Goal: Task Accomplishment & Management: Manage account settings

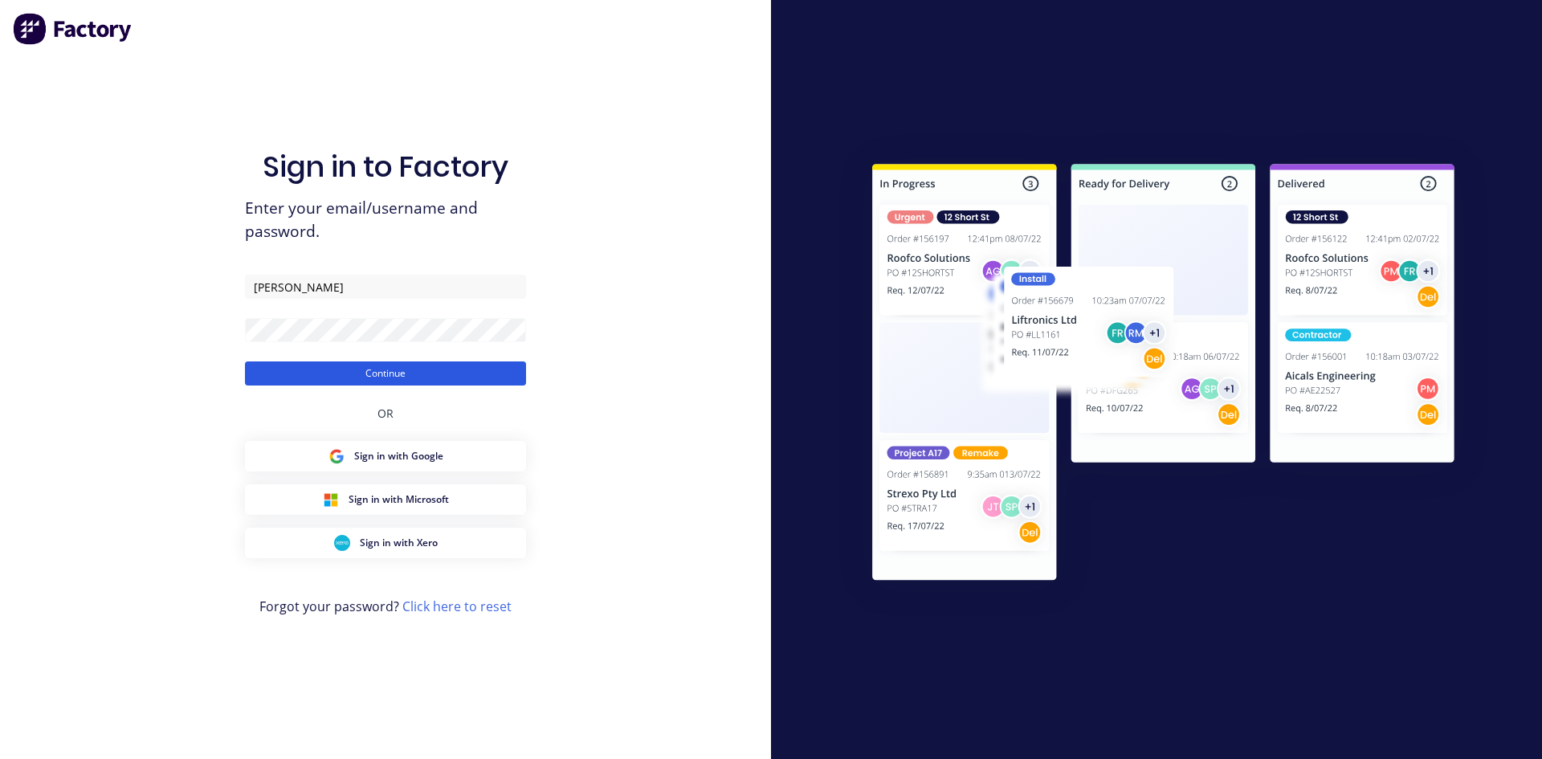
click at [400, 373] on button "Continue" at bounding box center [385, 373] width 281 height 24
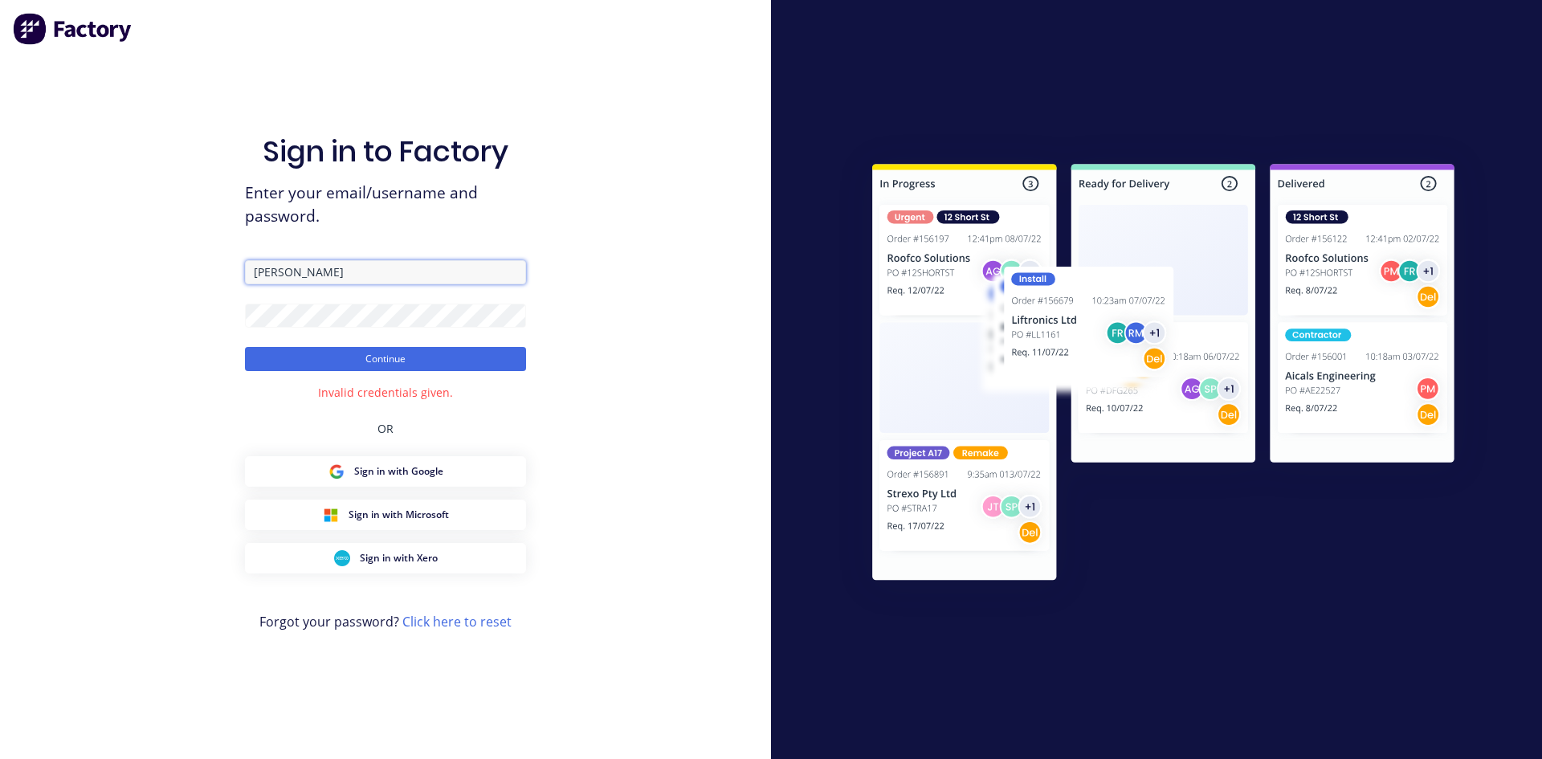
click at [371, 279] on input "Farnsworth" at bounding box center [385, 272] width 281 height 24
drag, startPoint x: 358, startPoint y: 274, endPoint x: 226, endPoint y: 278, distance: 131.8
click at [230, 274] on div "Sign in to Factory Enter your email/username and password. Farnsworth Continue …" at bounding box center [385, 379] width 771 height 759
click at [368, 492] on div "Sign in to Factory Enter your email/username and password. Farnsworth Continue …" at bounding box center [385, 395] width 281 height 701
click at [369, 485] on button "Sign in with Google" at bounding box center [385, 471] width 281 height 31
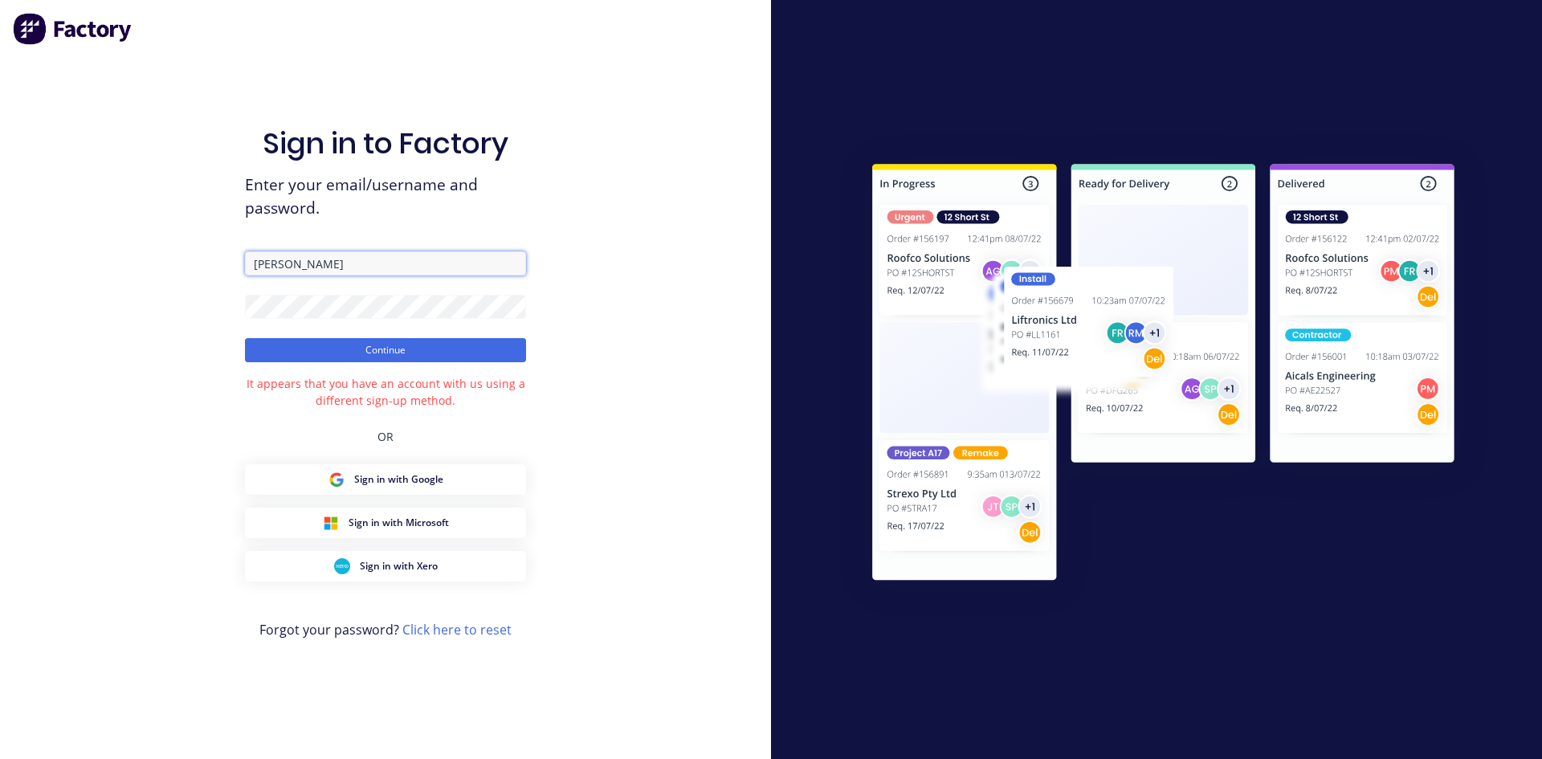
drag, startPoint x: 356, startPoint y: 265, endPoint x: 255, endPoint y: 267, distance: 100.4
click at [255, 267] on input "Farnsworth" at bounding box center [385, 263] width 281 height 24
click at [316, 284] on form "Farnsworth Continue" at bounding box center [385, 306] width 281 height 111
click at [232, 304] on div "Sign in to Factory Enter your email/username and password. Farnsworth Continue …" at bounding box center [385, 379] width 771 height 759
click at [288, 284] on form "Farnsworth Continue" at bounding box center [385, 306] width 281 height 111
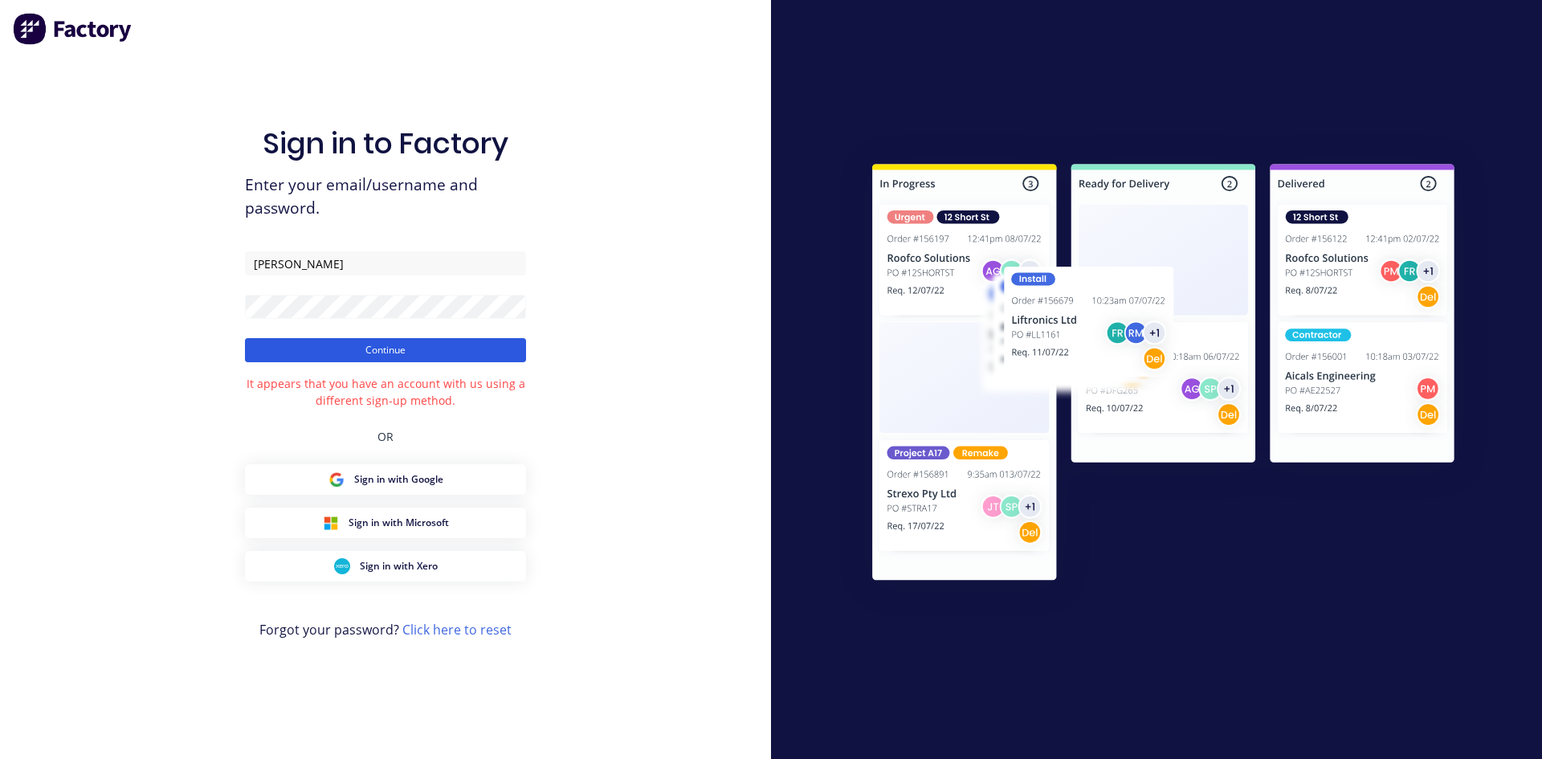
click at [323, 351] on button "Continue" at bounding box center [385, 350] width 281 height 24
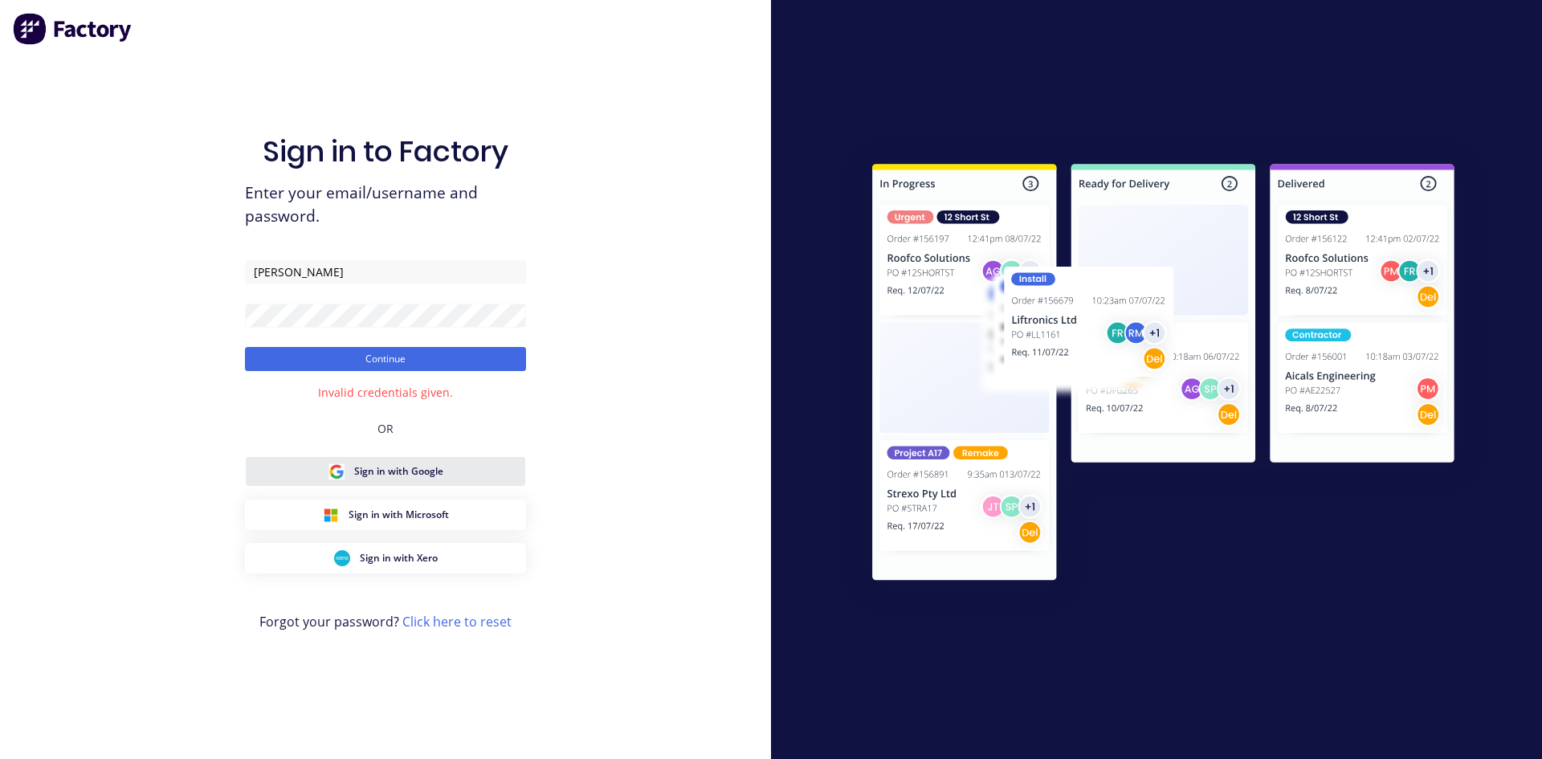
click at [395, 480] on button "Sign in with Google" at bounding box center [385, 471] width 281 height 31
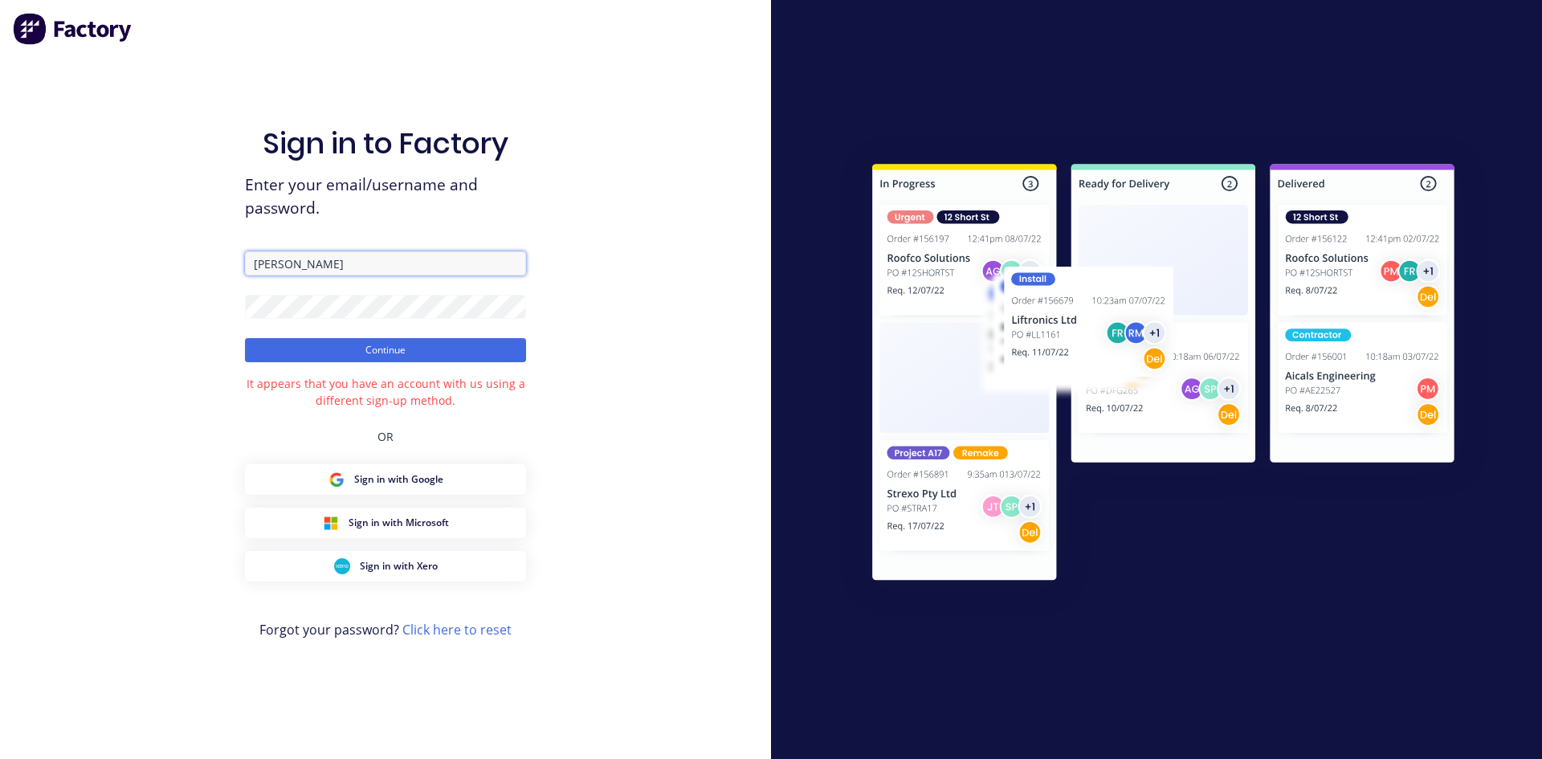
click at [337, 269] on input "Farnsworth" at bounding box center [385, 263] width 281 height 24
drag, startPoint x: 336, startPoint y: 267, endPoint x: 250, endPoint y: 267, distance: 85.9
click at [250, 267] on input "Farnsworth" at bounding box center [385, 263] width 281 height 24
type input "tate@cypressmetals.com"
click at [256, 355] on button "Continue" at bounding box center [385, 350] width 281 height 24
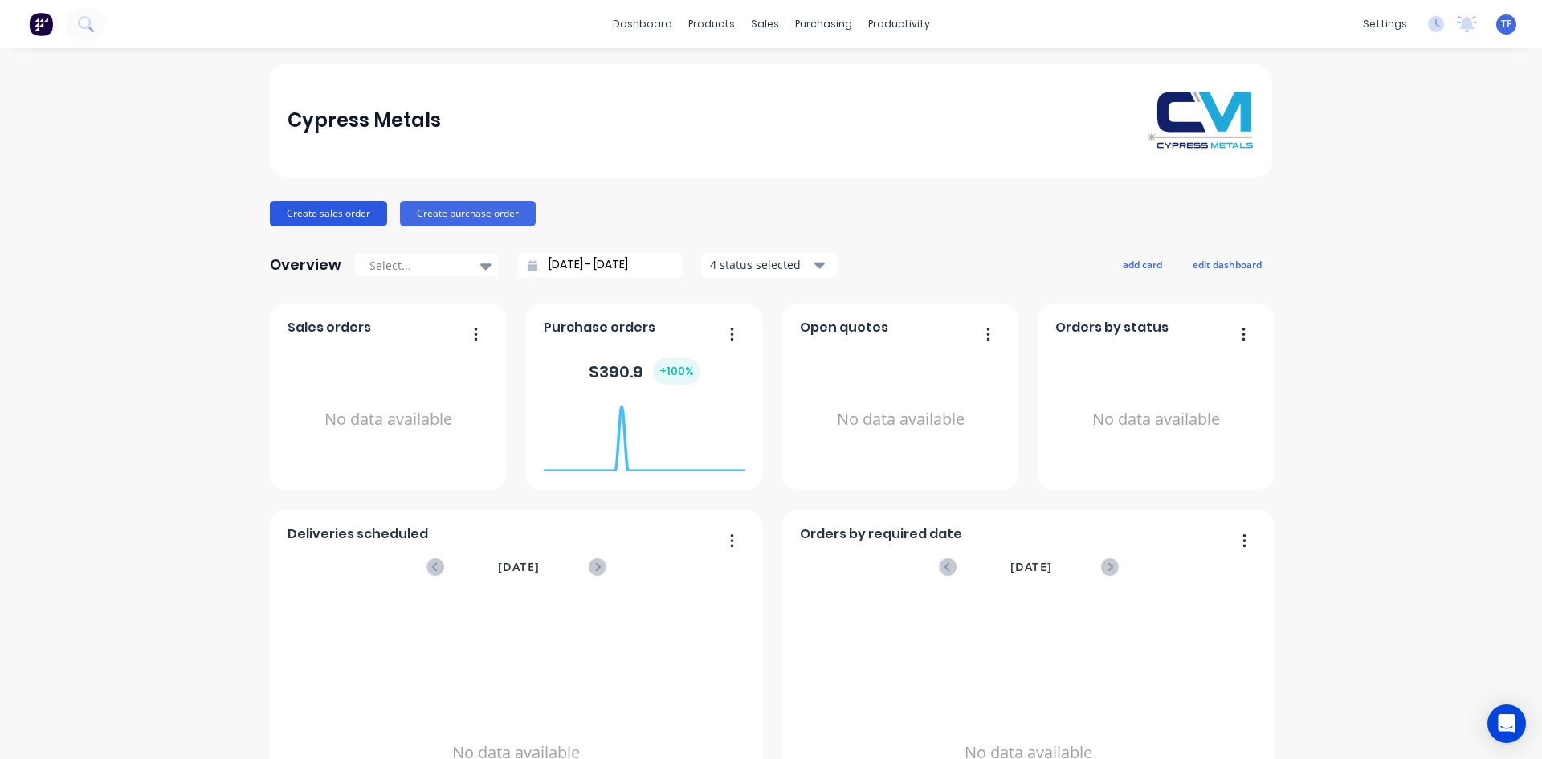
click at [328, 213] on button "Create sales order" at bounding box center [328, 214] width 117 height 26
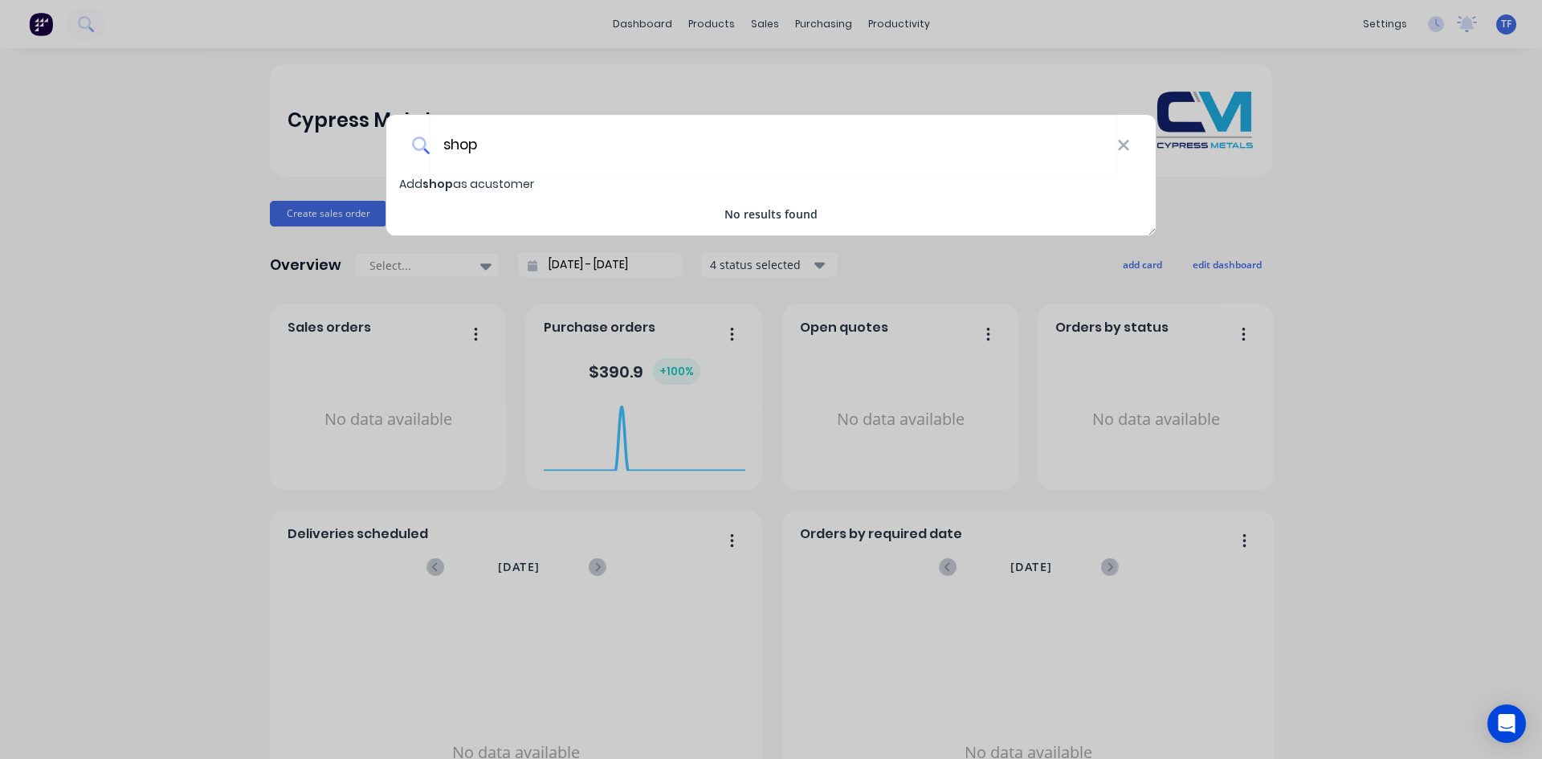
type input "shop"
click at [520, 183] on span "Add shop as a customer" at bounding box center [466, 184] width 135 height 16
select select "US"
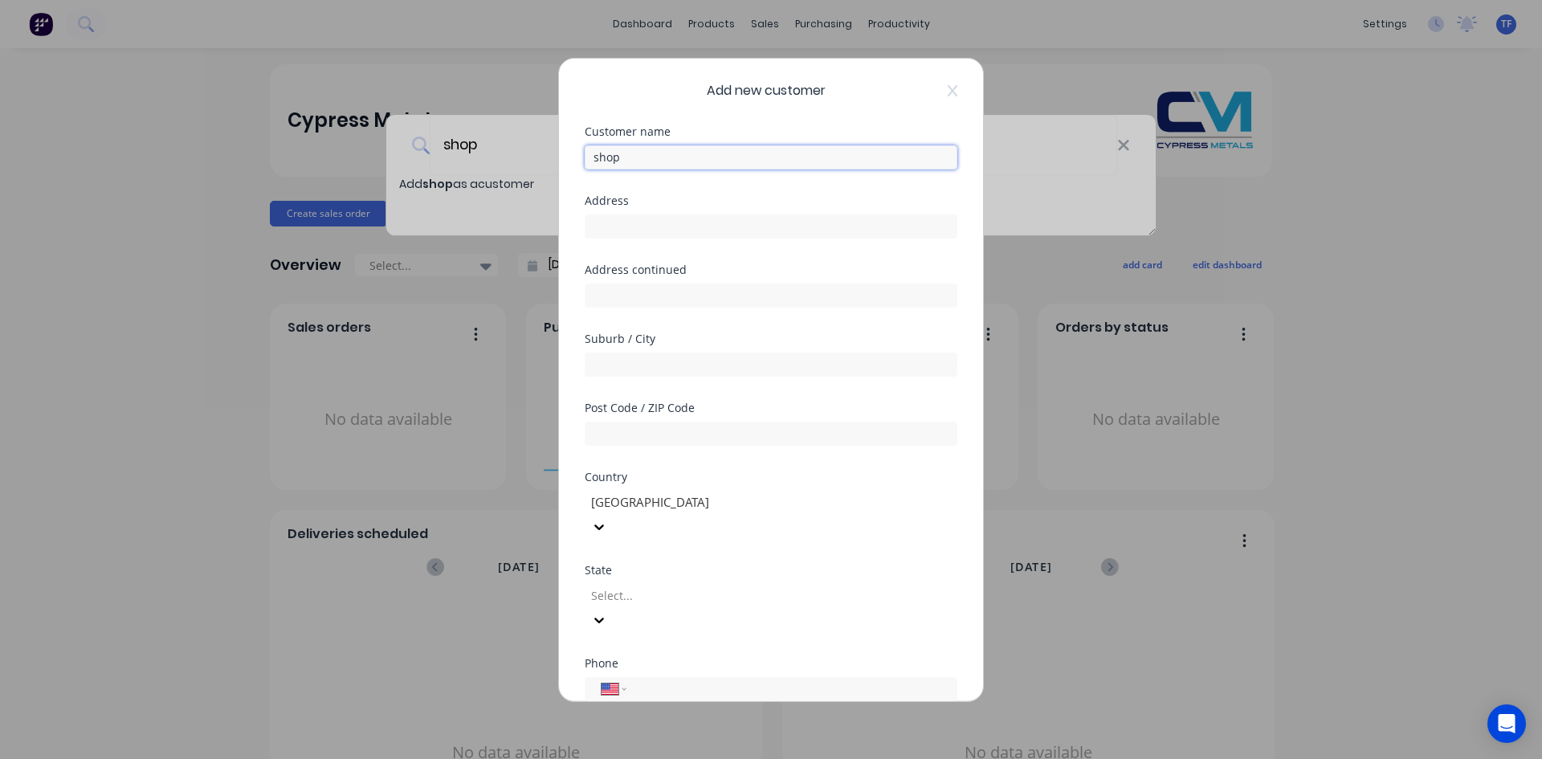
click at [636, 161] on input "shop" at bounding box center [771, 157] width 373 height 24
type input "shop sales"
type input "637 w billinis road"
click at [677, 354] on input "text" at bounding box center [771, 365] width 373 height 24
type input "south salt lake"
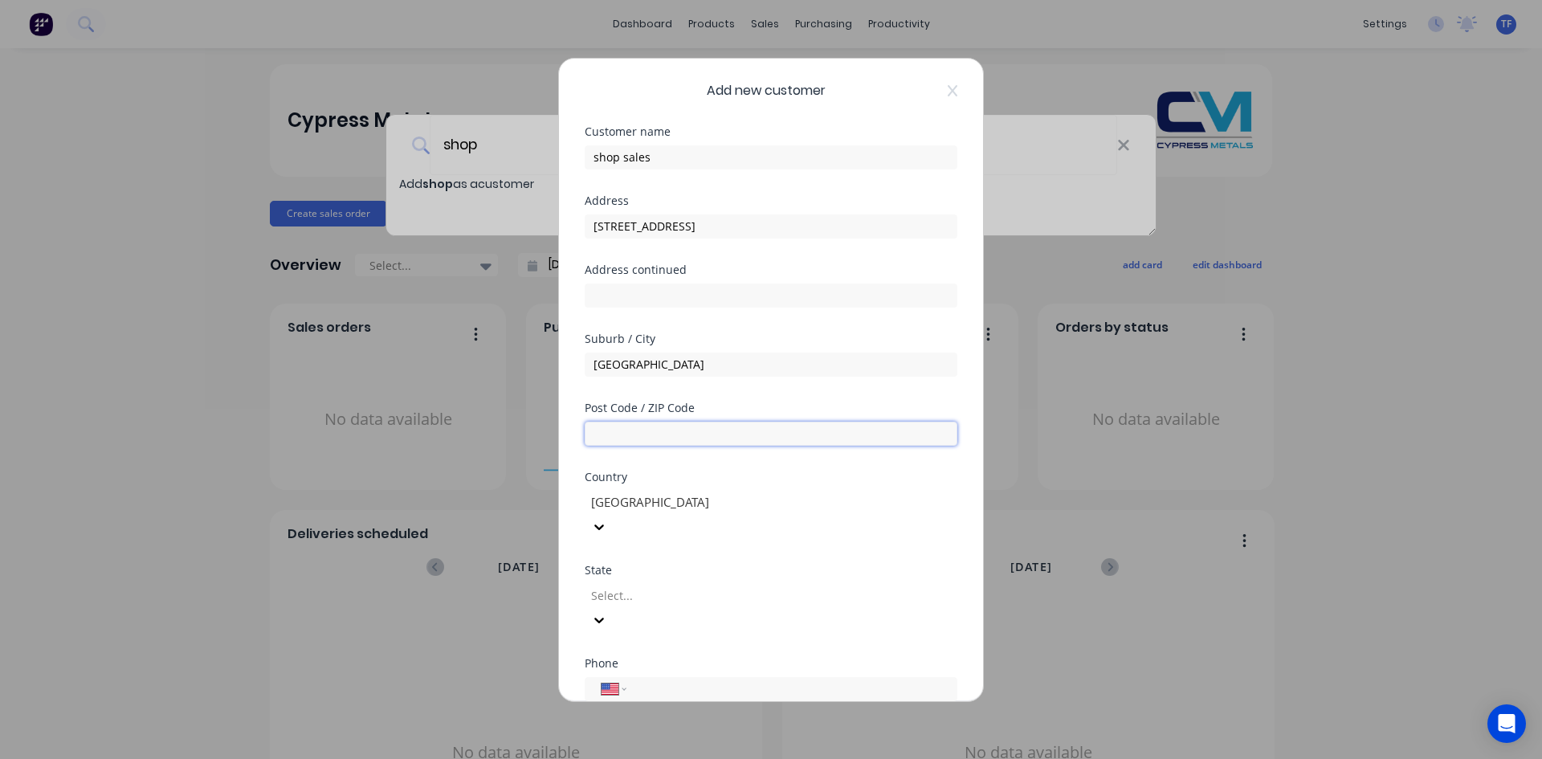
click at [662, 425] on input "text" at bounding box center [771, 434] width 373 height 24
type input "84119"
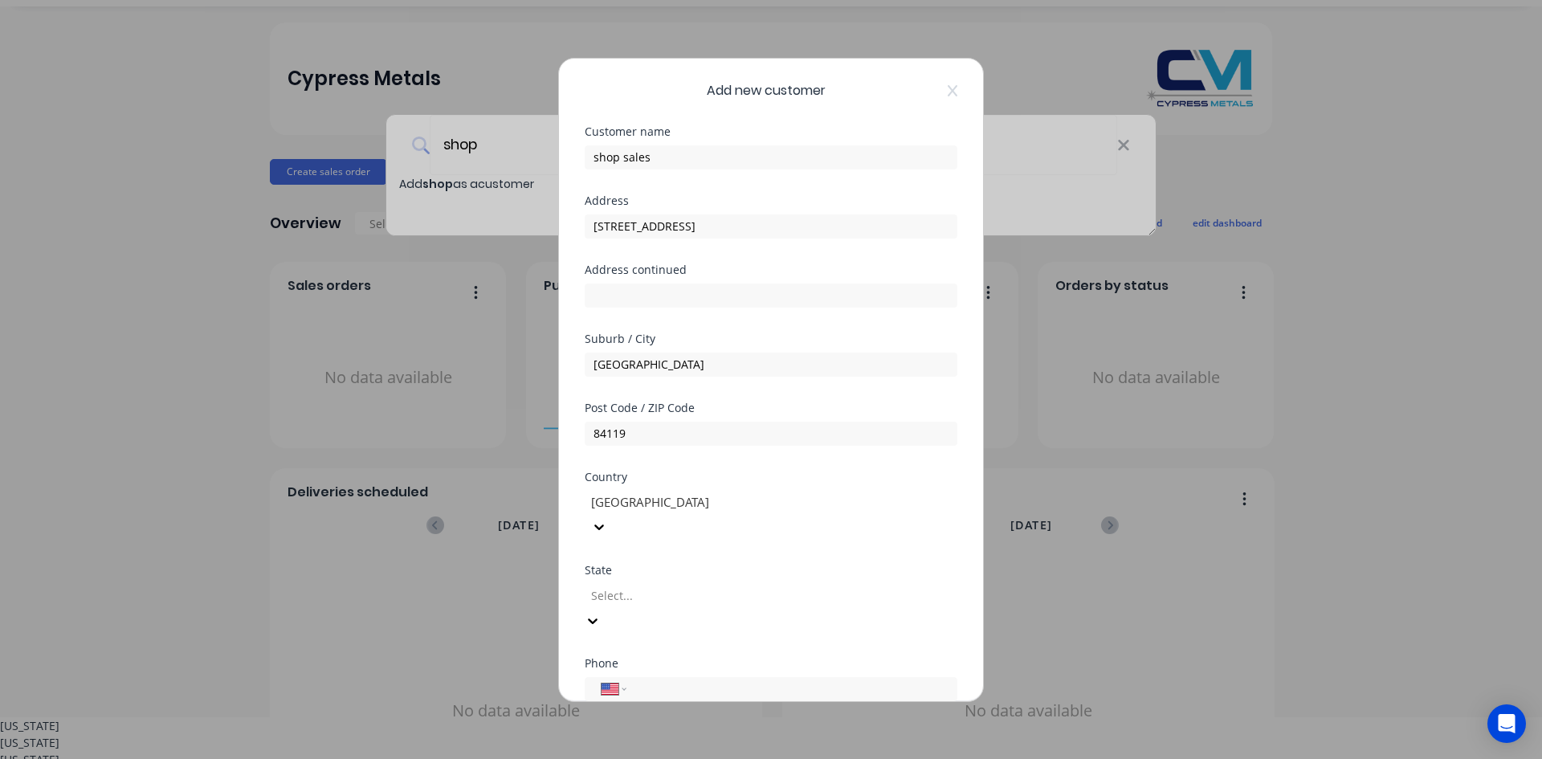
click at [722, 585] on div at bounding box center [704, 595] width 231 height 20
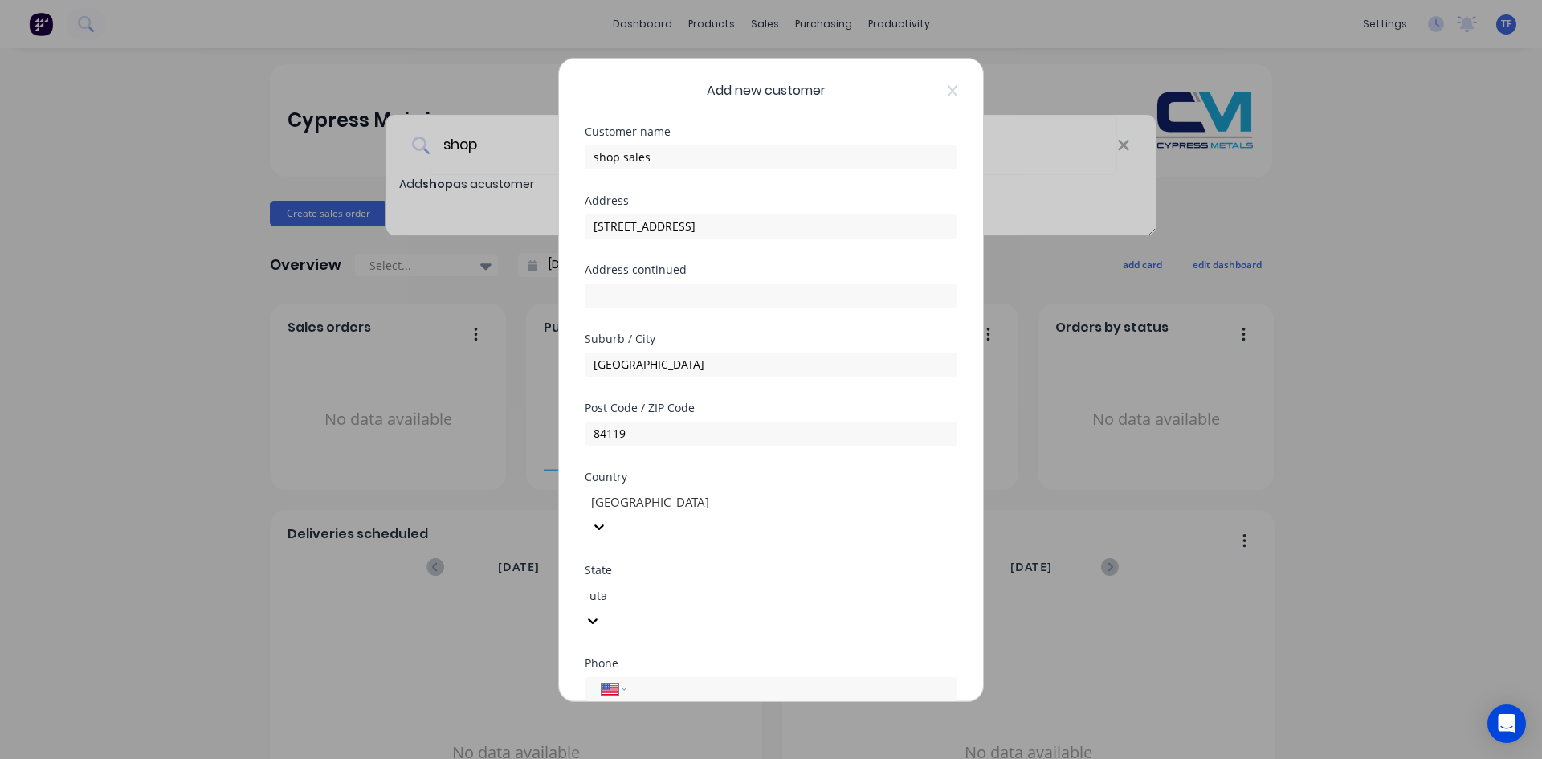
type input "utah"
click at [725, 758] on div "Utah" at bounding box center [771, 767] width 1542 height 17
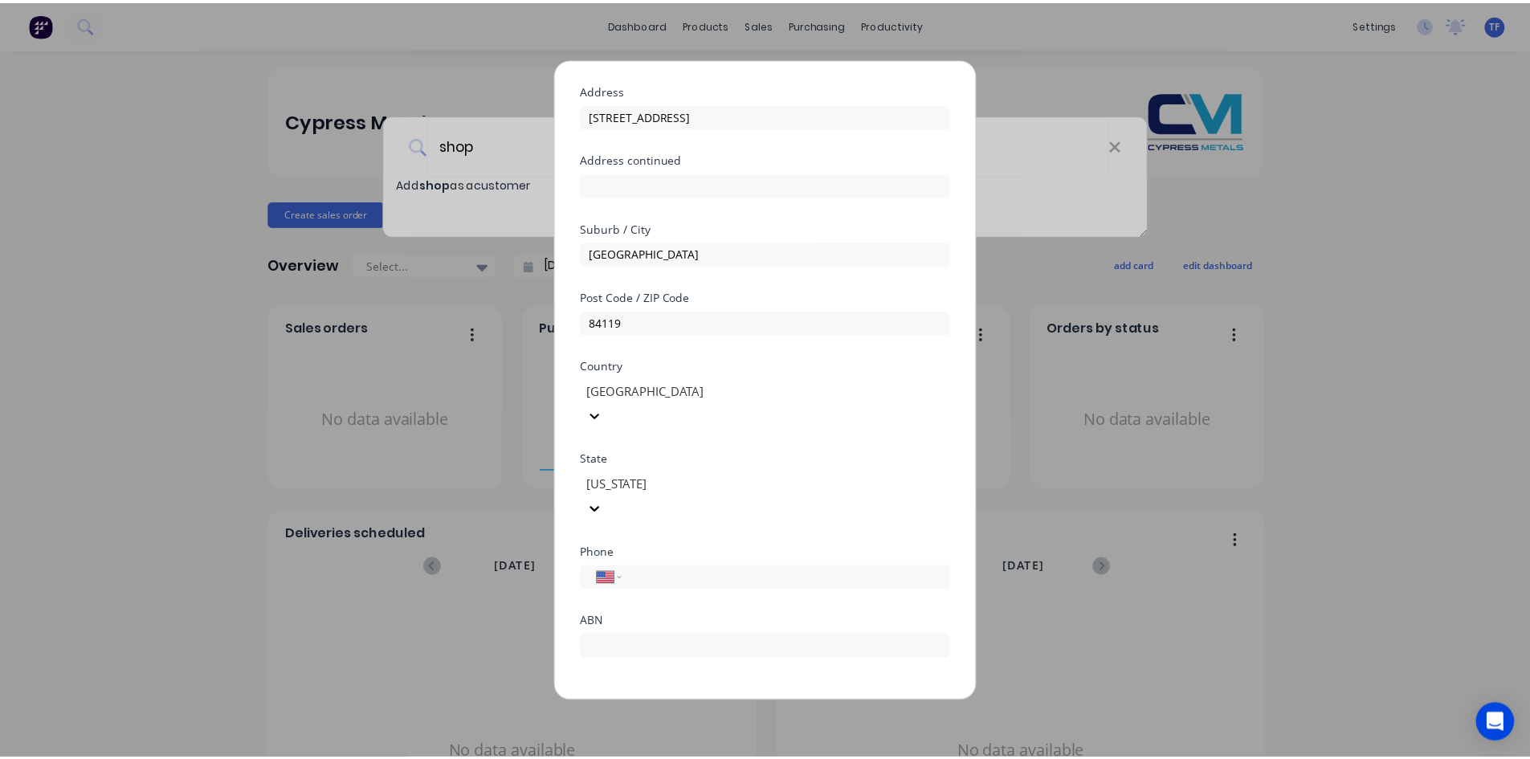
scroll to position [120, 0]
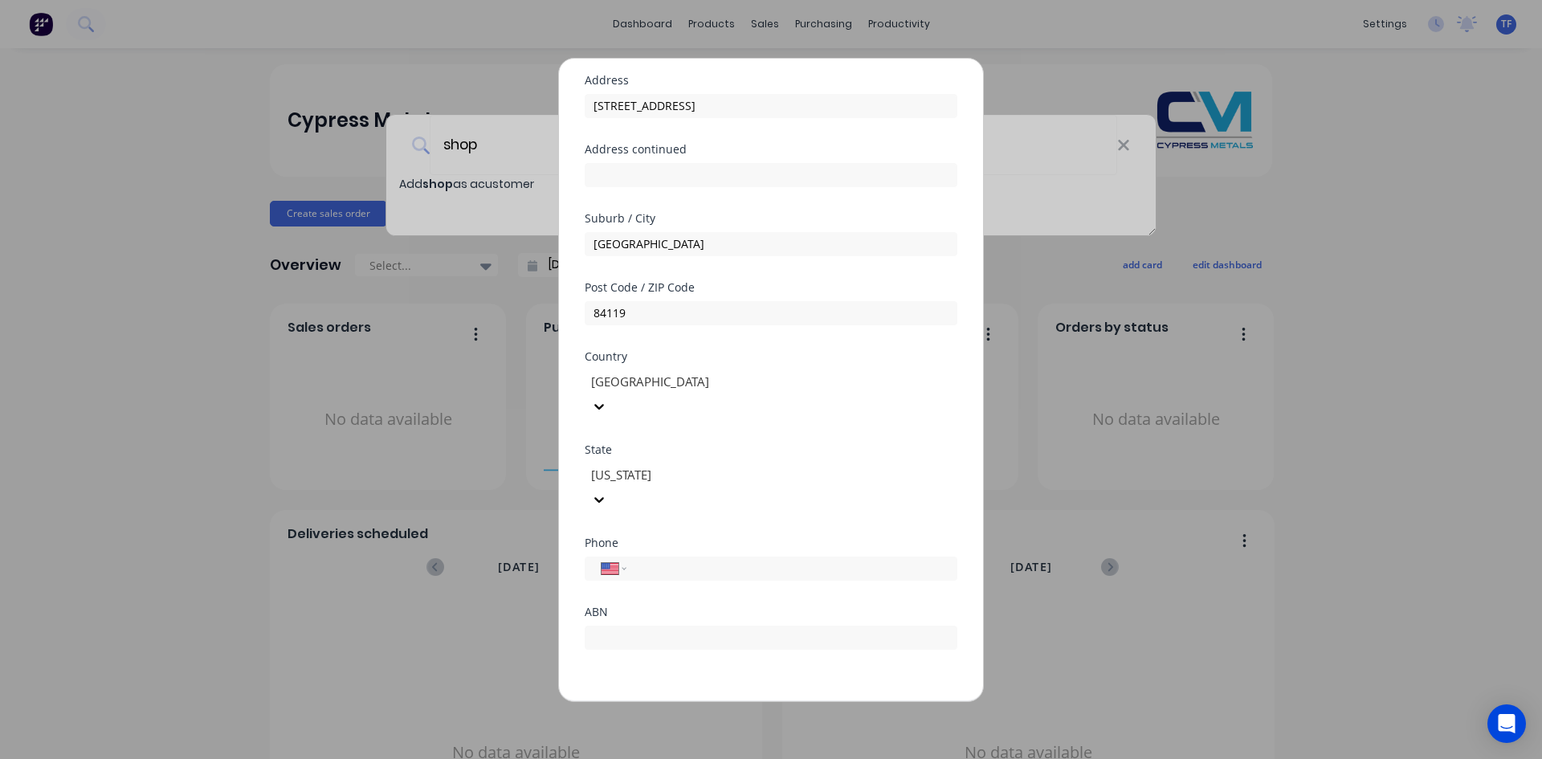
click at [728, 537] on div "Phone International Afghanistan Åland Islands Albania Algeria American Samoa An…" at bounding box center [771, 571] width 373 height 69
click at [723, 559] on input "tel" at bounding box center [789, 568] width 303 height 18
type input "(801) 263-8188"
click at [741, 701] on button "Save" at bounding box center [720, 714] width 88 height 26
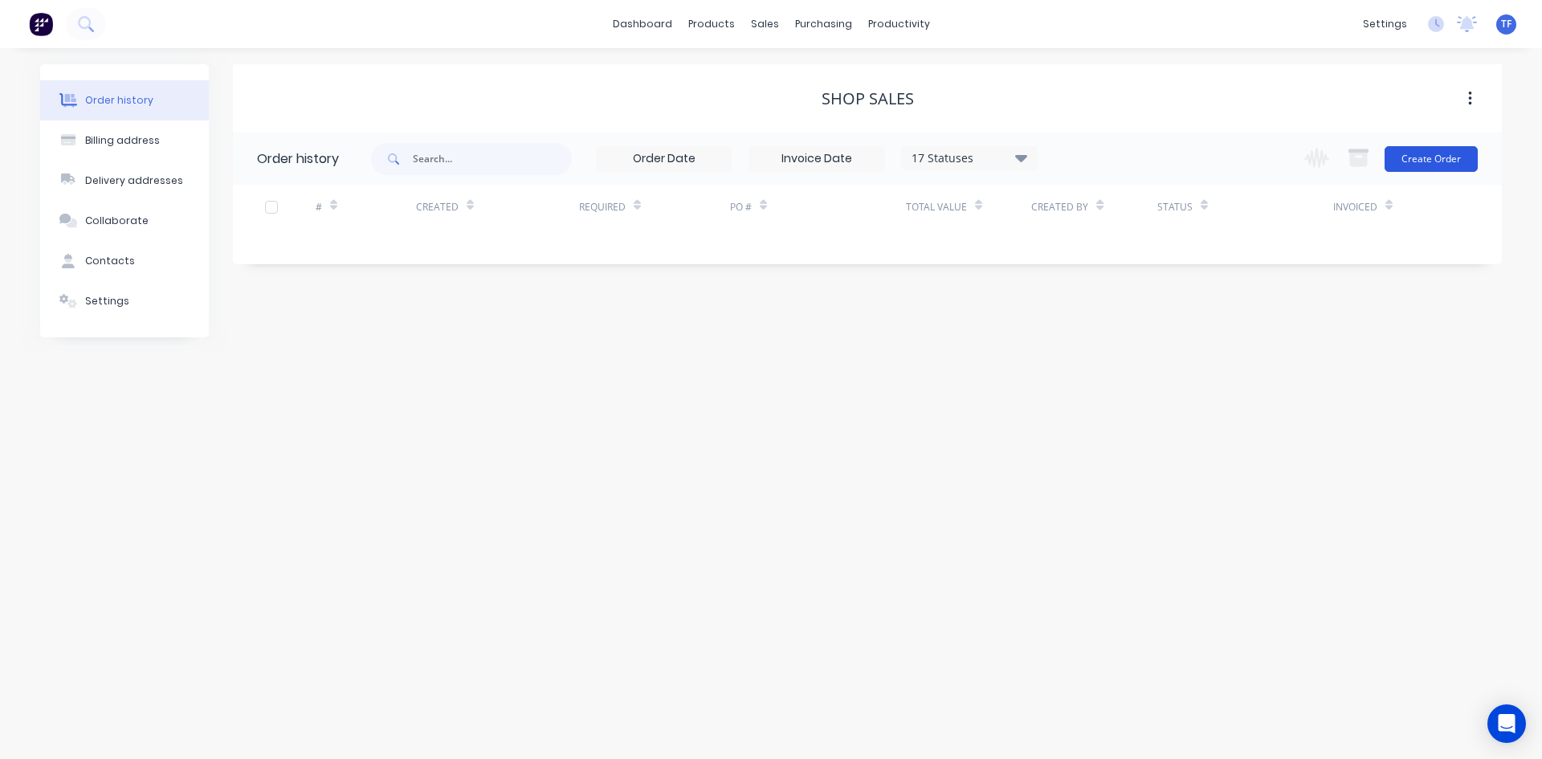
click at [1438, 154] on button "Create Order" at bounding box center [1431, 159] width 93 height 26
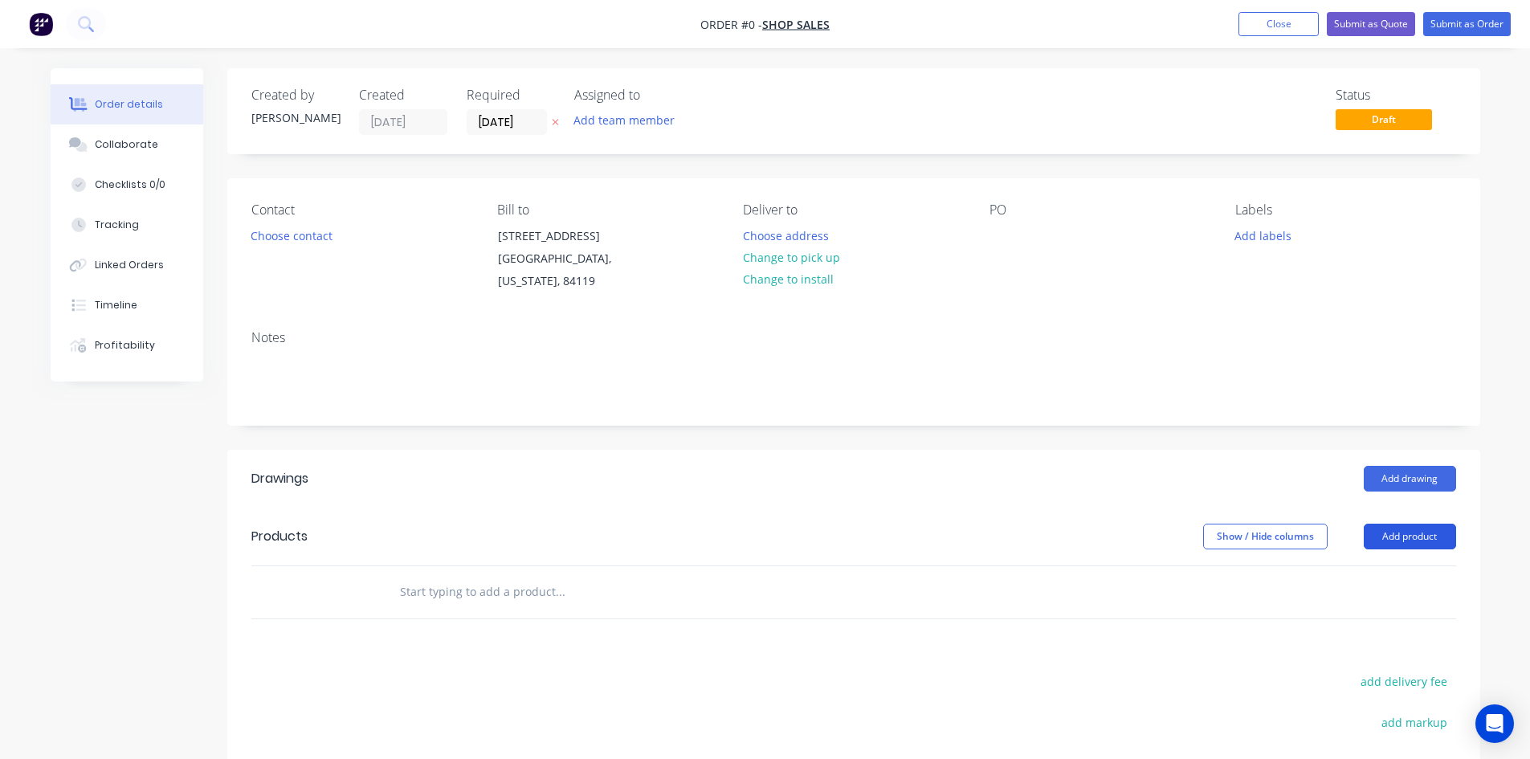
click at [1398, 534] on button "Add product" at bounding box center [1410, 537] width 92 height 26
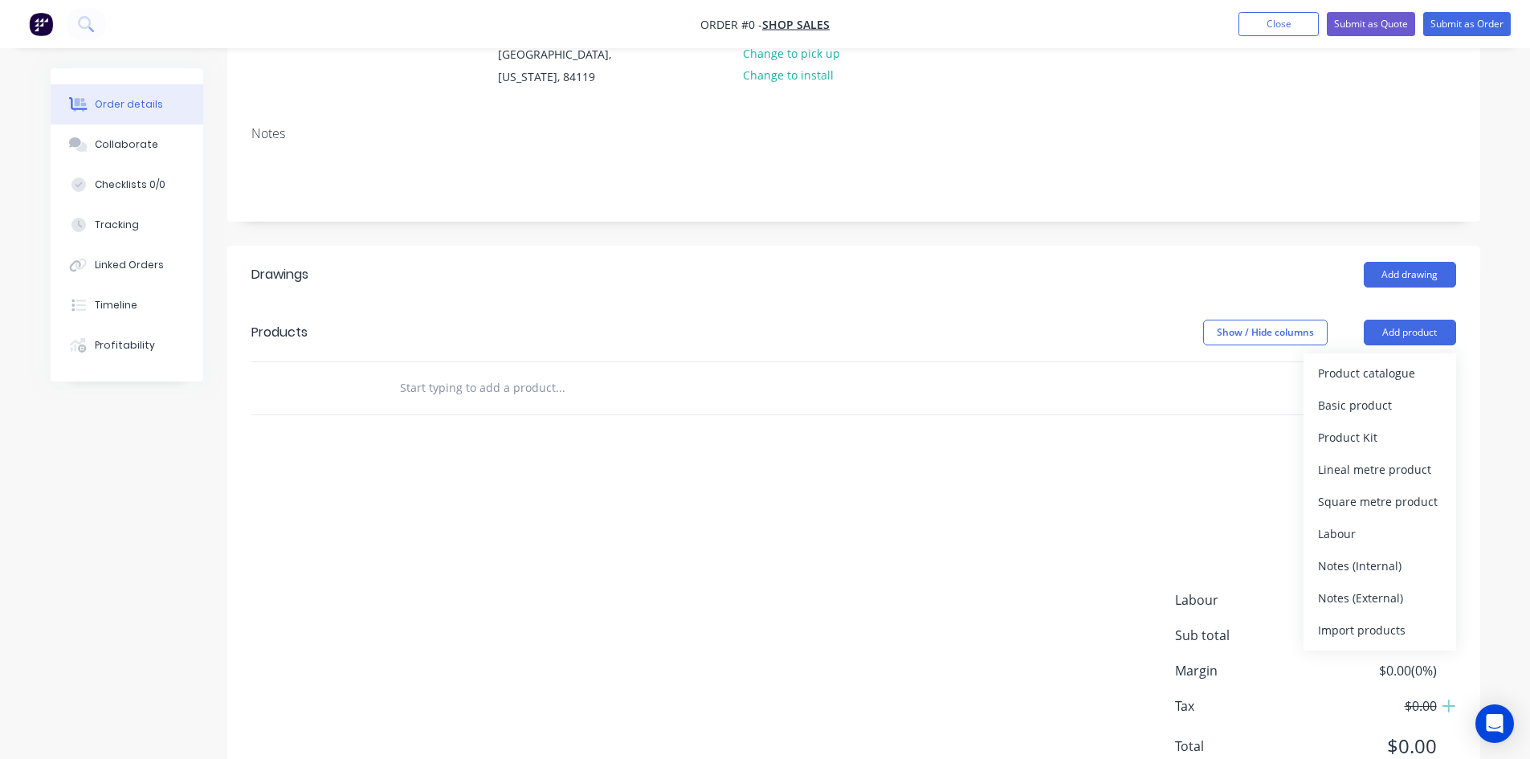
scroll to position [241, 0]
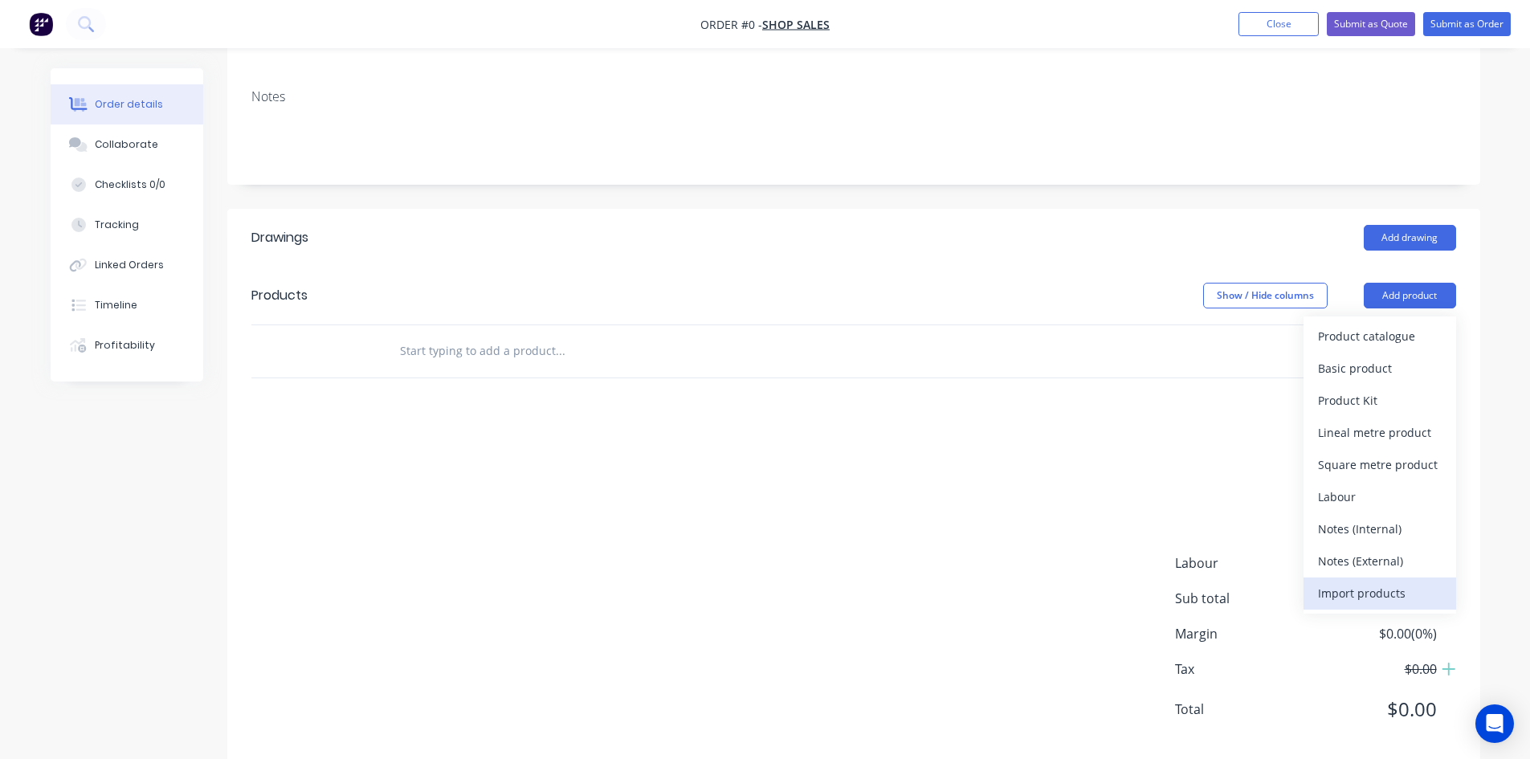
click at [1373, 594] on div "Import products" at bounding box center [1380, 592] width 124 height 23
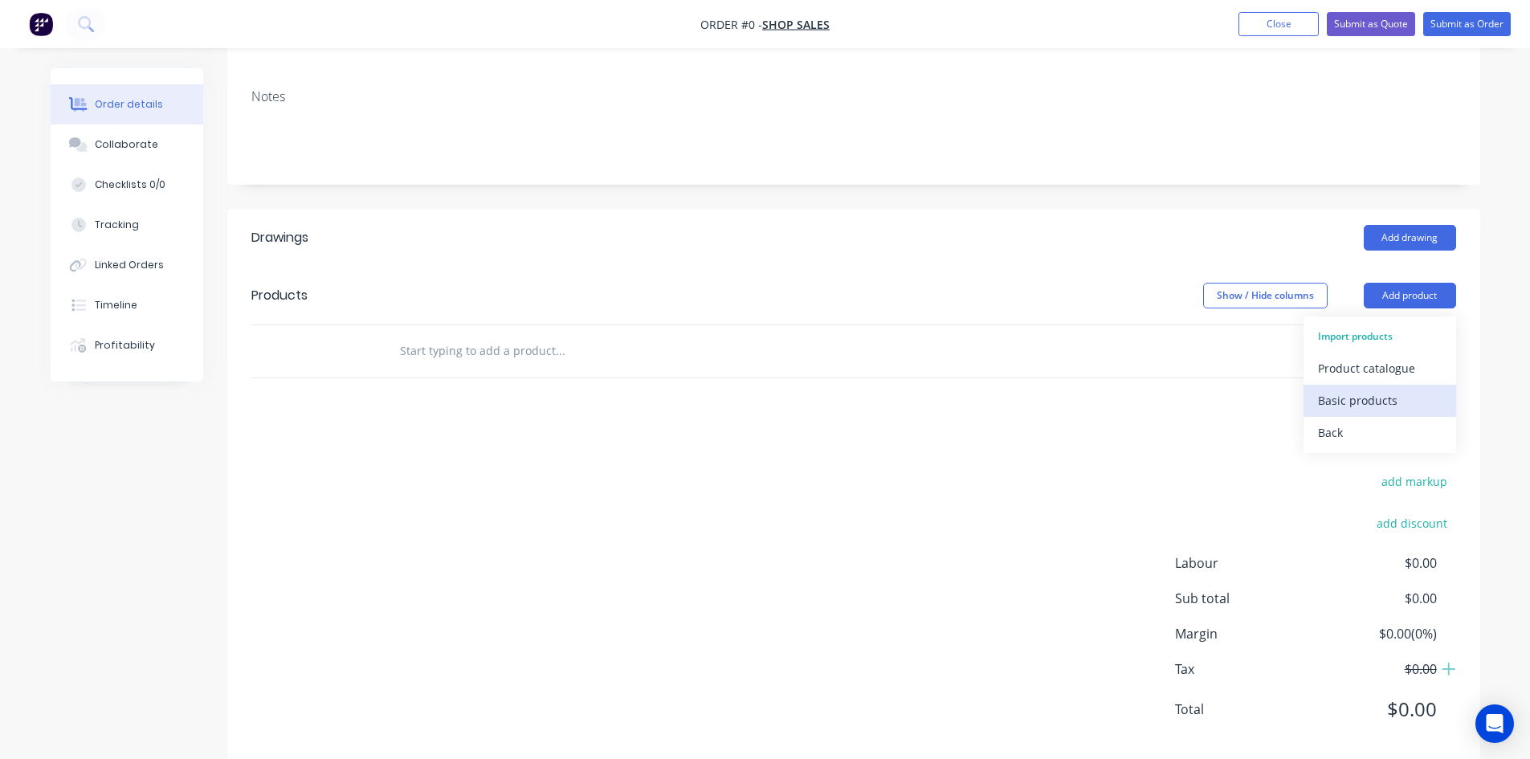
click at [1374, 398] on div "Basic products" at bounding box center [1380, 400] width 124 height 23
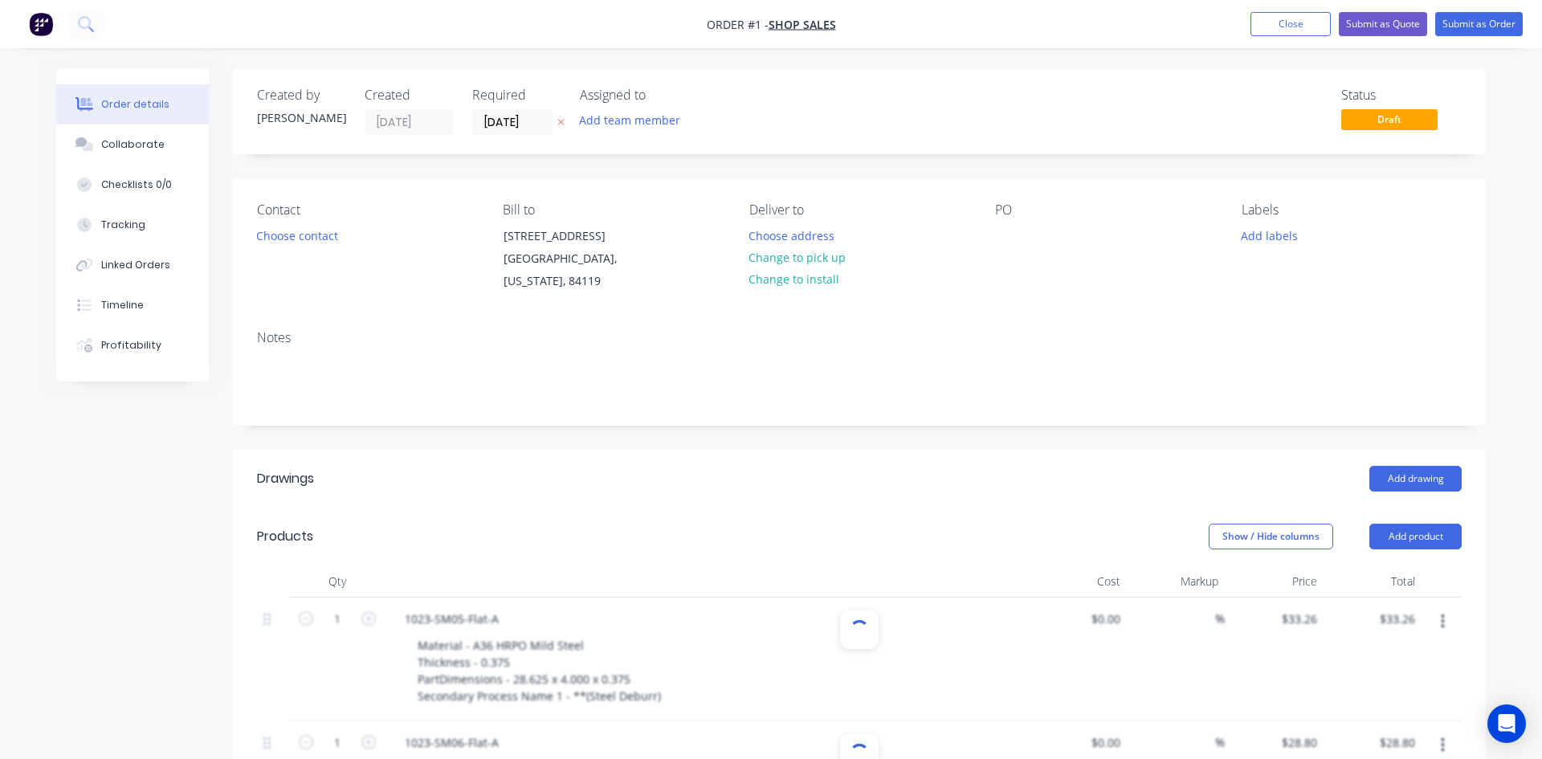
type input "1"
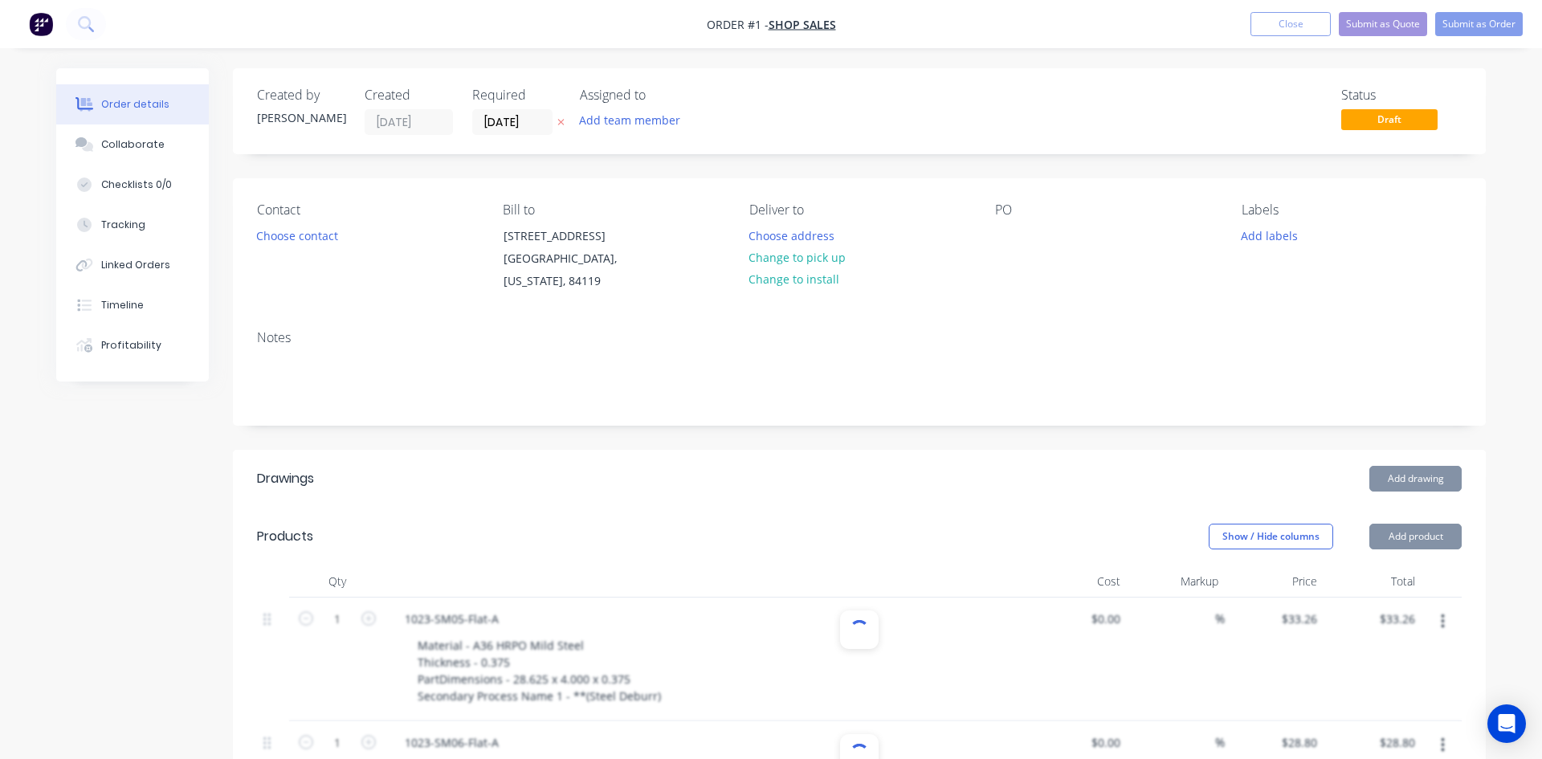
type input "$23.82"
type input "$47.64"
type input "$35.76"
type input "$143.04"
type input "$45.55"
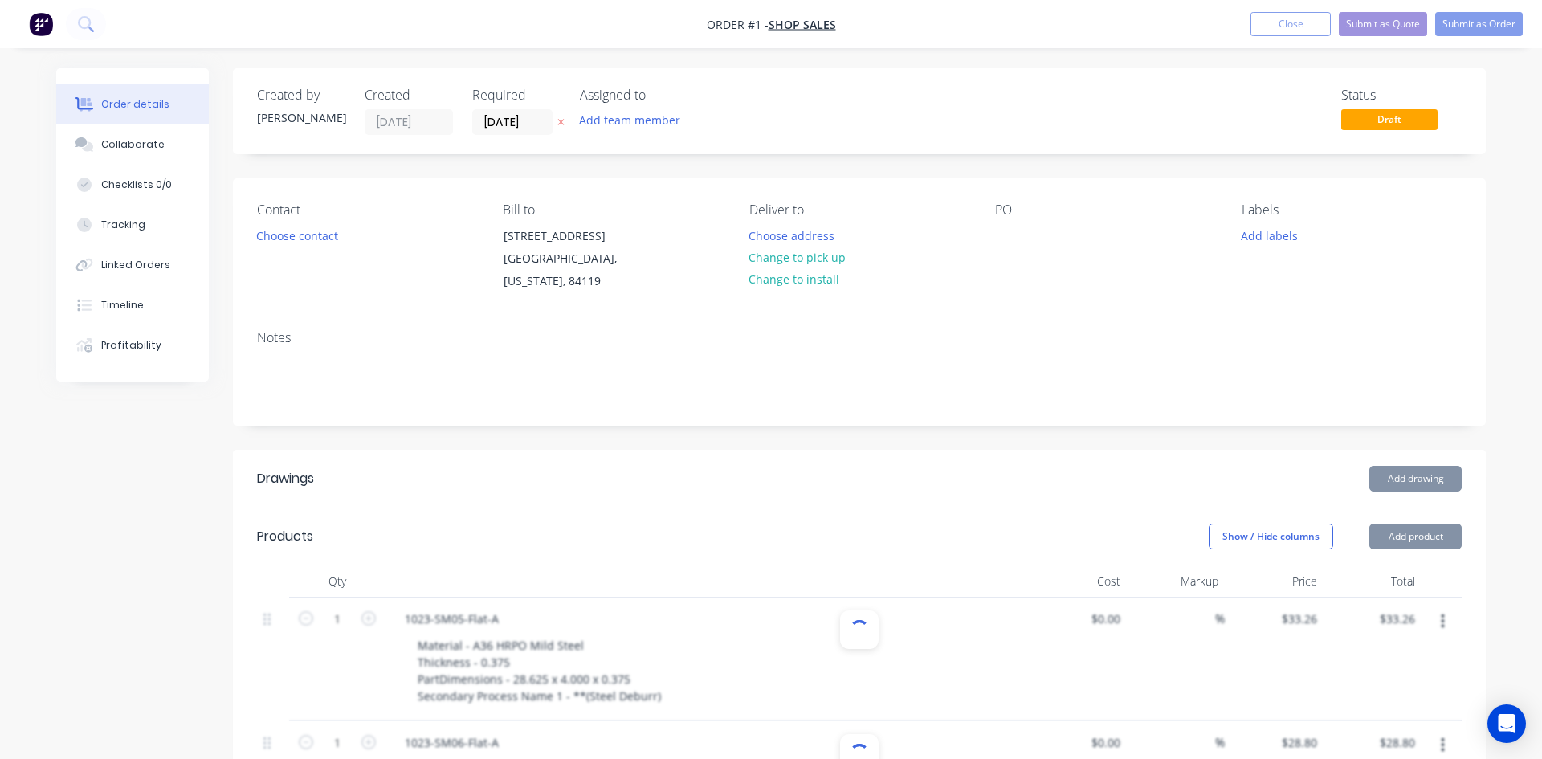
type input "$45.55"
type input "$24.26"
type input "$48.52"
type input "$257.94"
type input "$515.88"
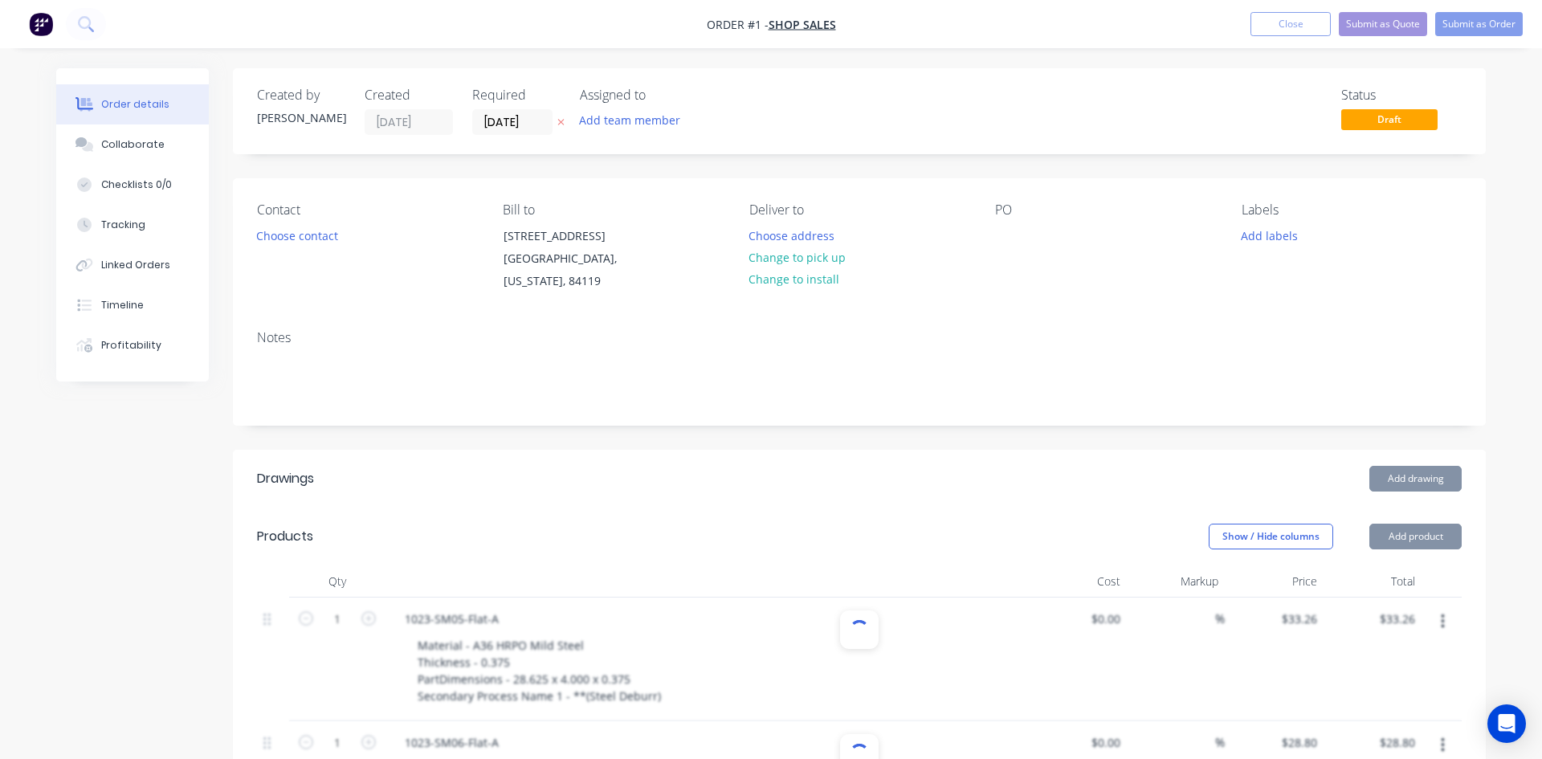
type input "$25.66"
type input "$51.32"
type input "$48.74"
type input "$97.48"
type input "$28.32"
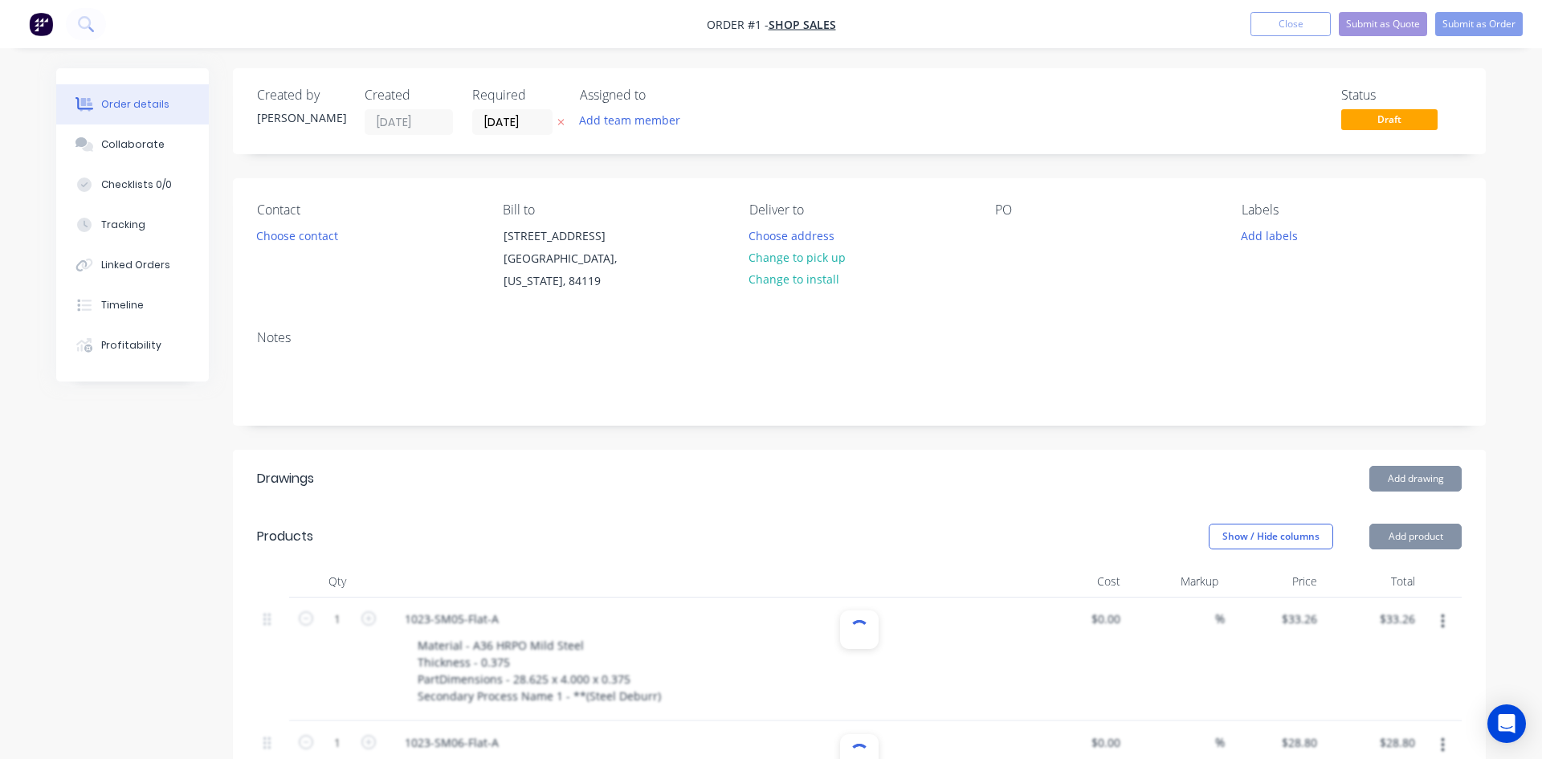
type input "$28.32"
type input "$28.75"
type input "$17.93"
type input "$71.72"
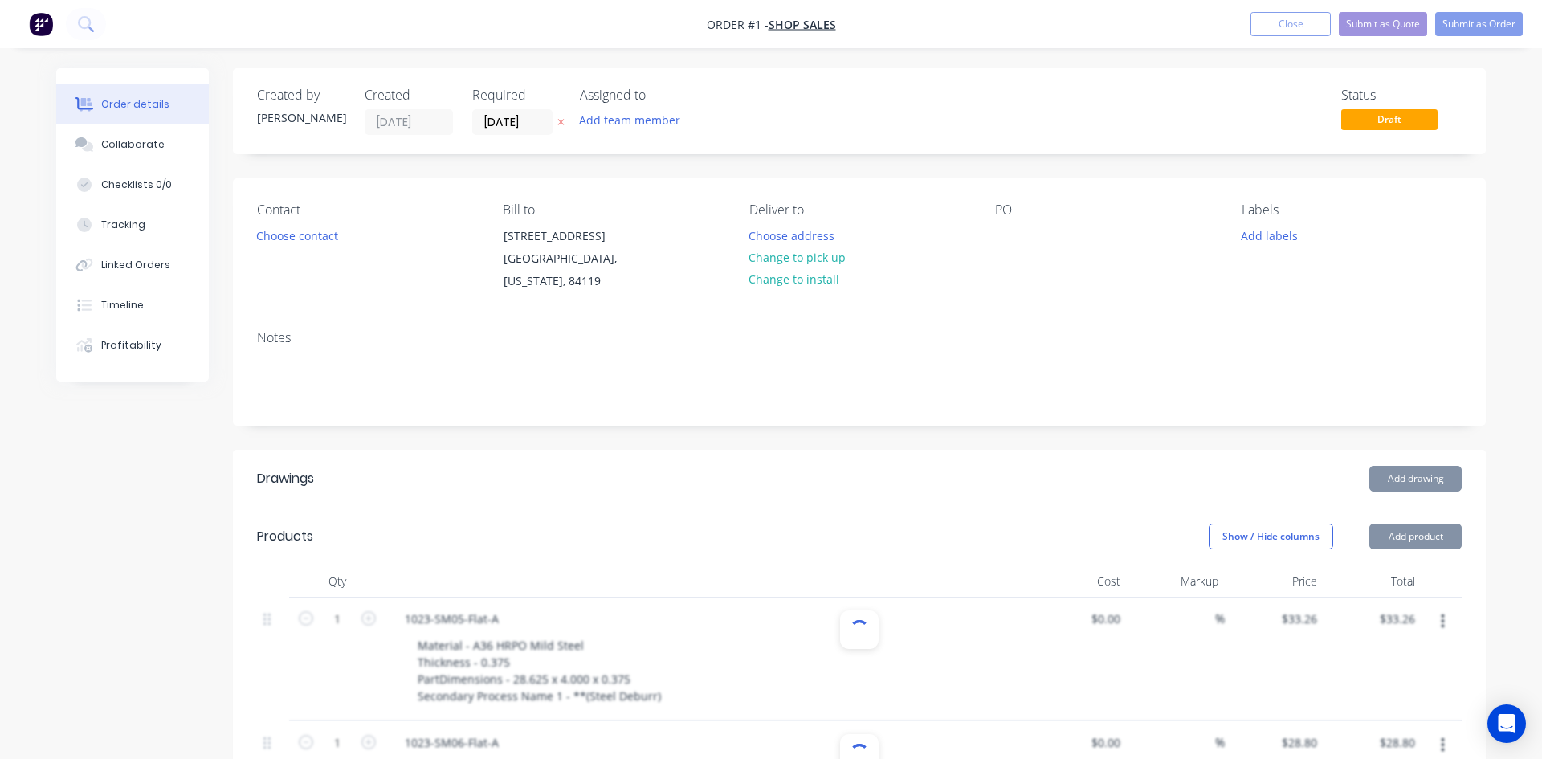
type input "$41.26"
type input "$82.52"
type input "$155.91"
type input "$17.57"
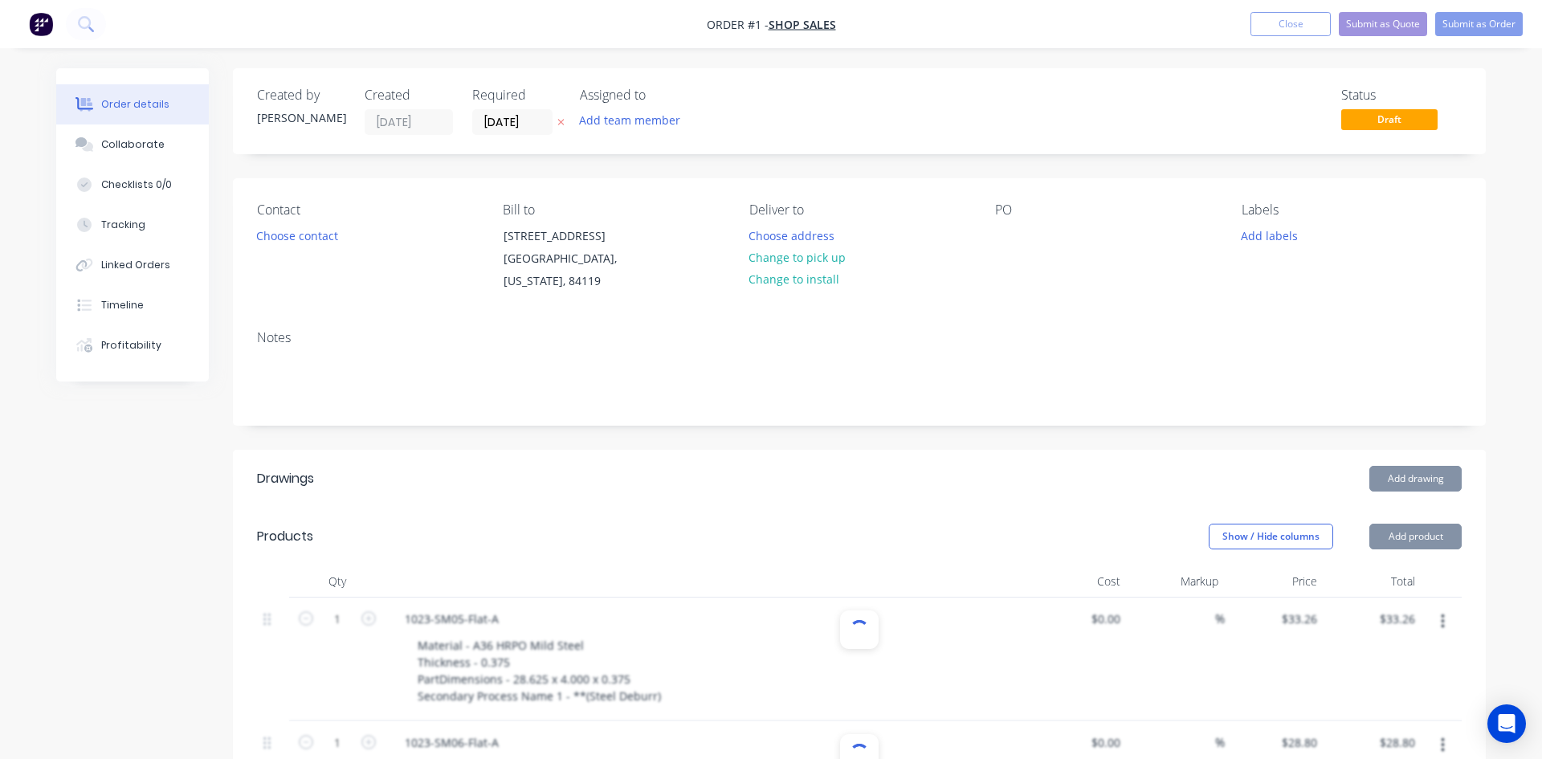
type input "$35.14"
type input "$44.77"
type input "$179.08"
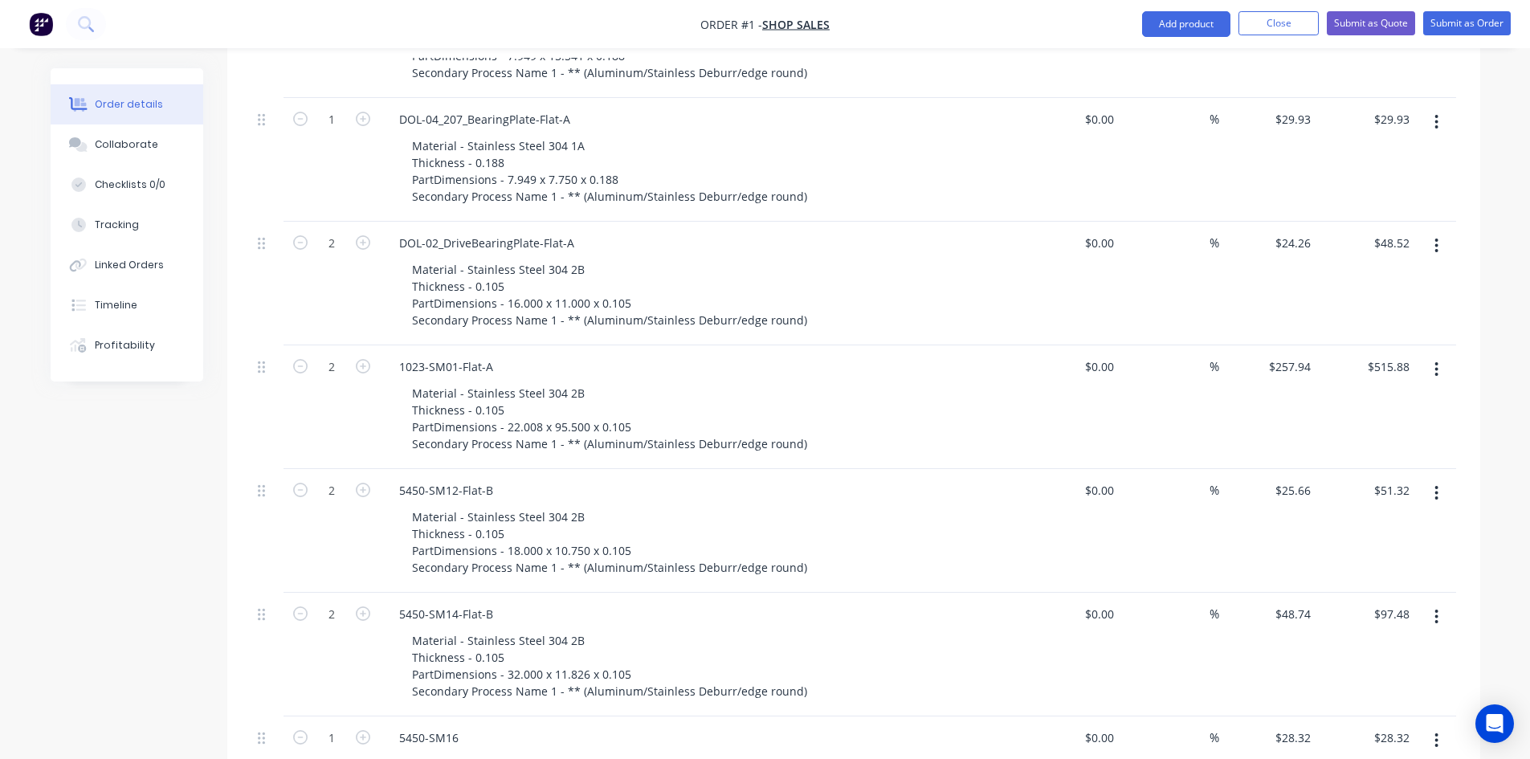
scroll to position [1124, 0]
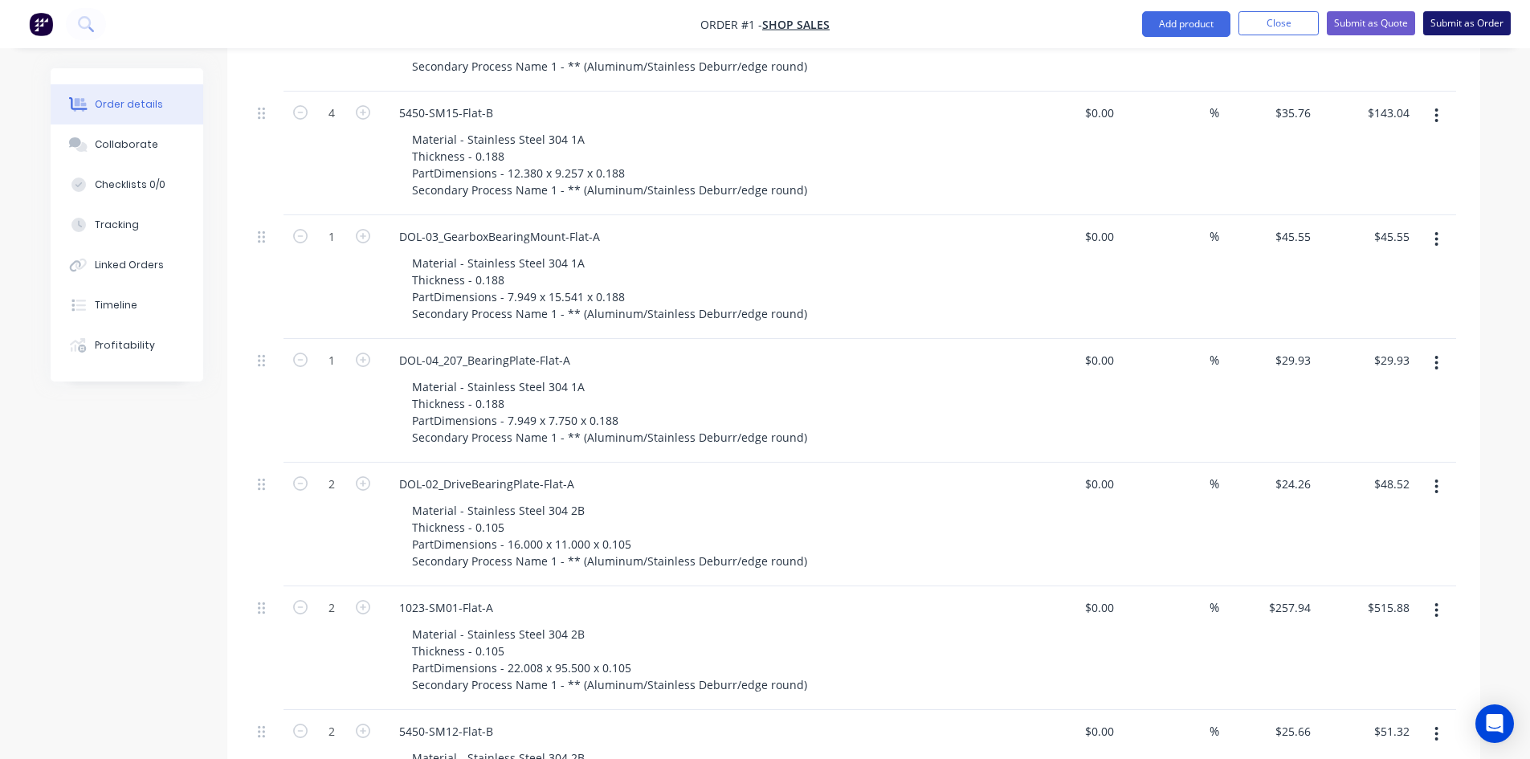
click at [1451, 26] on button "Submit as Order" at bounding box center [1467, 23] width 88 height 24
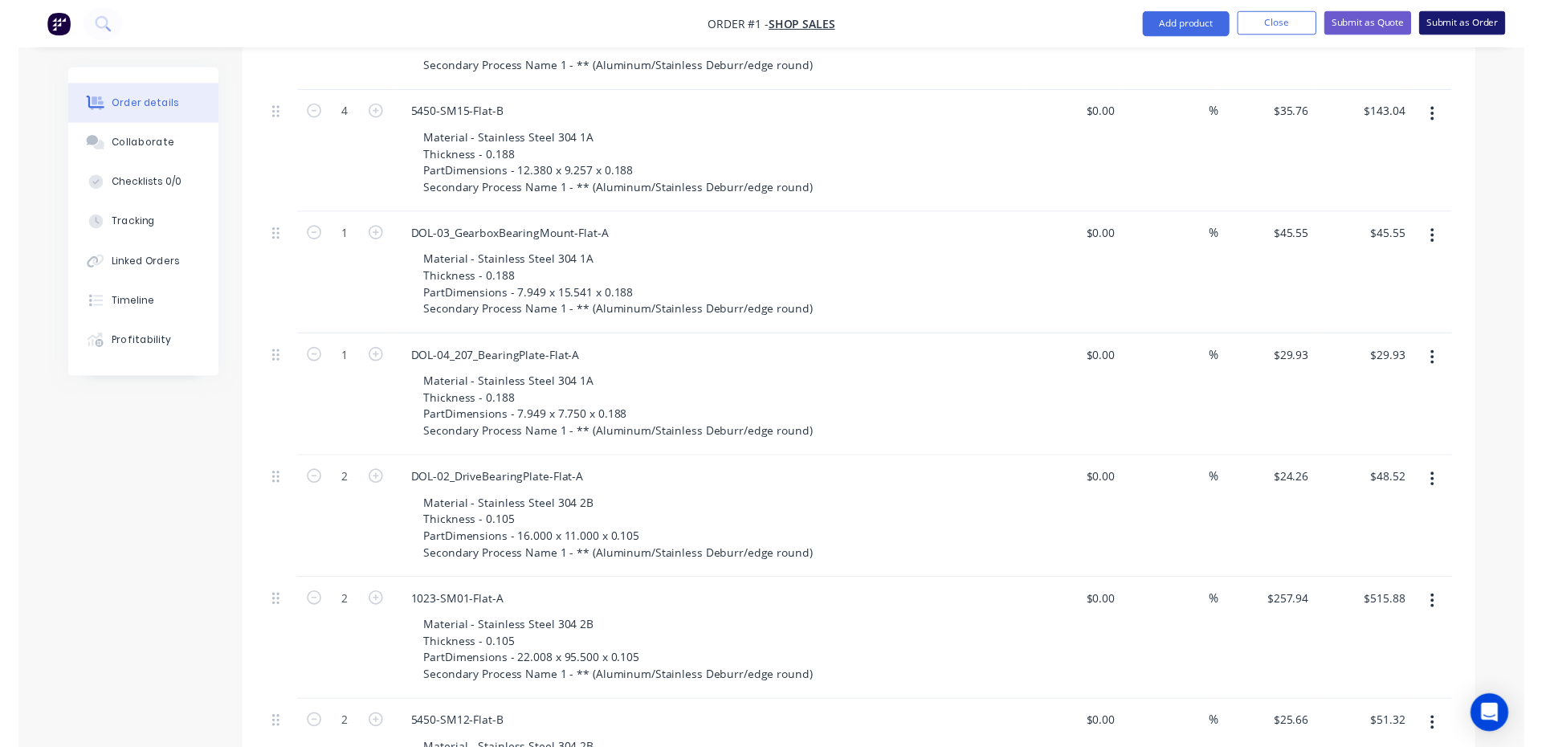
scroll to position [0, 0]
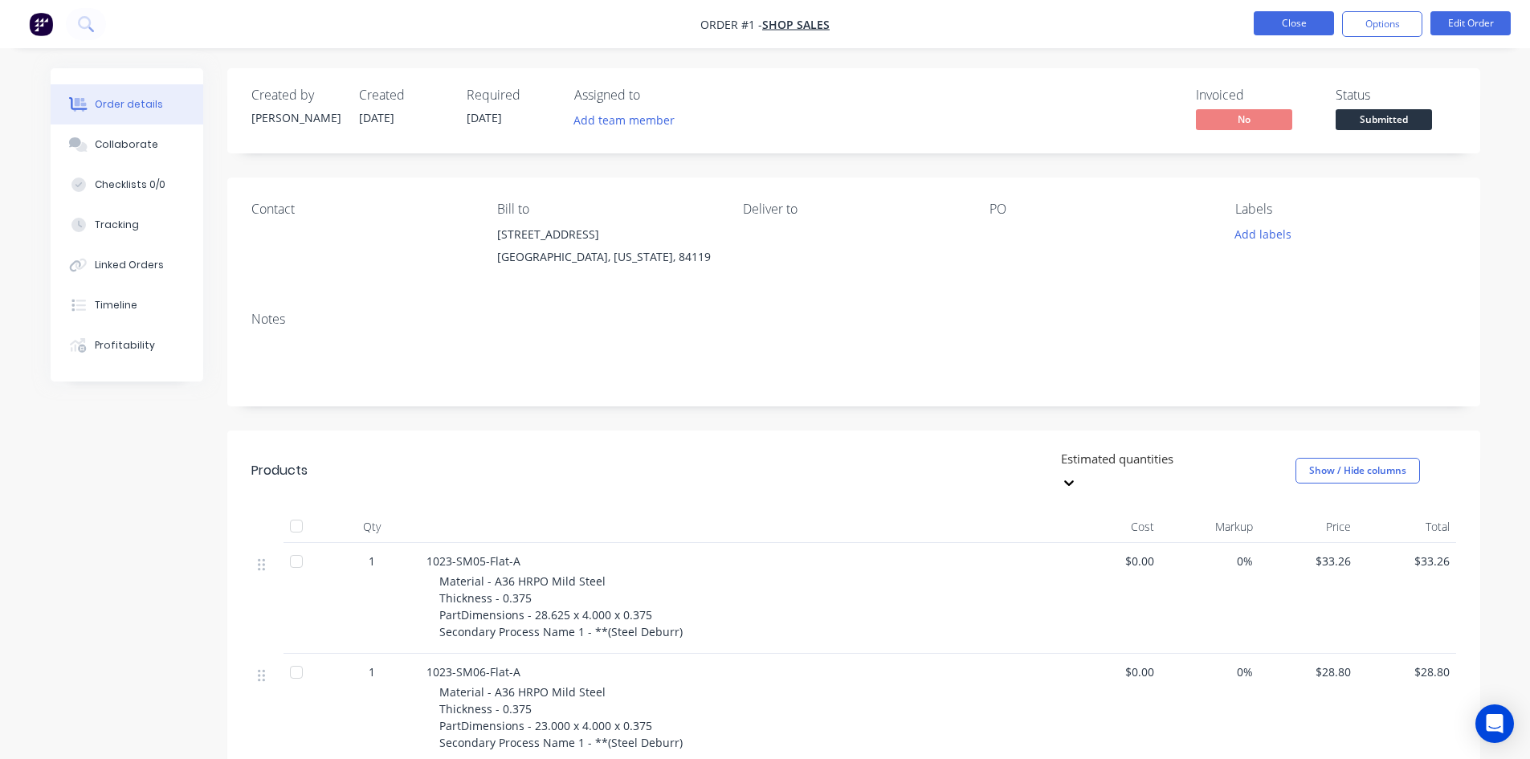
click at [1283, 35] on button "Close" at bounding box center [1294, 23] width 80 height 24
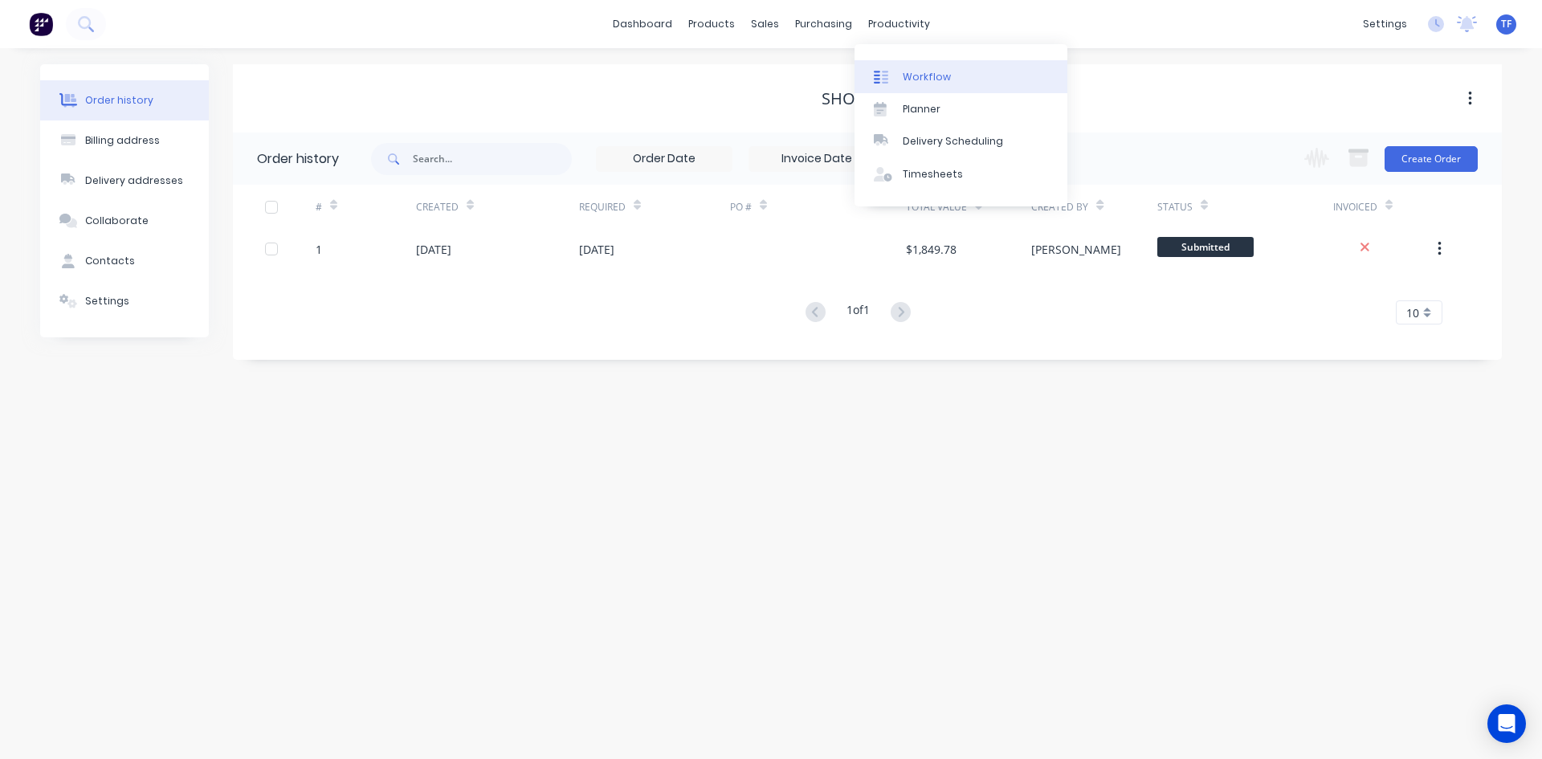
click at [918, 66] on link "Workflow" at bounding box center [961, 76] width 213 height 32
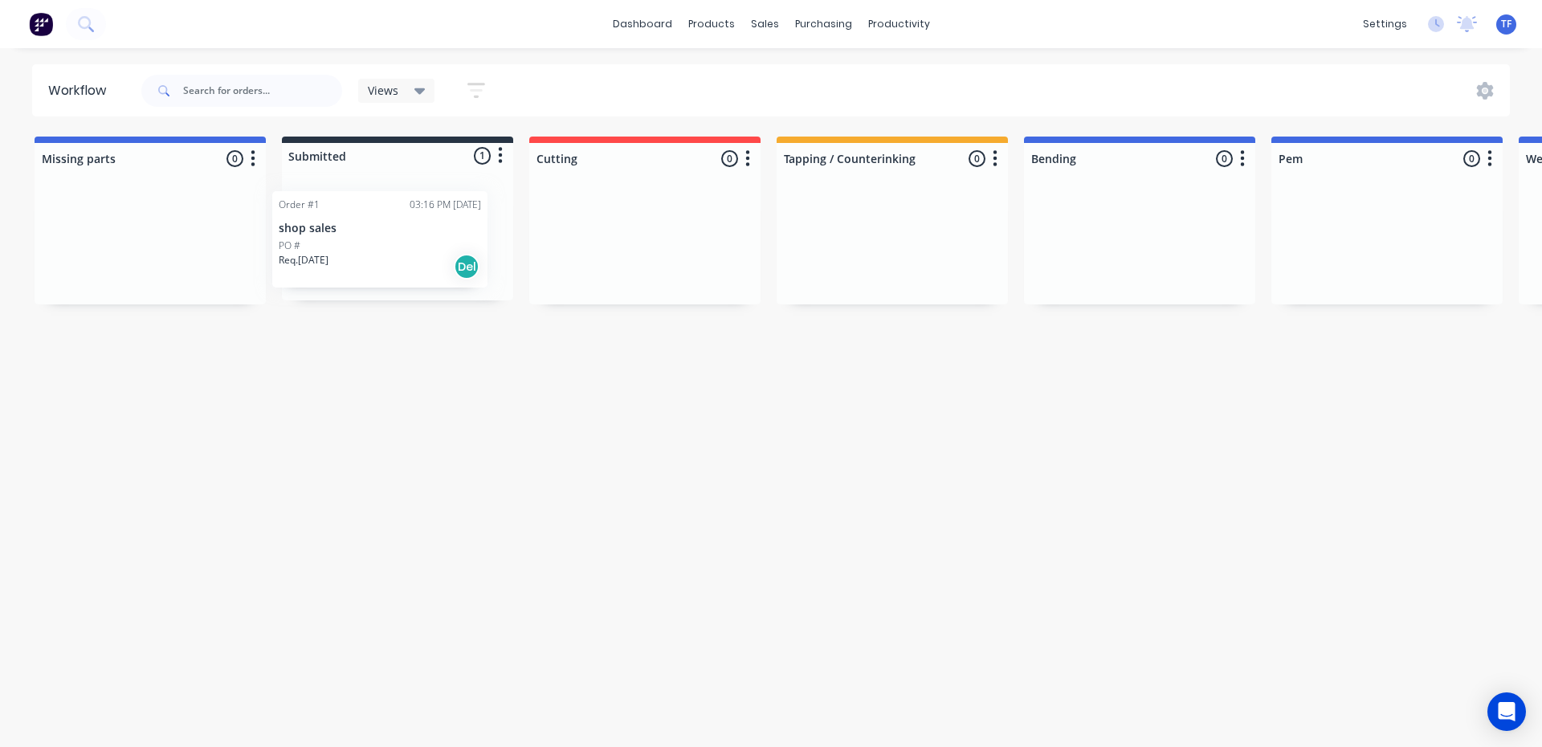
drag, startPoint x: 419, startPoint y: 245, endPoint x: 402, endPoint y: 251, distance: 18.8
click at [402, 251] on div "Order #1 03:16 PM 23/09/25 shop sales PO # Req. 21/09/25 Del" at bounding box center [397, 239] width 231 height 122
click at [409, 259] on div "Req. 21/09/25 Del" at bounding box center [397, 266] width 202 height 27
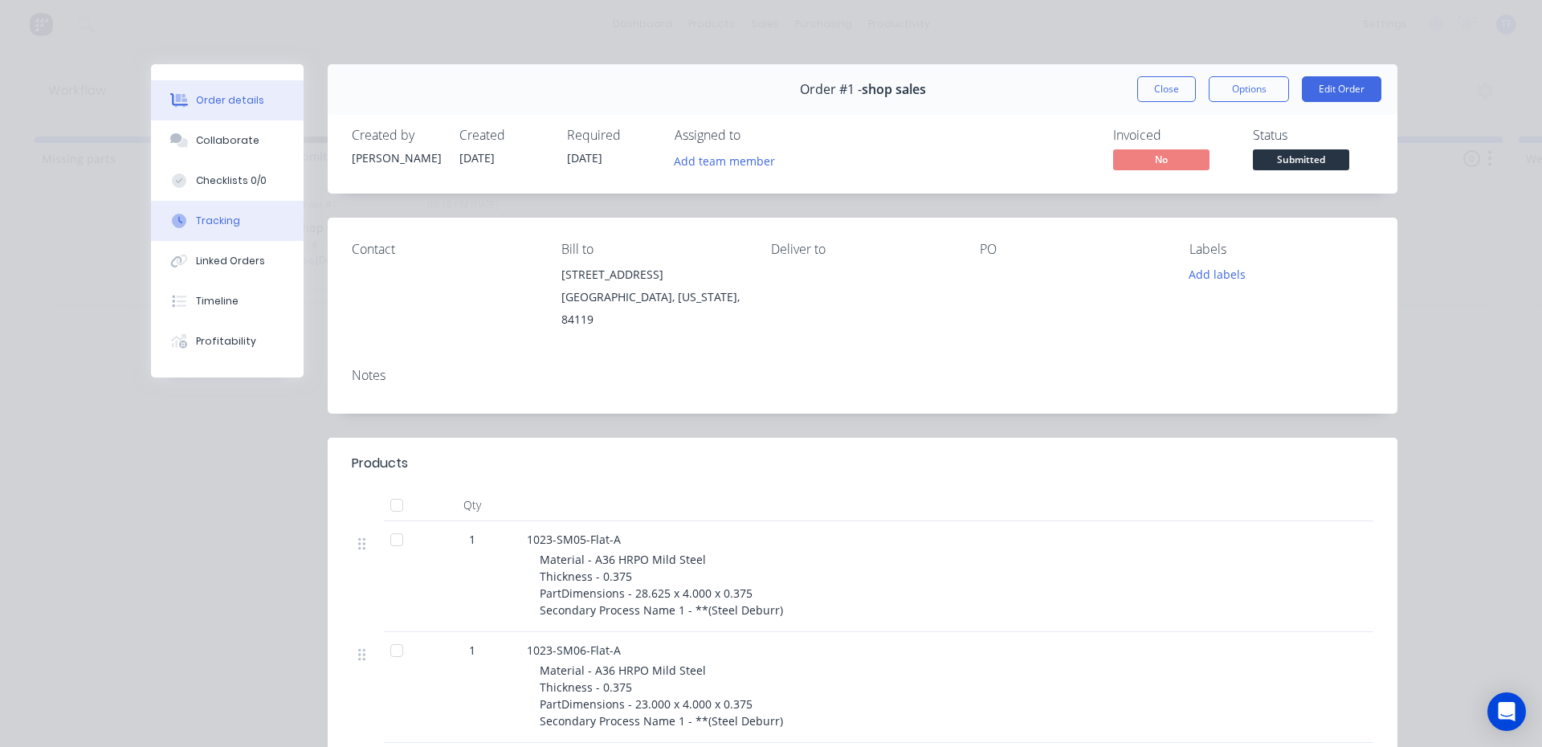
click at [229, 210] on button "Tracking" at bounding box center [227, 221] width 153 height 40
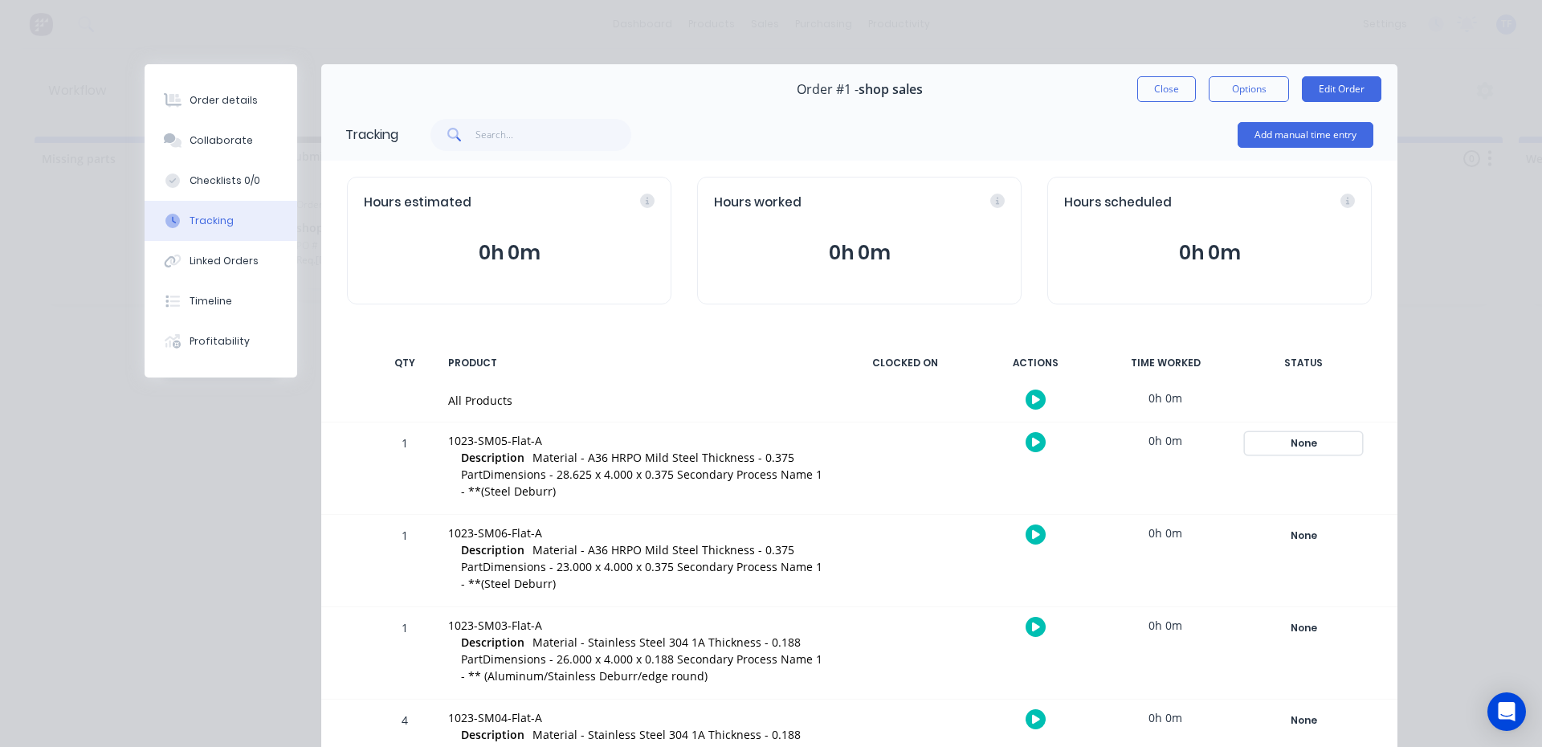
click at [1281, 448] on div "None" at bounding box center [1304, 443] width 116 height 21
click at [1177, 88] on button "Close" at bounding box center [1166, 89] width 59 height 26
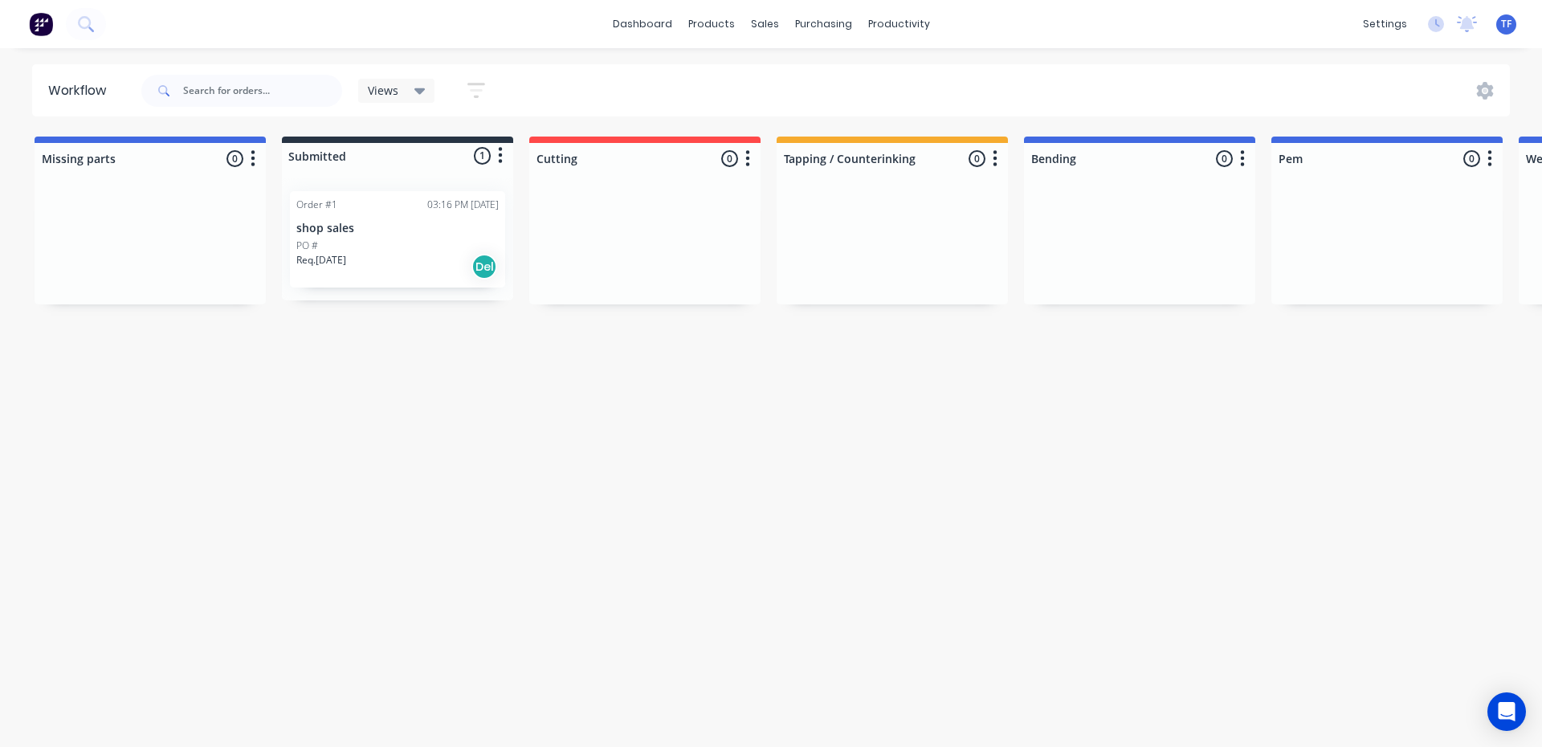
click at [376, 249] on div "PO #" at bounding box center [397, 246] width 202 height 14
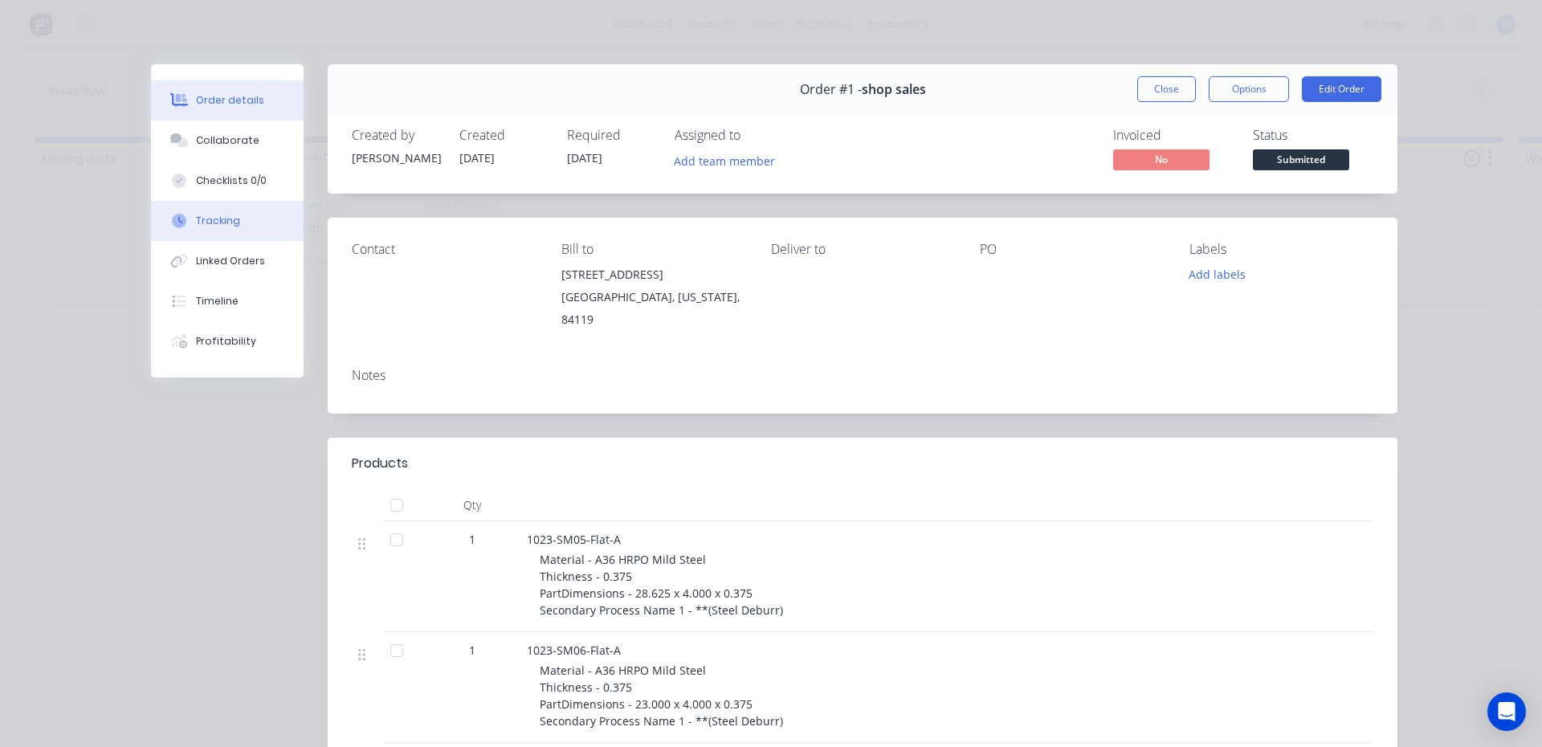
click at [204, 224] on div "Tracking" at bounding box center [218, 221] width 44 height 14
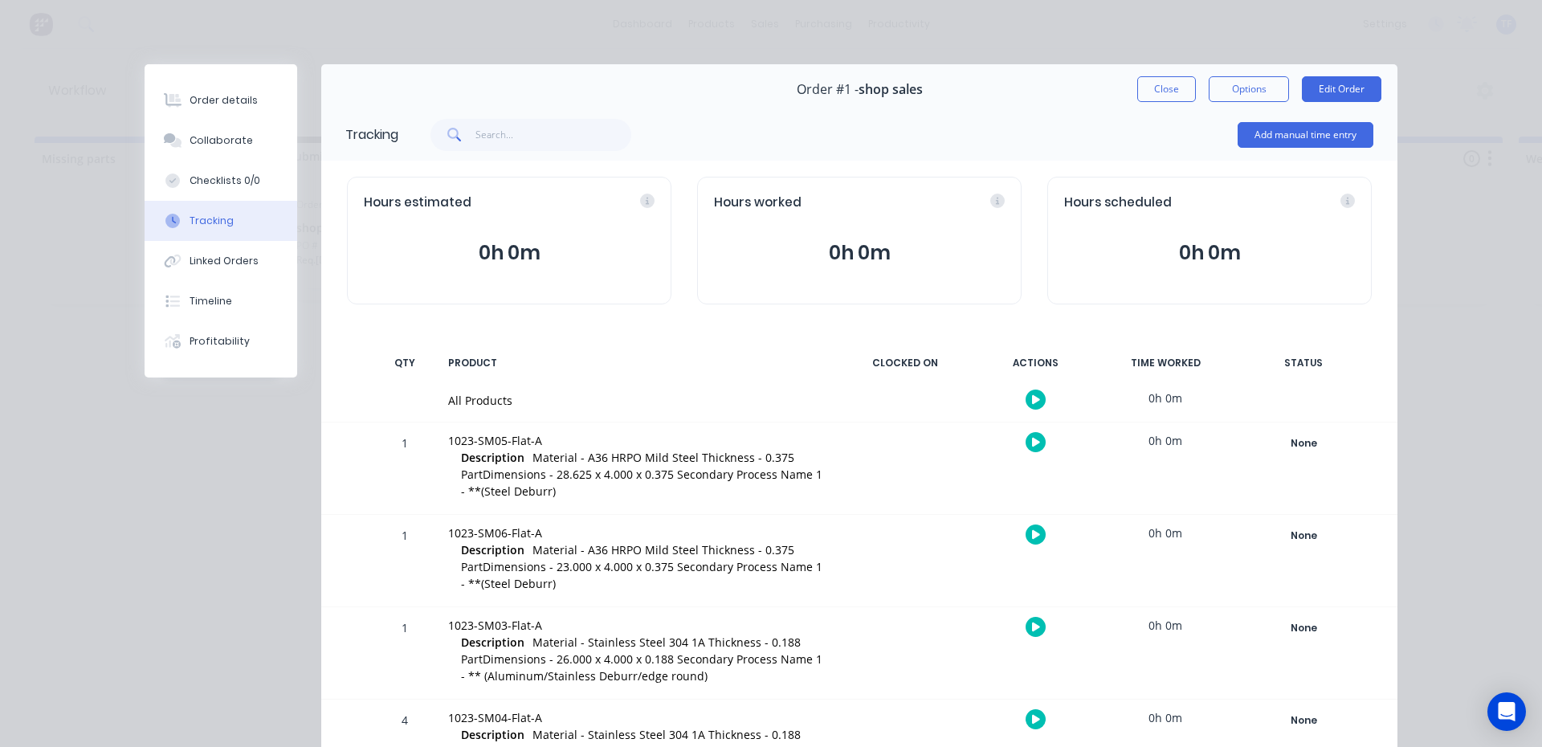
click at [1303, 403] on div "All Products 0h 0m" at bounding box center [859, 401] width 1076 height 42
drag, startPoint x: 1308, startPoint y: 463, endPoint x: 1299, endPoint y: 447, distance: 18.0
click at [1306, 461] on div "None Create status None edit Bending Complete Completed Cutting Missing parts P…" at bounding box center [1303, 468] width 137 height 92
click at [1298, 447] on div "None" at bounding box center [1304, 443] width 116 height 21
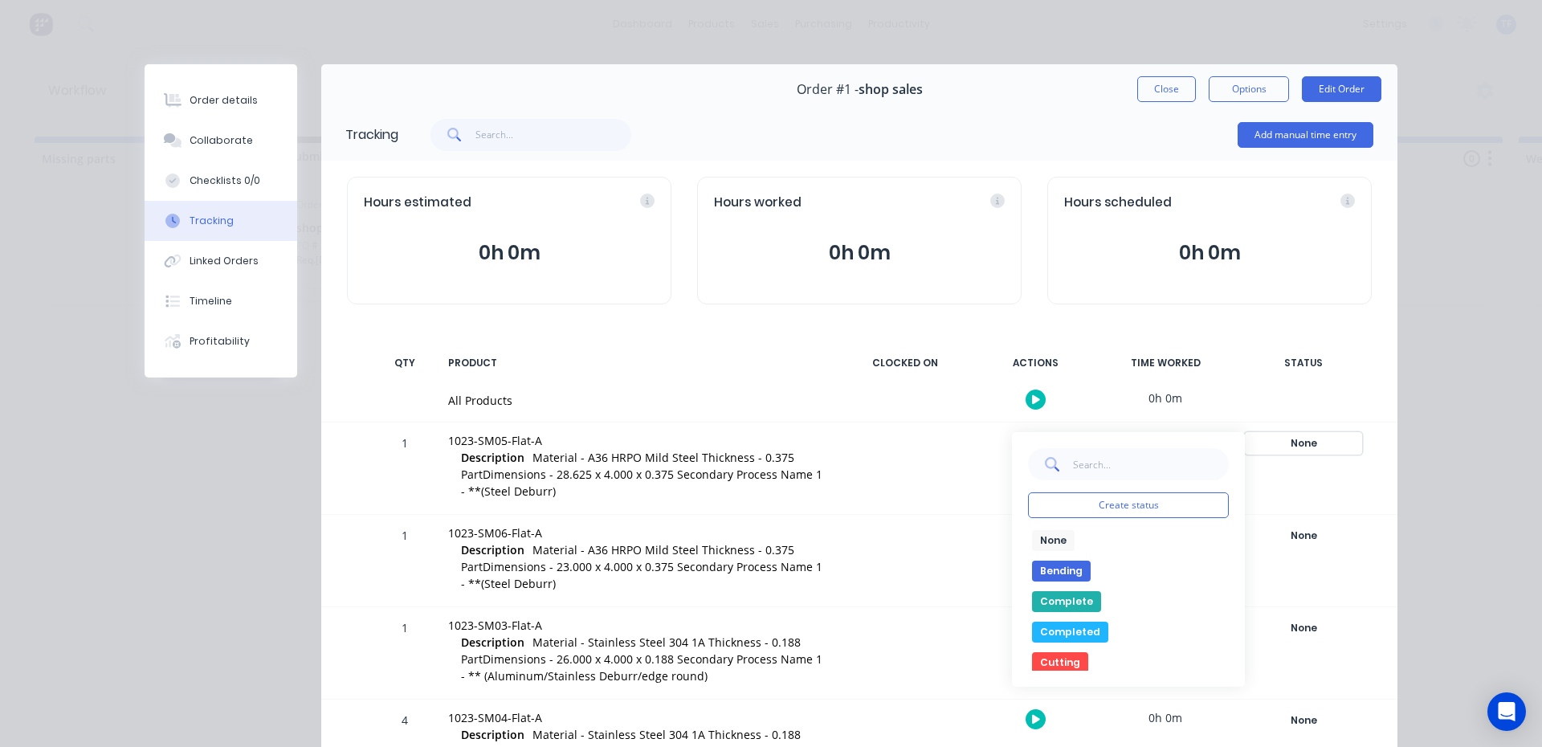
scroll to position [80, 0]
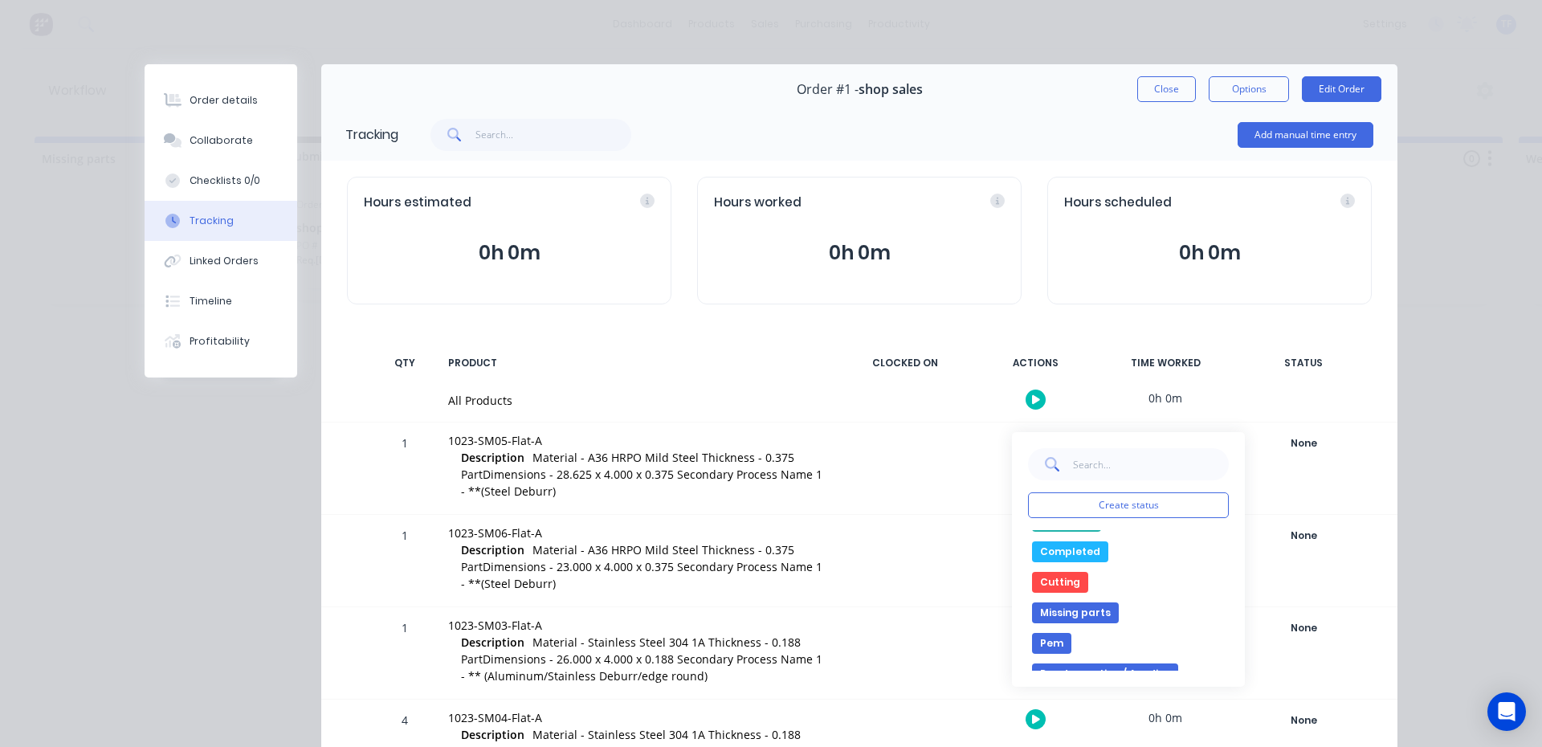
click at [1063, 585] on button "Cutting" at bounding box center [1060, 582] width 56 height 21
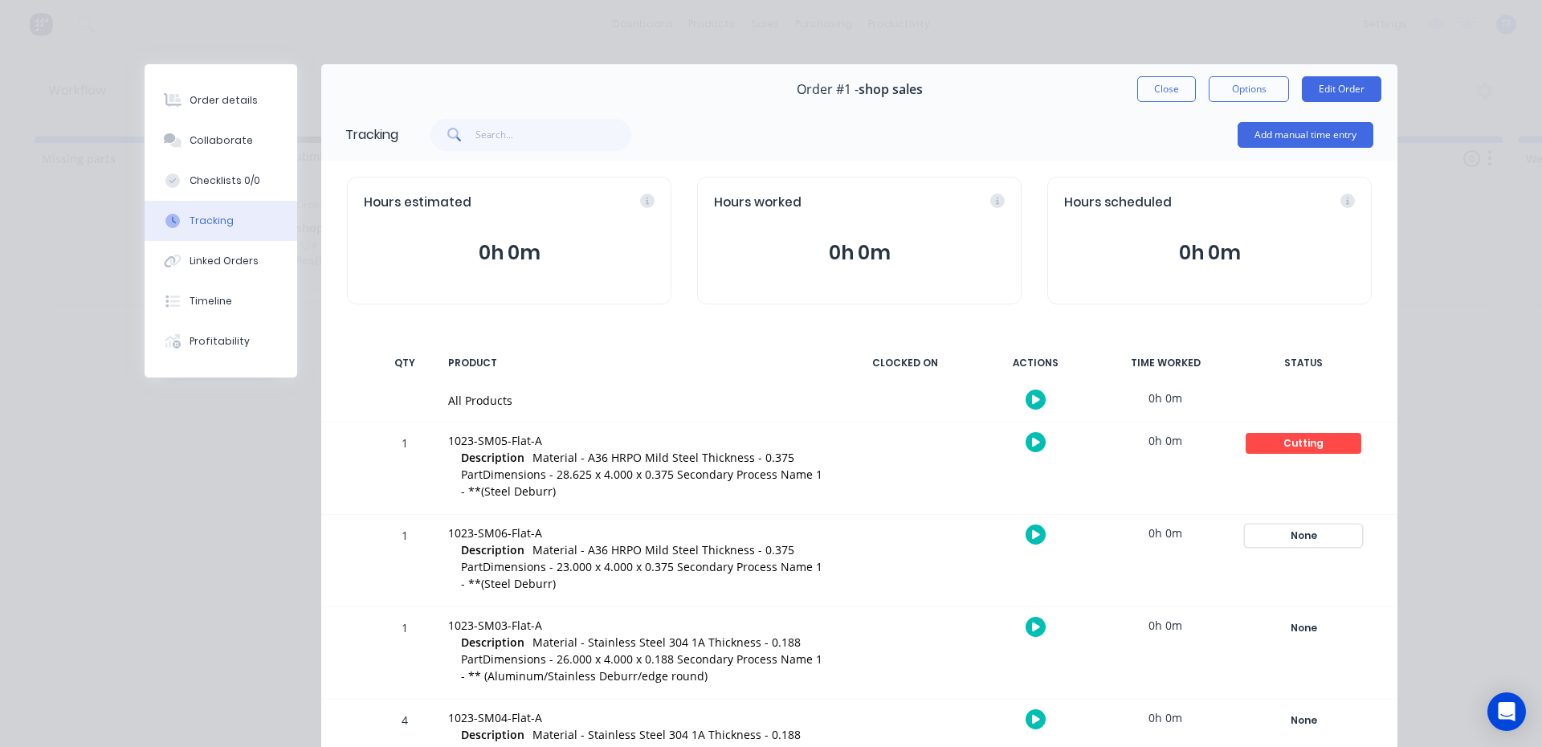
click at [1291, 536] on div "None" at bounding box center [1304, 535] width 116 height 21
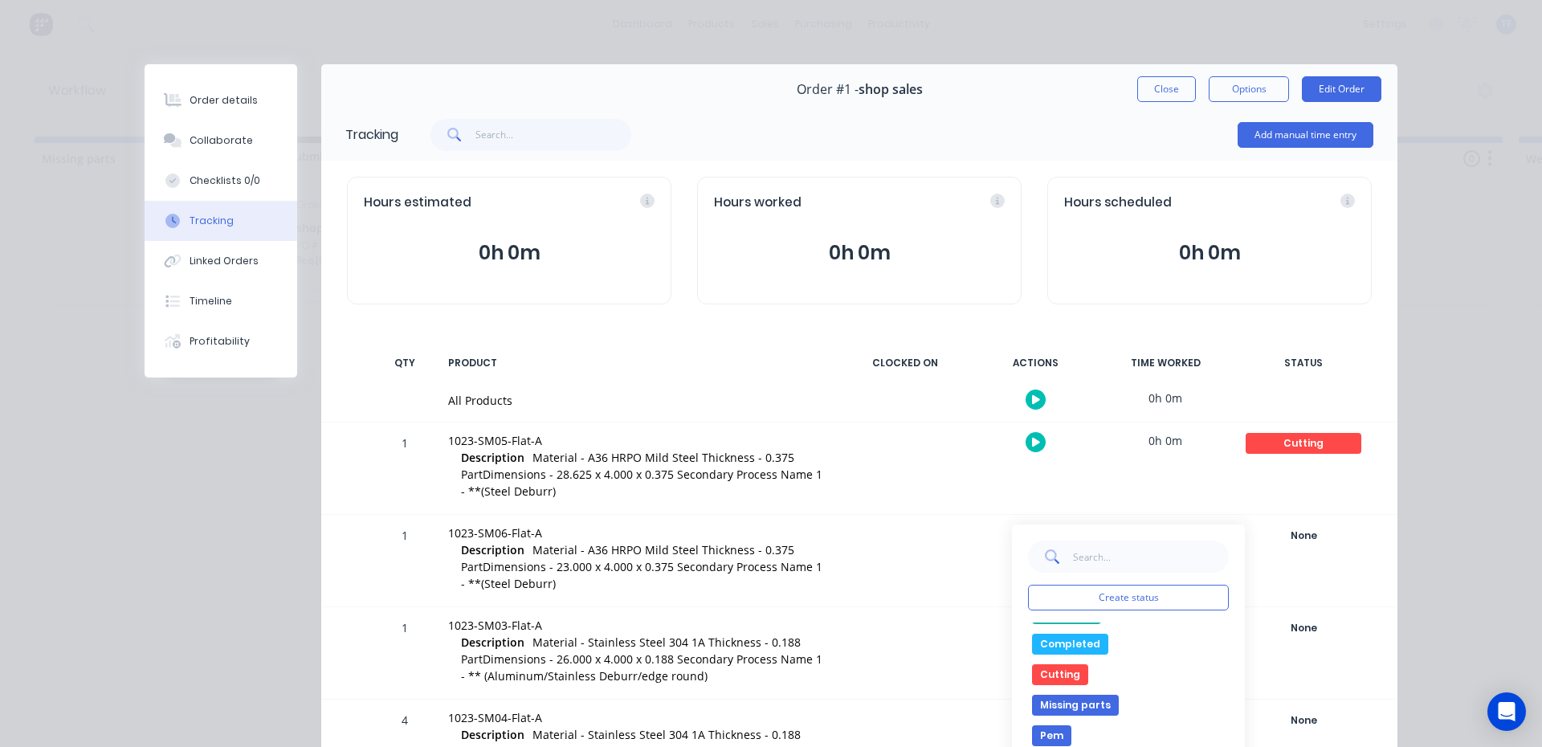
click at [1058, 668] on button "Cutting" at bounding box center [1060, 674] width 56 height 21
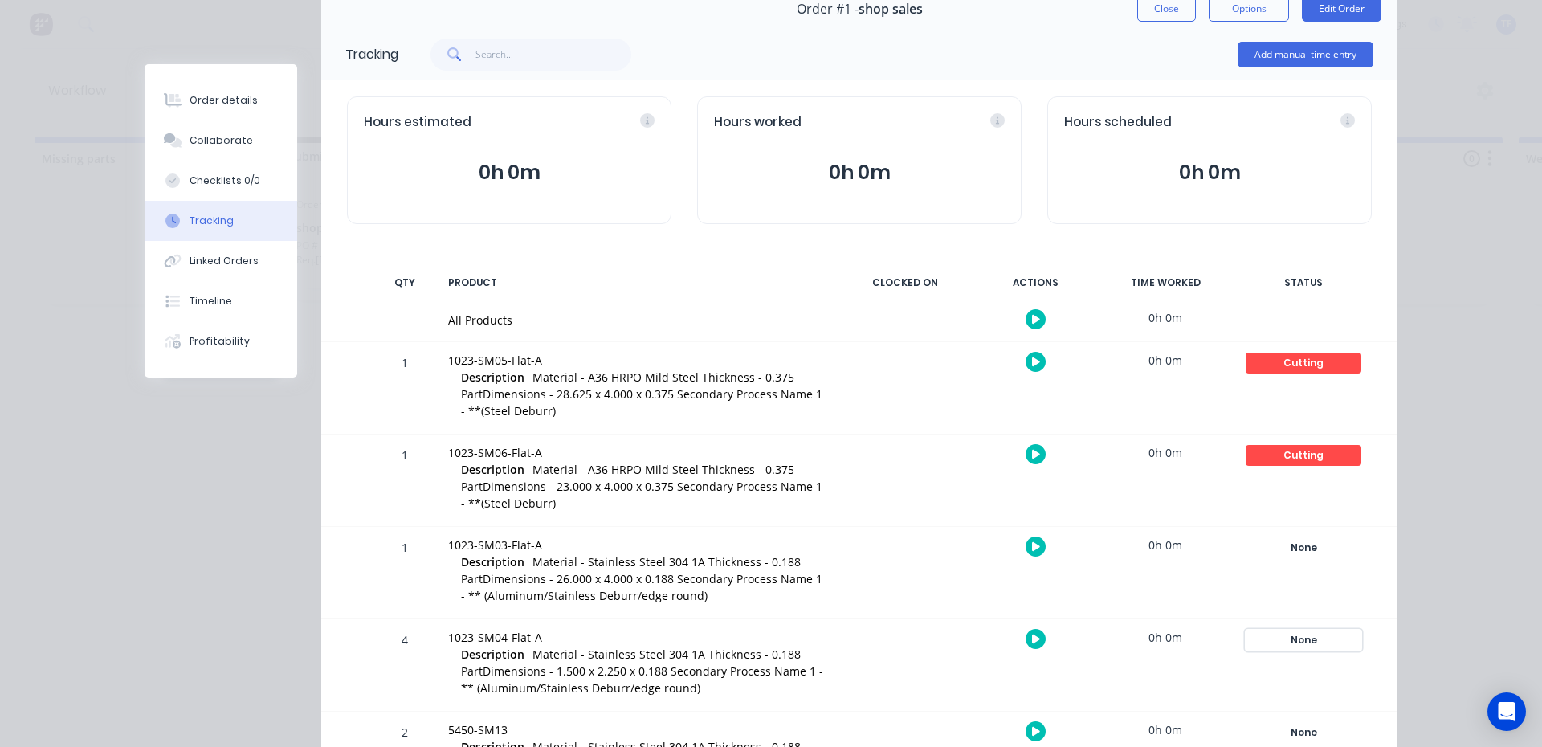
click at [1299, 645] on div "None" at bounding box center [1304, 640] width 116 height 21
click at [1063, 722] on button "Bending" at bounding box center [1061, 726] width 59 height 21
click at [1304, 548] on div "None" at bounding box center [1304, 547] width 116 height 21
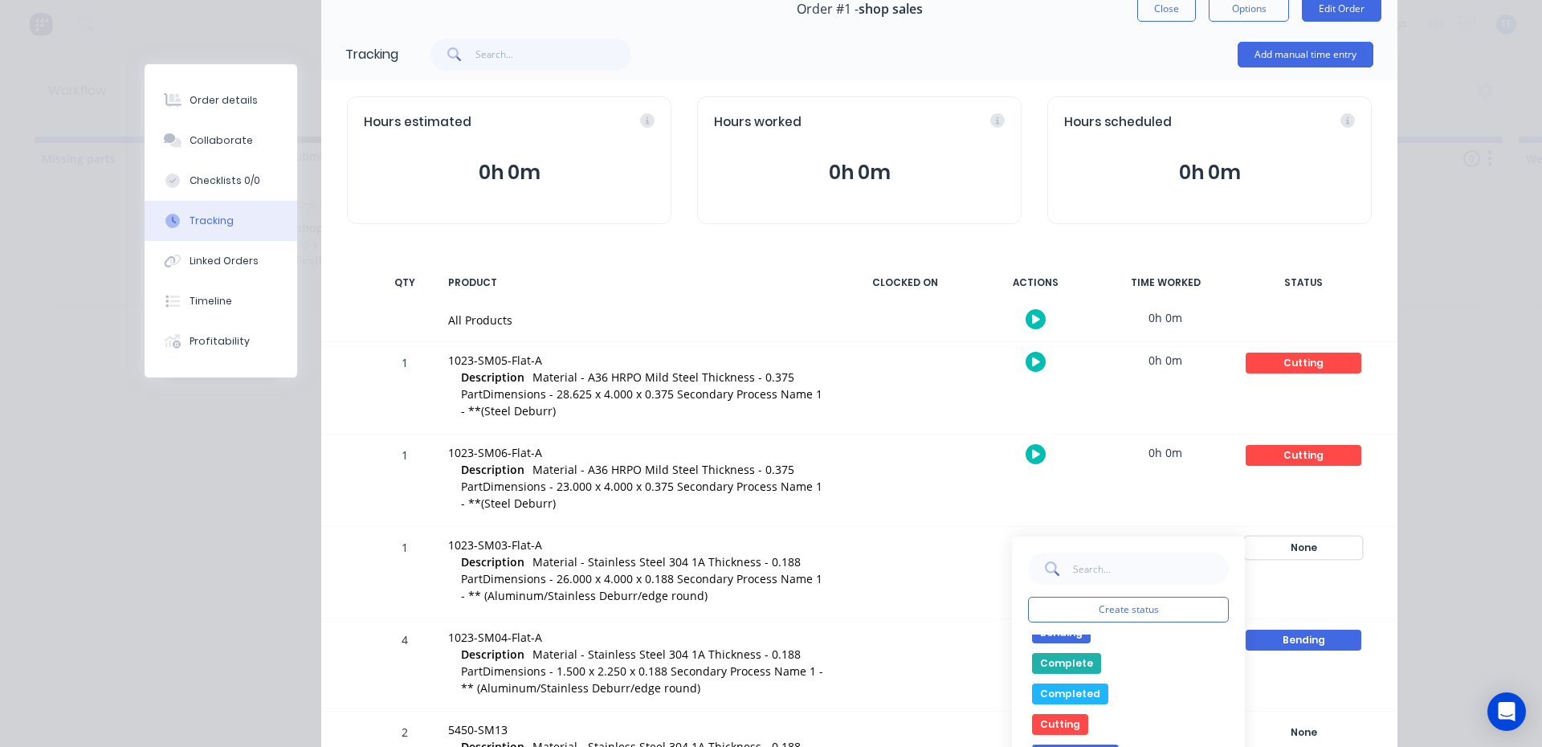
scroll to position [80, 0]
click at [1096, 720] on button "Missing parts" at bounding box center [1075, 717] width 87 height 21
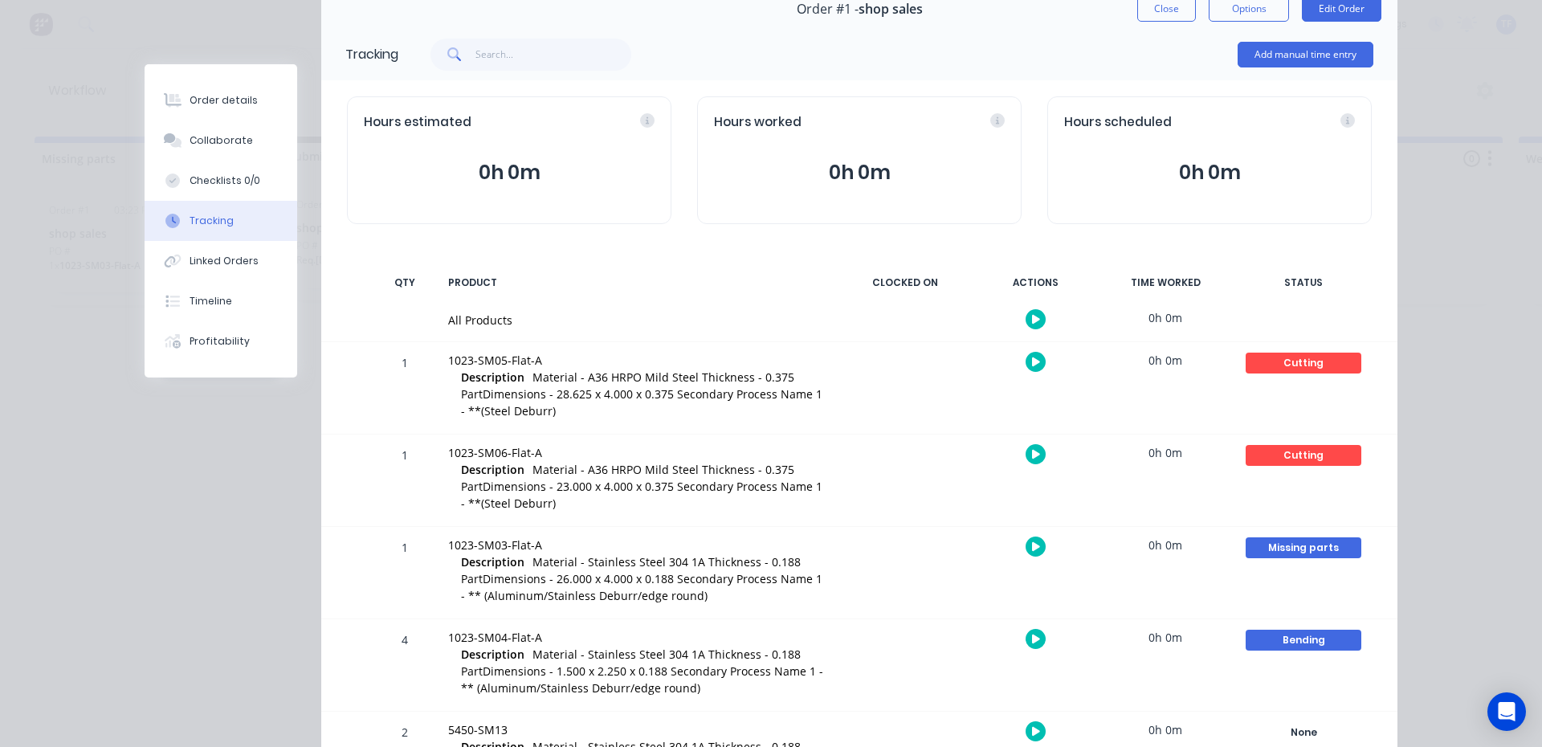
scroll to position [161, 0]
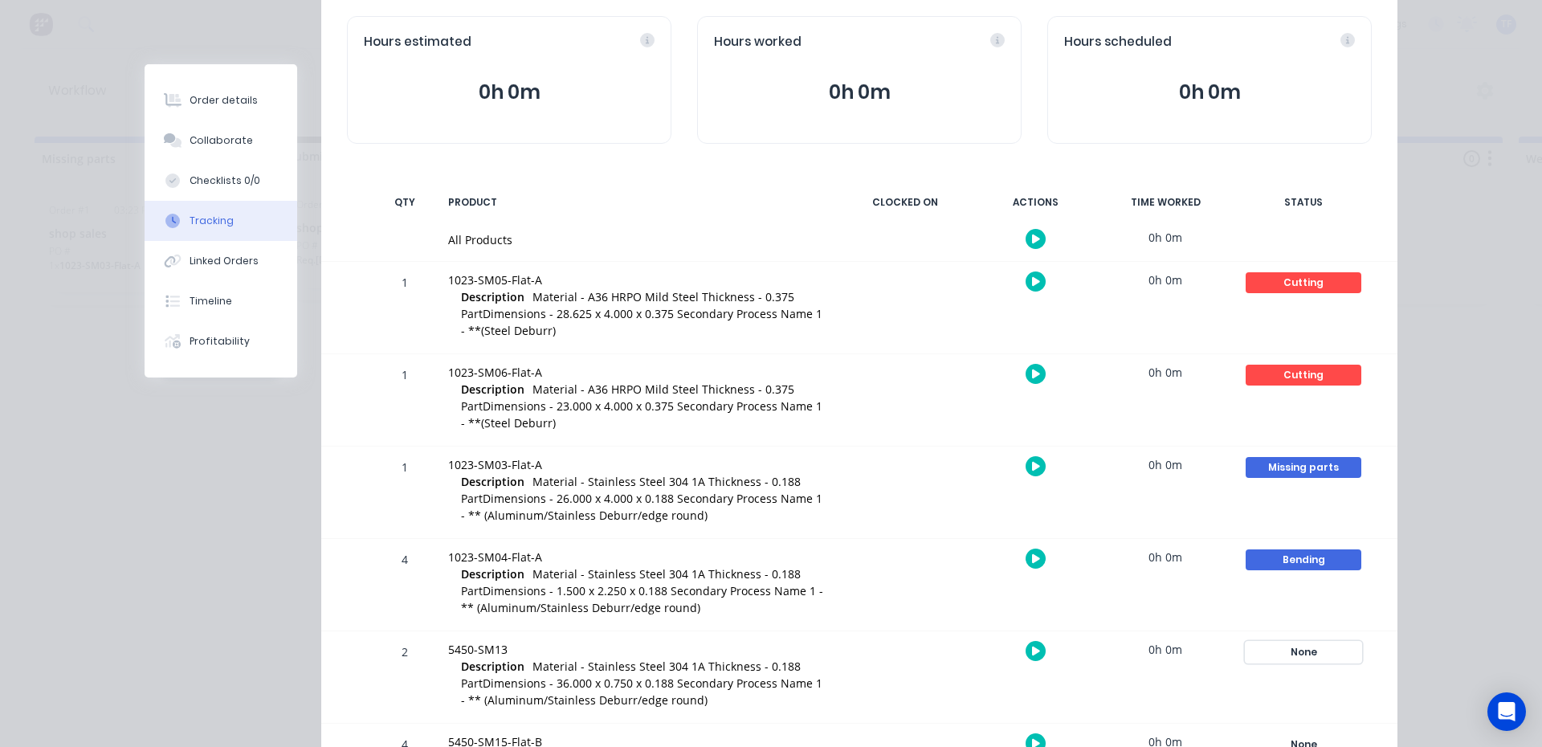
click at [1299, 661] on div "None" at bounding box center [1304, 652] width 116 height 21
click at [1071, 733] on button "Cutting" at bounding box center [1060, 738] width 56 height 21
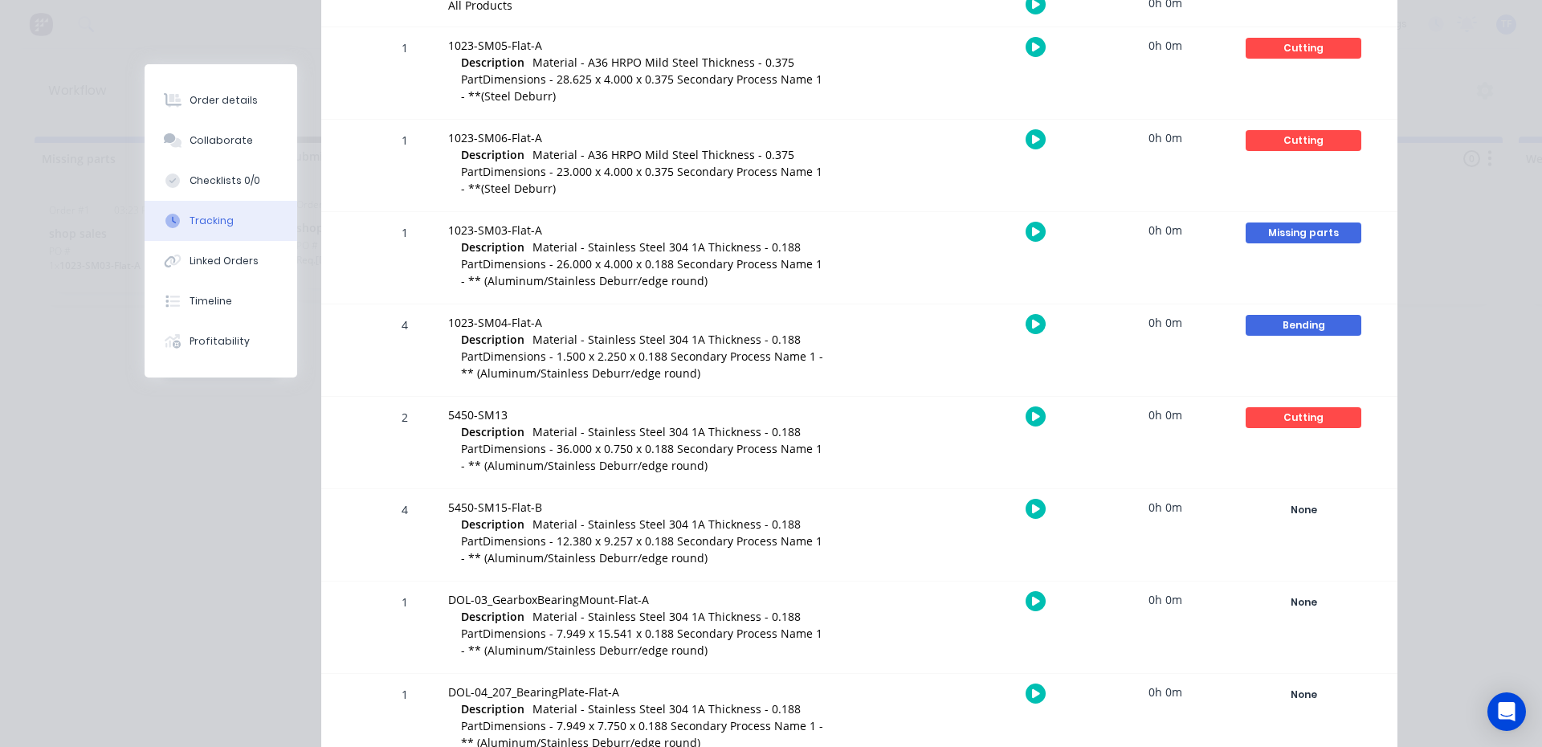
scroll to position [402, 0]
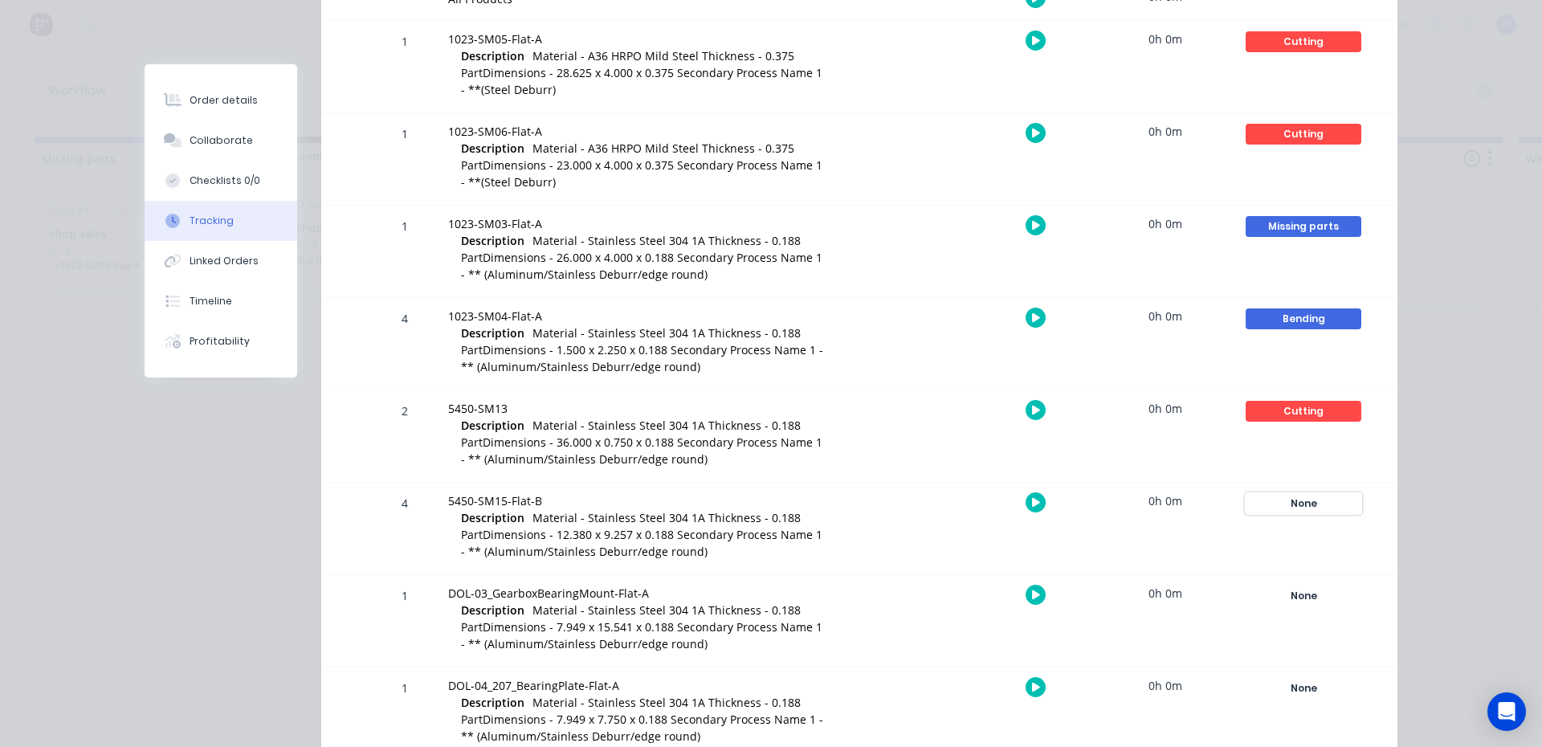
click at [1295, 504] on div "None" at bounding box center [1304, 503] width 116 height 21
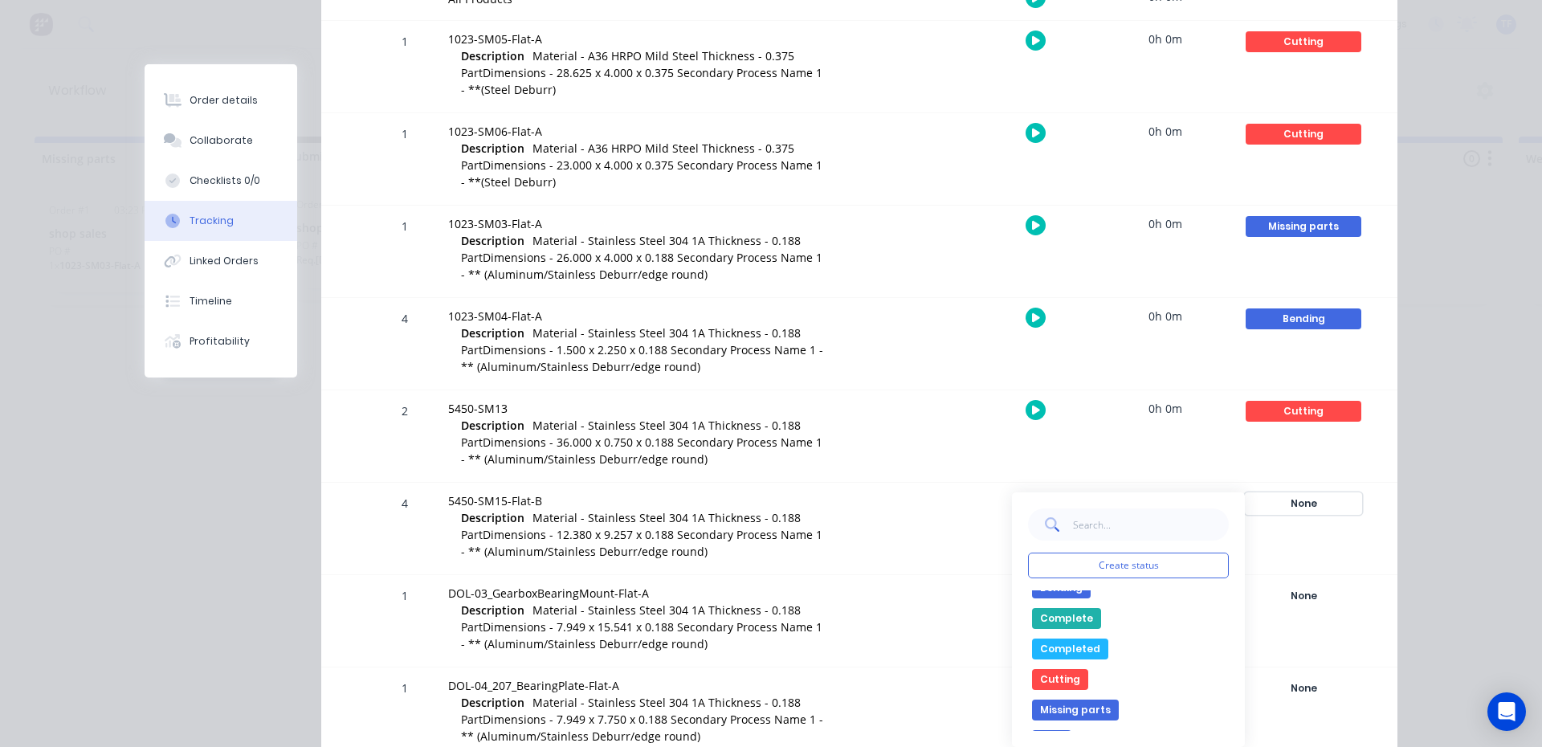
scroll to position [80, 0]
click at [1047, 696] on button "Pem" at bounding box center [1051, 703] width 39 height 21
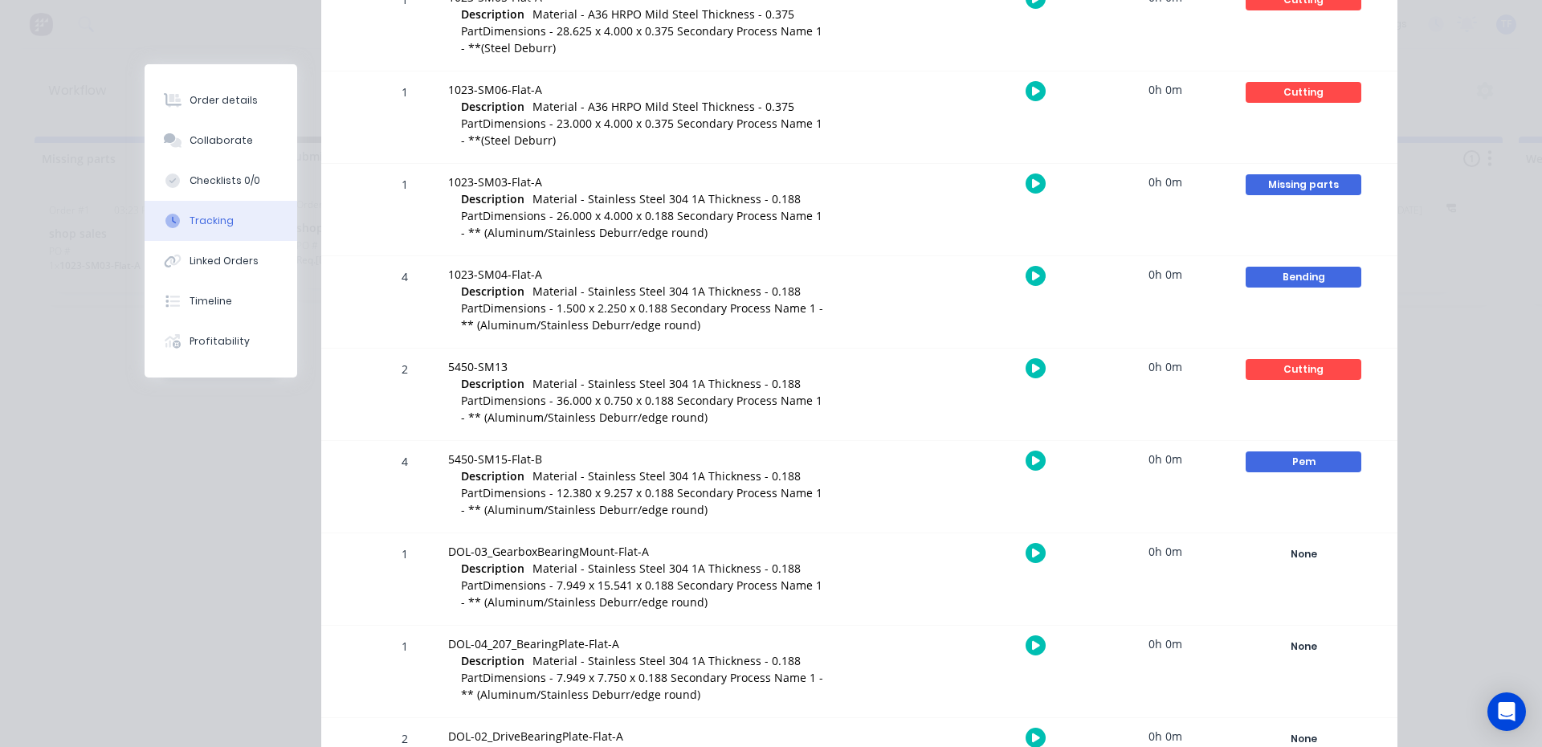
scroll to position [482, 0]
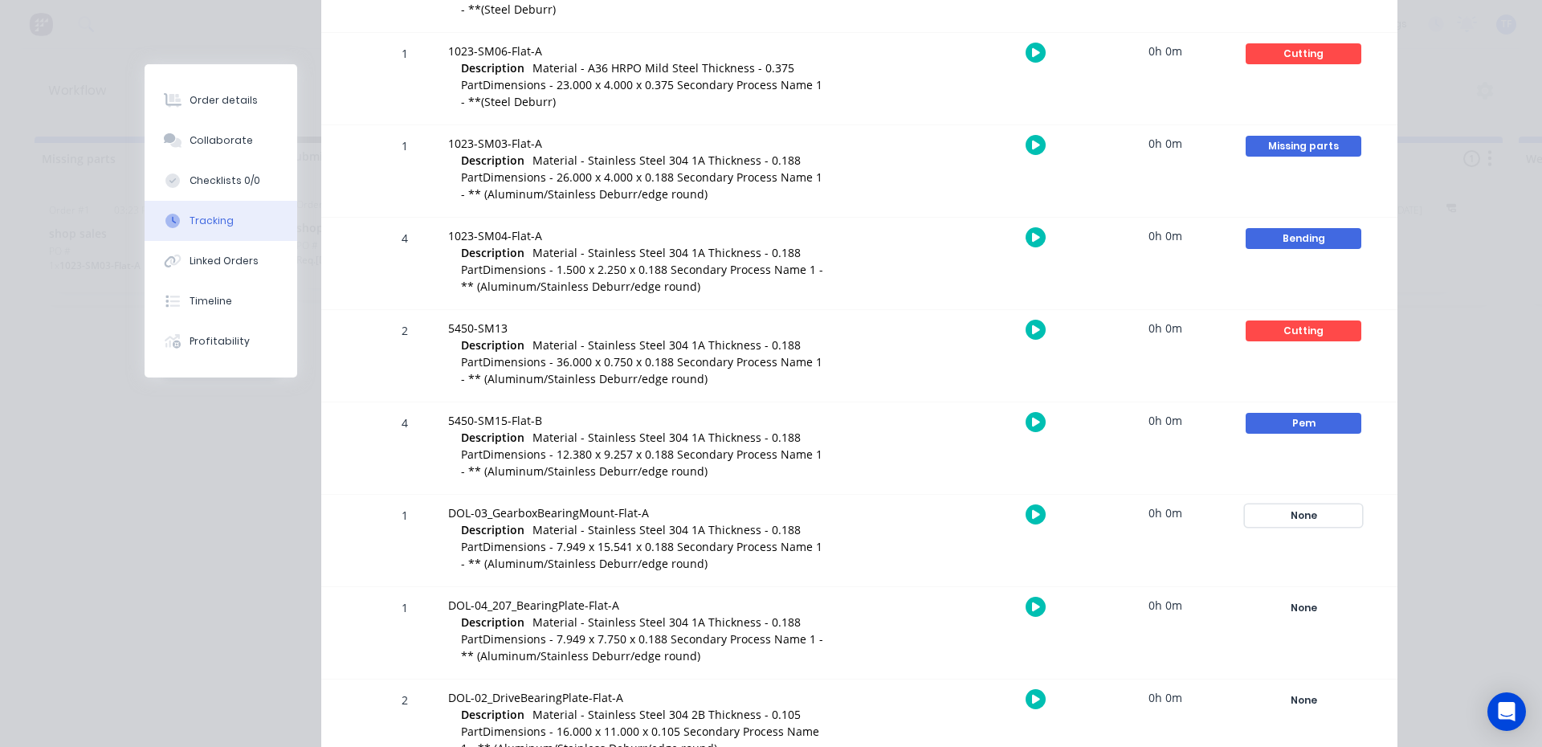
click at [1305, 512] on div "None" at bounding box center [1304, 515] width 116 height 21
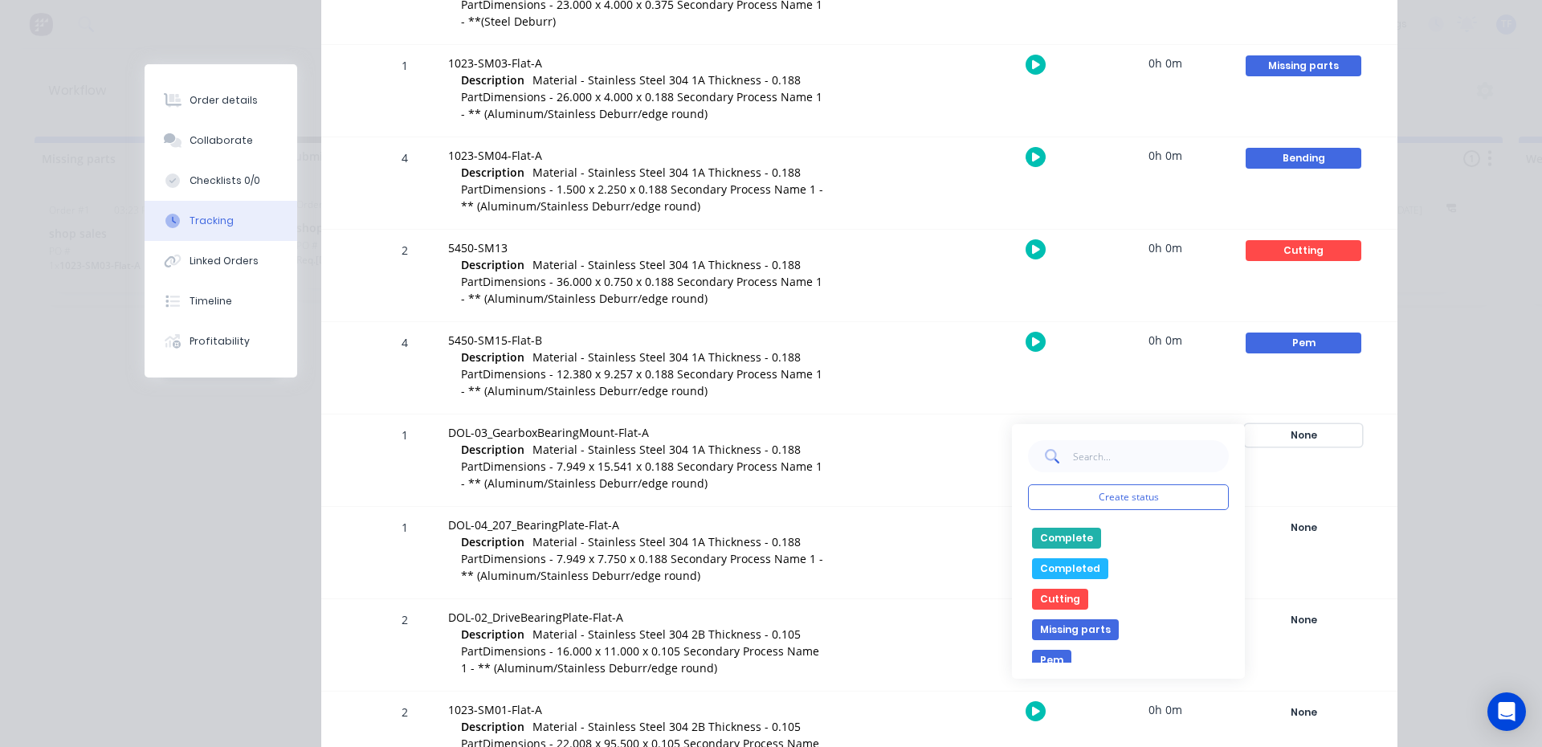
scroll to position [80, 0]
click at [1051, 634] on button "Pem" at bounding box center [1051, 635] width 39 height 21
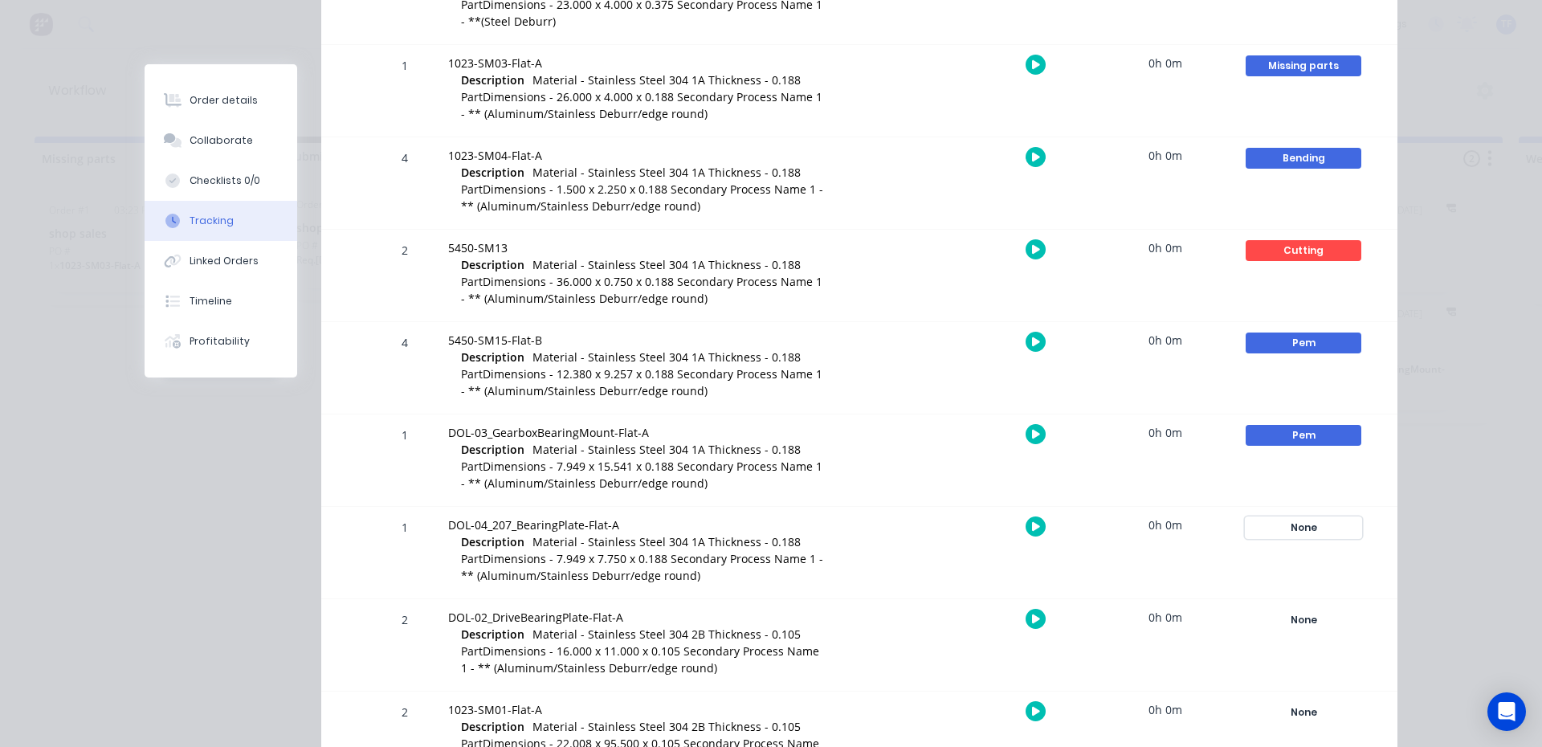
click at [1293, 526] on div "None" at bounding box center [1304, 527] width 116 height 21
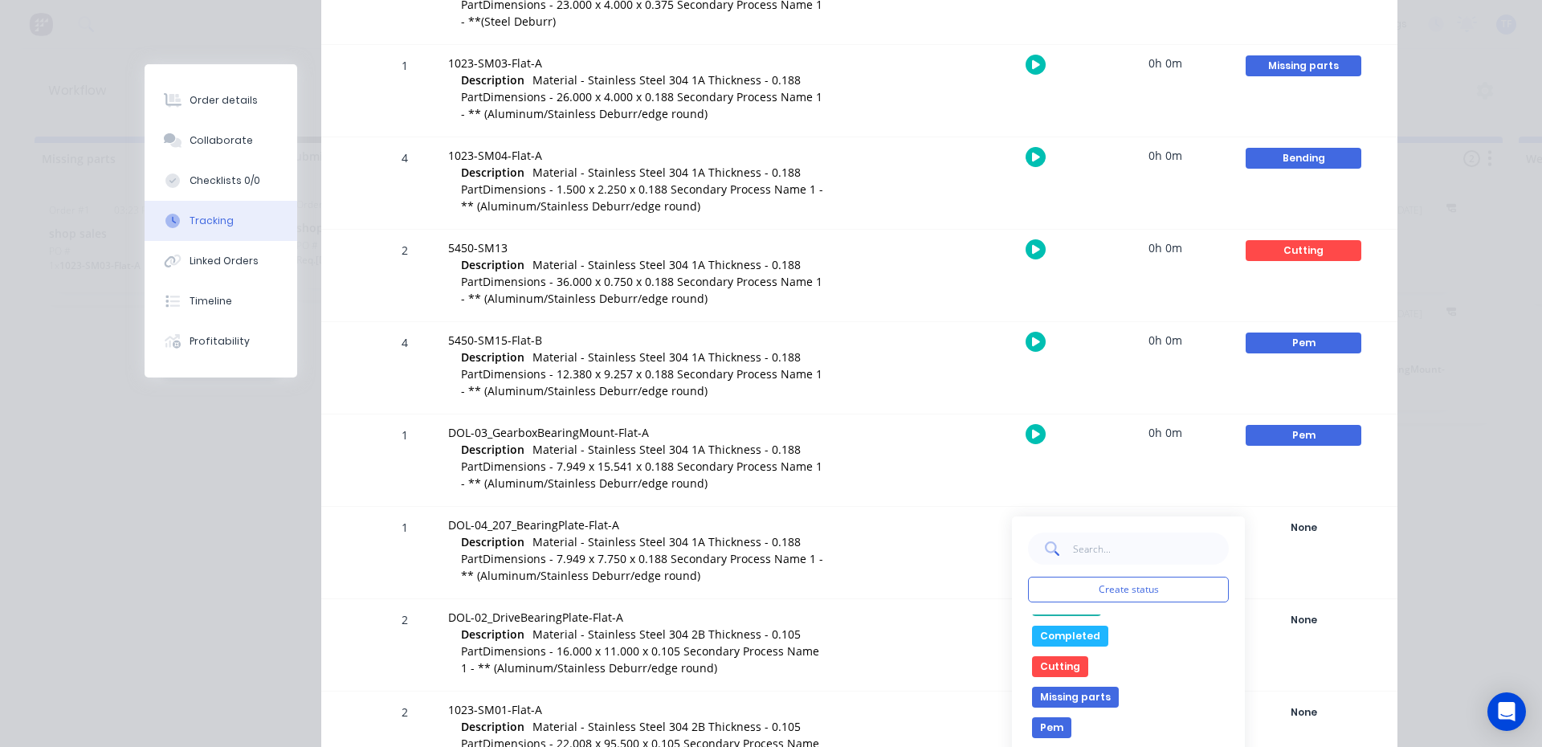
click at [1063, 671] on button "Cutting" at bounding box center [1060, 666] width 56 height 21
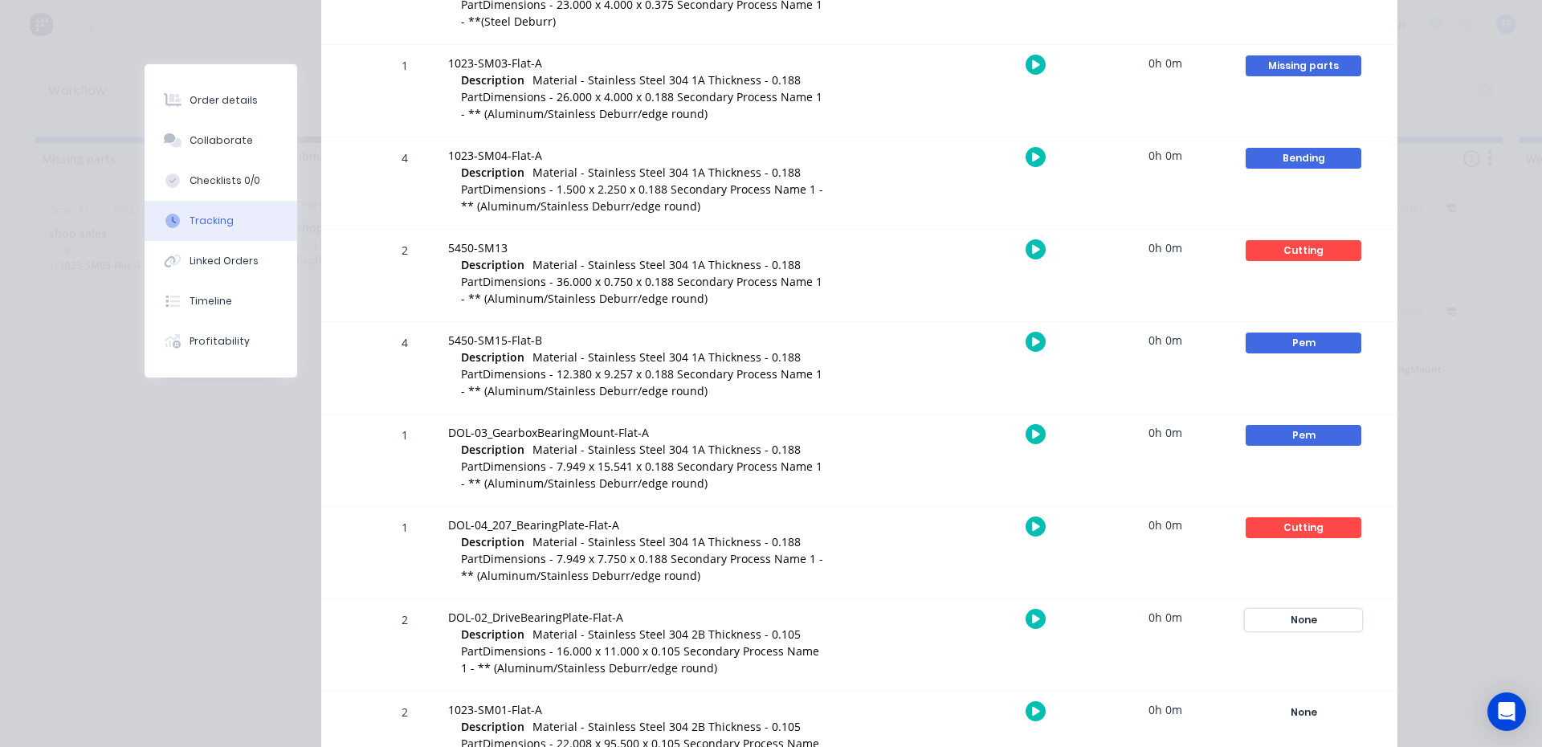
click at [1307, 617] on div "None" at bounding box center [1304, 620] width 116 height 21
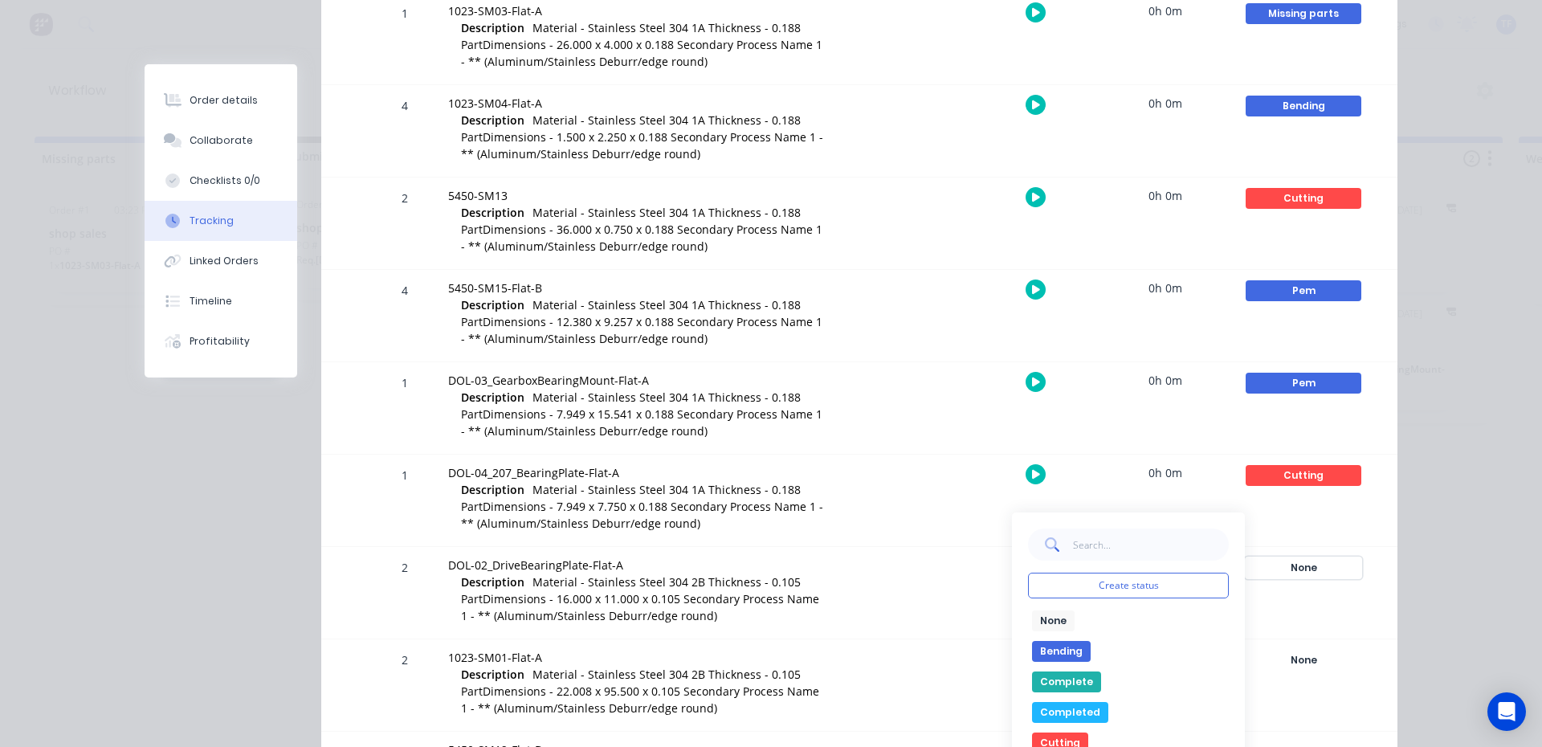
scroll to position [642, 0]
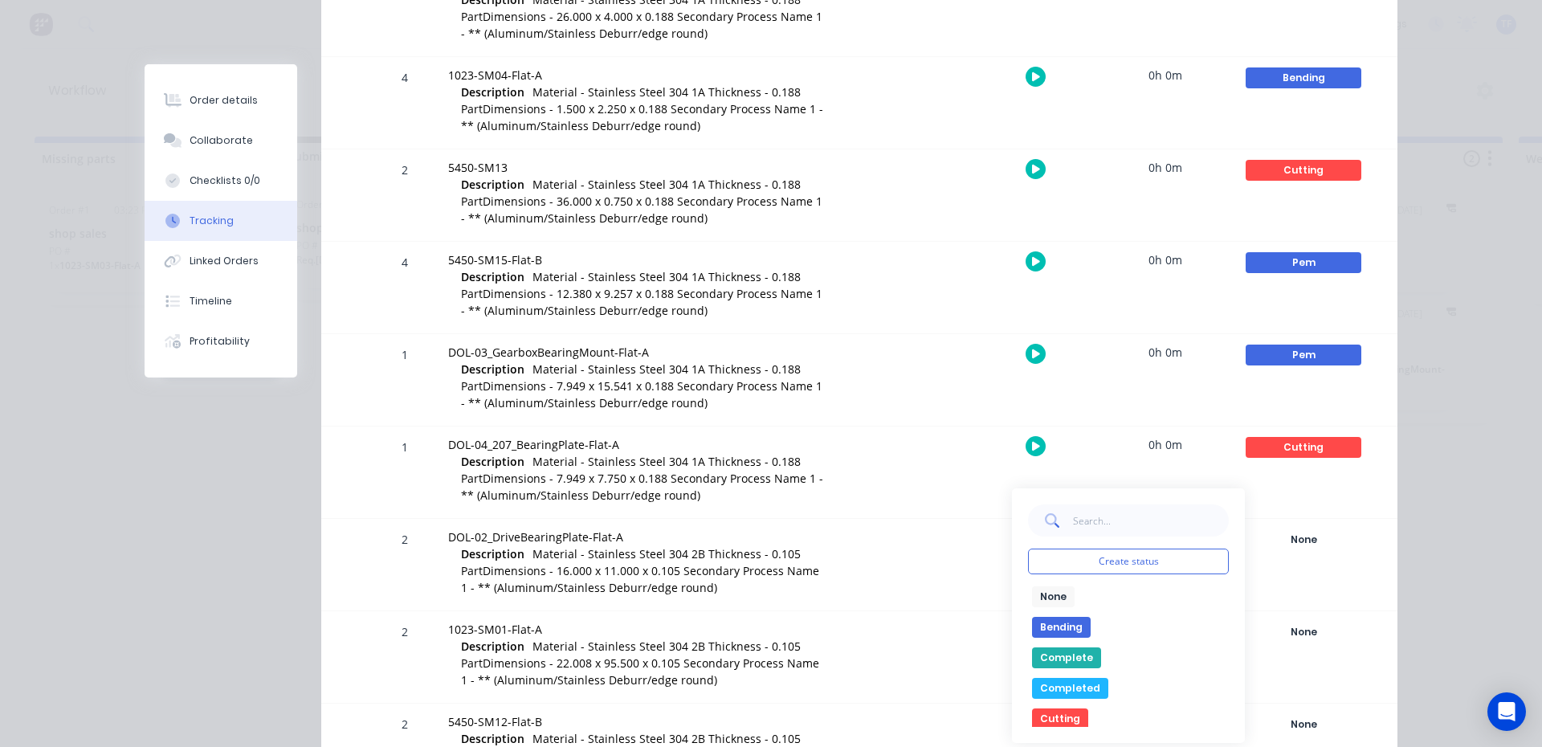
click at [1060, 715] on button "Cutting" at bounding box center [1060, 718] width 56 height 21
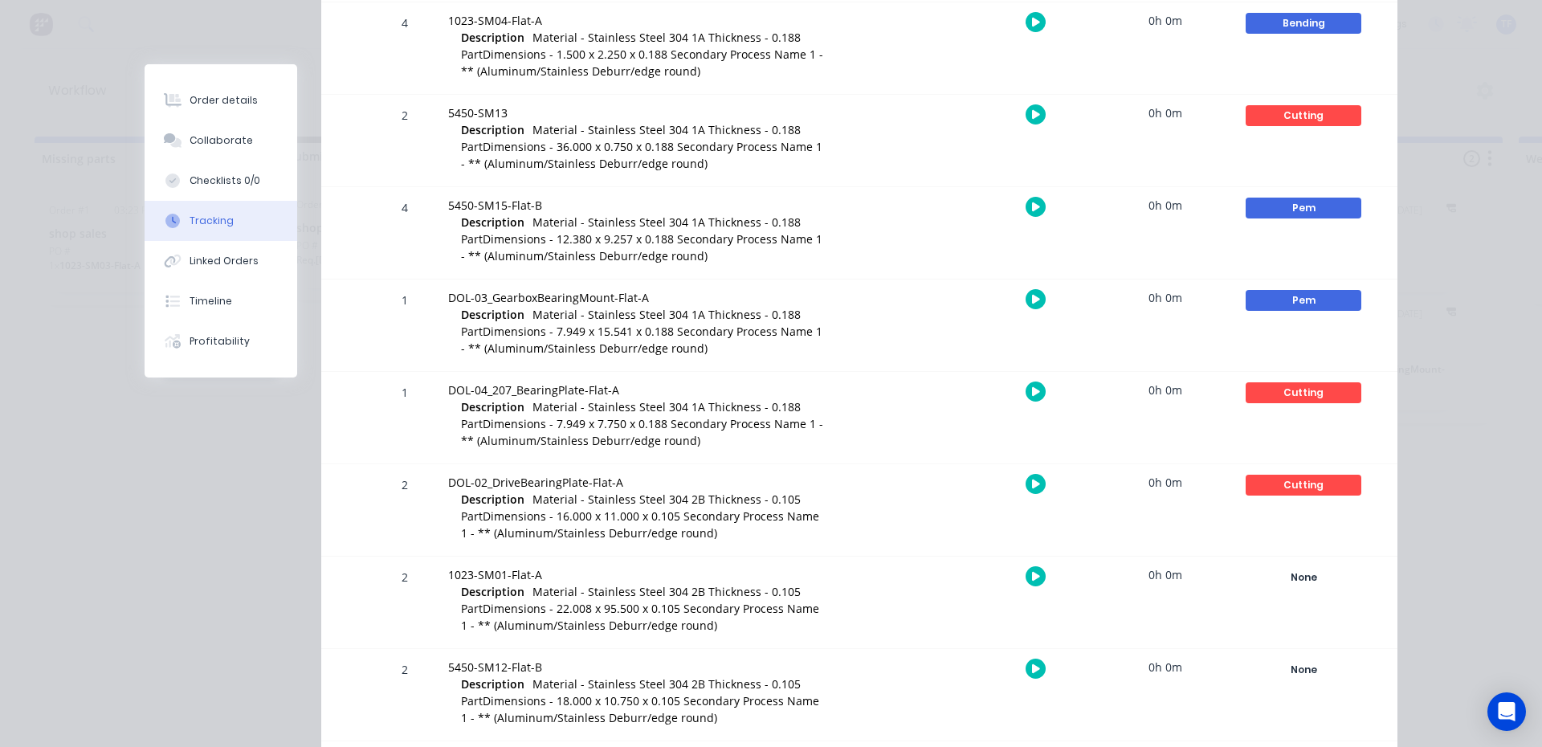
scroll to position [723, 0]
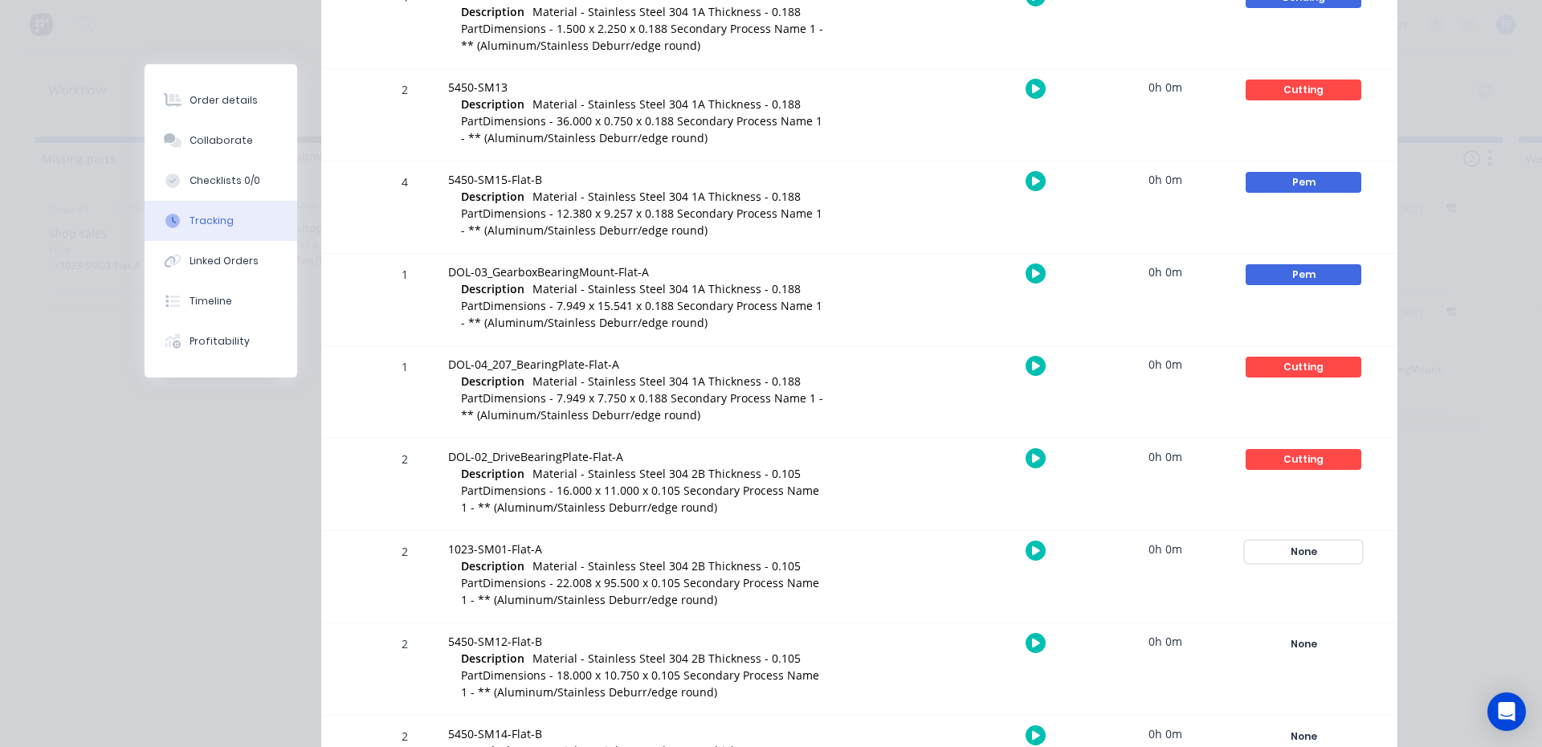
click at [1285, 551] on div "None" at bounding box center [1304, 551] width 116 height 21
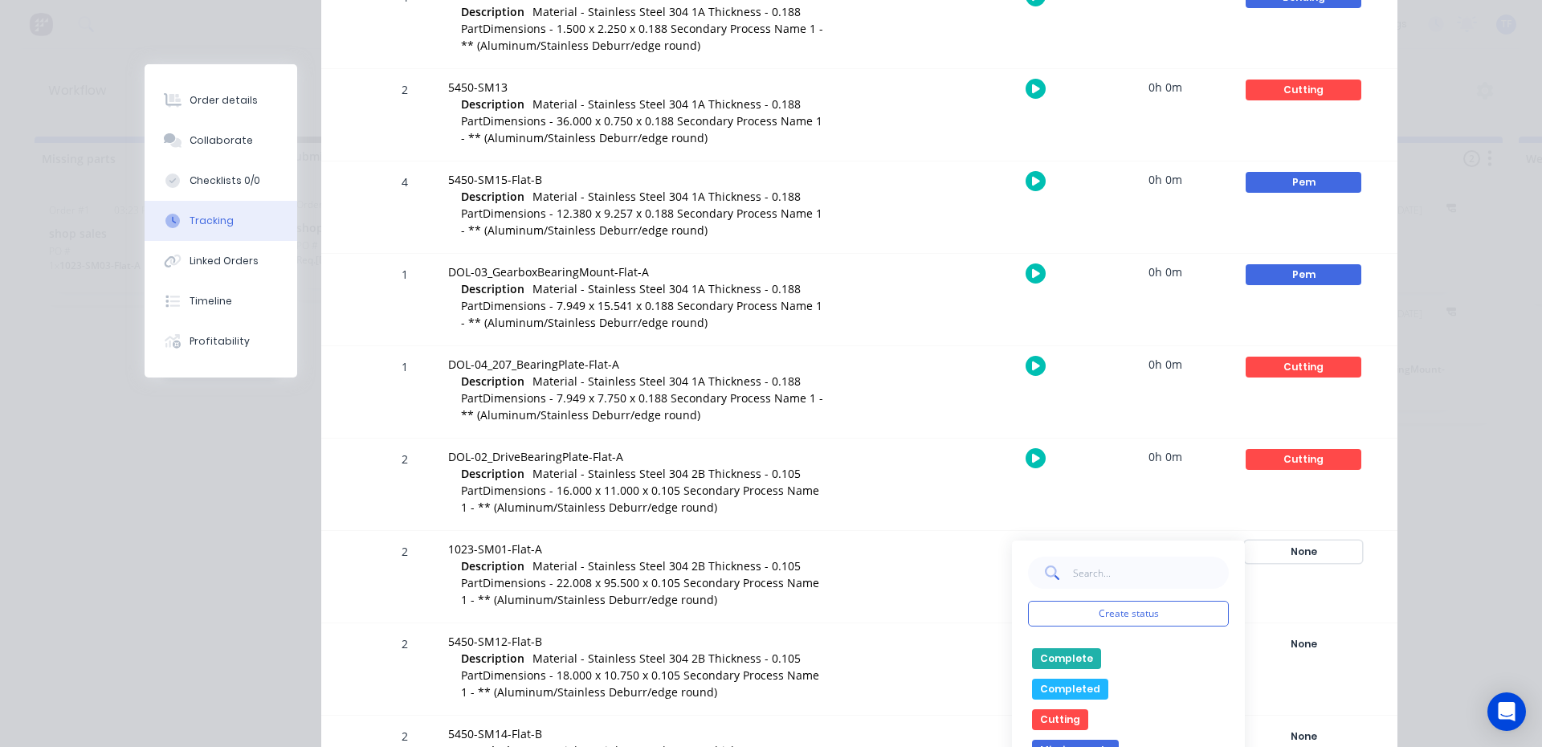
scroll to position [80, 0]
click at [1060, 695] on button "Cutting" at bounding box center [1060, 690] width 56 height 21
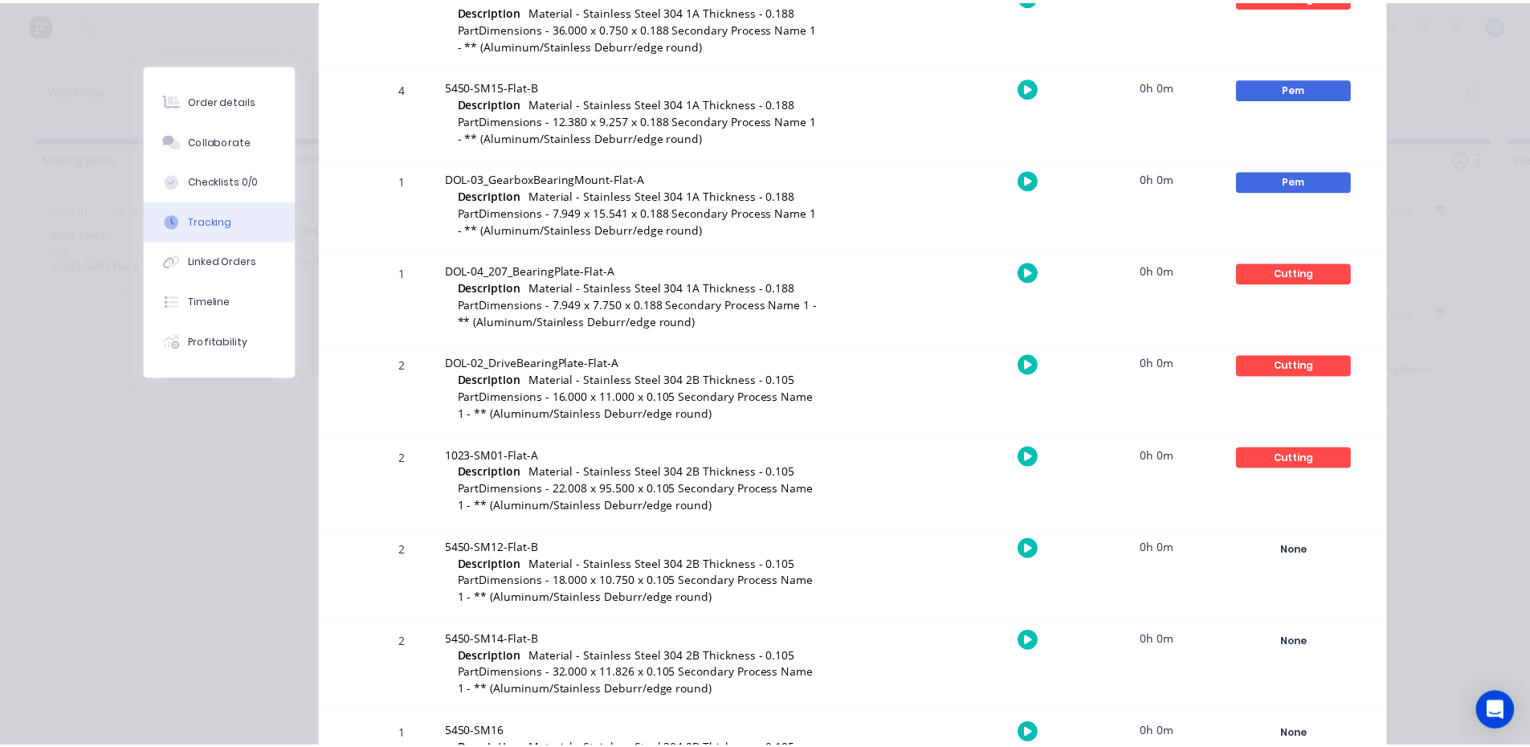
scroll to position [883, 0]
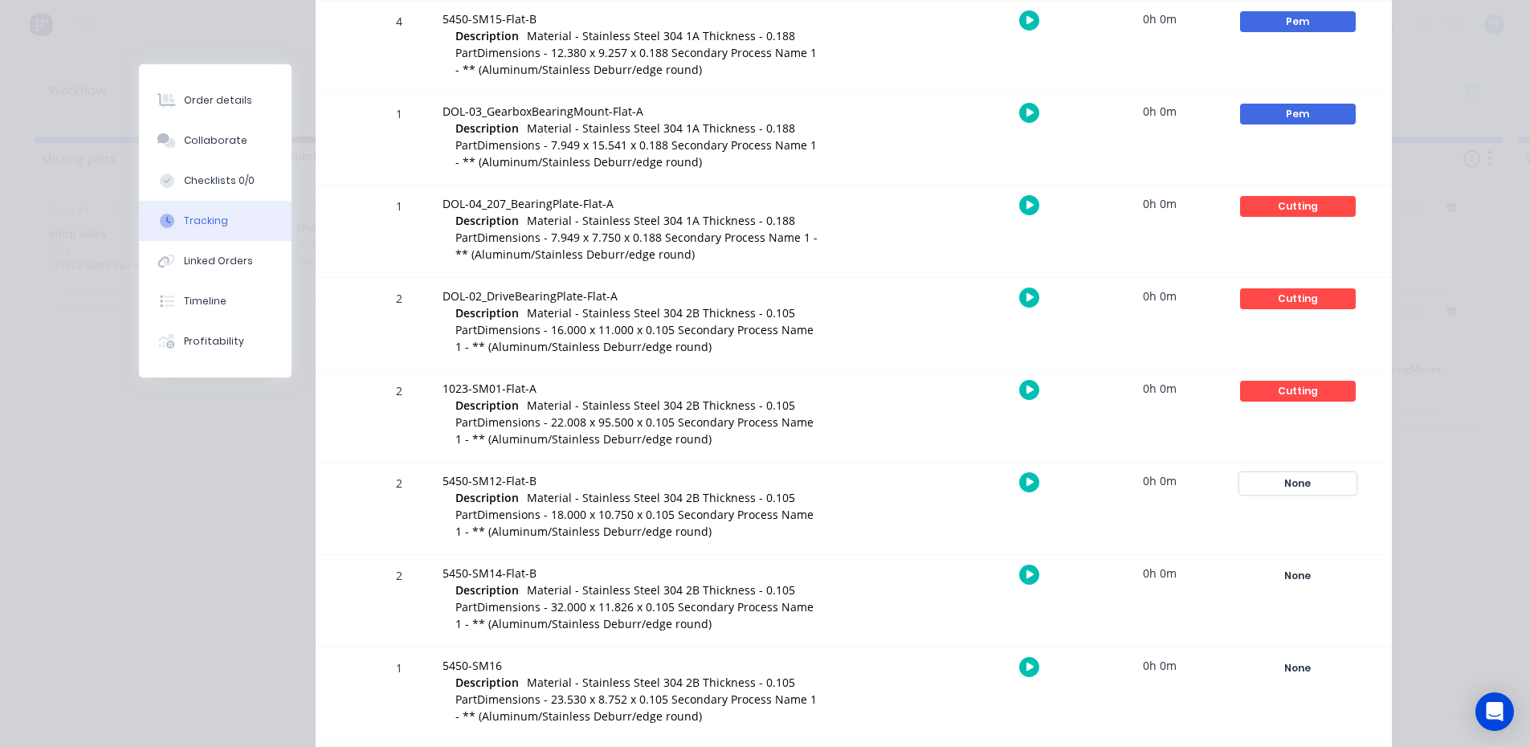
click at [1287, 483] on div "None" at bounding box center [1298, 483] width 116 height 21
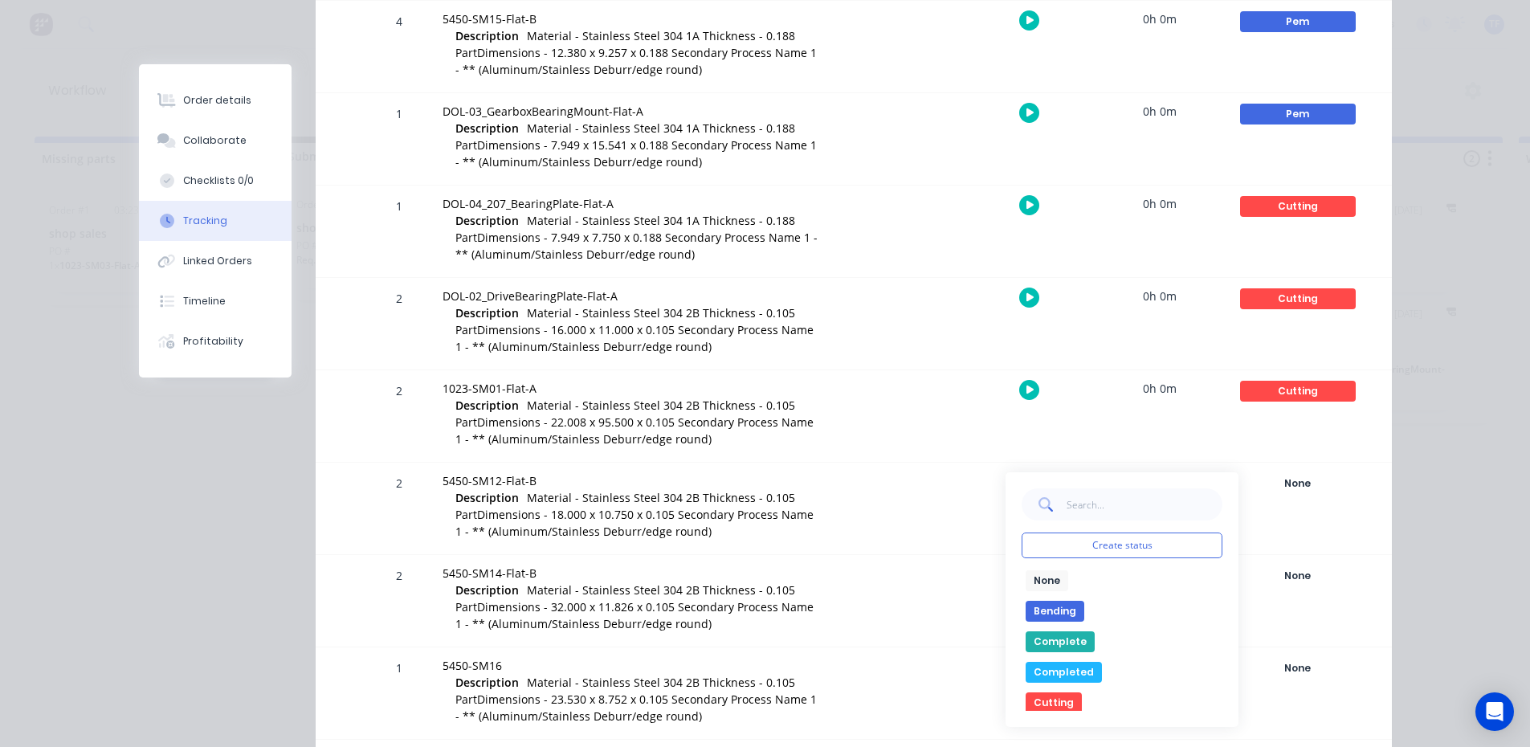
click at [1060, 697] on button "Cutting" at bounding box center [1054, 702] width 56 height 21
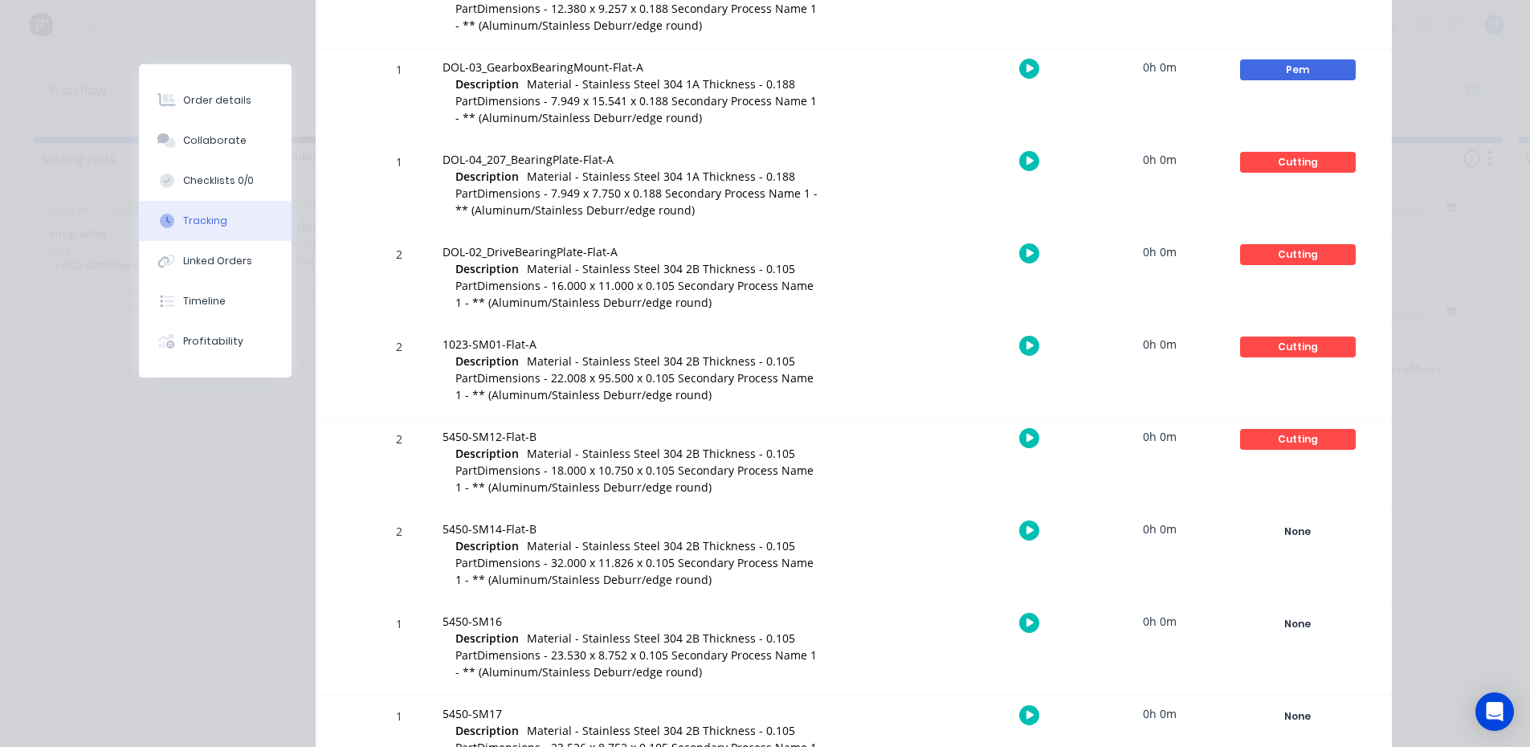
scroll to position [964, 0]
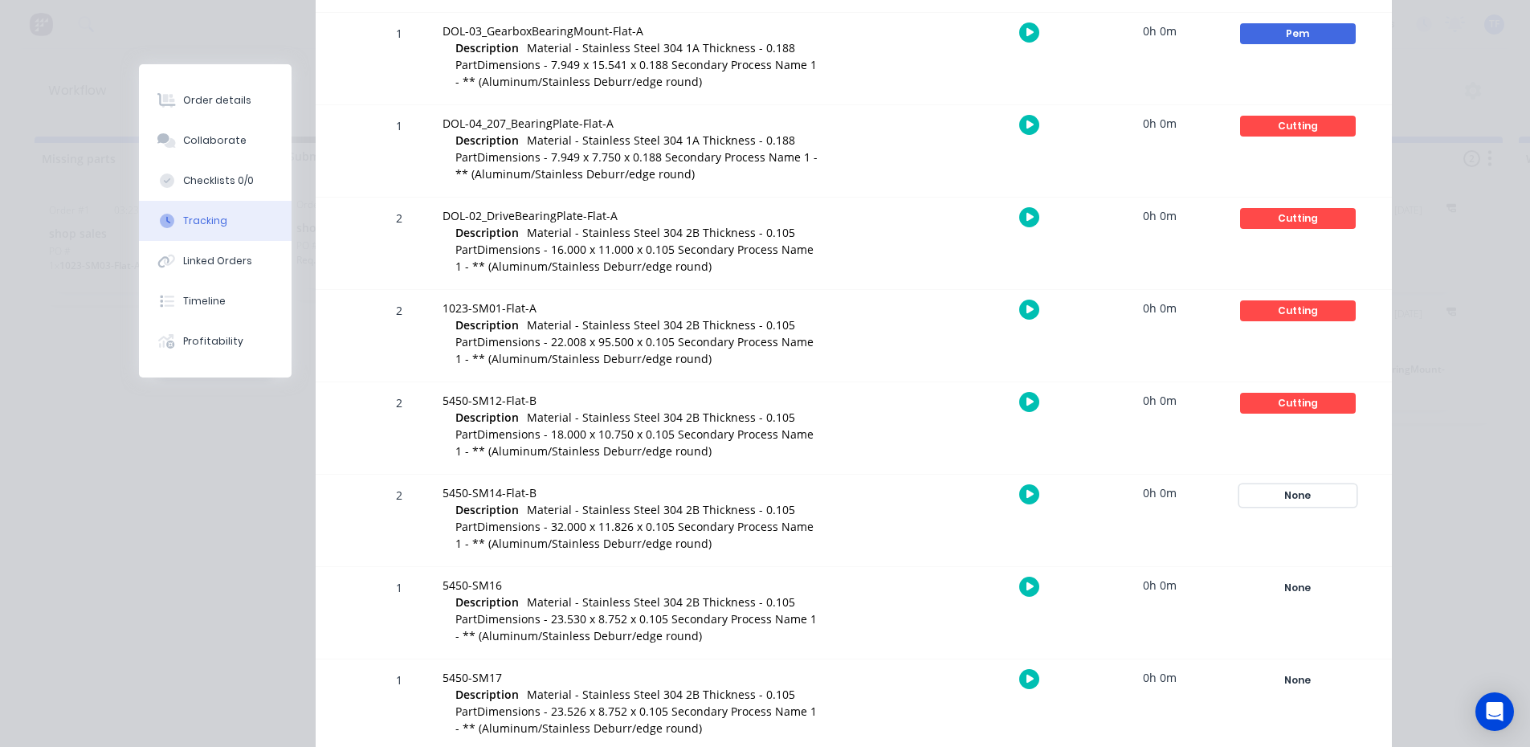
click at [1308, 487] on div "None" at bounding box center [1298, 495] width 116 height 21
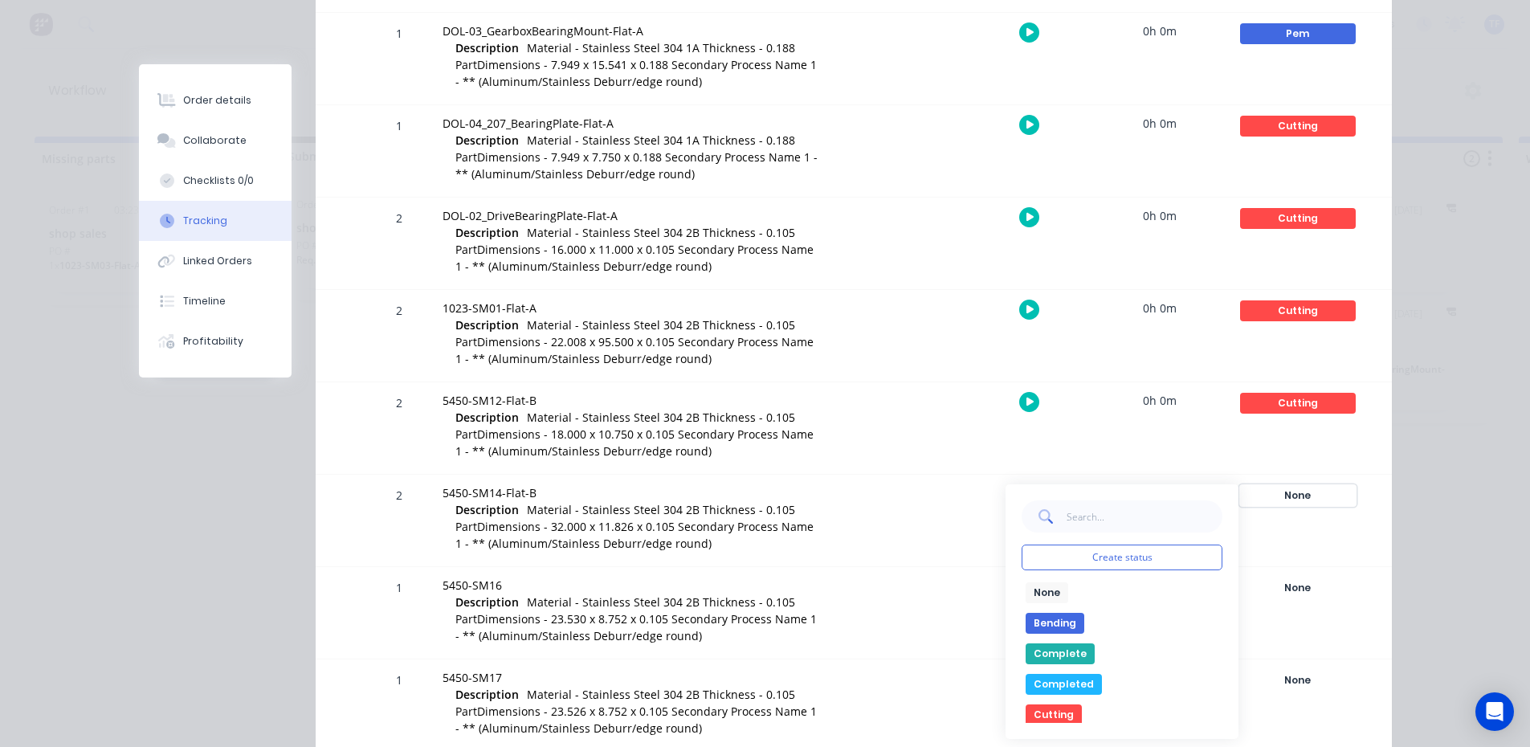
scroll to position [80, 0]
click at [1048, 691] on button "Pem" at bounding box center [1045, 695] width 39 height 21
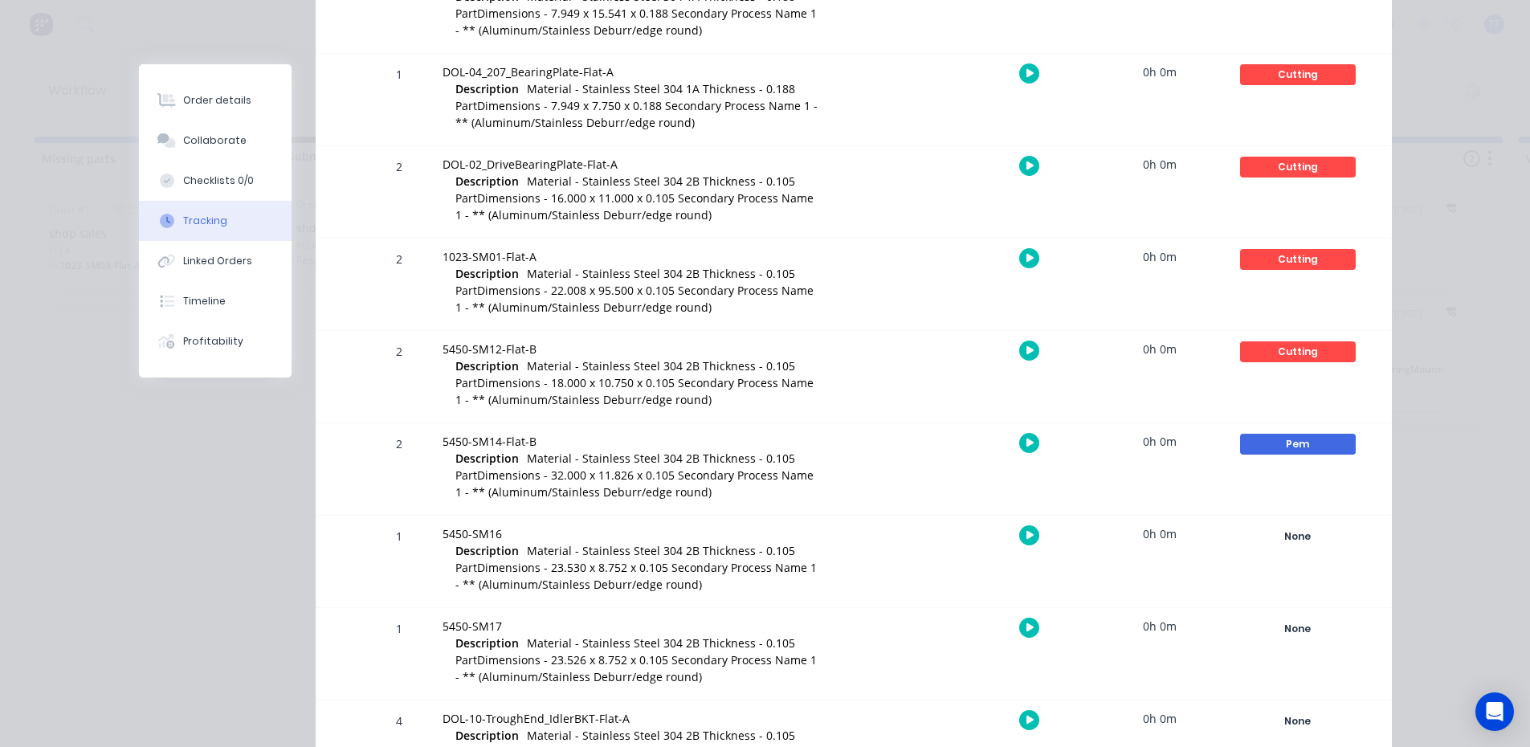
scroll to position [1044, 0]
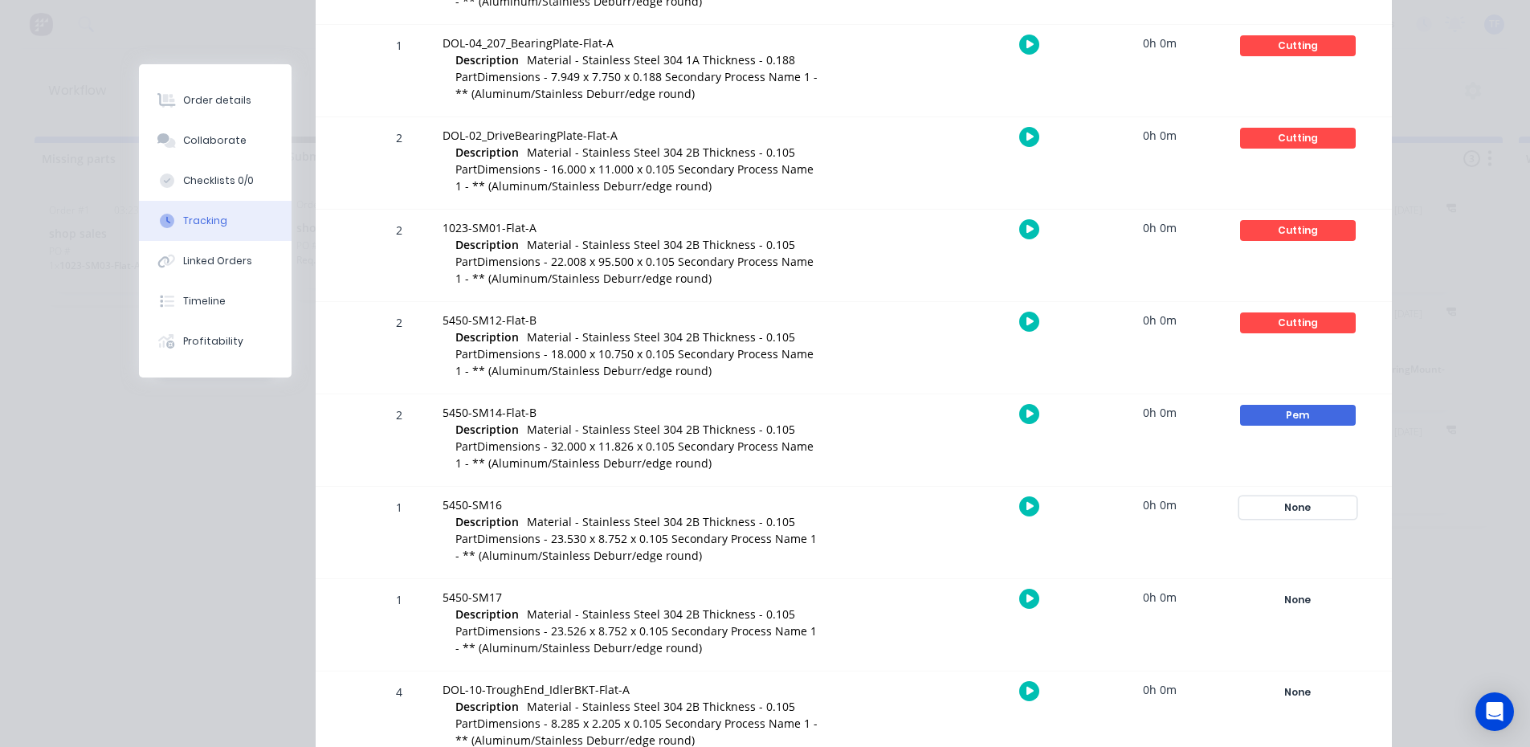
click at [1309, 500] on div "None" at bounding box center [1298, 507] width 116 height 21
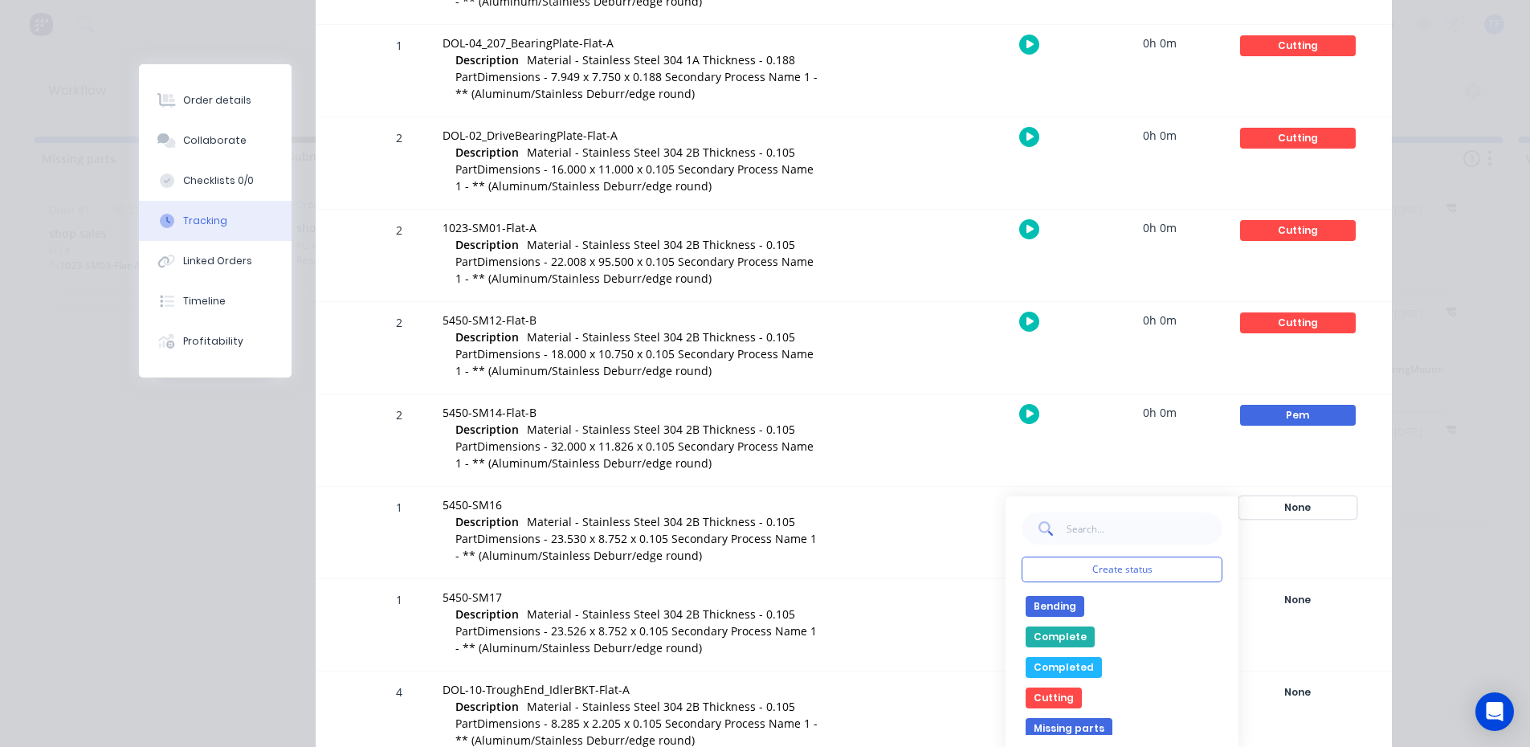
scroll to position [80, 0]
click at [1042, 642] on button "Cutting" at bounding box center [1054, 646] width 56 height 21
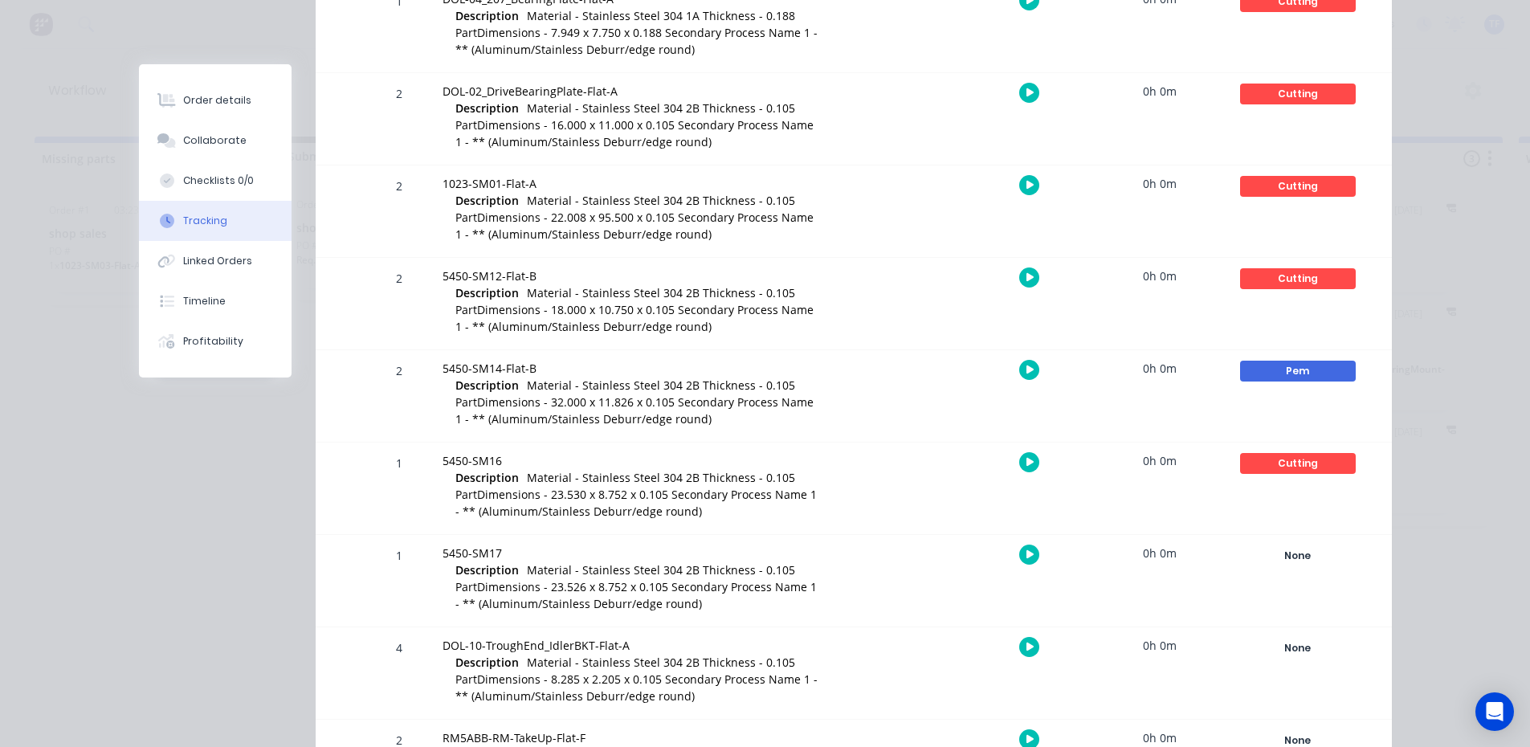
scroll to position [1124, 0]
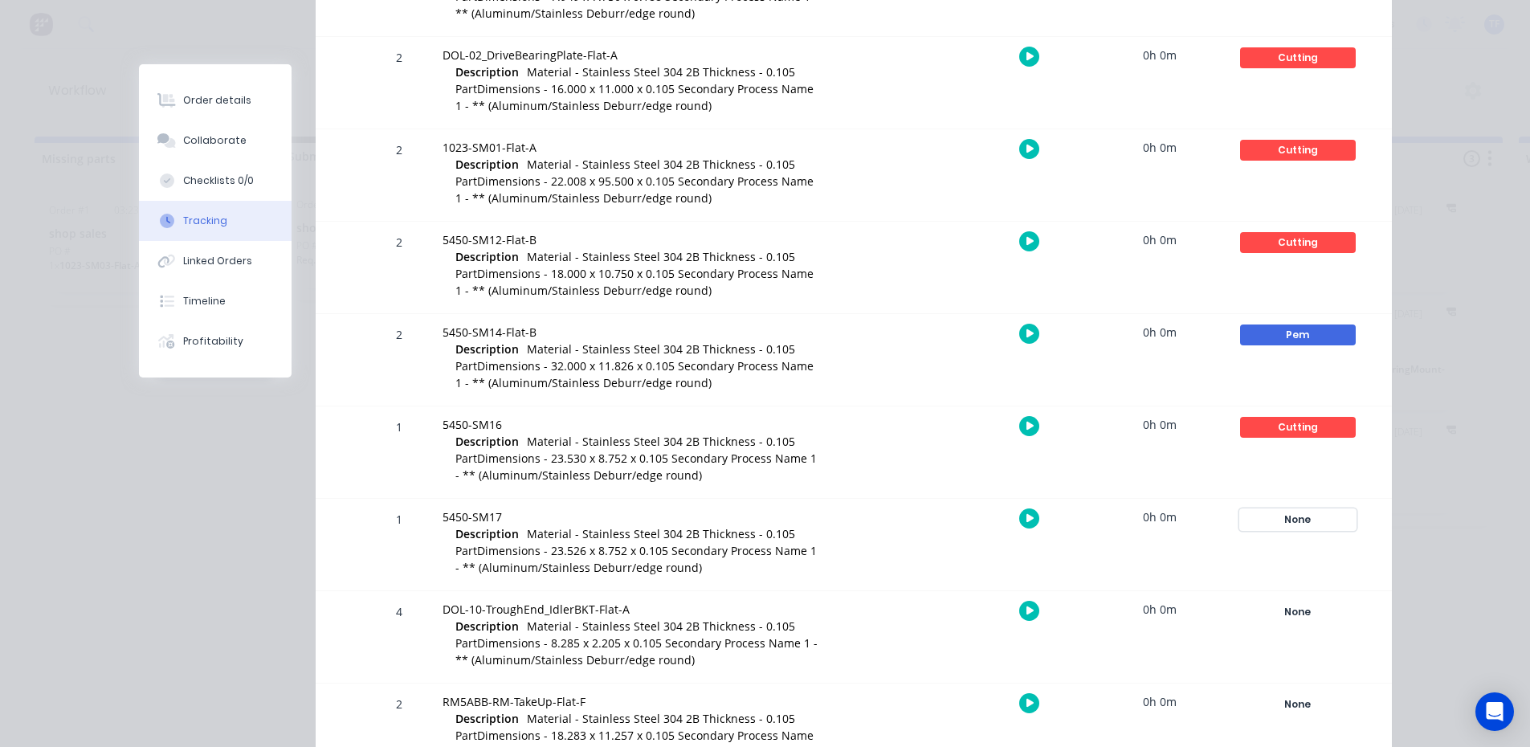
click at [1301, 521] on div "None" at bounding box center [1298, 519] width 116 height 21
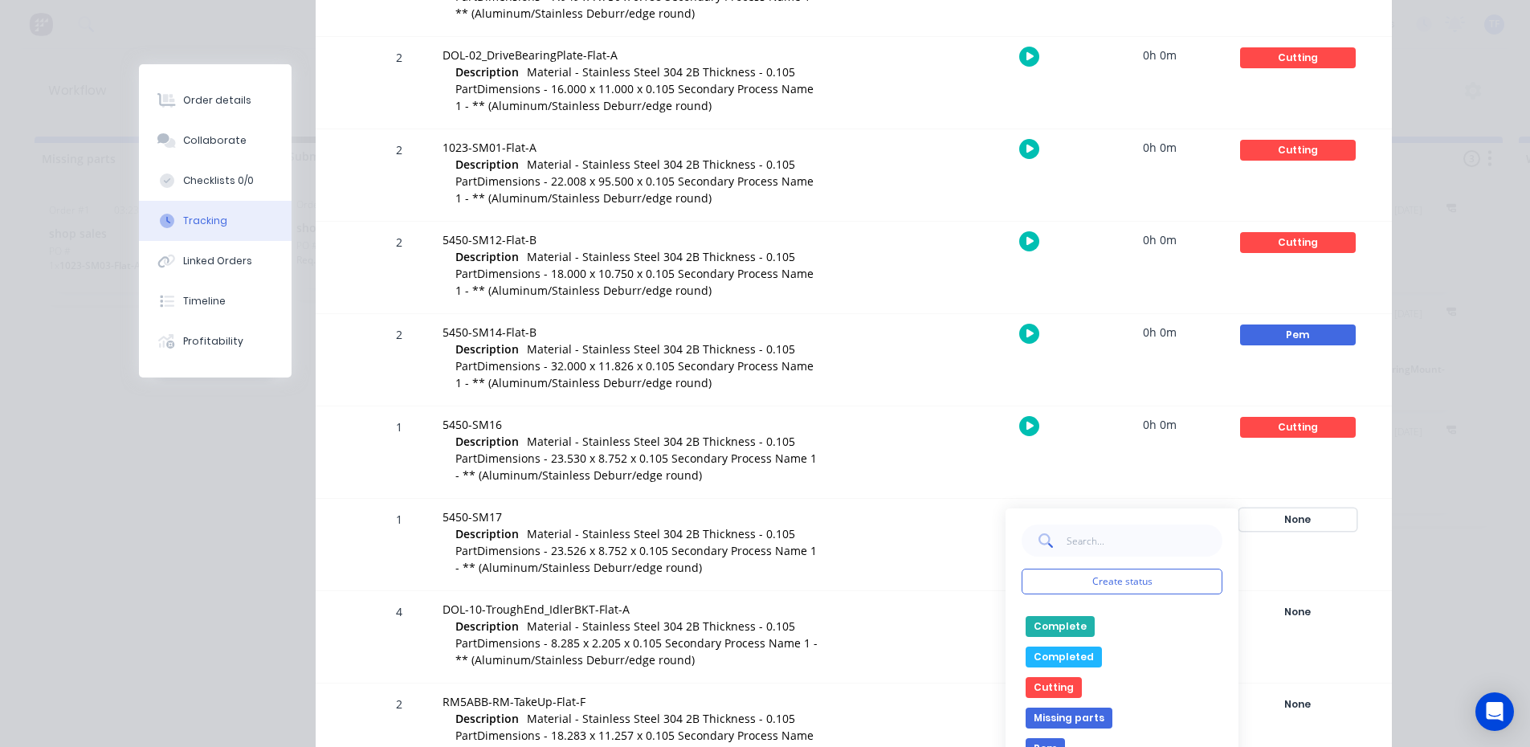
scroll to position [80, 0]
click at [1050, 654] on button "Cutting" at bounding box center [1054, 658] width 56 height 21
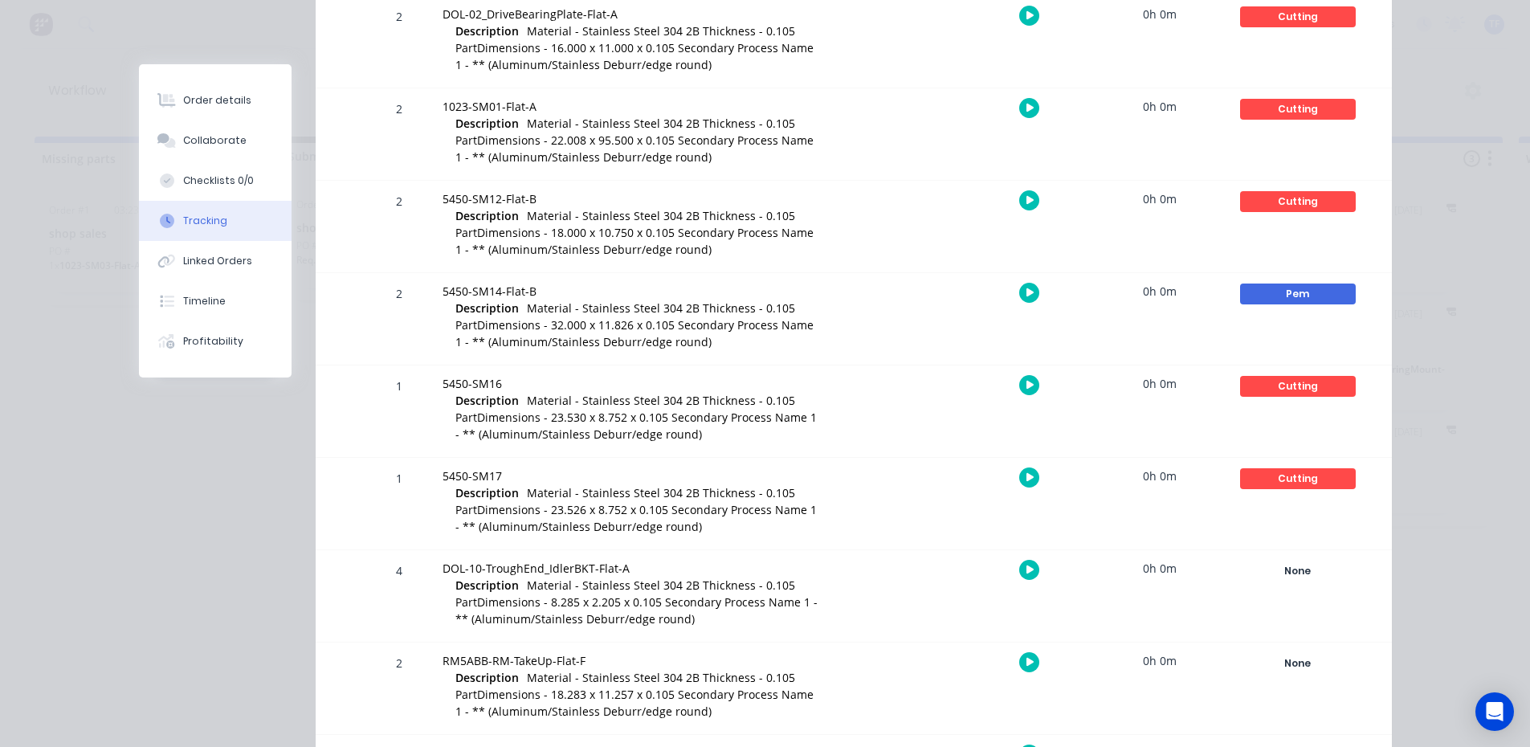
scroll to position [1205, 0]
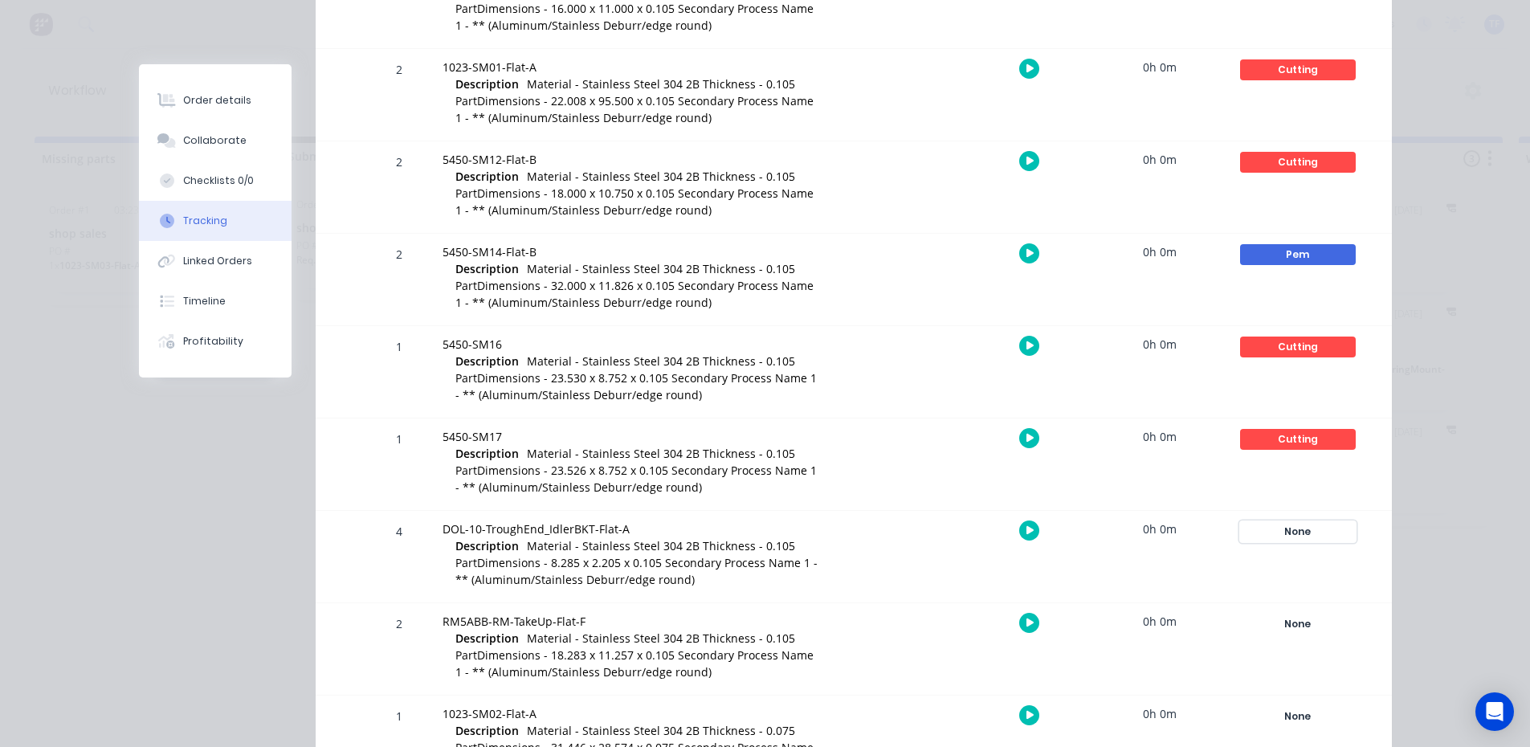
click at [1296, 536] on div "None" at bounding box center [1298, 531] width 116 height 21
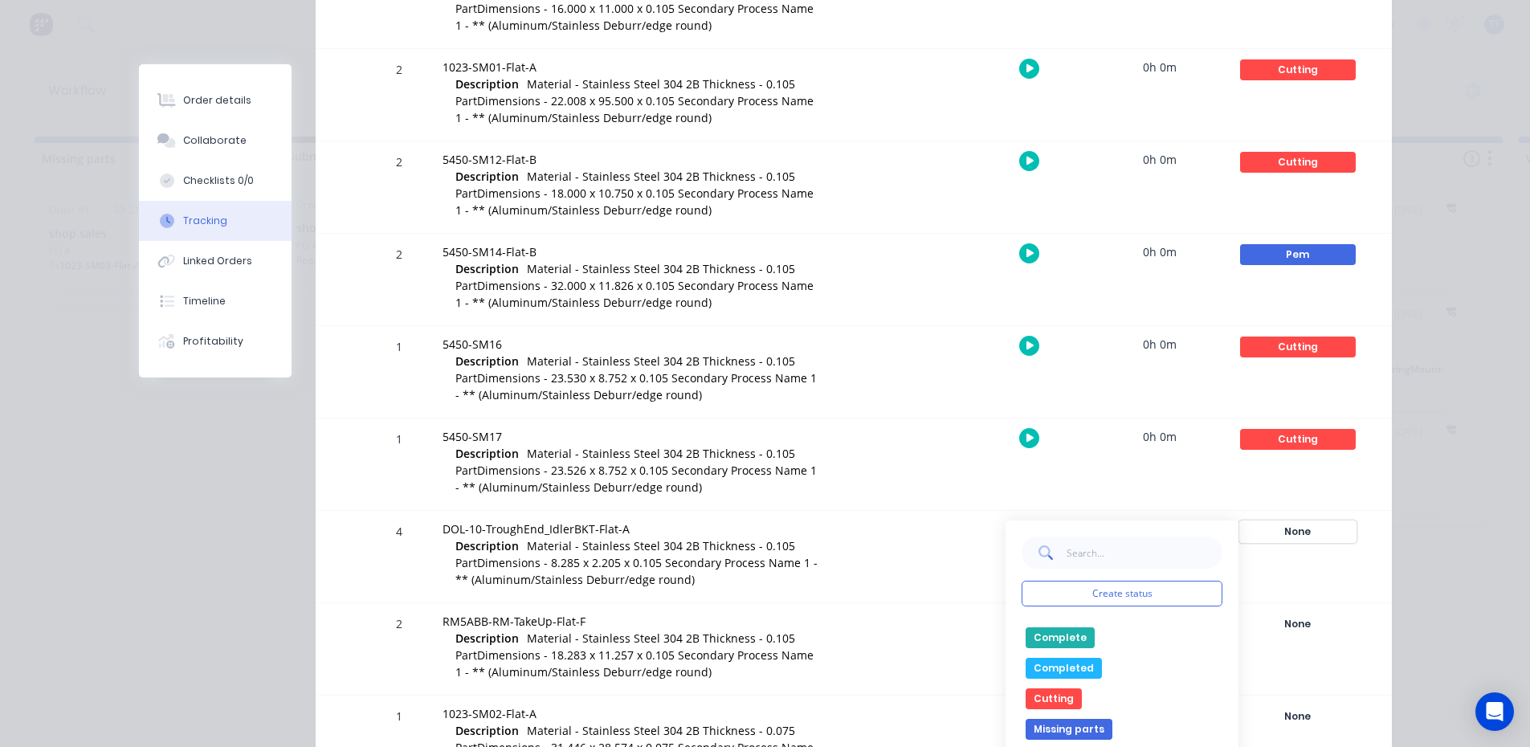
scroll to position [80, 0]
click at [1059, 667] on button "Cutting" at bounding box center [1054, 670] width 56 height 21
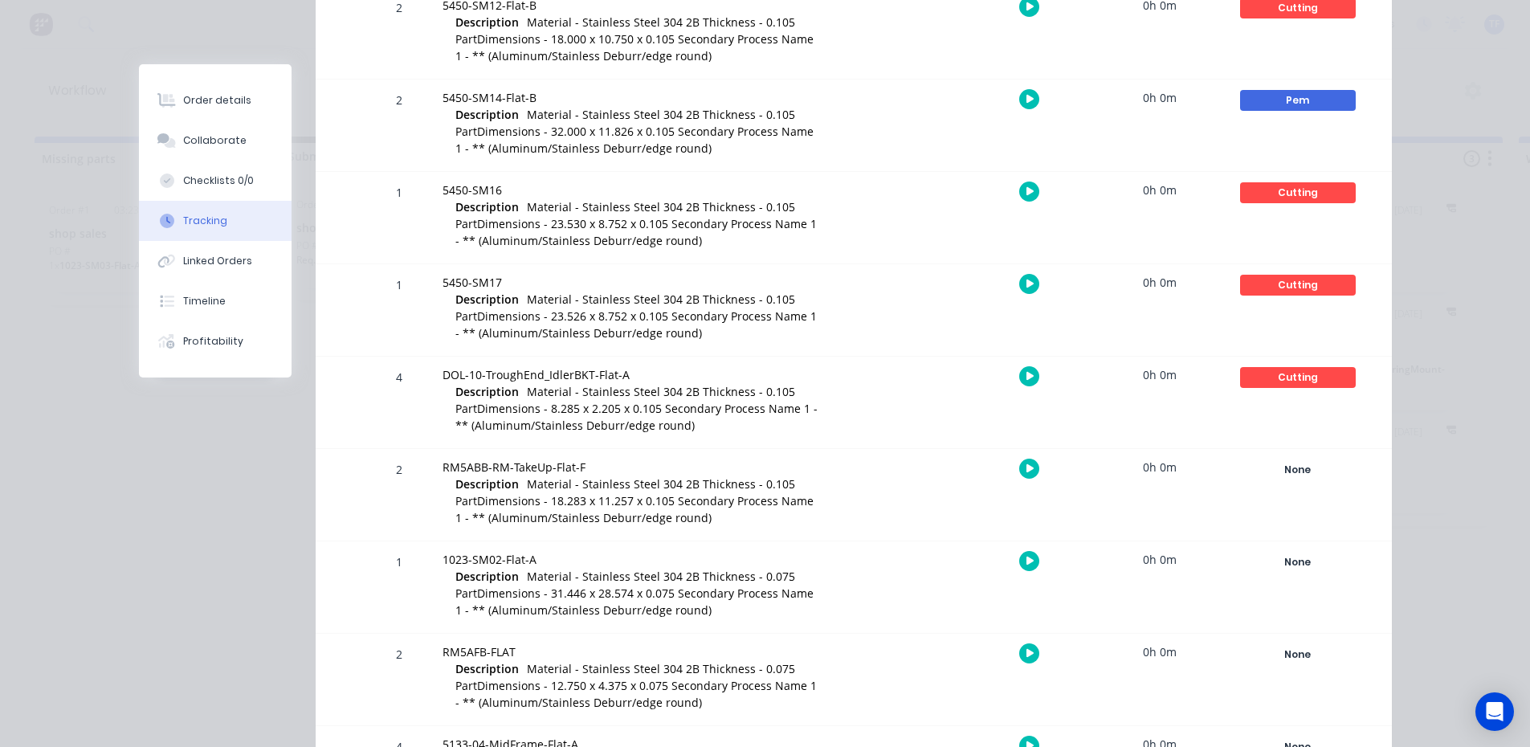
scroll to position [1365, 0]
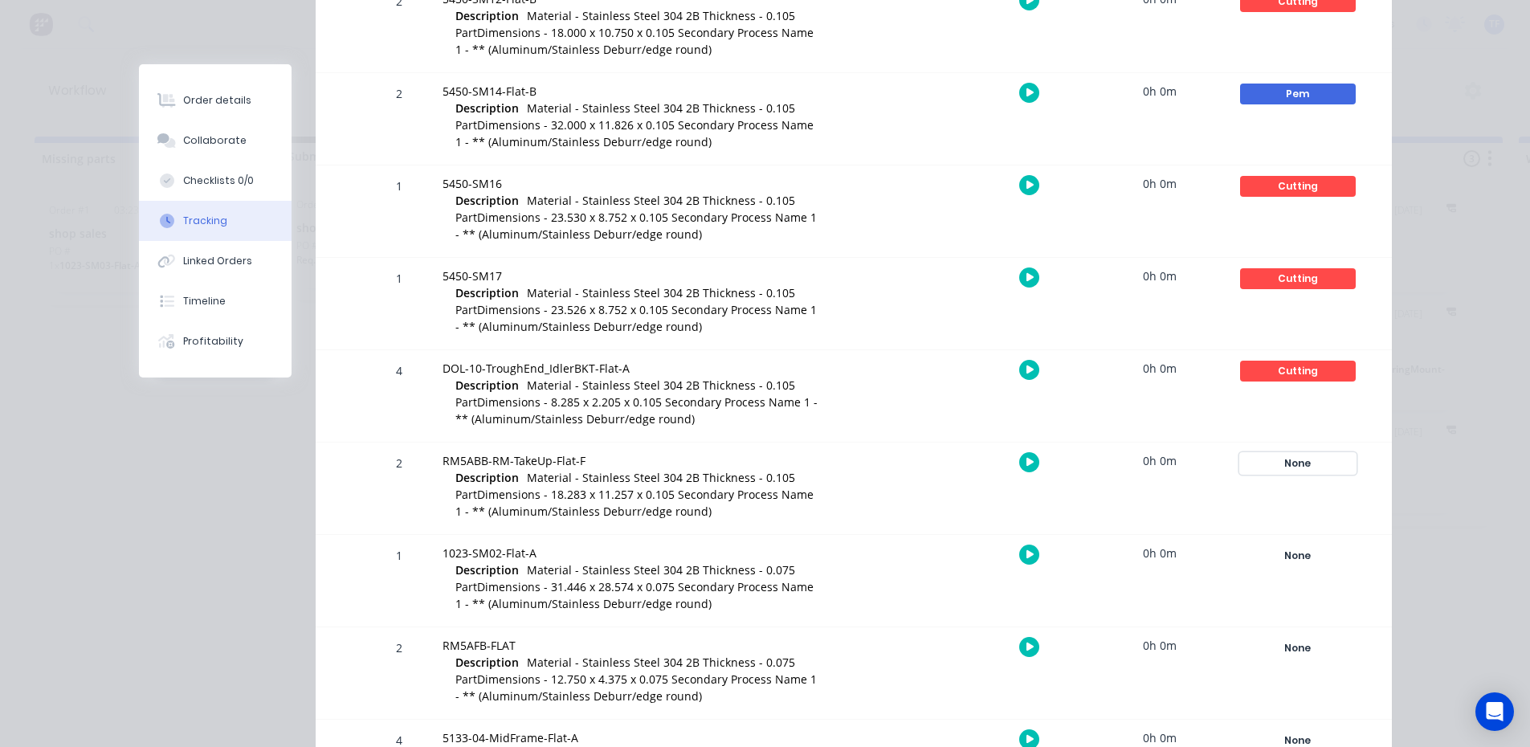
click at [1307, 455] on div "None" at bounding box center [1298, 463] width 116 height 21
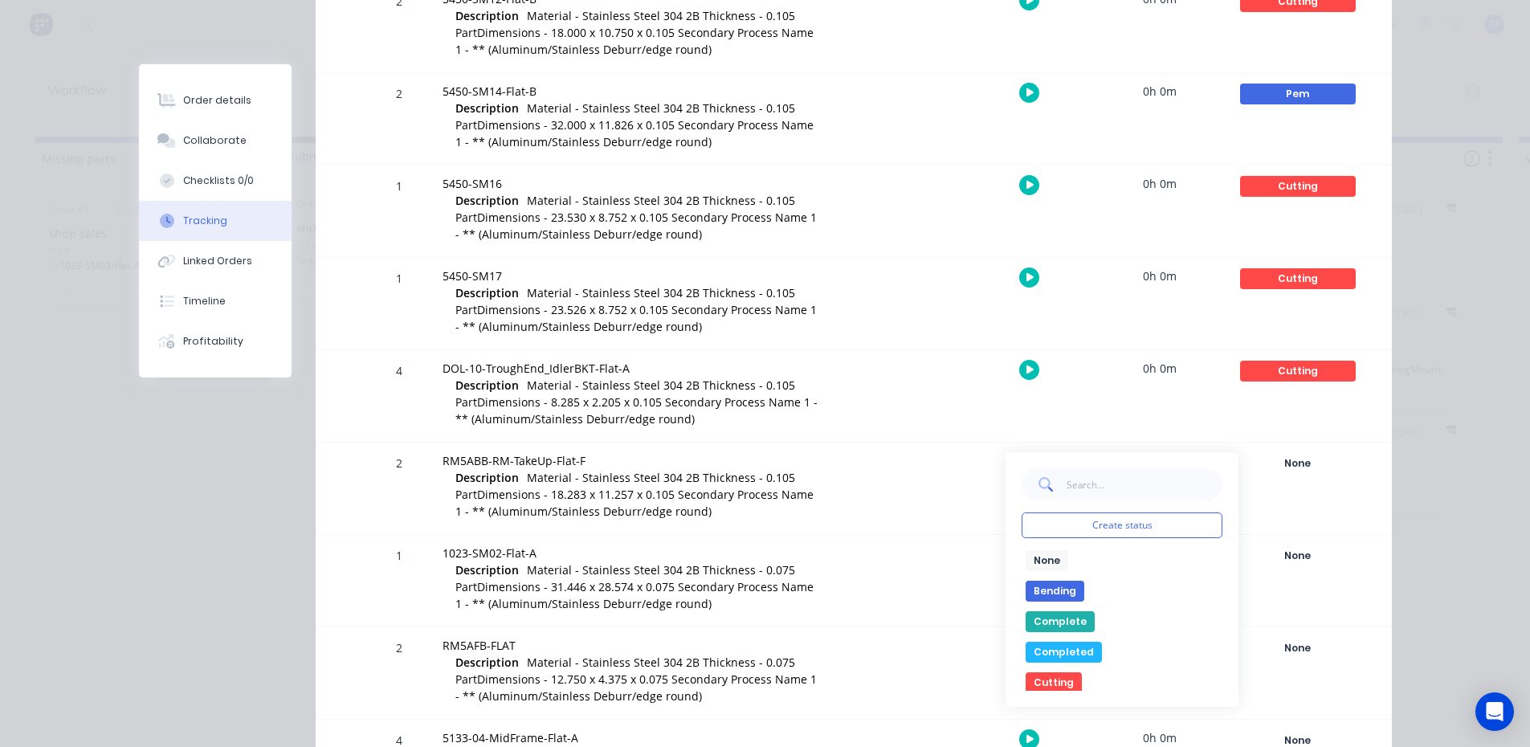
click at [1039, 679] on button "Cutting" at bounding box center [1054, 682] width 56 height 21
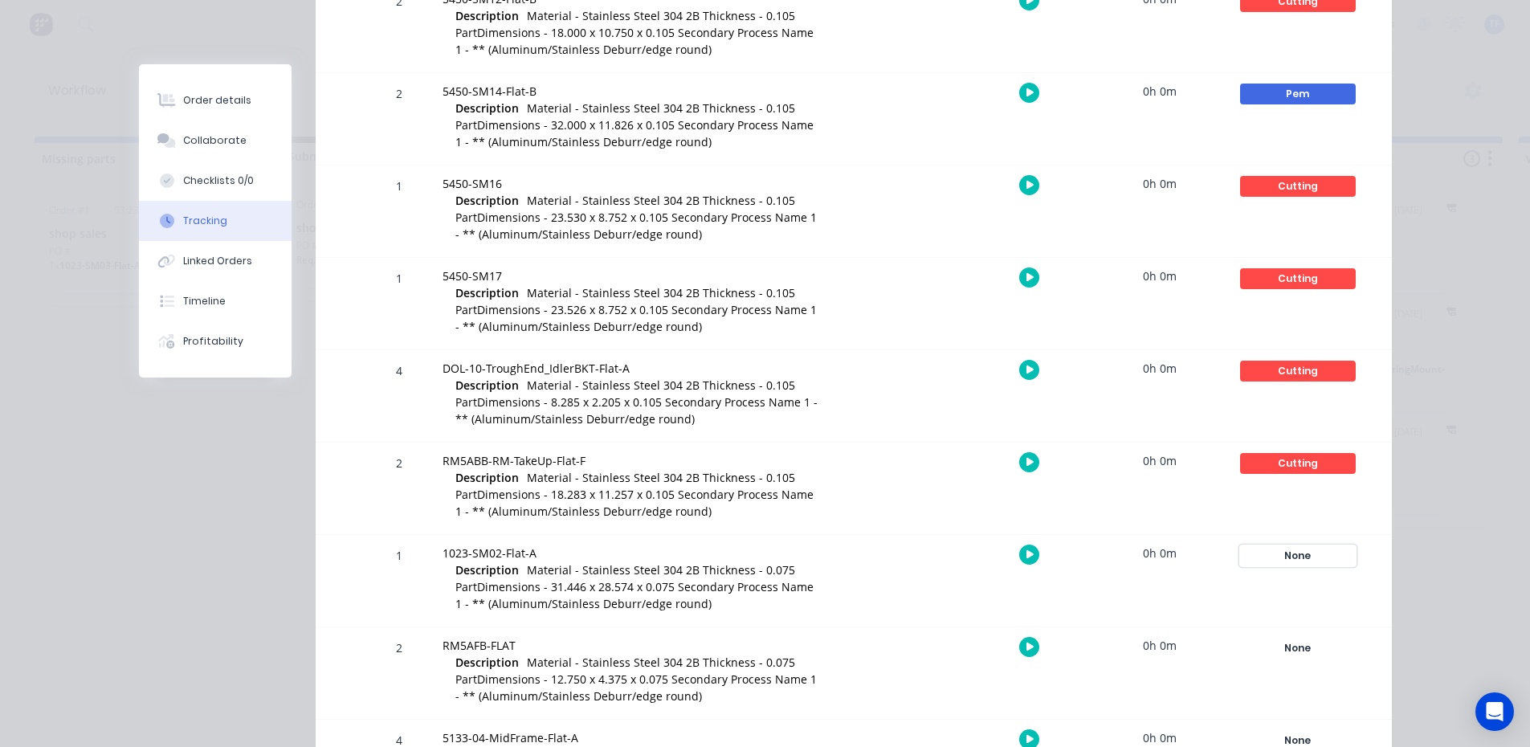
click at [1287, 557] on div "None" at bounding box center [1298, 555] width 116 height 21
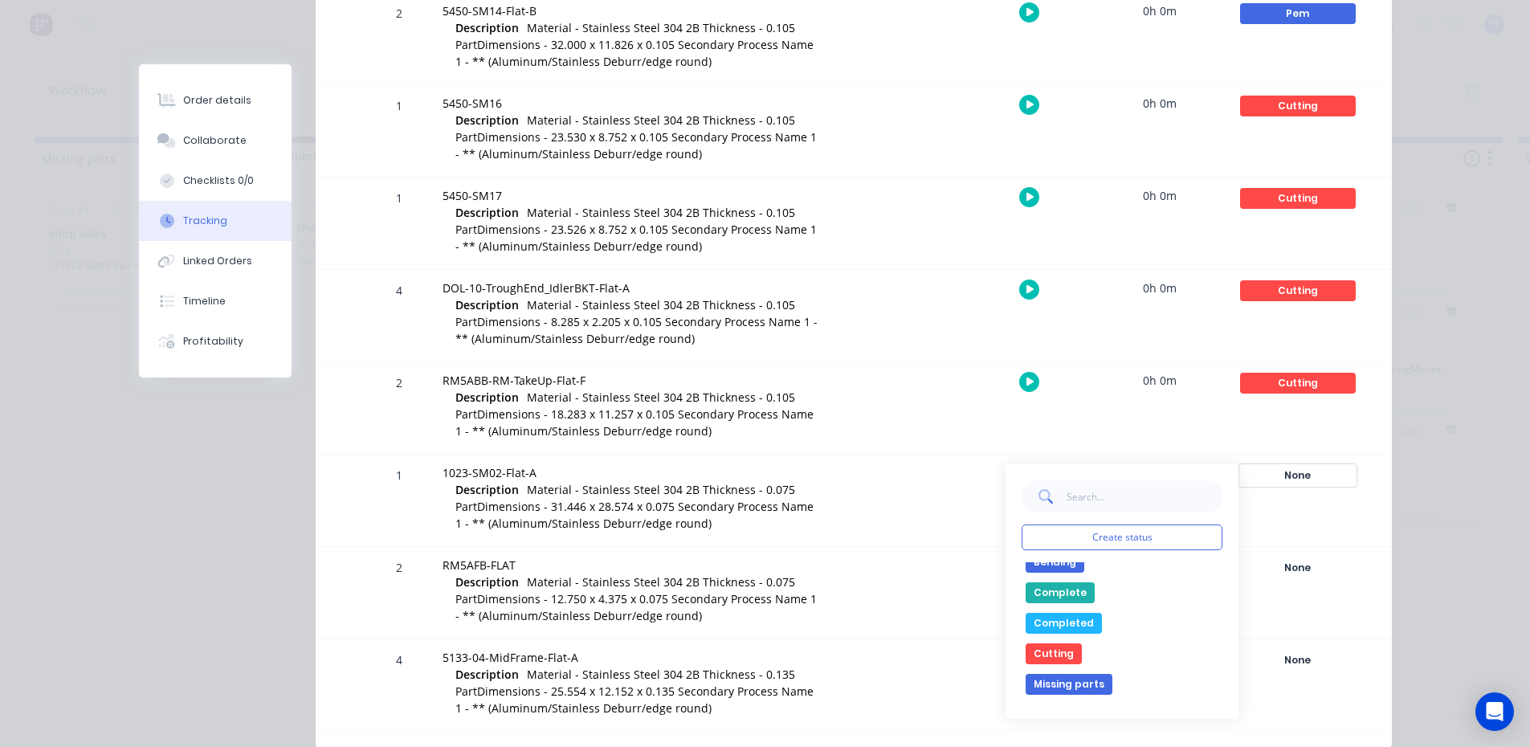
scroll to position [80, 0]
click at [1042, 617] on button "Cutting" at bounding box center [1054, 614] width 56 height 21
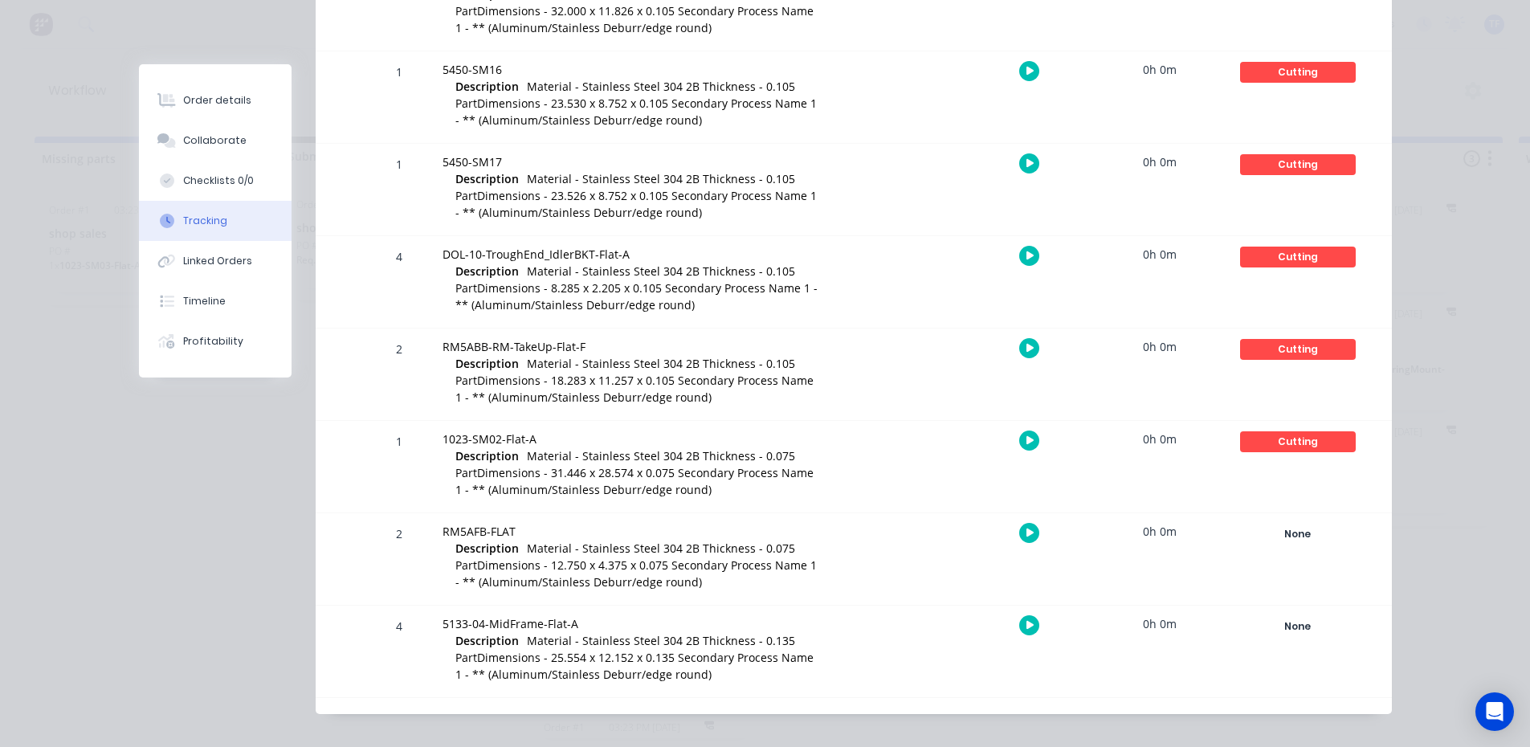
scroll to position [1497, 0]
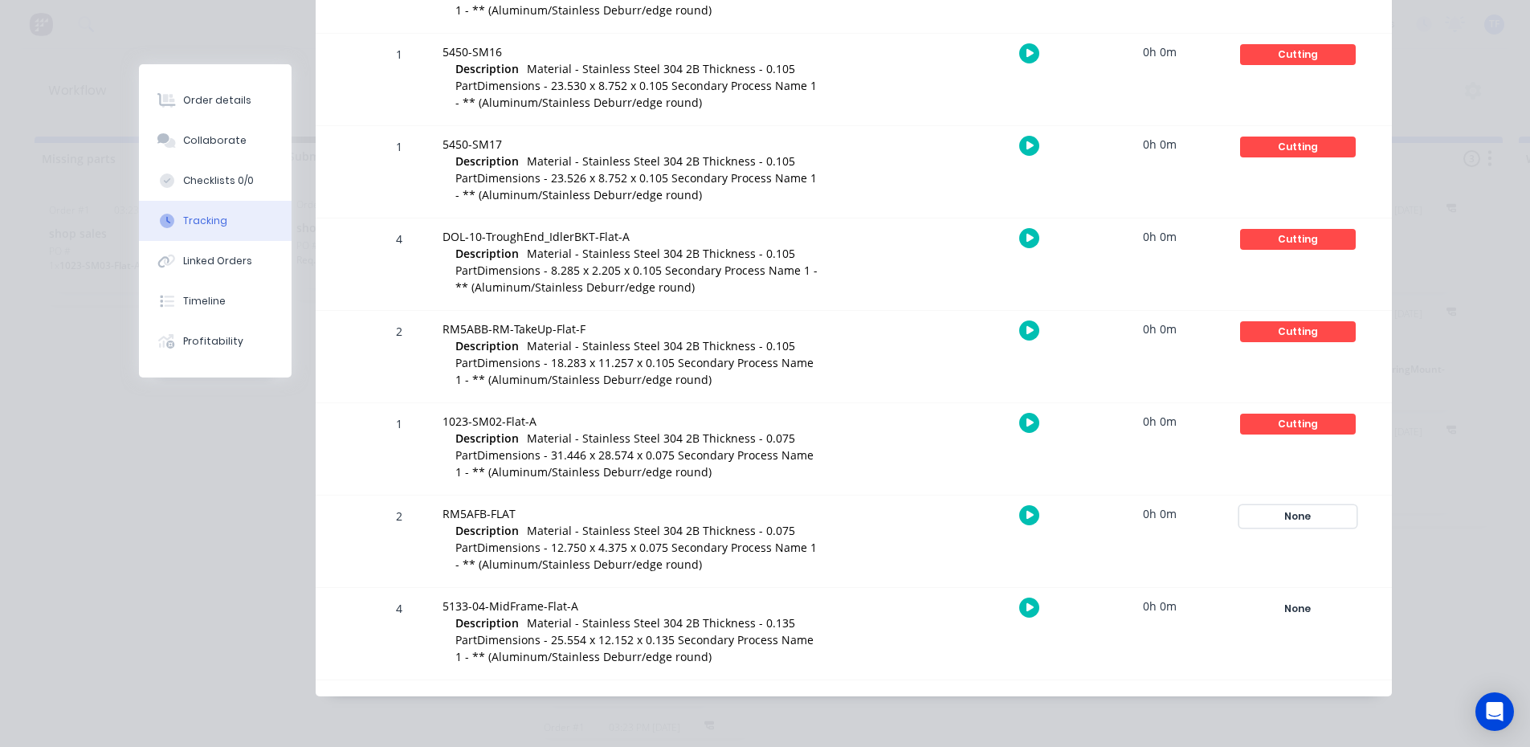
click at [1294, 520] on div "None" at bounding box center [1298, 516] width 116 height 21
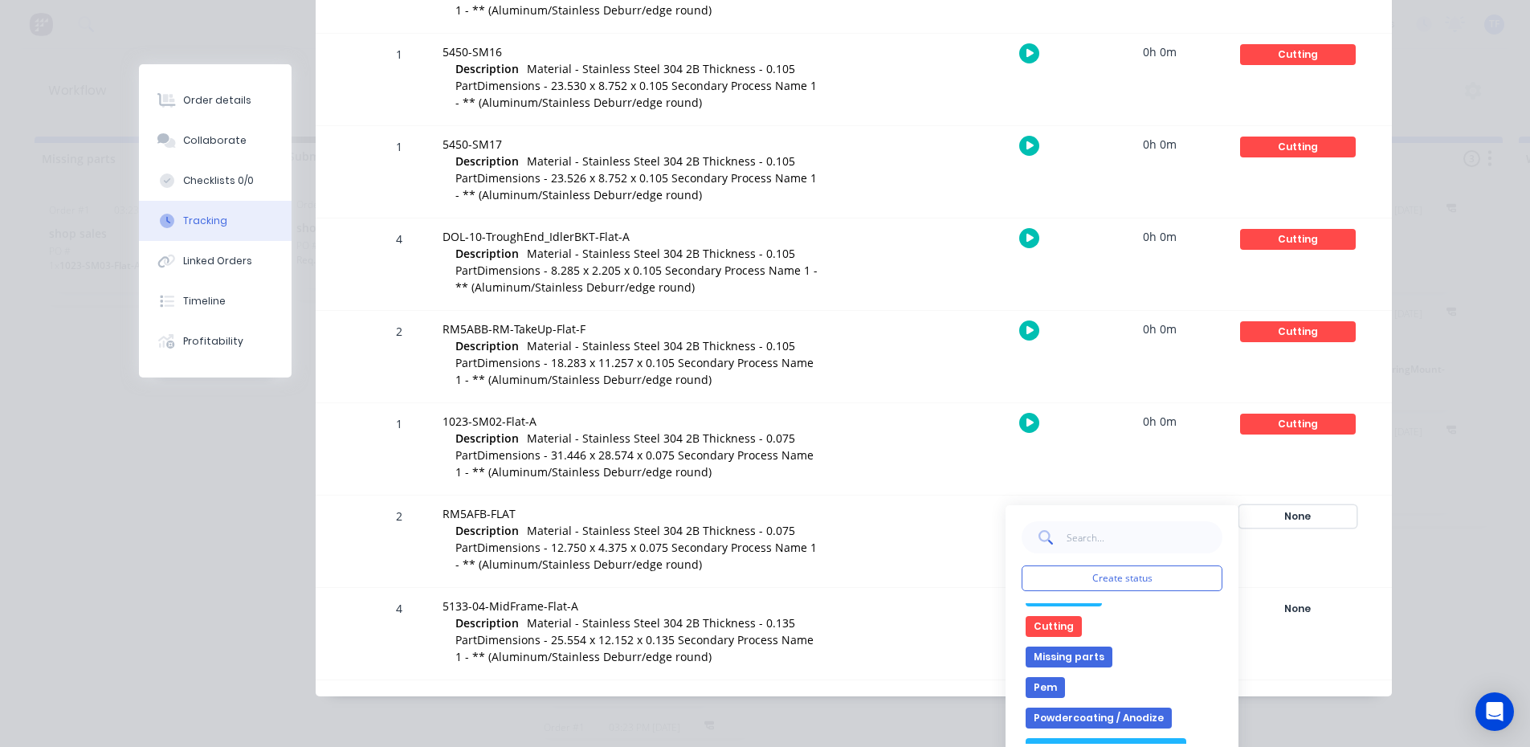
scroll to position [0, 0]
click at [1055, 660] on button "Cutting" at bounding box center [1054, 655] width 56 height 21
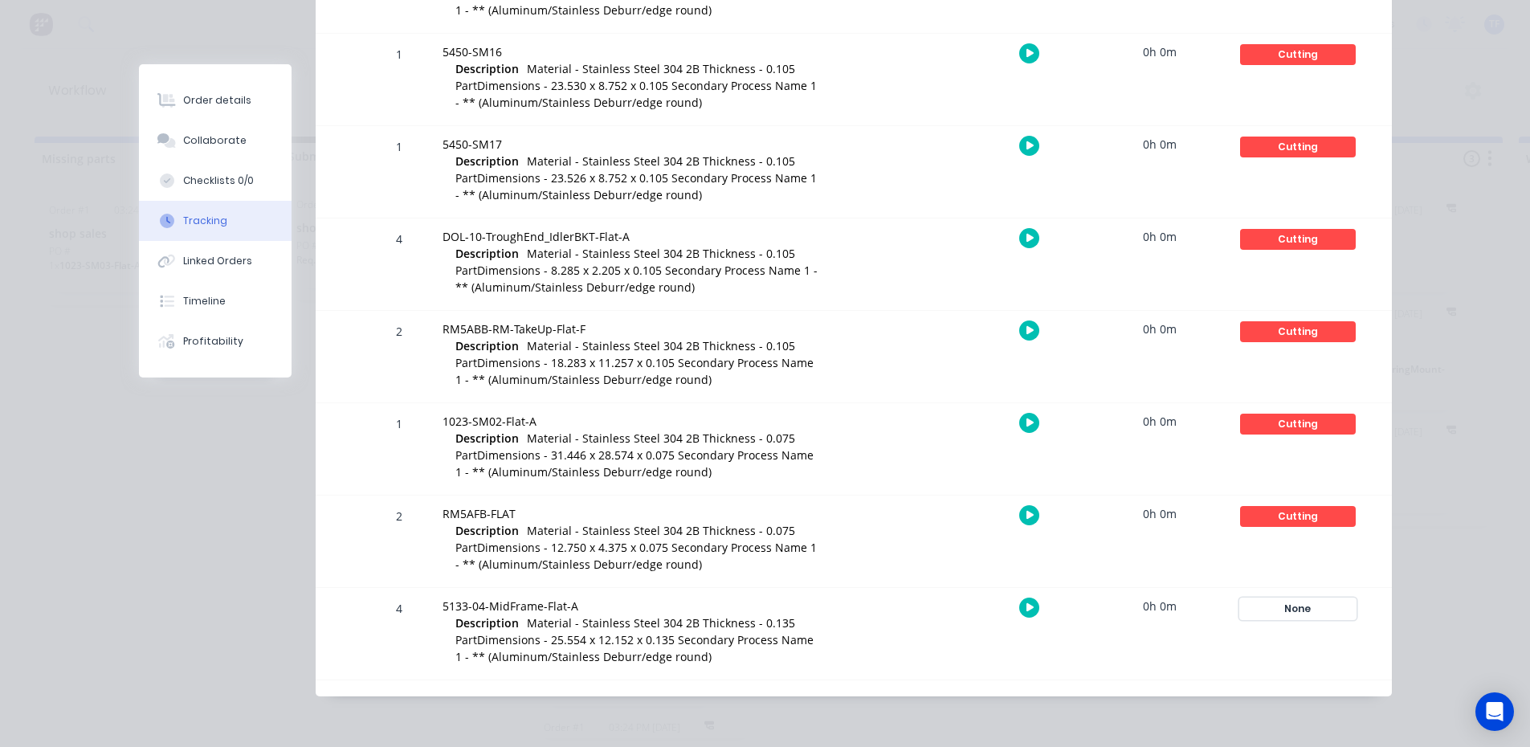
click at [1296, 613] on div "None" at bounding box center [1298, 608] width 116 height 21
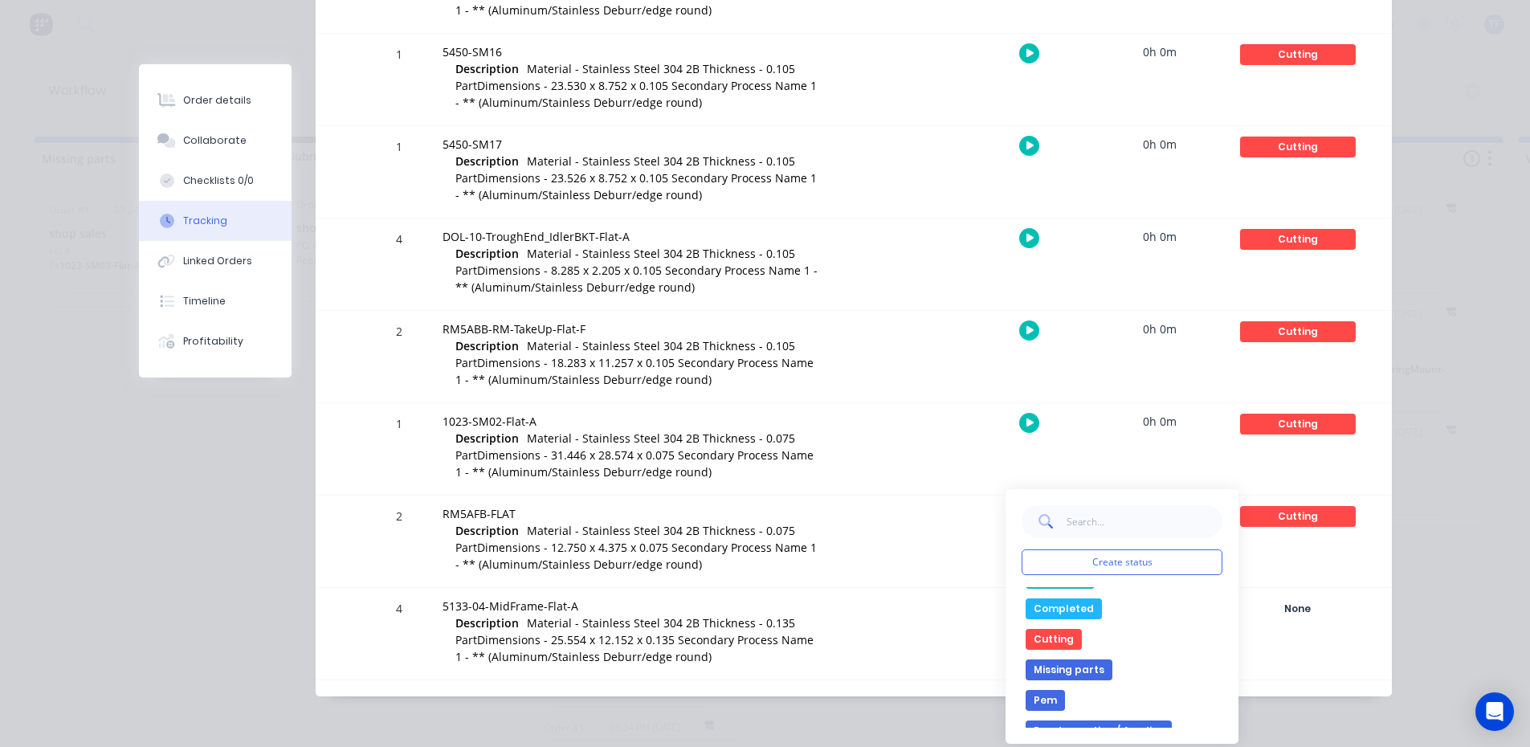
click at [1048, 650] on div "None edit Bending Complete Completed Cutting Missing parts Pem Powdercoating / …" at bounding box center [1122, 657] width 201 height 141
click at [1047, 645] on button "Cutting" at bounding box center [1054, 639] width 56 height 21
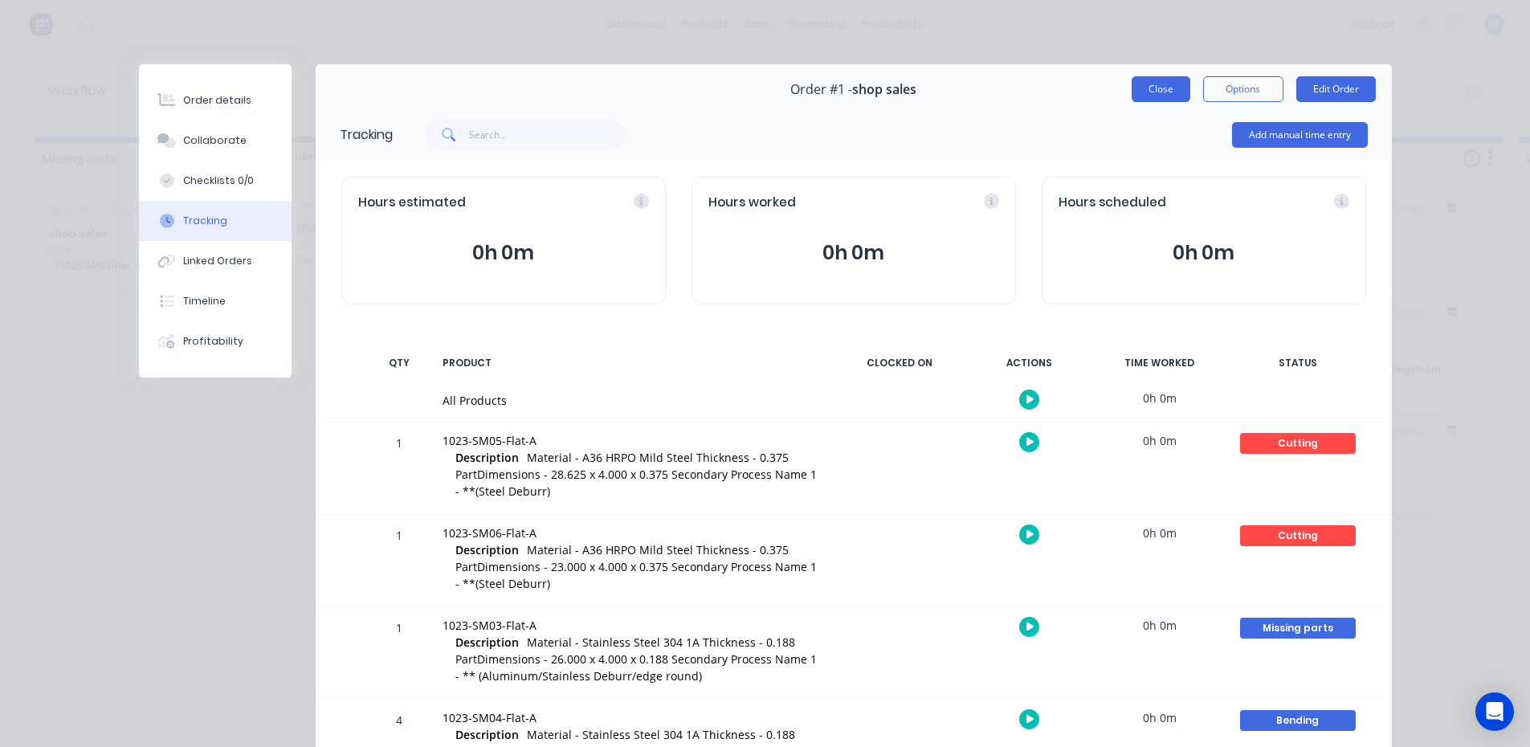
click at [1132, 85] on button "Close" at bounding box center [1161, 89] width 59 height 26
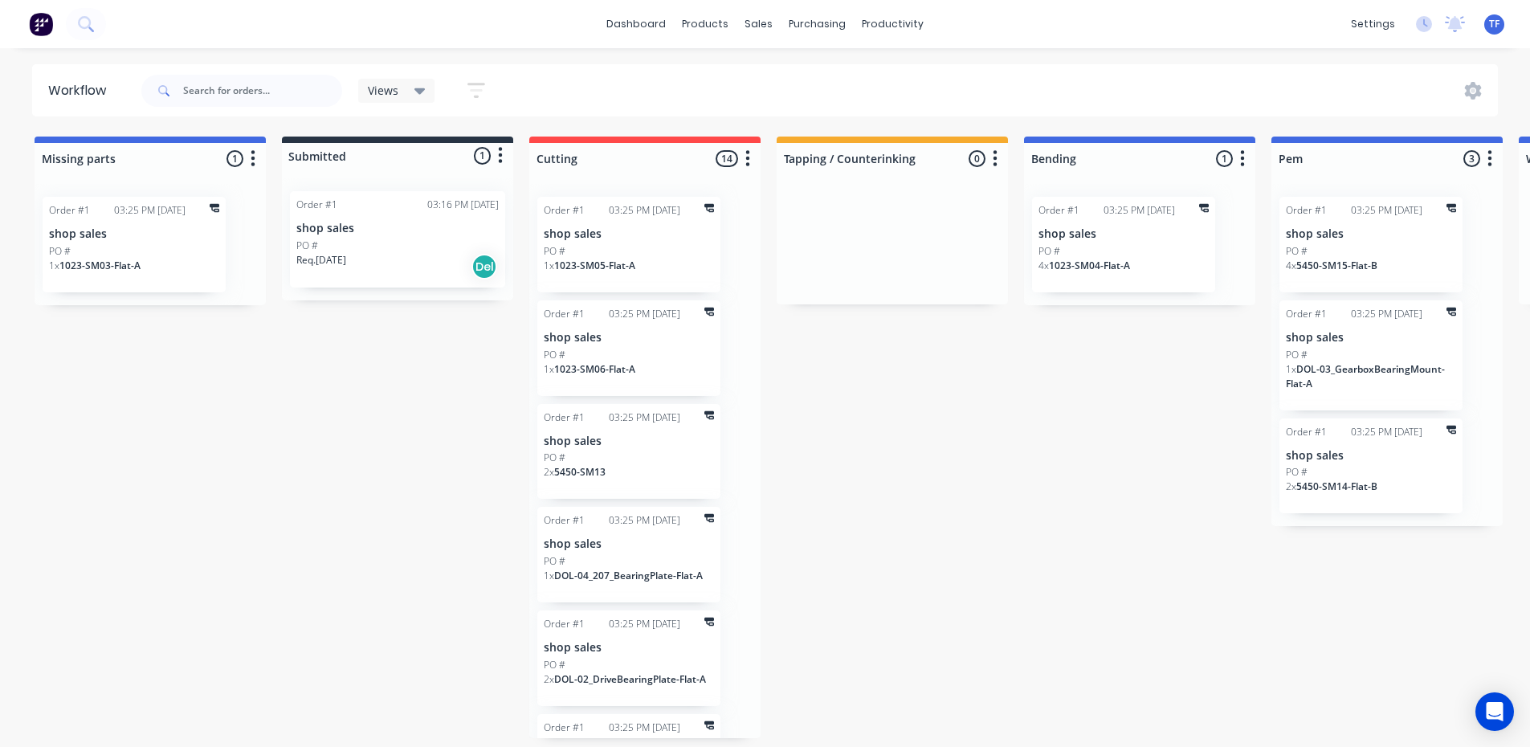
click at [407, 266] on div "Req. 21/09/25 Del" at bounding box center [397, 266] width 202 height 27
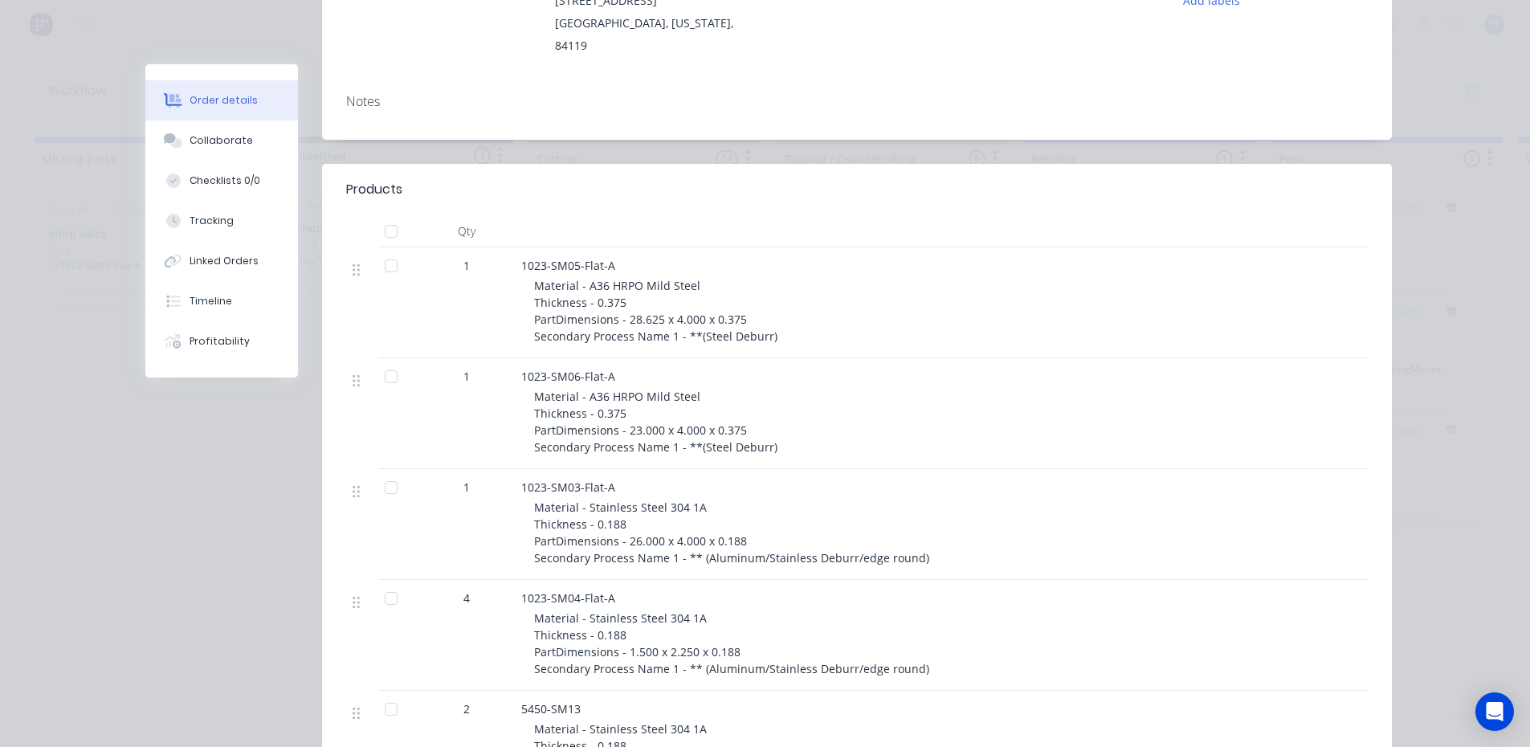
scroll to position [273, 0]
click at [110, 30] on div "Order details Collaborate Checklists 0/0 Tracking Linked Orders Timeline Profit…" at bounding box center [765, 373] width 1530 height 747
click at [1474, 139] on div "Order details Collaborate Checklists 0/0 Tracking Linked Orders Timeline Profit…" at bounding box center [765, 373] width 1530 height 747
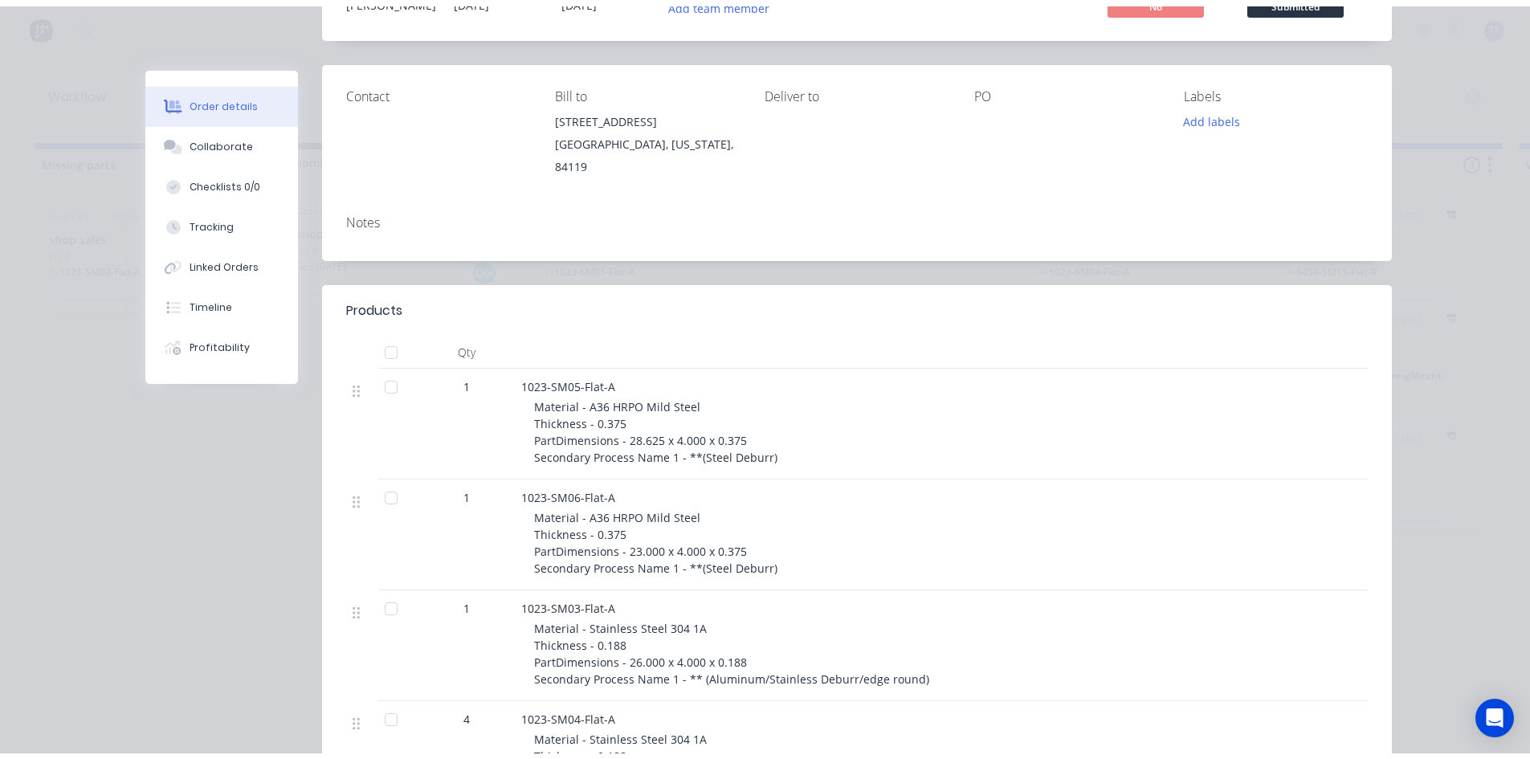
scroll to position [0, 0]
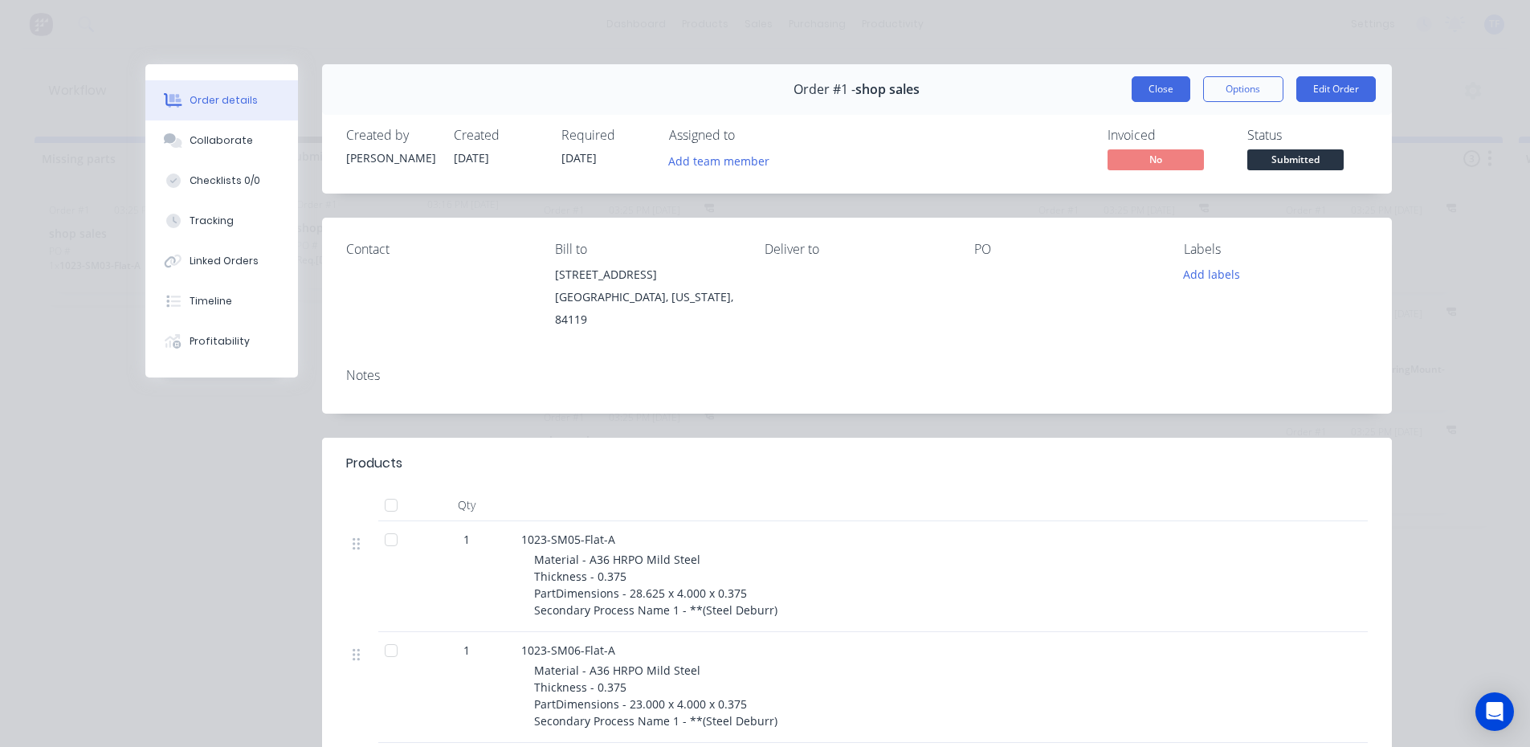
click at [1140, 92] on button "Close" at bounding box center [1161, 89] width 59 height 26
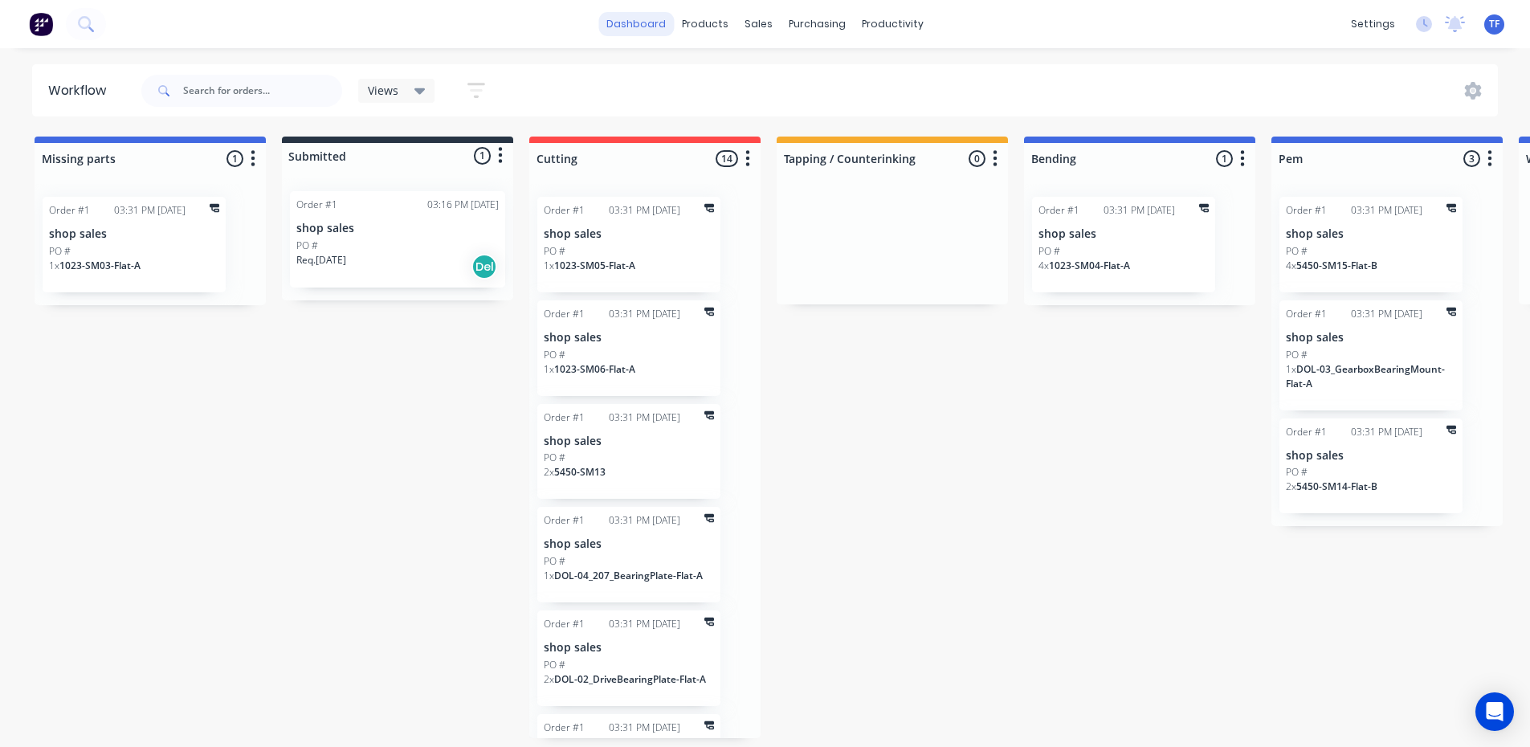
click at [623, 19] on link "dashboard" at bounding box center [635, 24] width 75 height 24
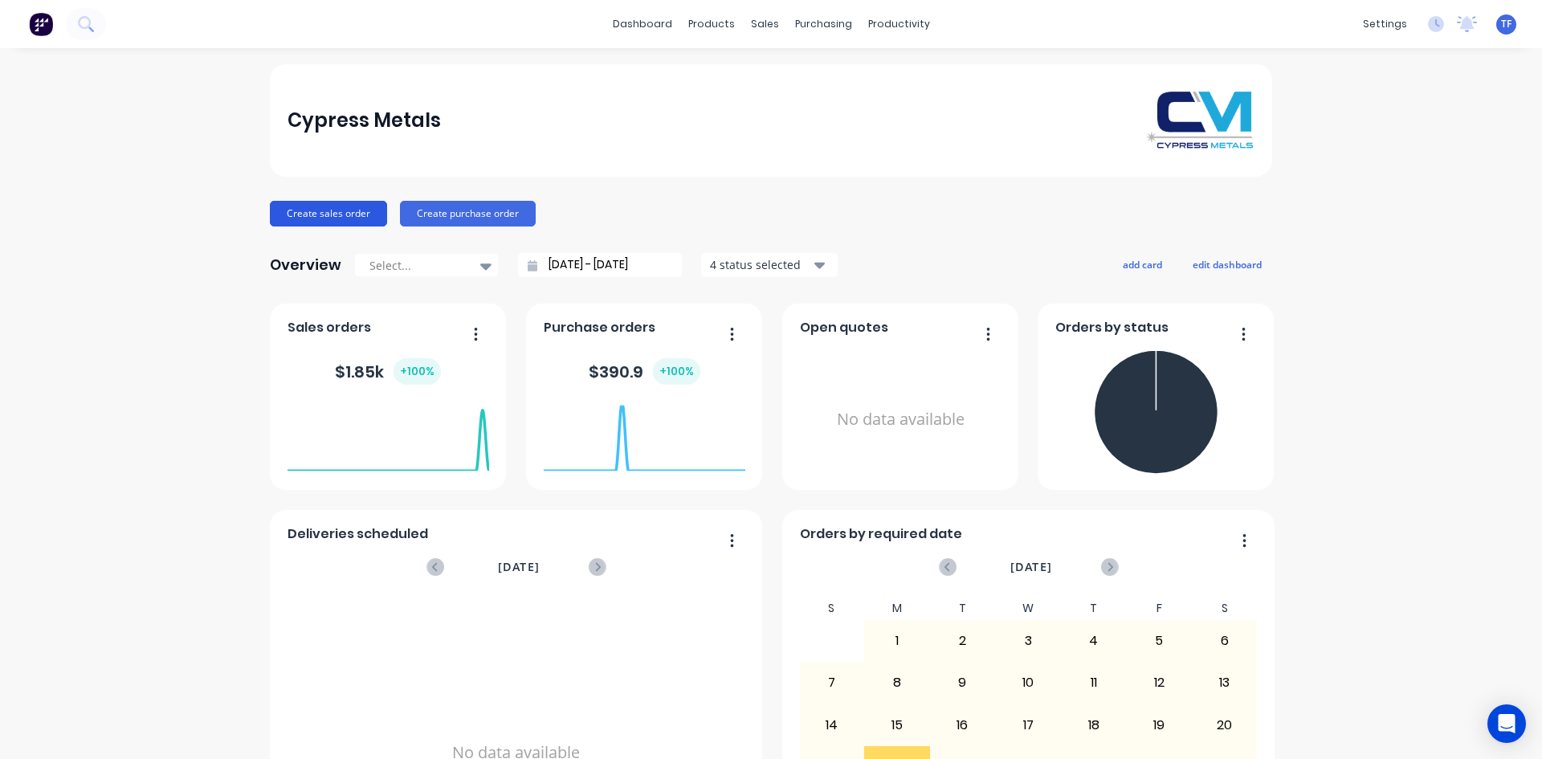
click at [296, 209] on button "Create sales order" at bounding box center [328, 214] width 117 height 26
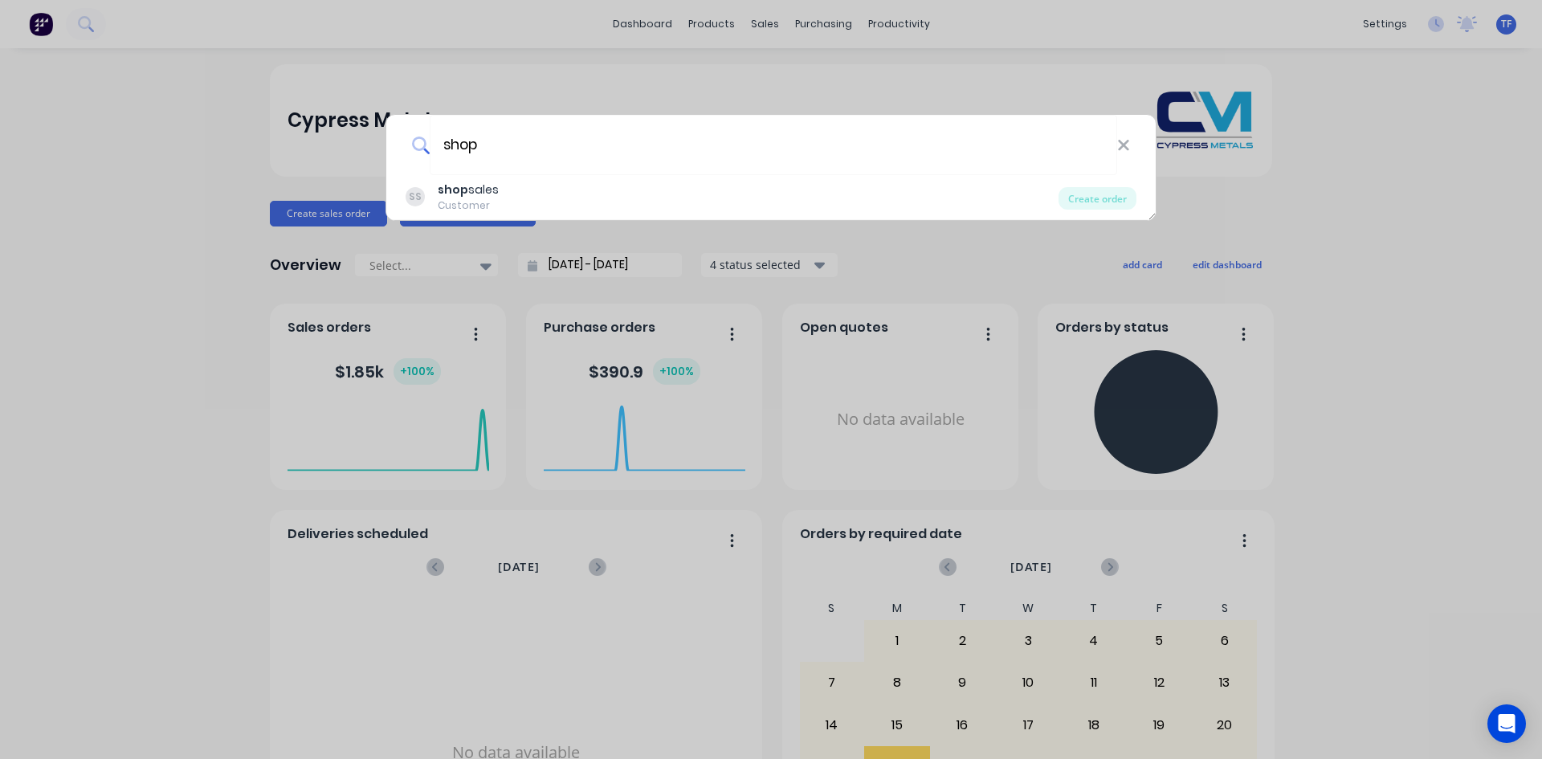
type input "shop s"
click at [661, 184] on div "SS shop s ales Customer" at bounding box center [732, 197] width 653 height 31
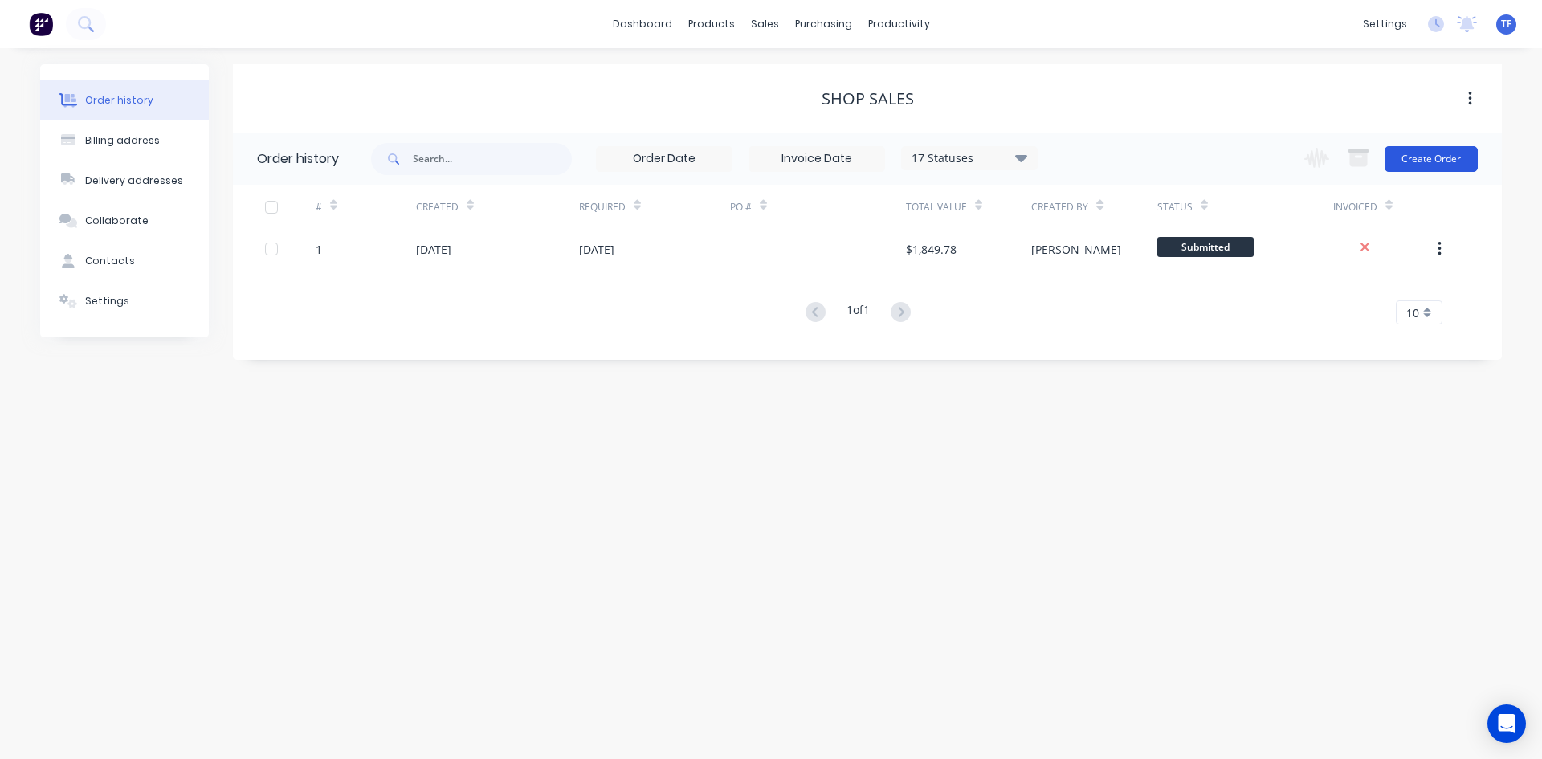
click at [1451, 159] on button "Create Order" at bounding box center [1431, 159] width 93 height 26
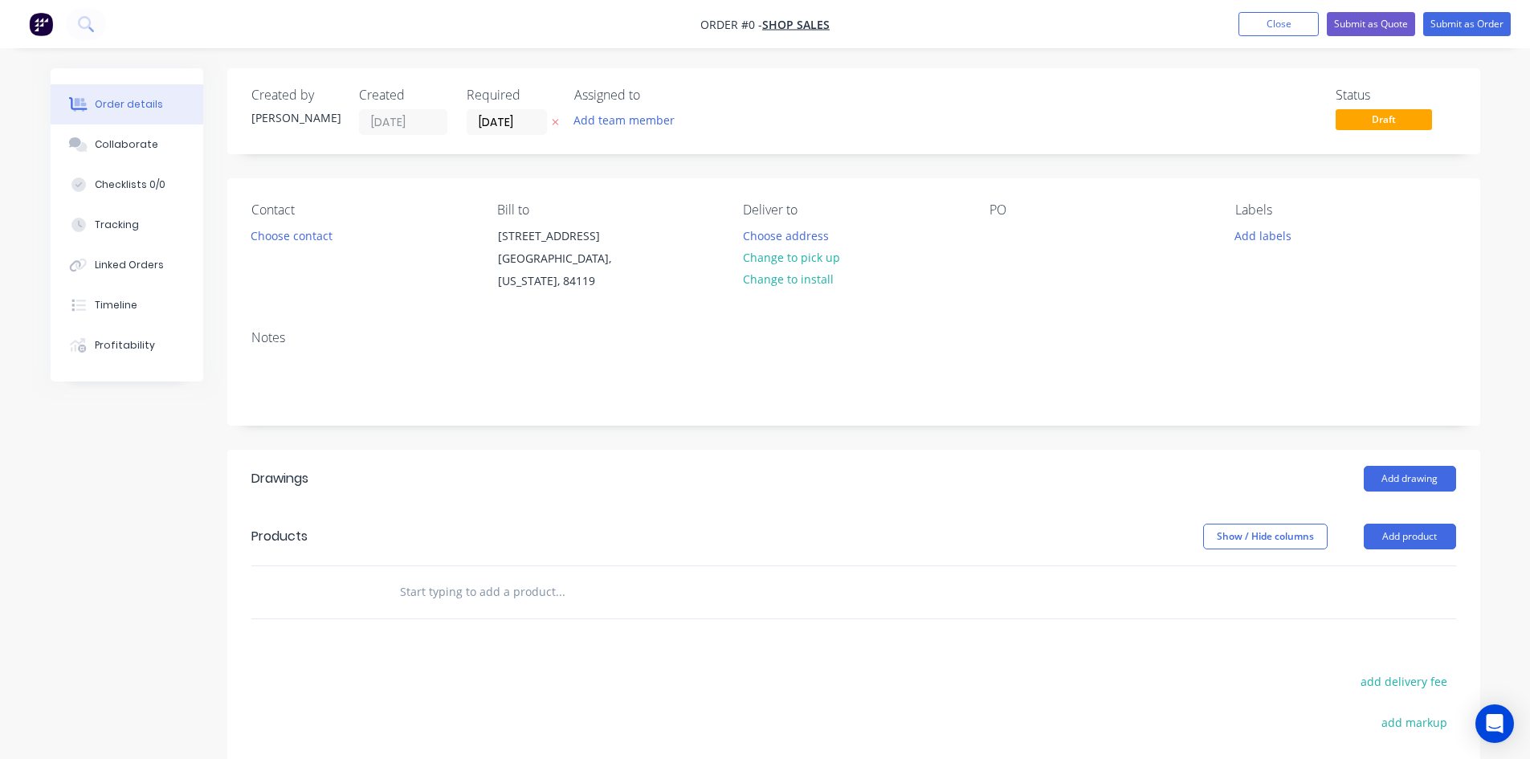
scroll to position [80, 0]
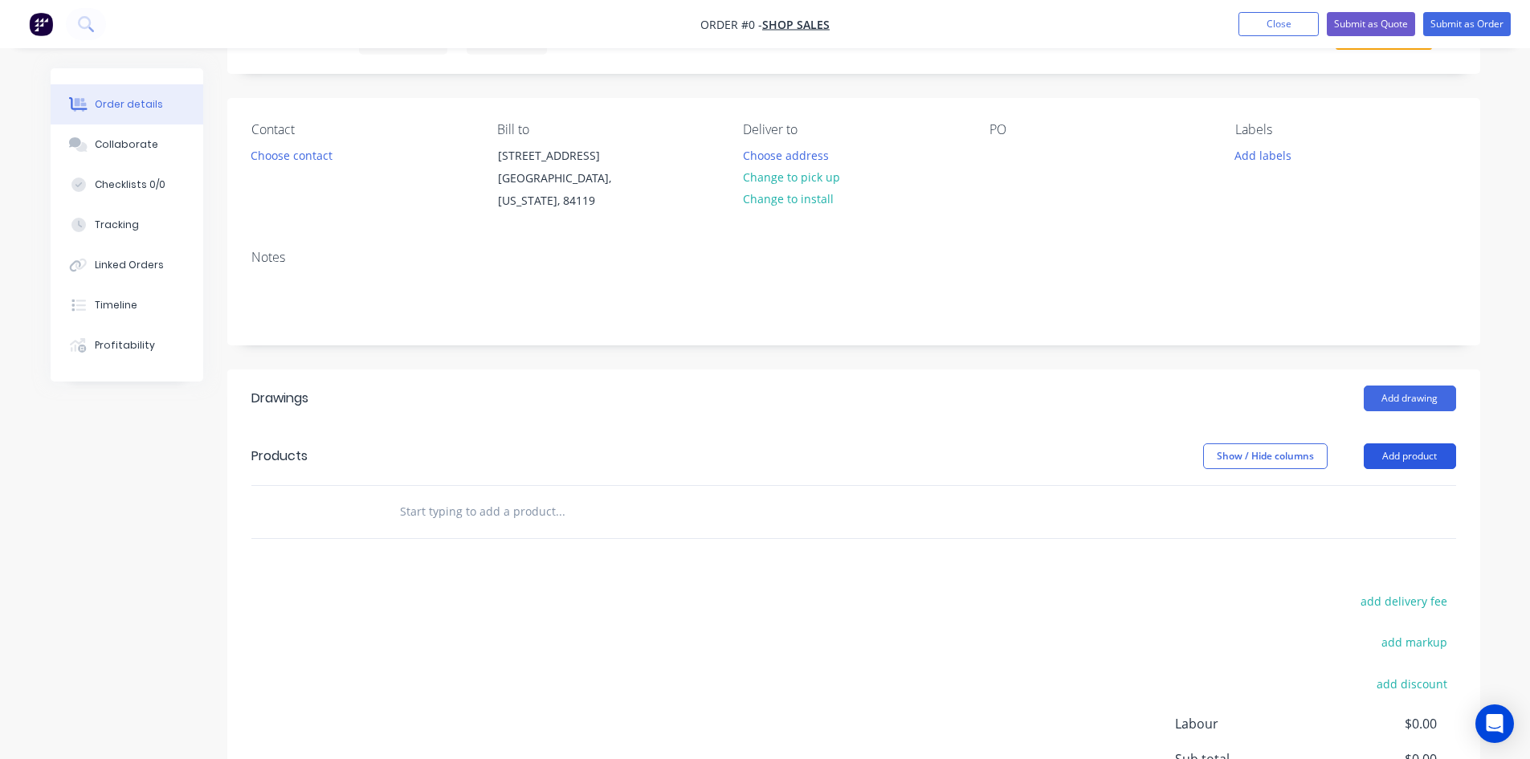
click at [1401, 461] on button "Add product" at bounding box center [1410, 456] width 92 height 26
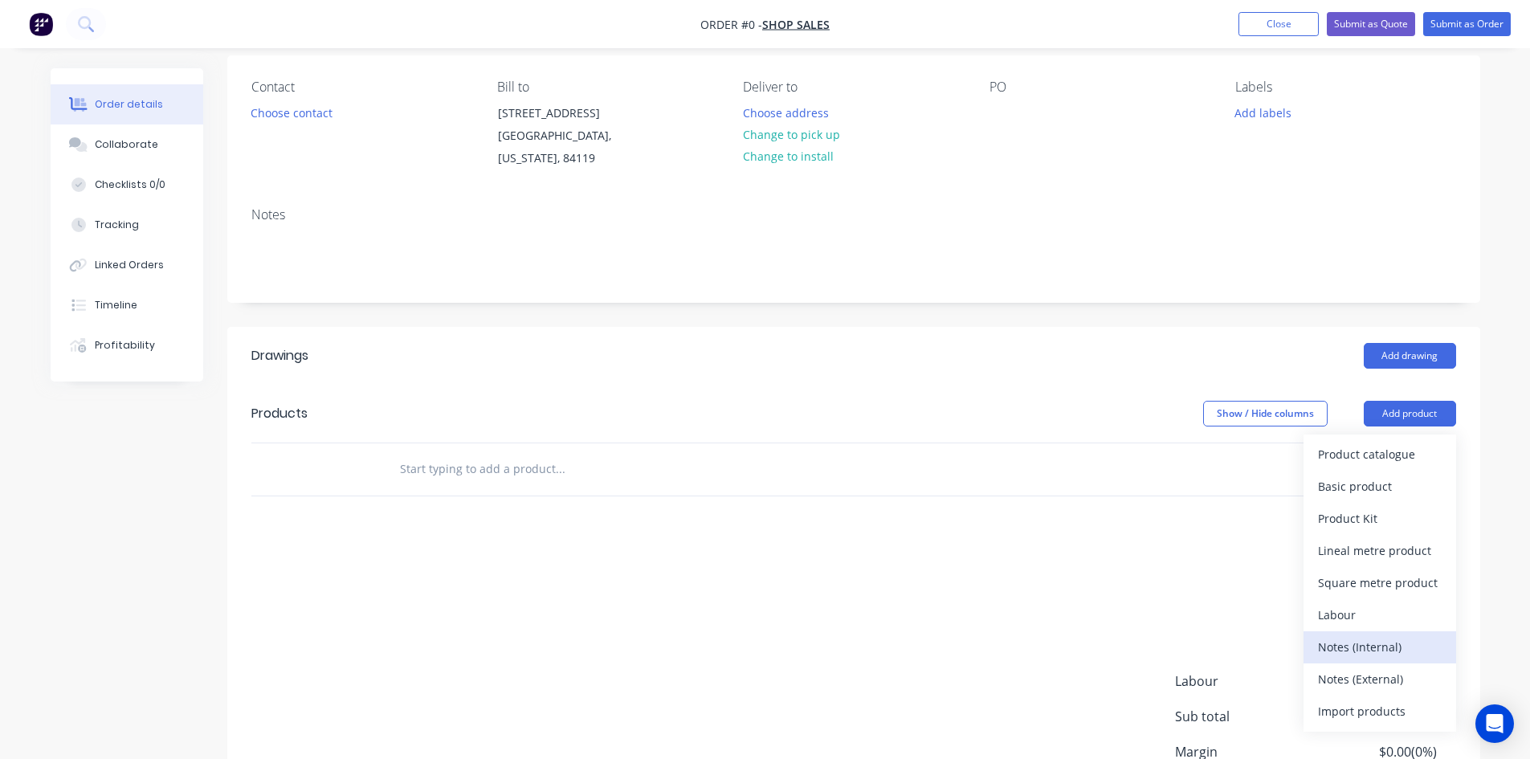
scroll to position [161, 0]
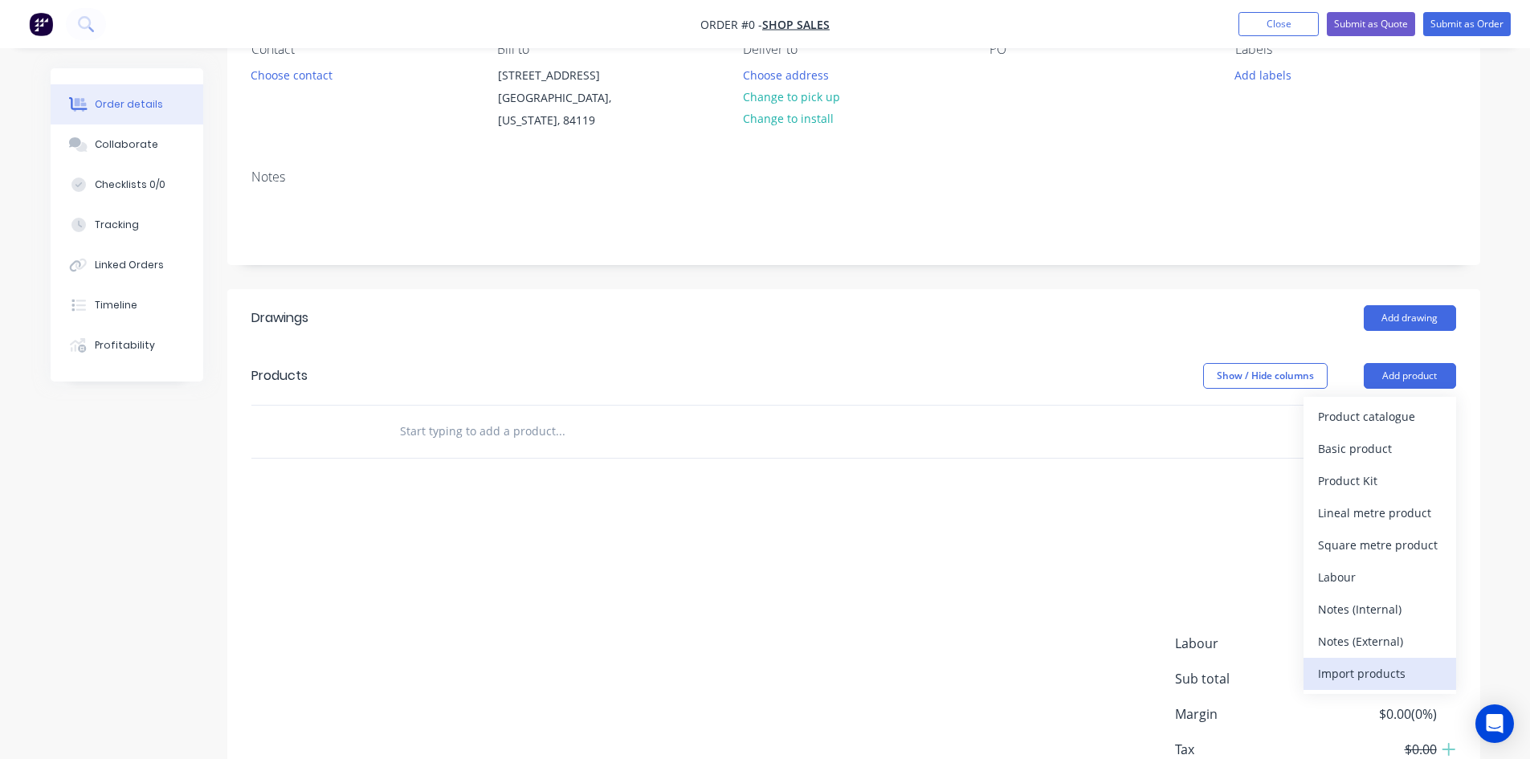
click at [1415, 683] on div "Import products" at bounding box center [1380, 673] width 124 height 23
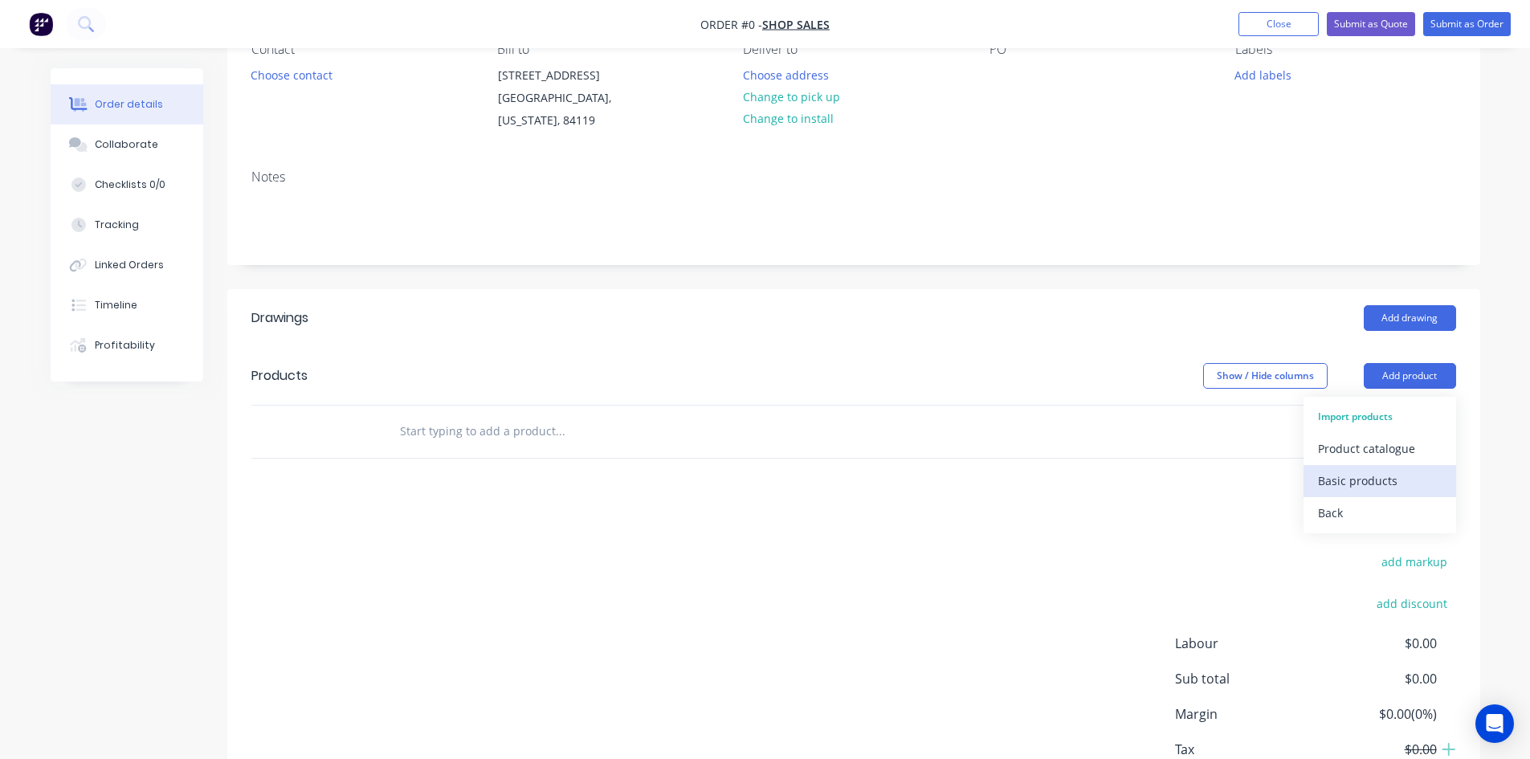
click at [1370, 488] on div "Basic products" at bounding box center [1380, 480] width 124 height 23
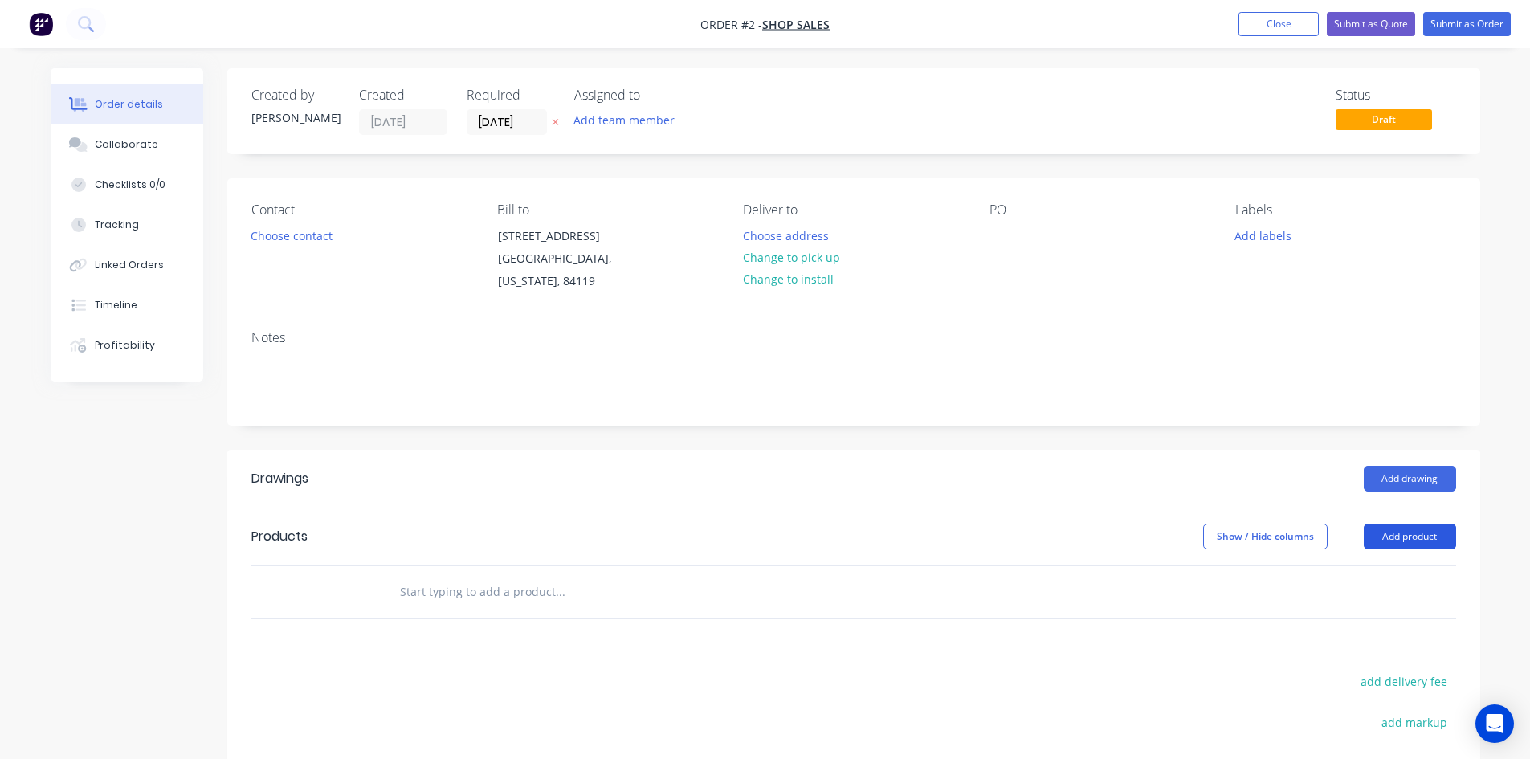
click at [1378, 543] on button "Add product" at bounding box center [1410, 537] width 92 height 26
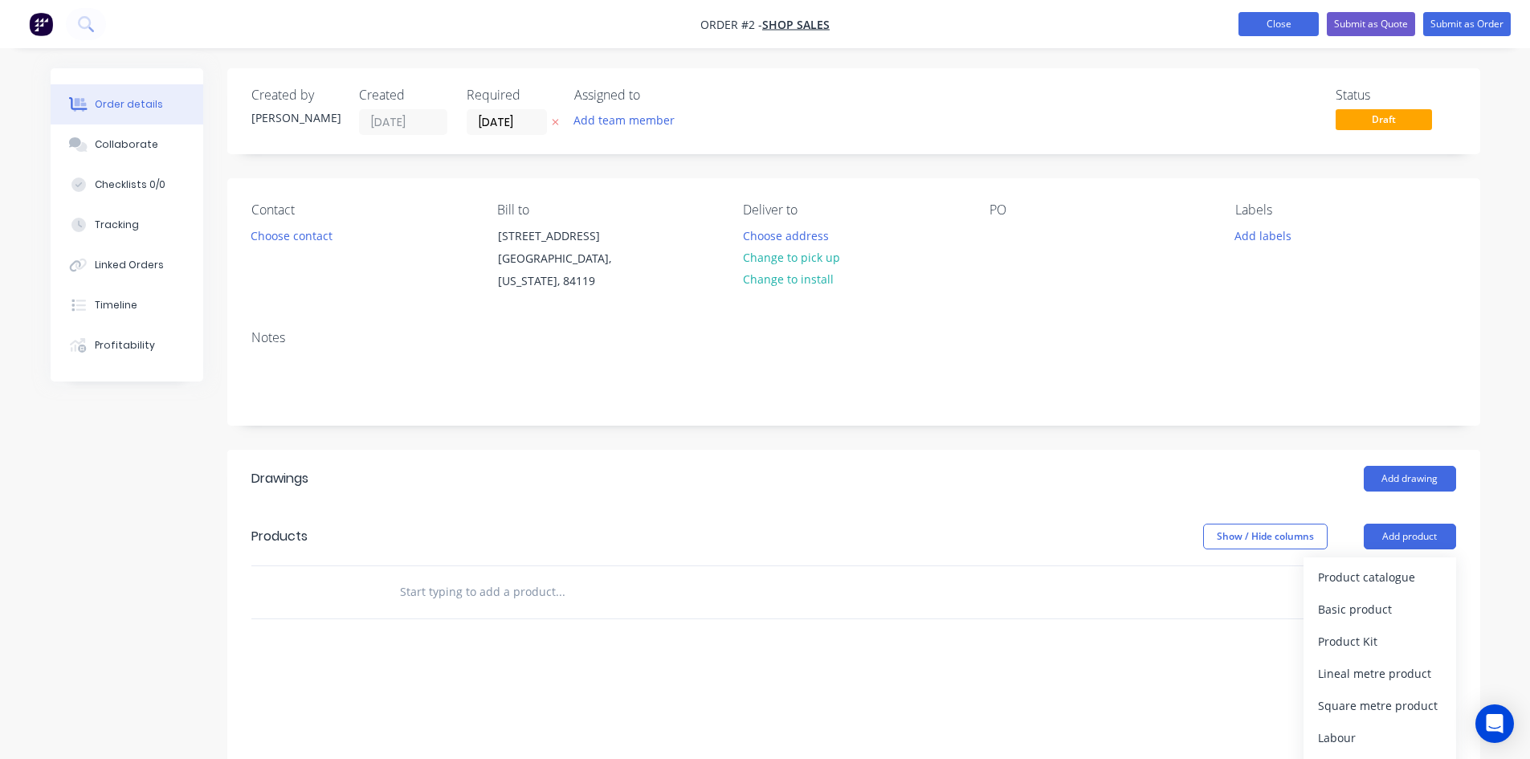
click at [1271, 26] on button "Close" at bounding box center [1278, 24] width 80 height 24
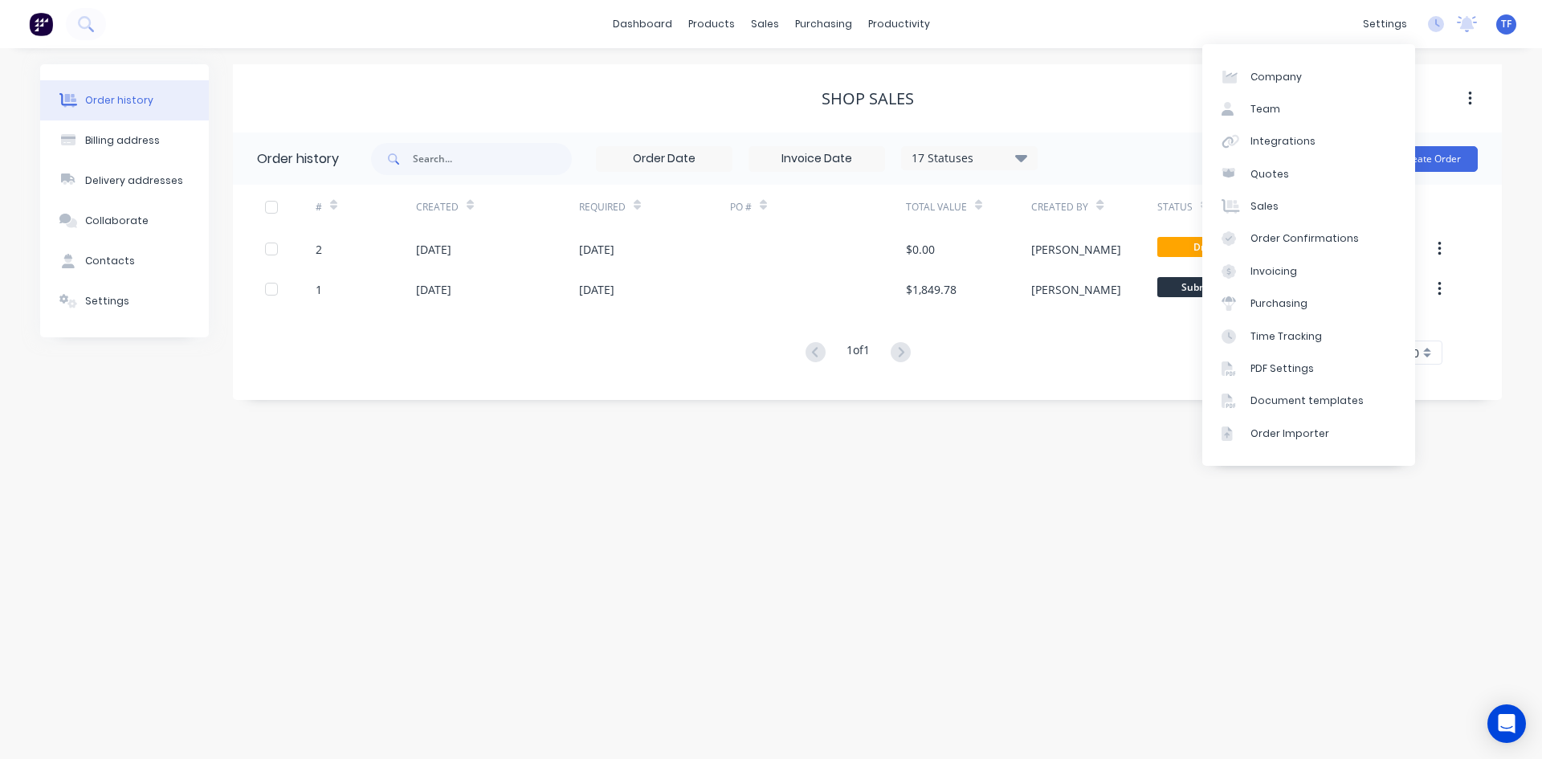
click at [1357, 16] on div "dashboard products sales purchasing productivity dashboard products Product Cat…" at bounding box center [771, 24] width 1542 height 48
click at [1320, 430] on div "Order Importer" at bounding box center [1289, 433] width 79 height 14
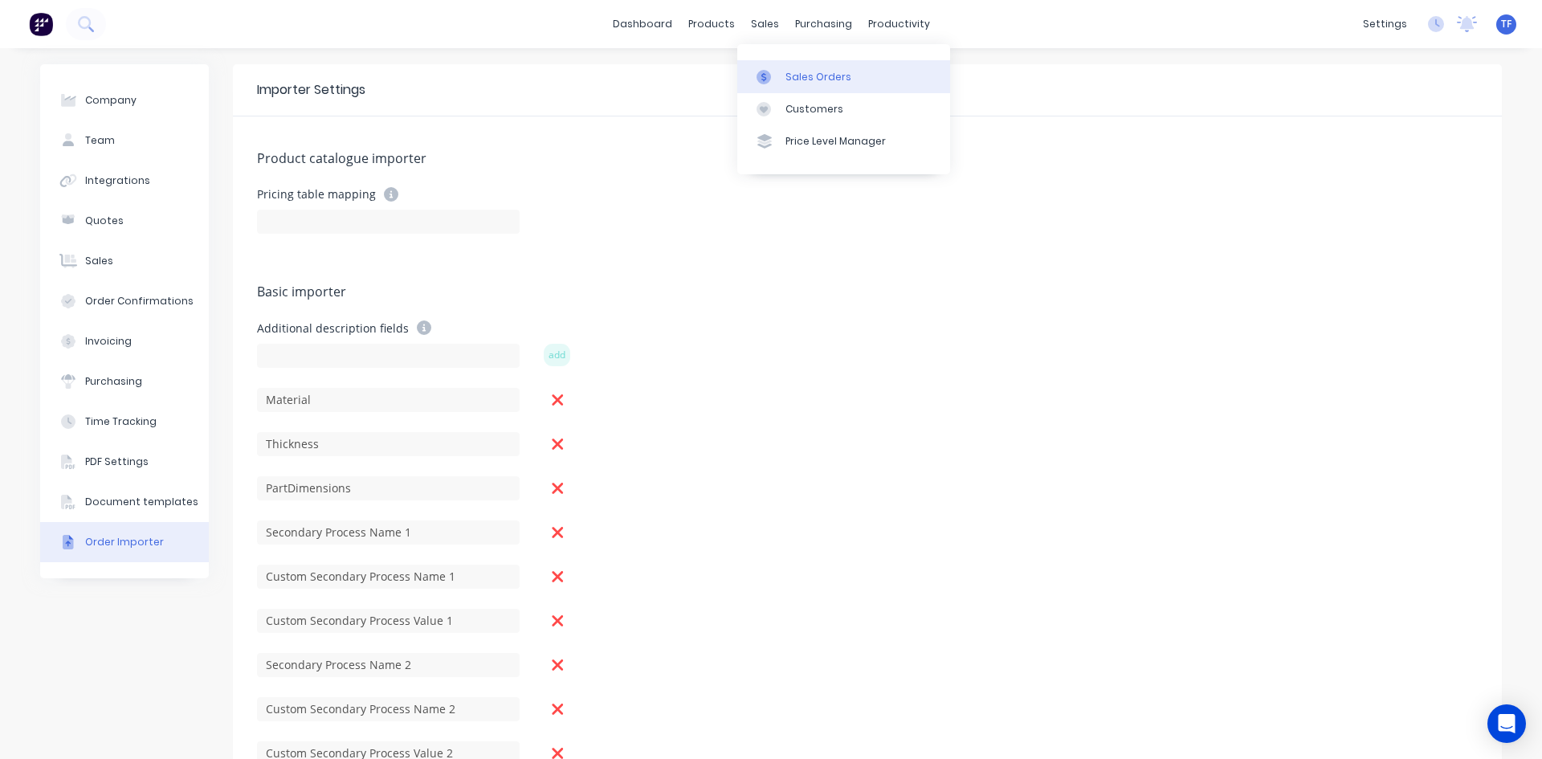
click at [773, 70] on div at bounding box center [769, 77] width 24 height 14
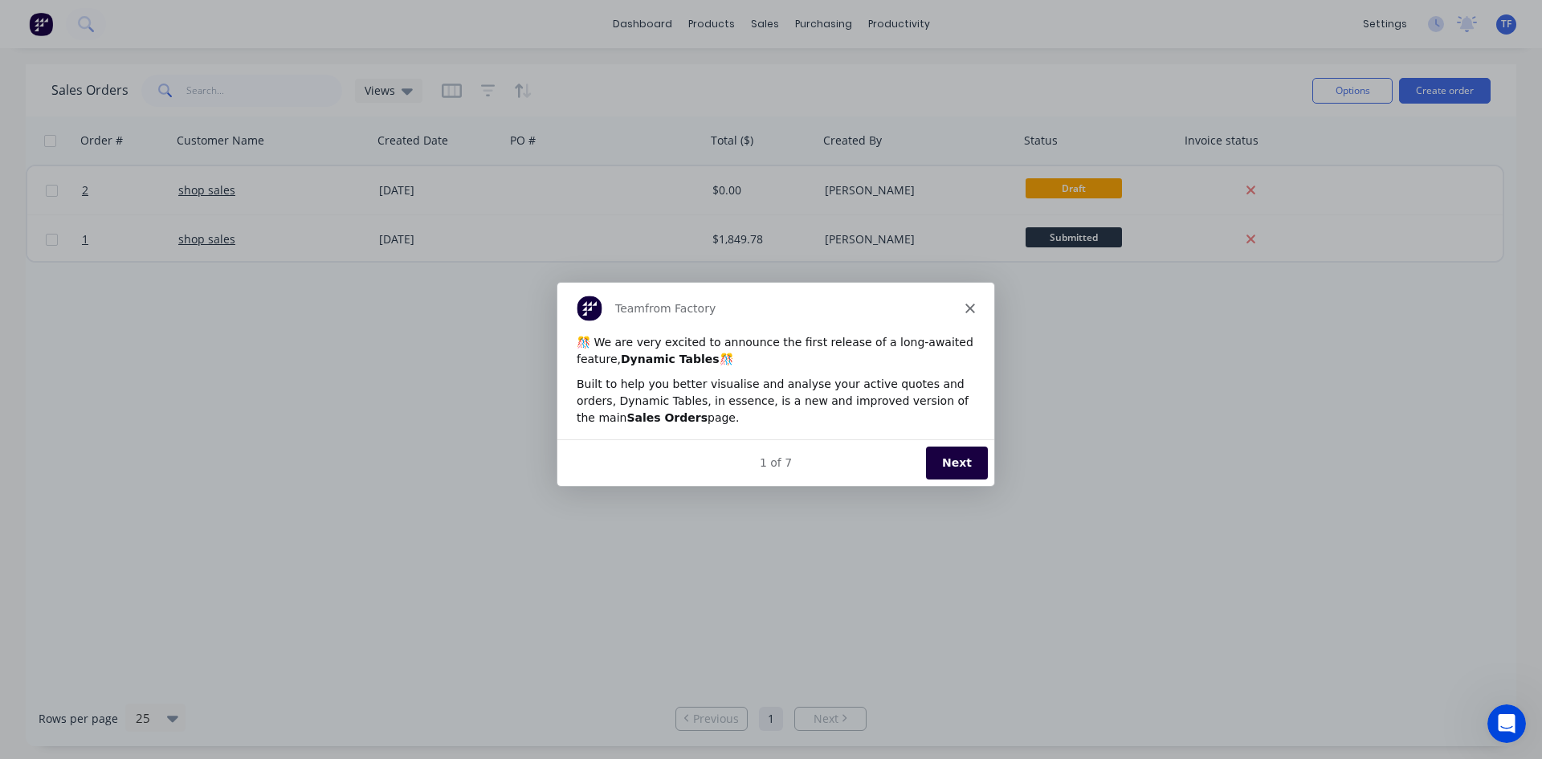
click at [971, 307] on polygon "Close" at bounding box center [970, 308] width 10 height 10
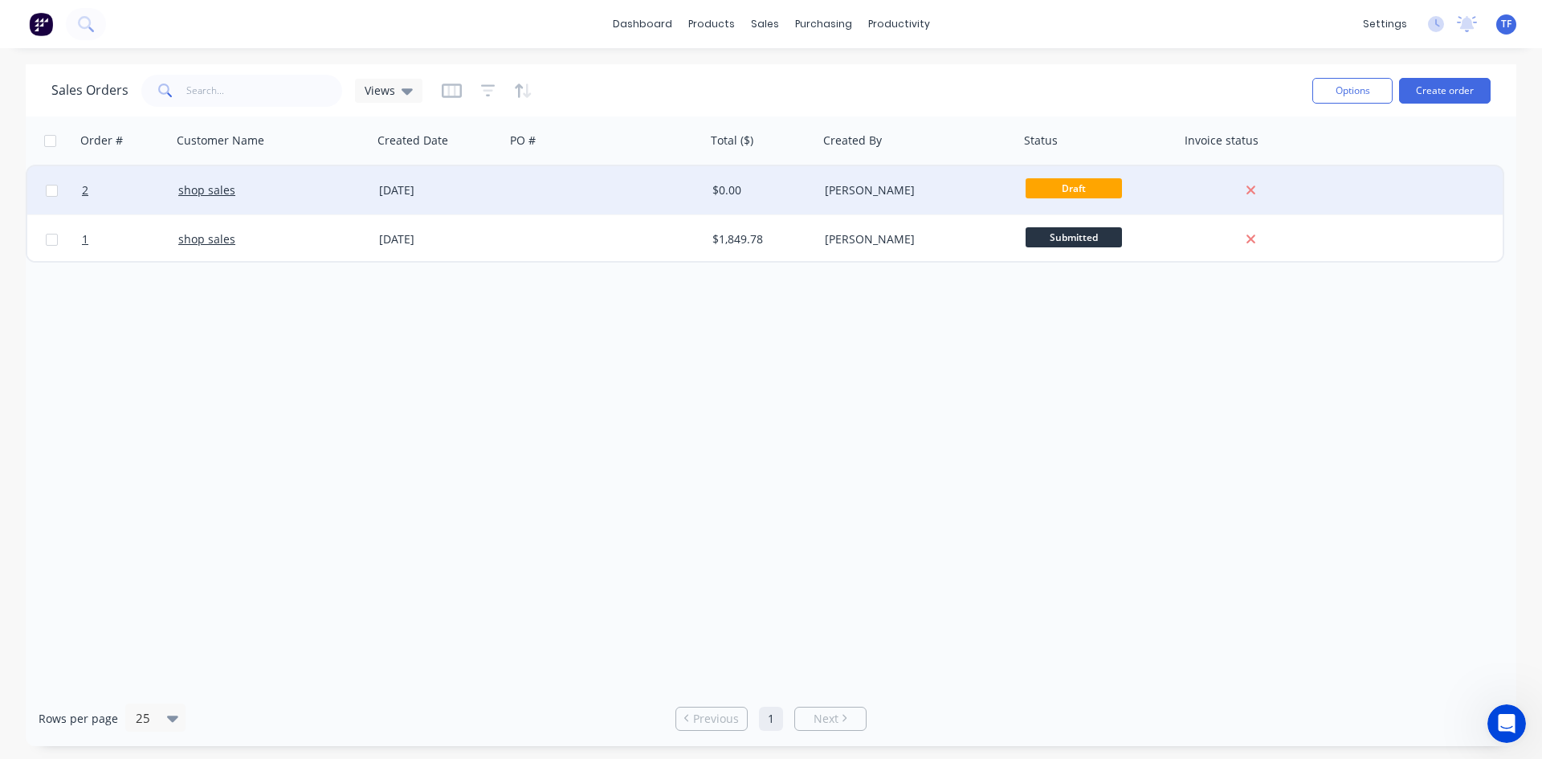
click at [985, 183] on div "[PERSON_NAME]" at bounding box center [914, 190] width 178 height 16
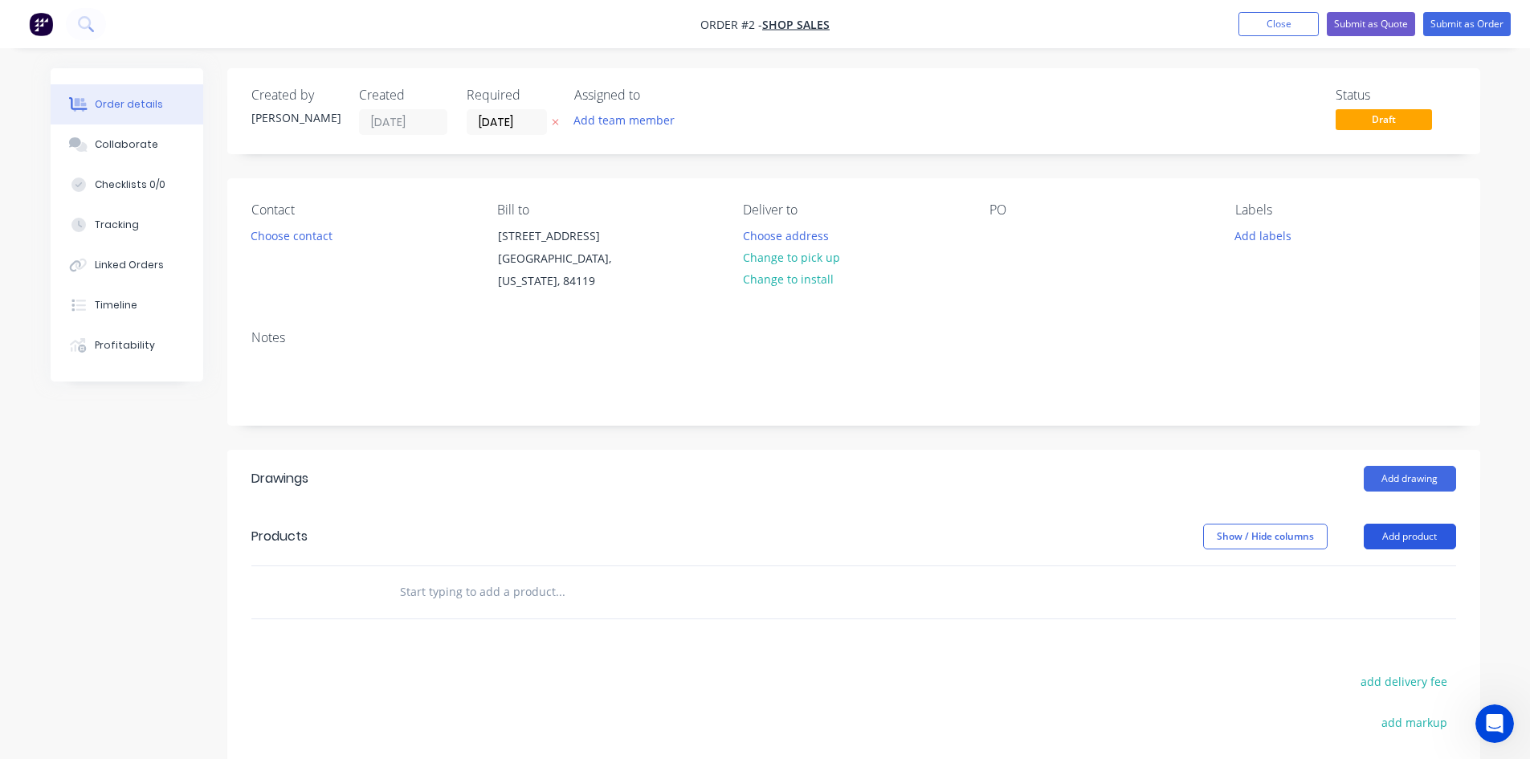
click at [1375, 544] on button "Add product" at bounding box center [1410, 537] width 92 height 26
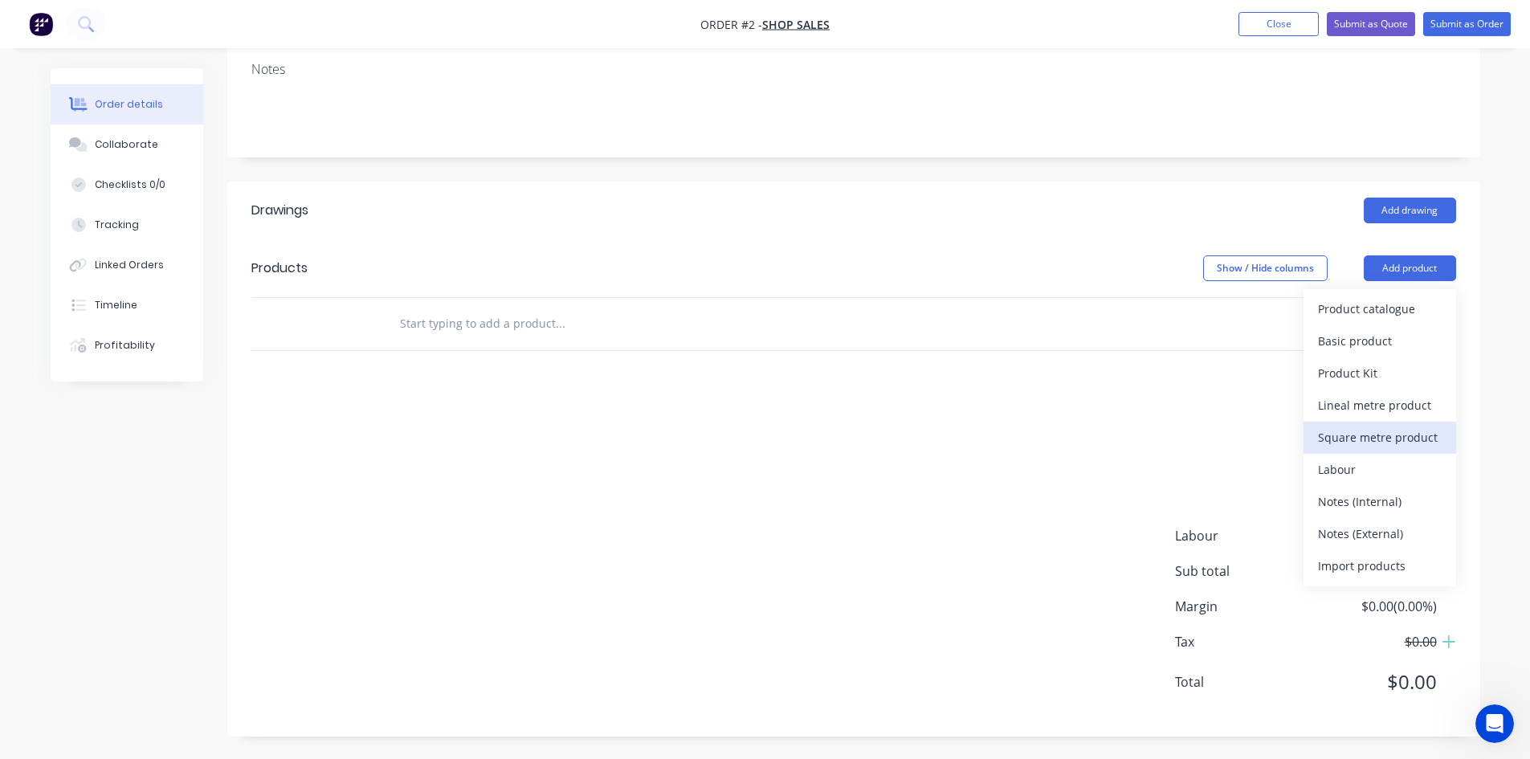
scroll to position [270, 0]
click at [1369, 554] on div "Import products" at bounding box center [1380, 564] width 124 height 23
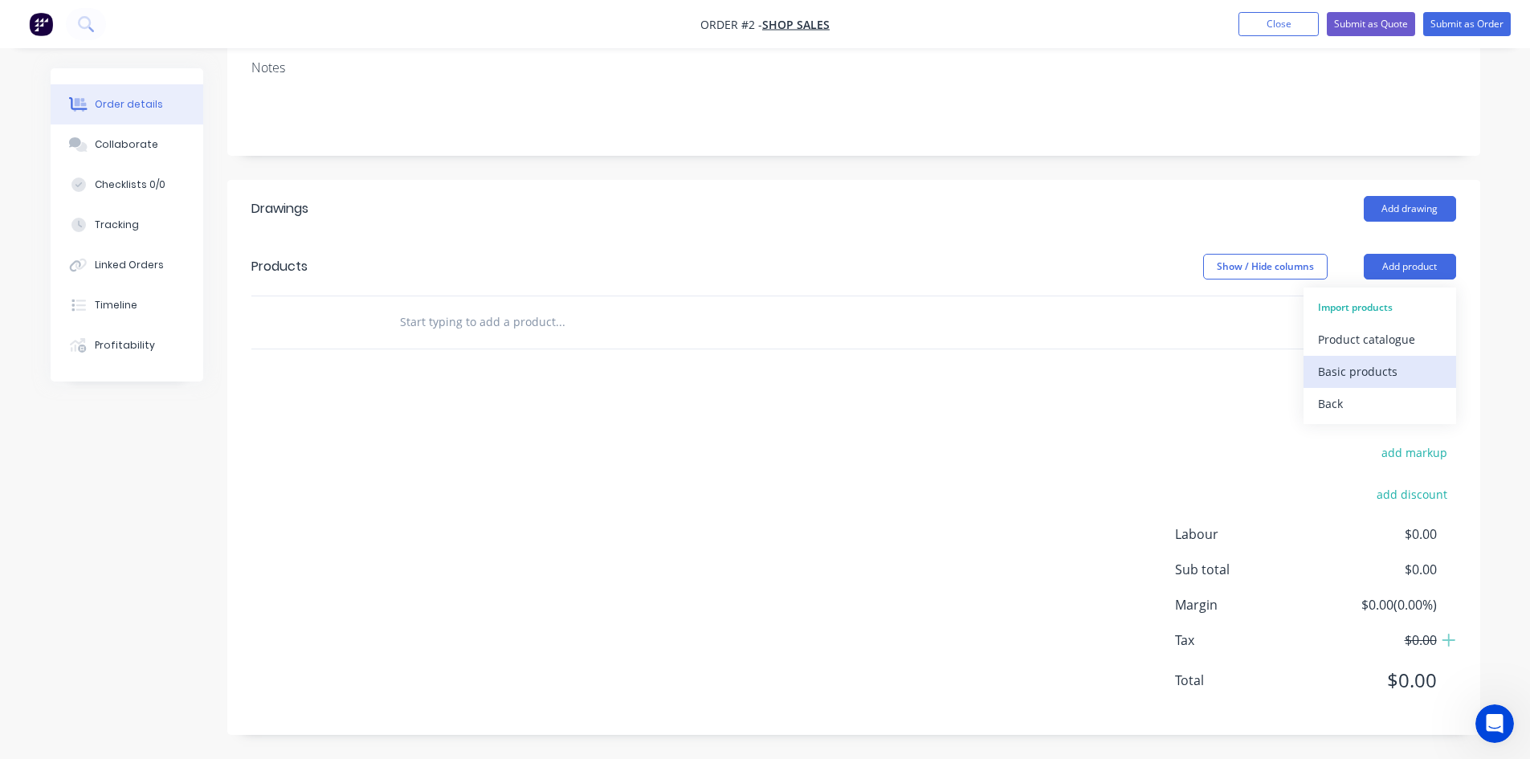
click at [1332, 380] on div "Basic products" at bounding box center [1380, 371] width 124 height 23
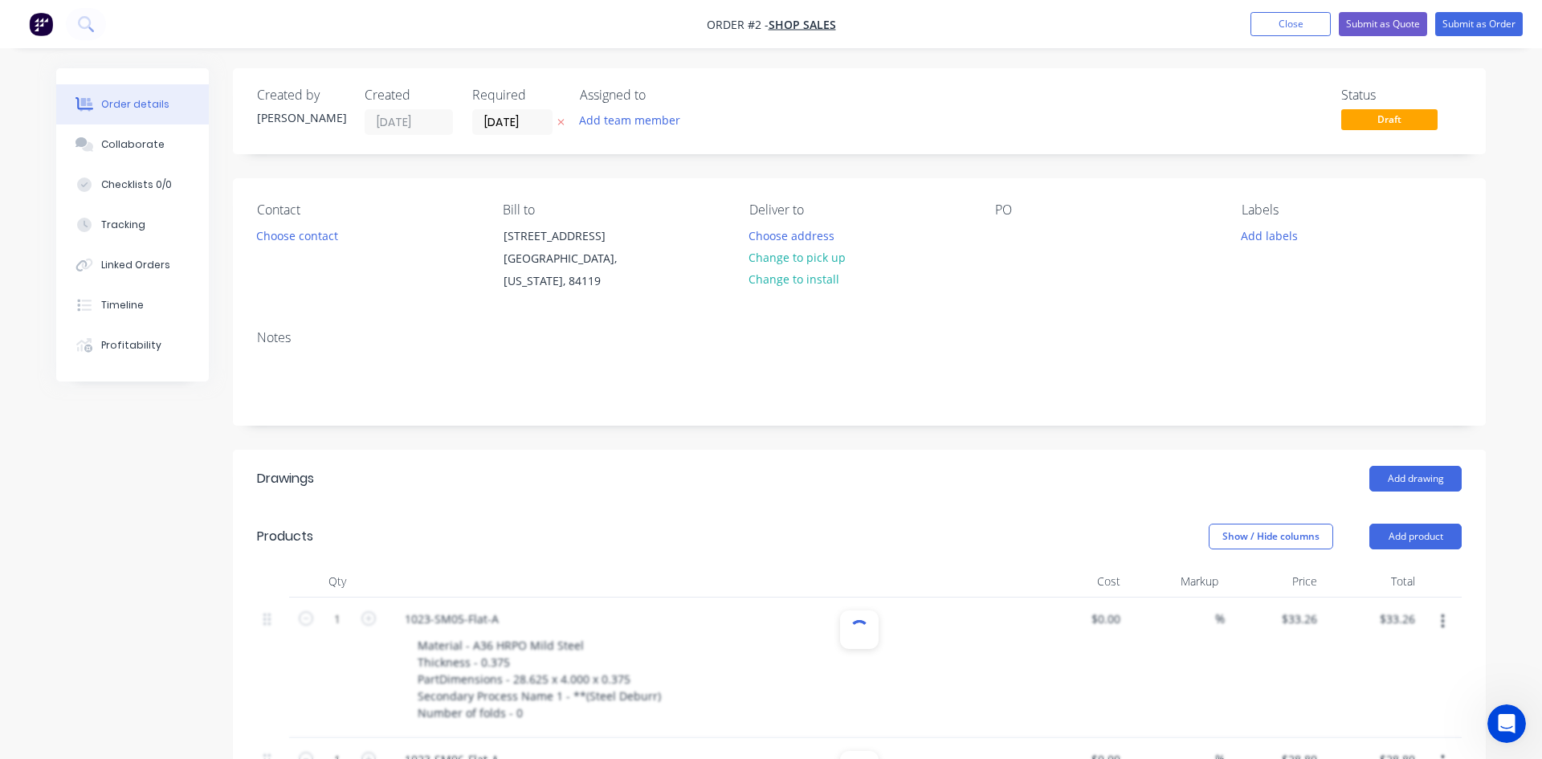
type input "1"
type input "$41.26"
type input "$82.52"
type input "$155.91"
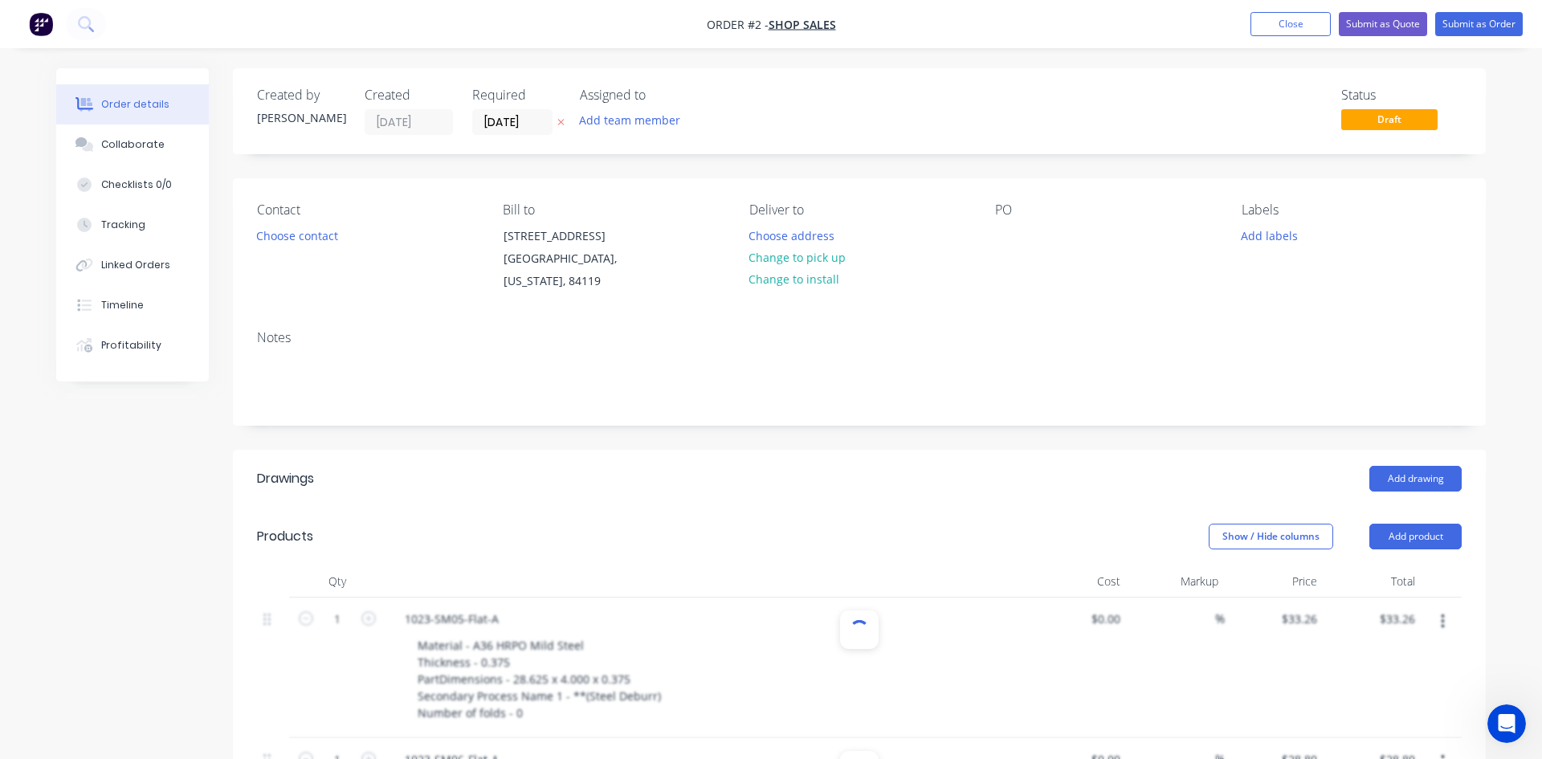
type input "$17.57"
type input "$35.14"
type input "$44.77"
type input "$179.08"
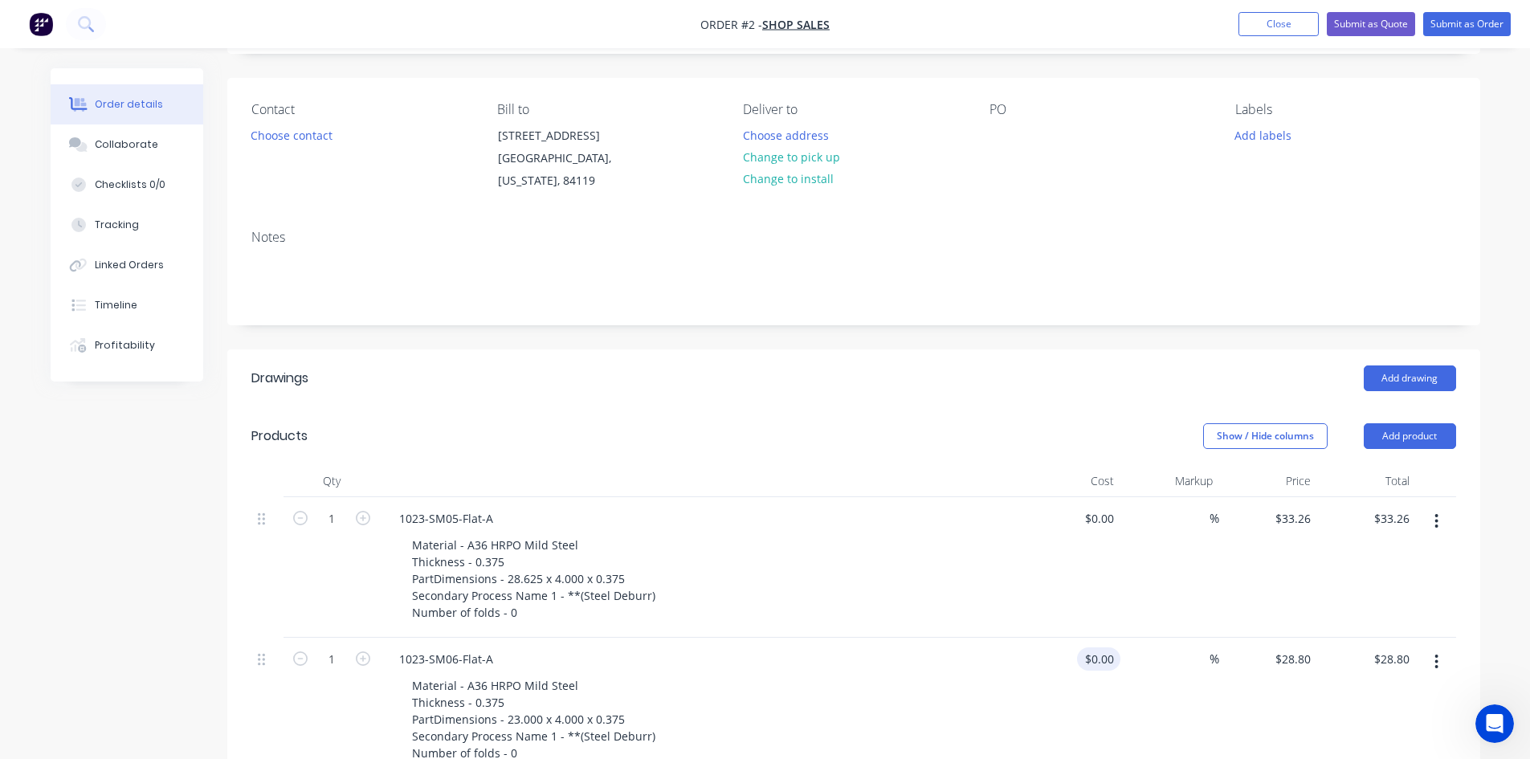
scroll to position [321, 0]
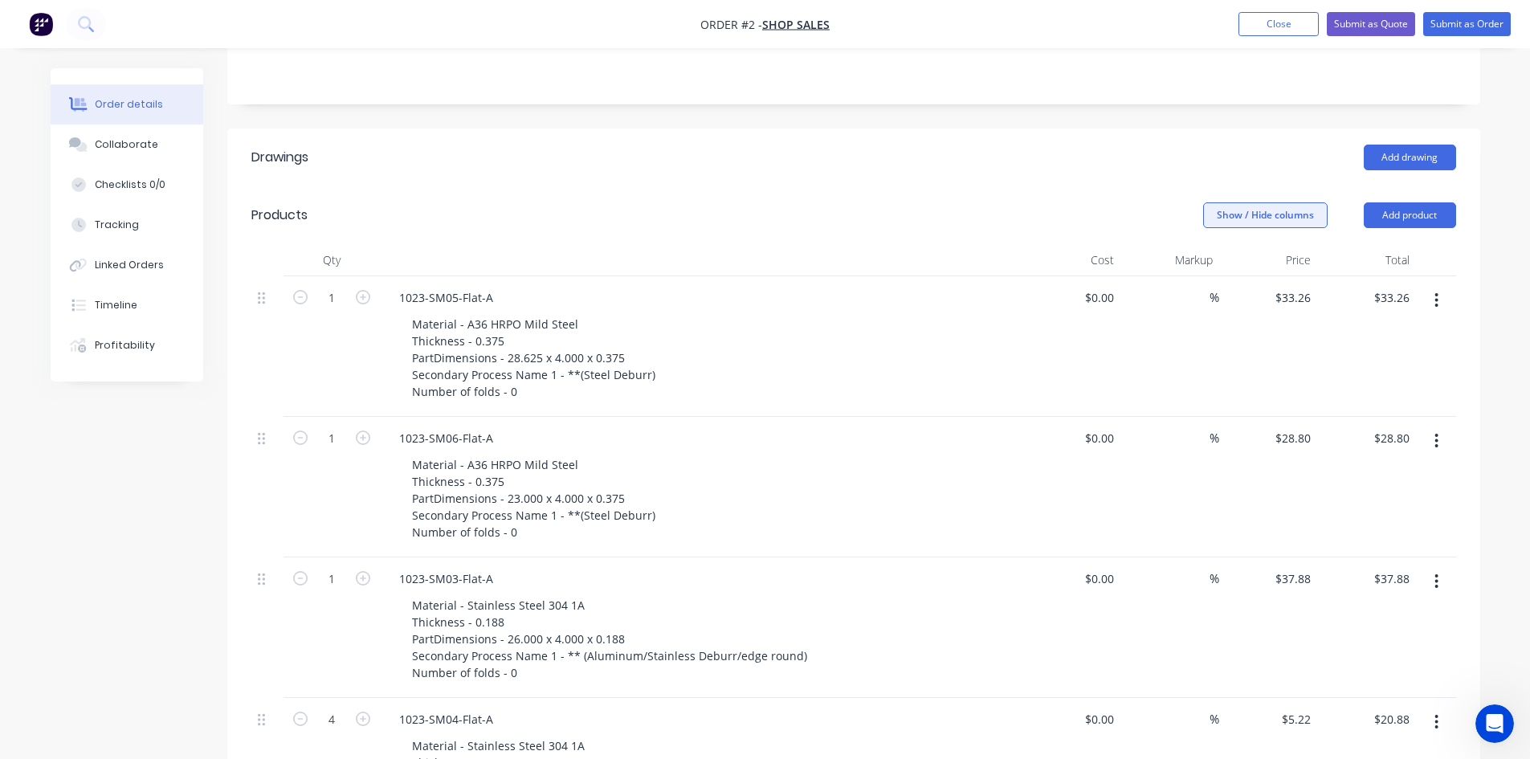
click at [1243, 214] on button "Show / Hide columns" at bounding box center [1265, 215] width 124 height 26
click at [805, 251] on div at bounding box center [701, 260] width 642 height 32
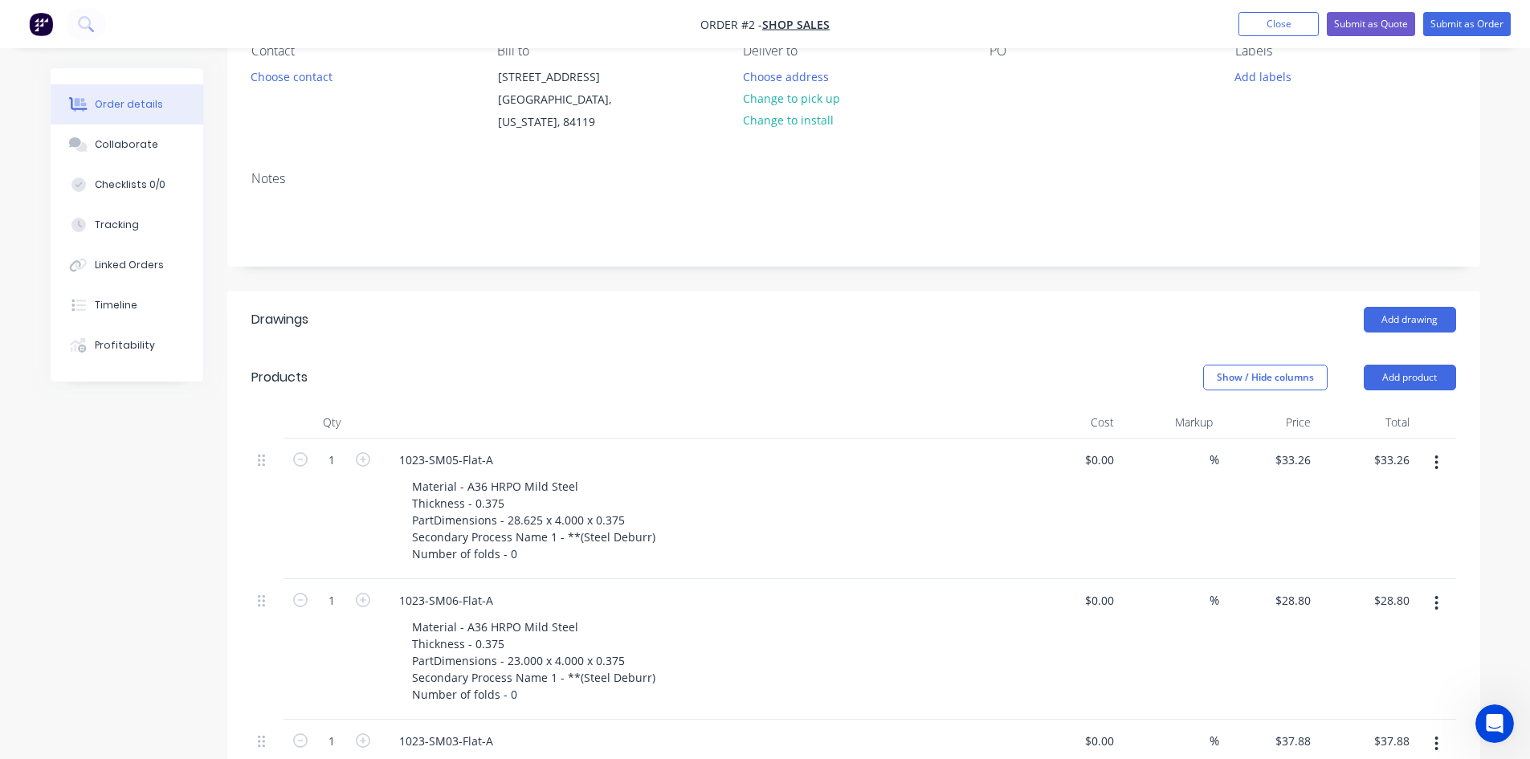
scroll to position [161, 0]
click at [1253, 83] on button "Add labels" at bounding box center [1263, 74] width 74 height 22
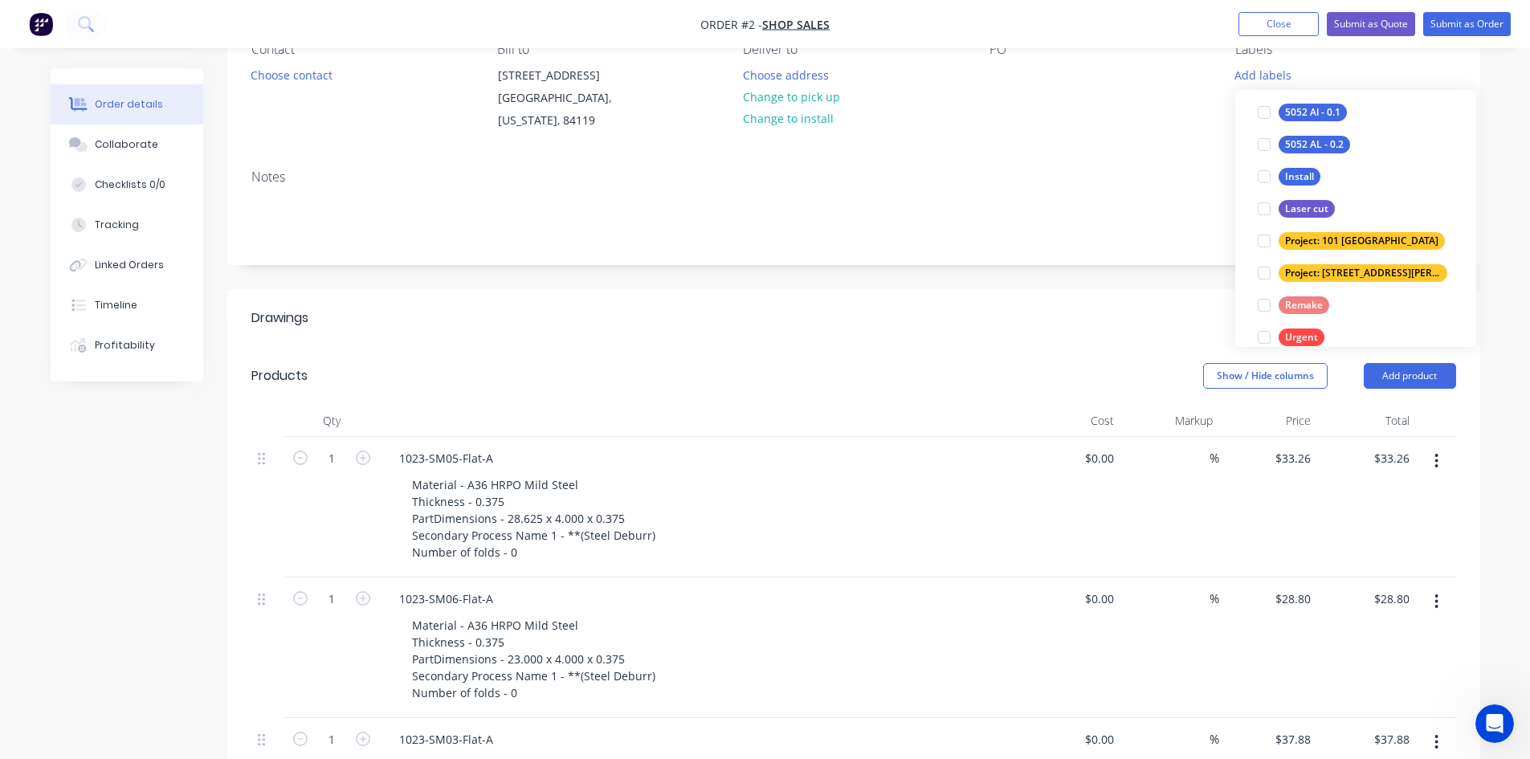
scroll to position [128, 0]
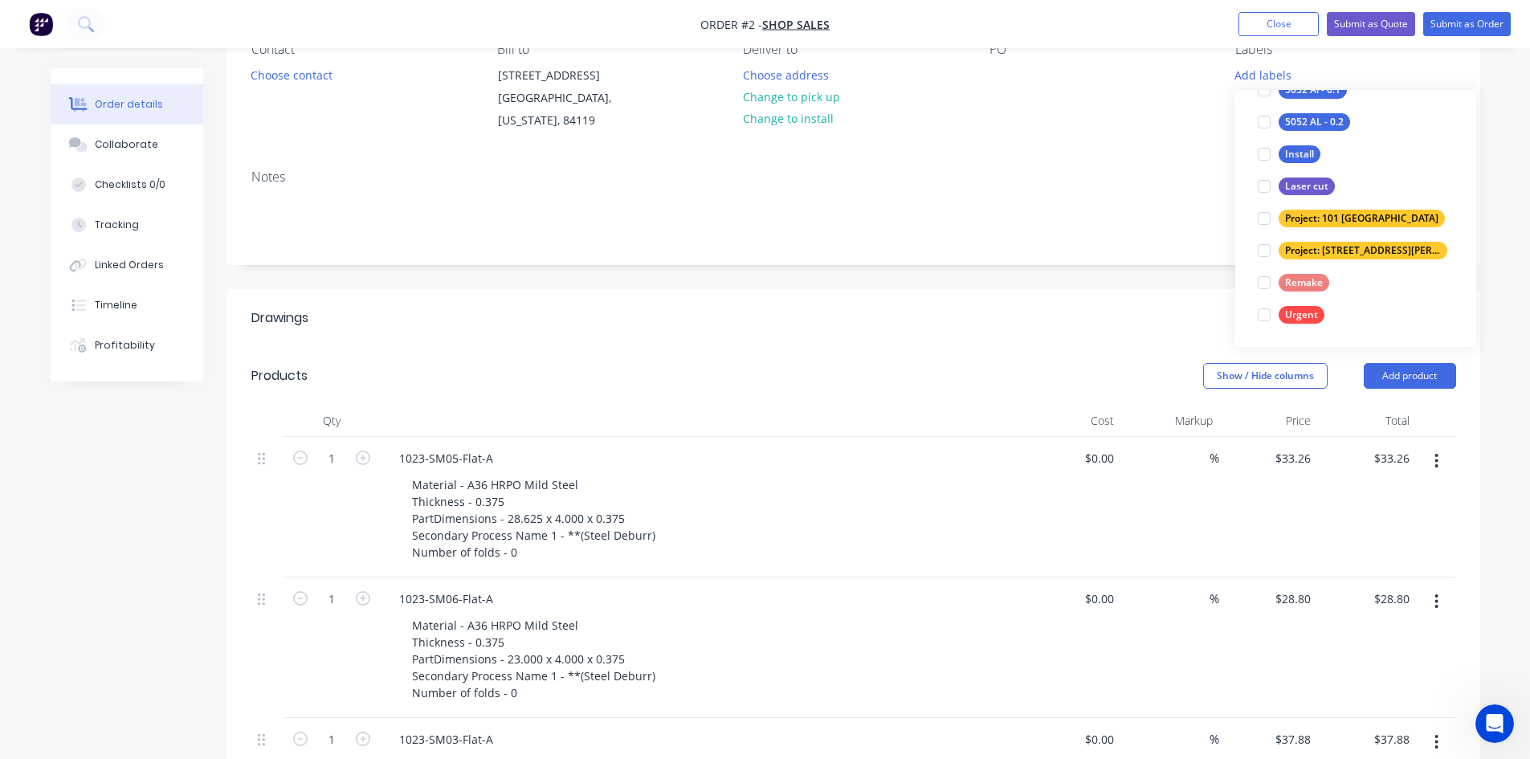
click at [1030, 263] on div "Notes" at bounding box center [853, 211] width 1253 height 108
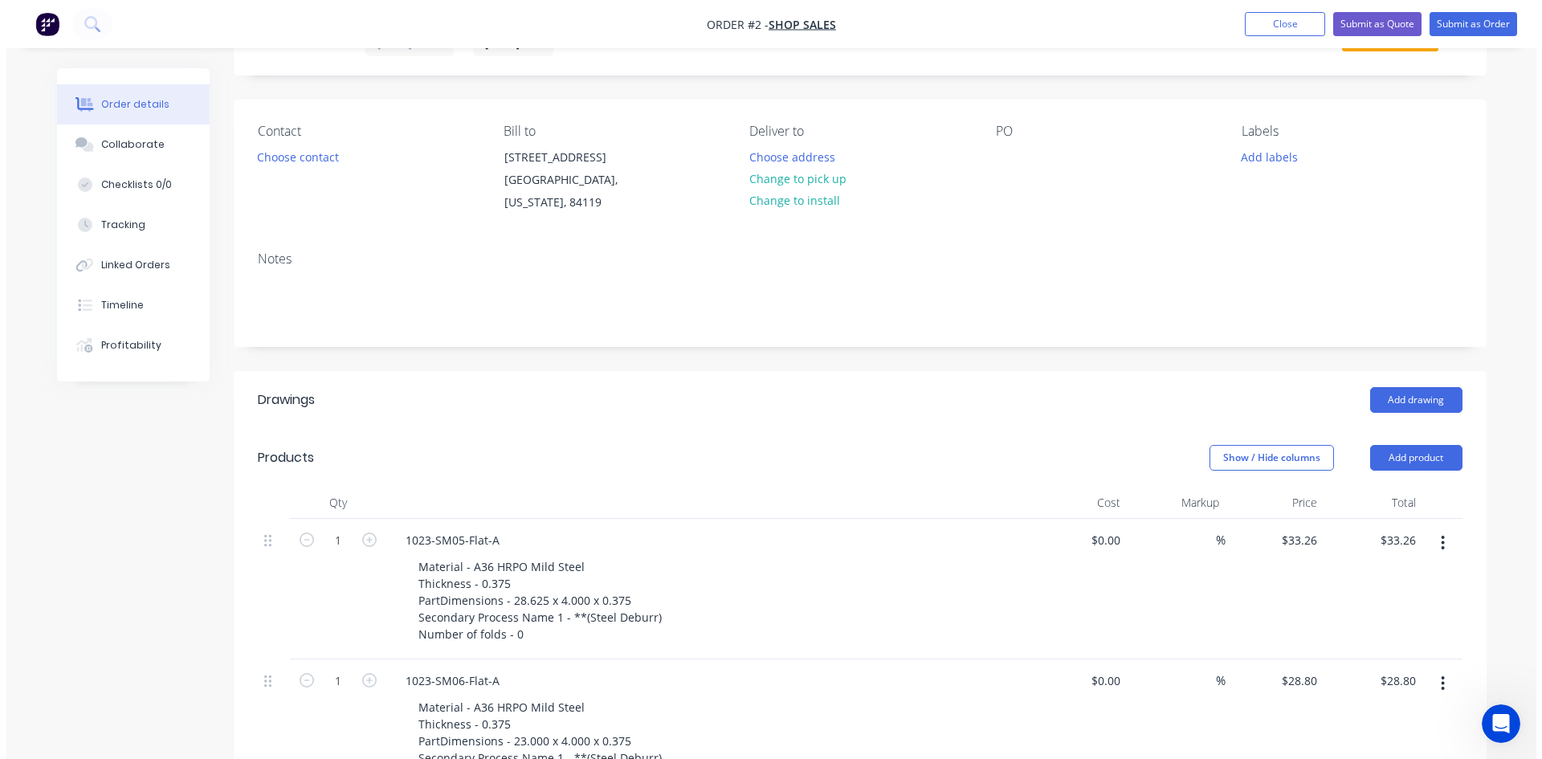
scroll to position [0, 0]
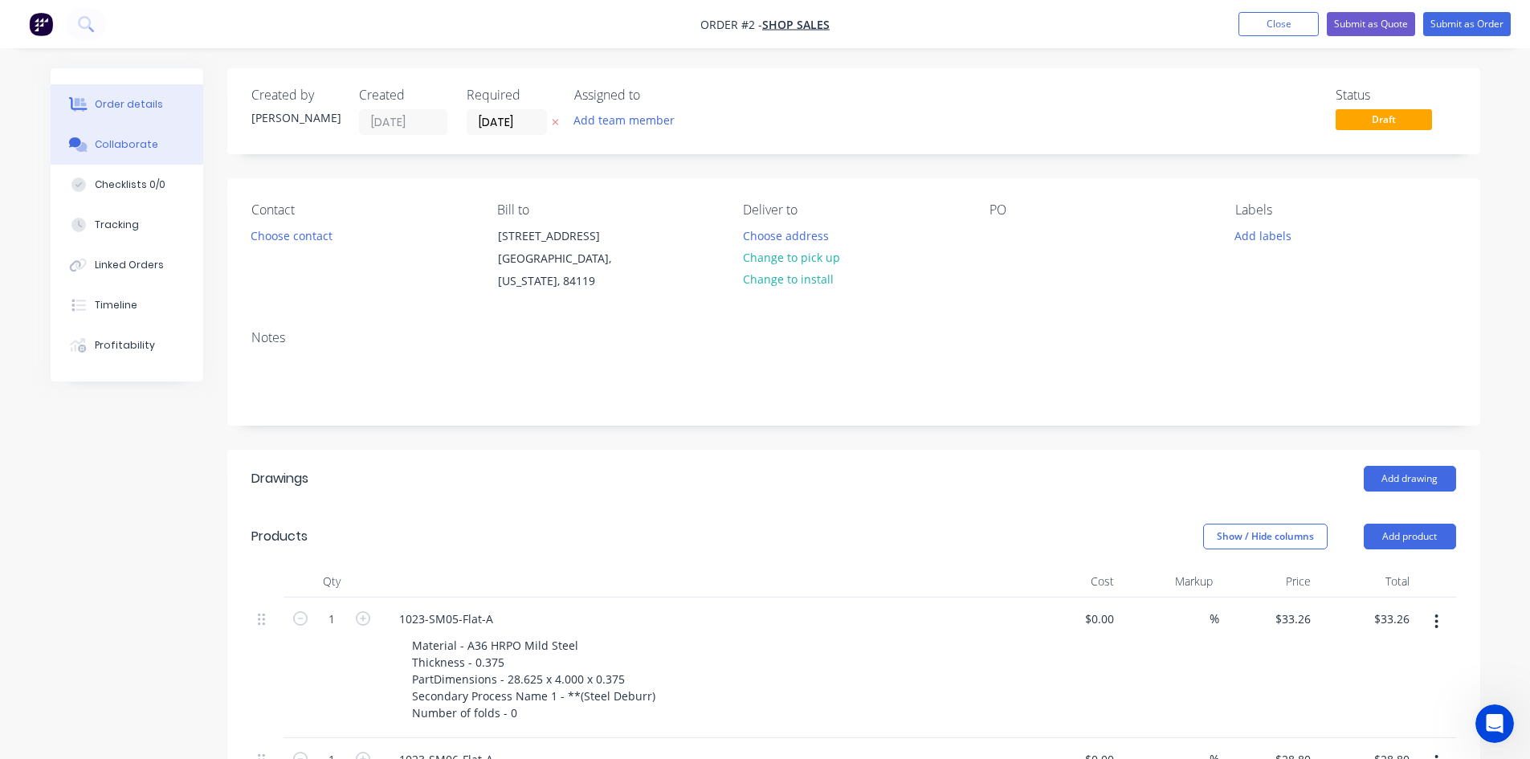
click at [159, 149] on button "Collaborate" at bounding box center [127, 144] width 153 height 40
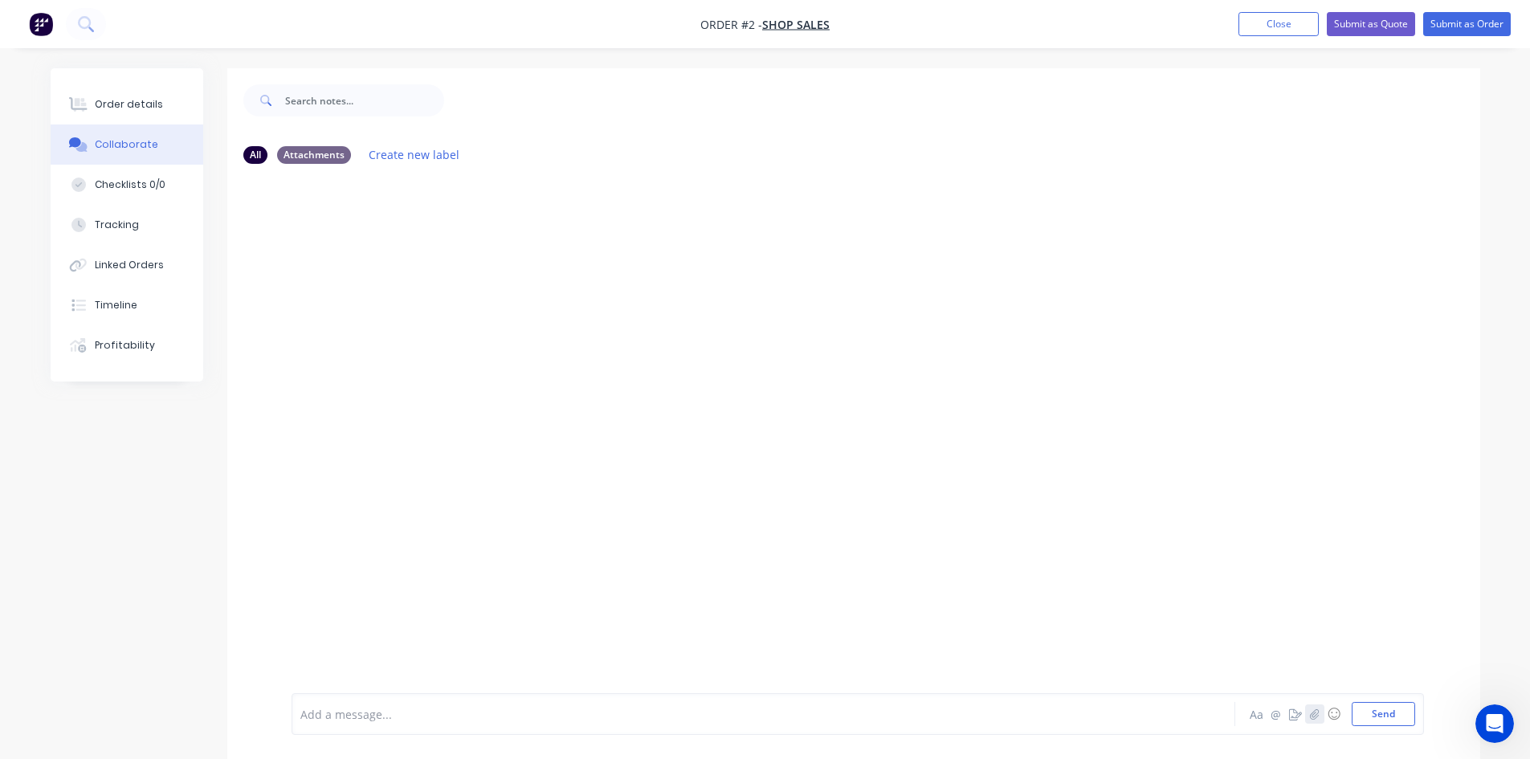
click at [1315, 720] on button "button" at bounding box center [1314, 713] width 19 height 19
click at [1378, 722] on button "Send" at bounding box center [1383, 714] width 63 height 24
drag, startPoint x: 1258, startPoint y: 22, endPoint x: 1250, endPoint y: 50, distance: 29.2
click at [1258, 22] on button "Close" at bounding box center [1278, 24] width 80 height 24
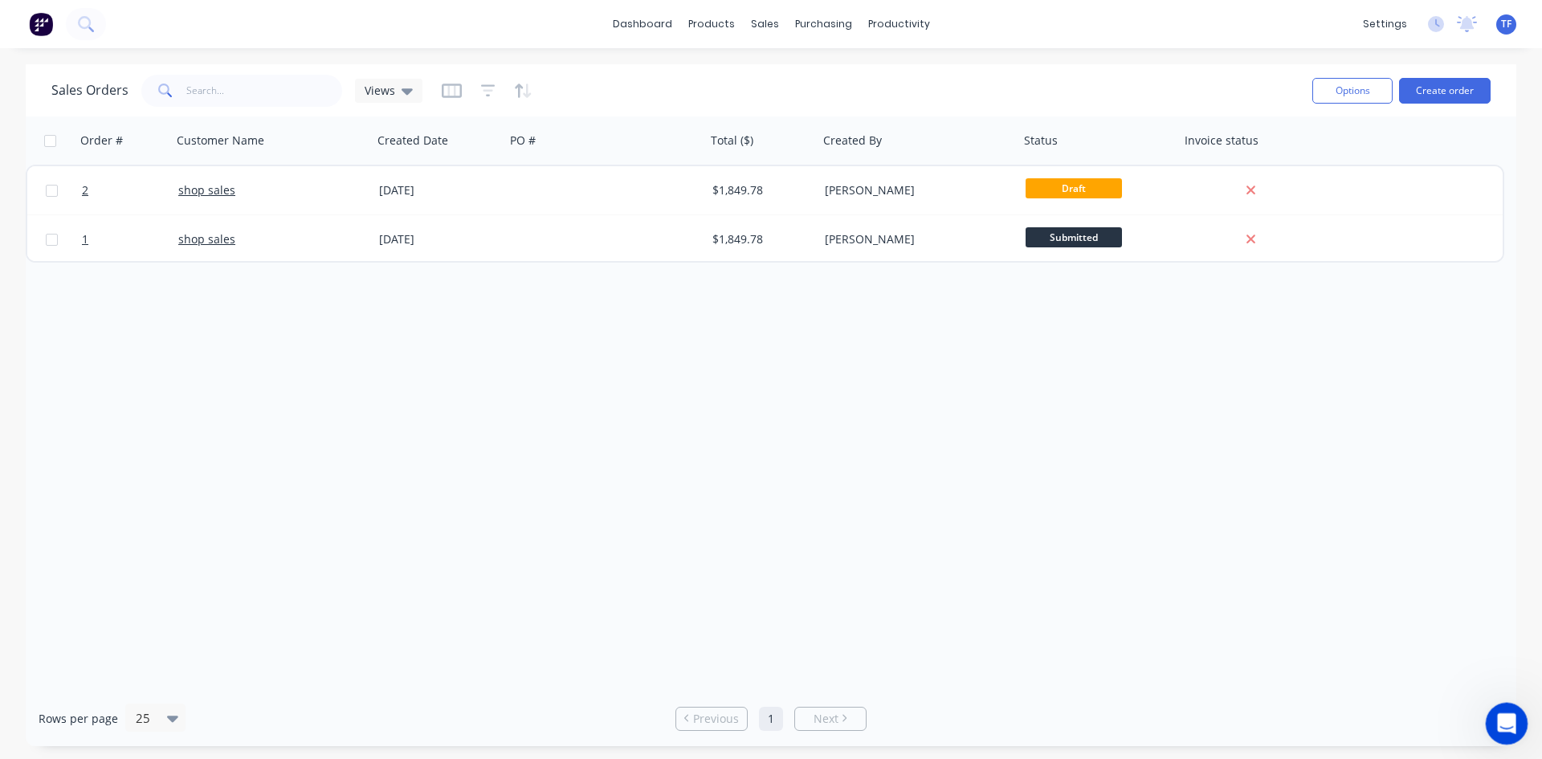
click at [1509, 727] on icon "Open Intercom Messenger" at bounding box center [1504, 721] width 27 height 27
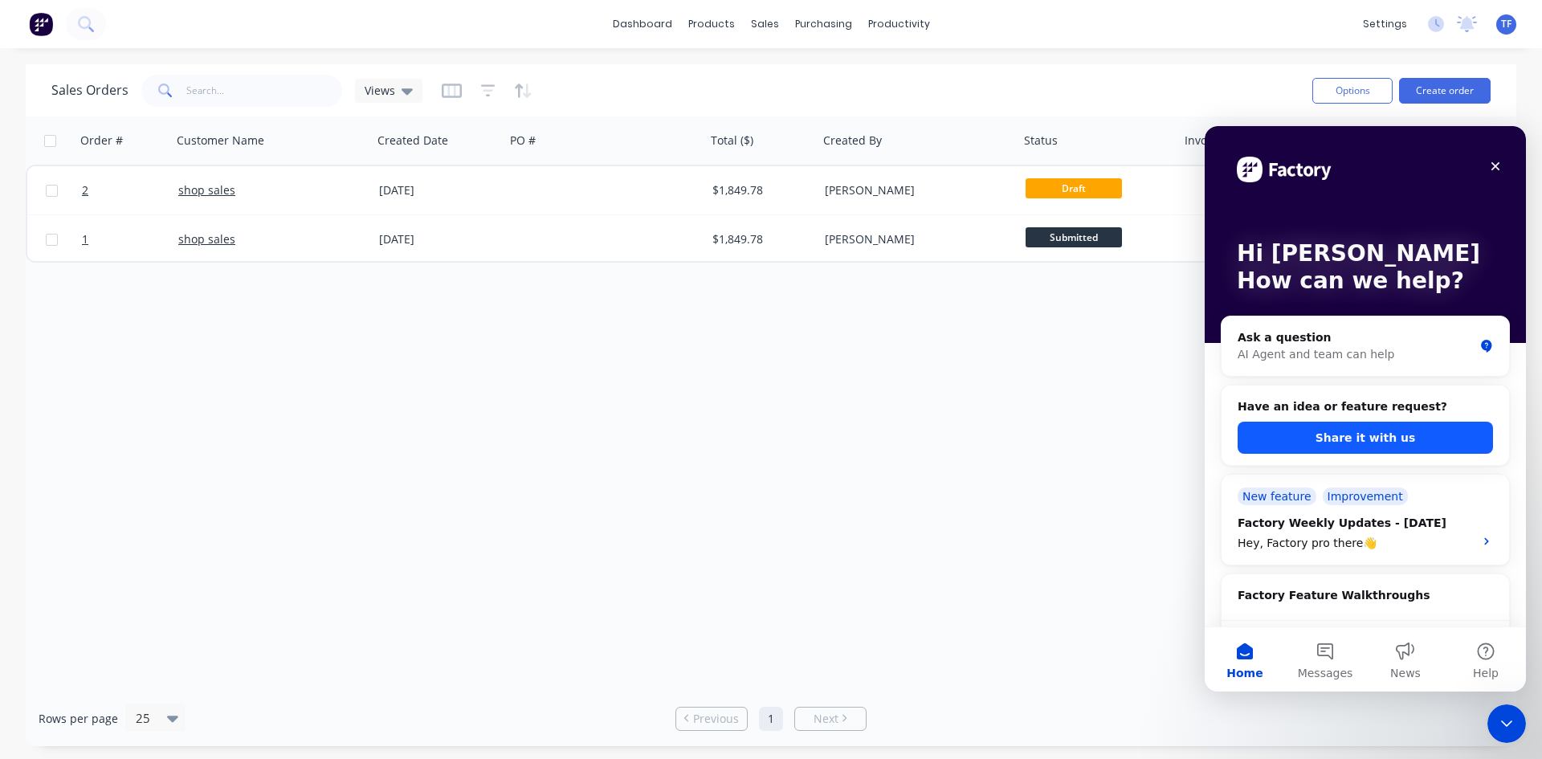
click at [1383, 435] on button "Share it with us" at bounding box center [1365, 438] width 255 height 32
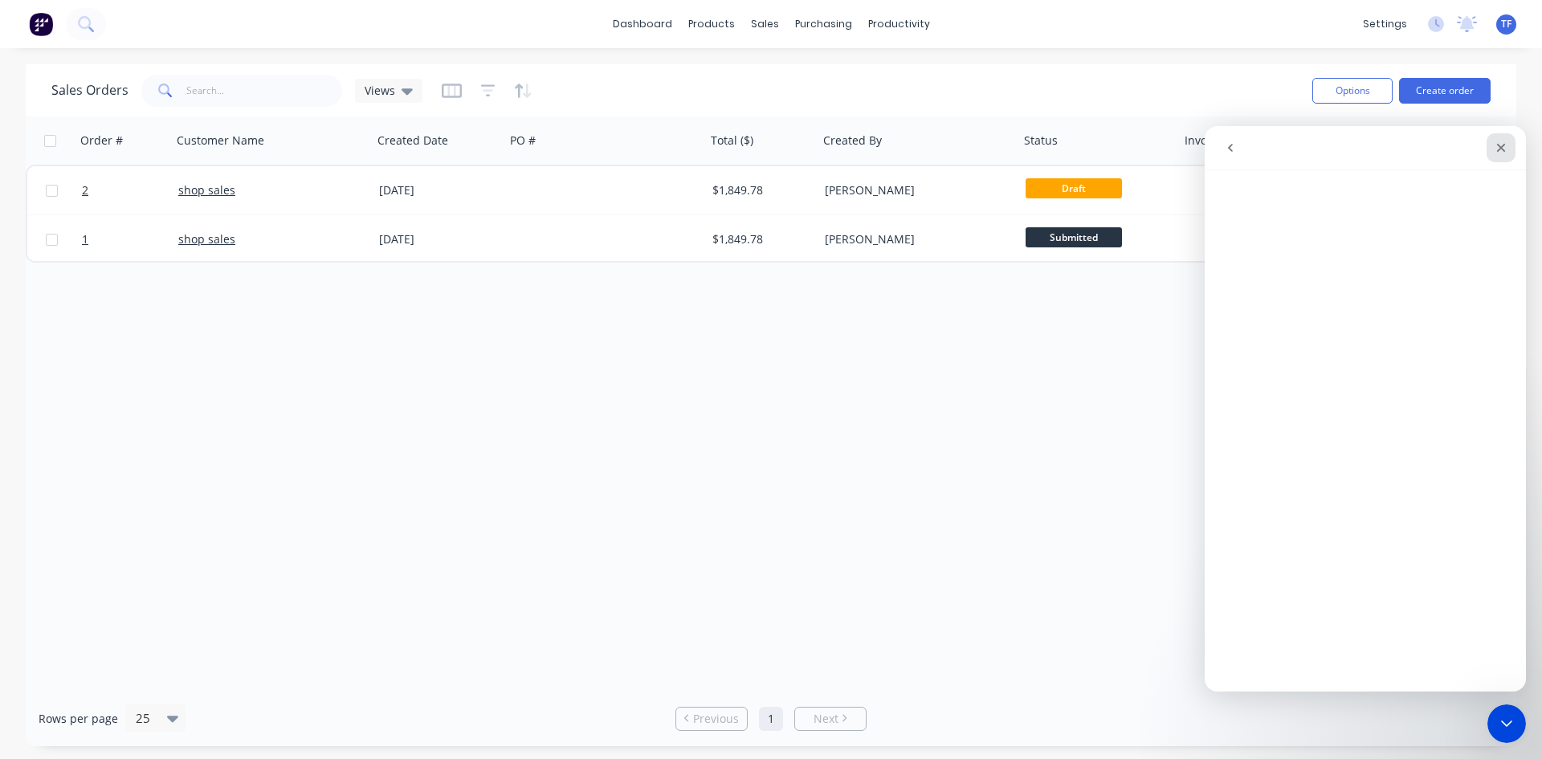
click at [1491, 151] on div "Close" at bounding box center [1501, 147] width 29 height 29
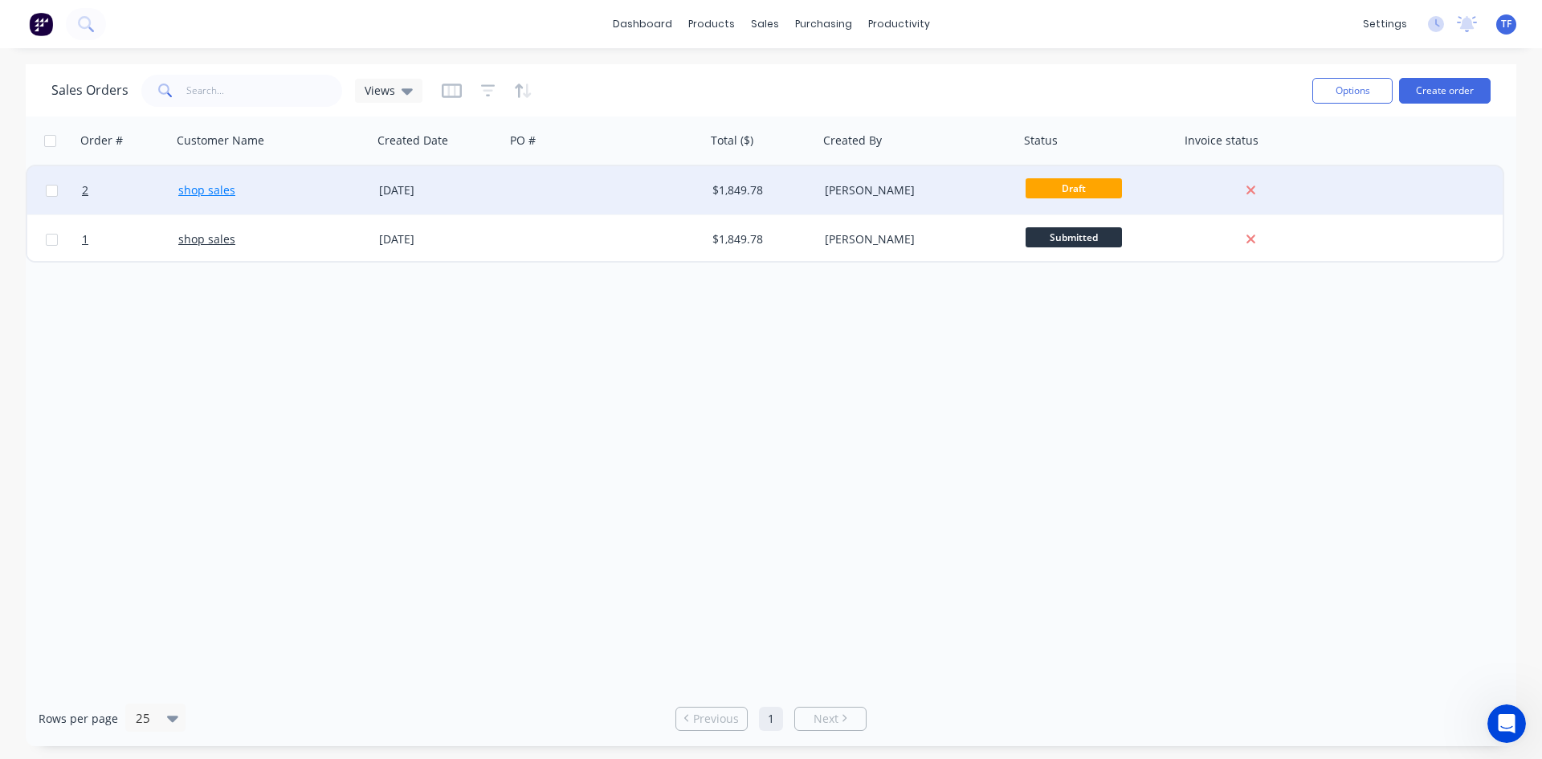
click at [210, 186] on link "shop sales" at bounding box center [206, 189] width 57 height 15
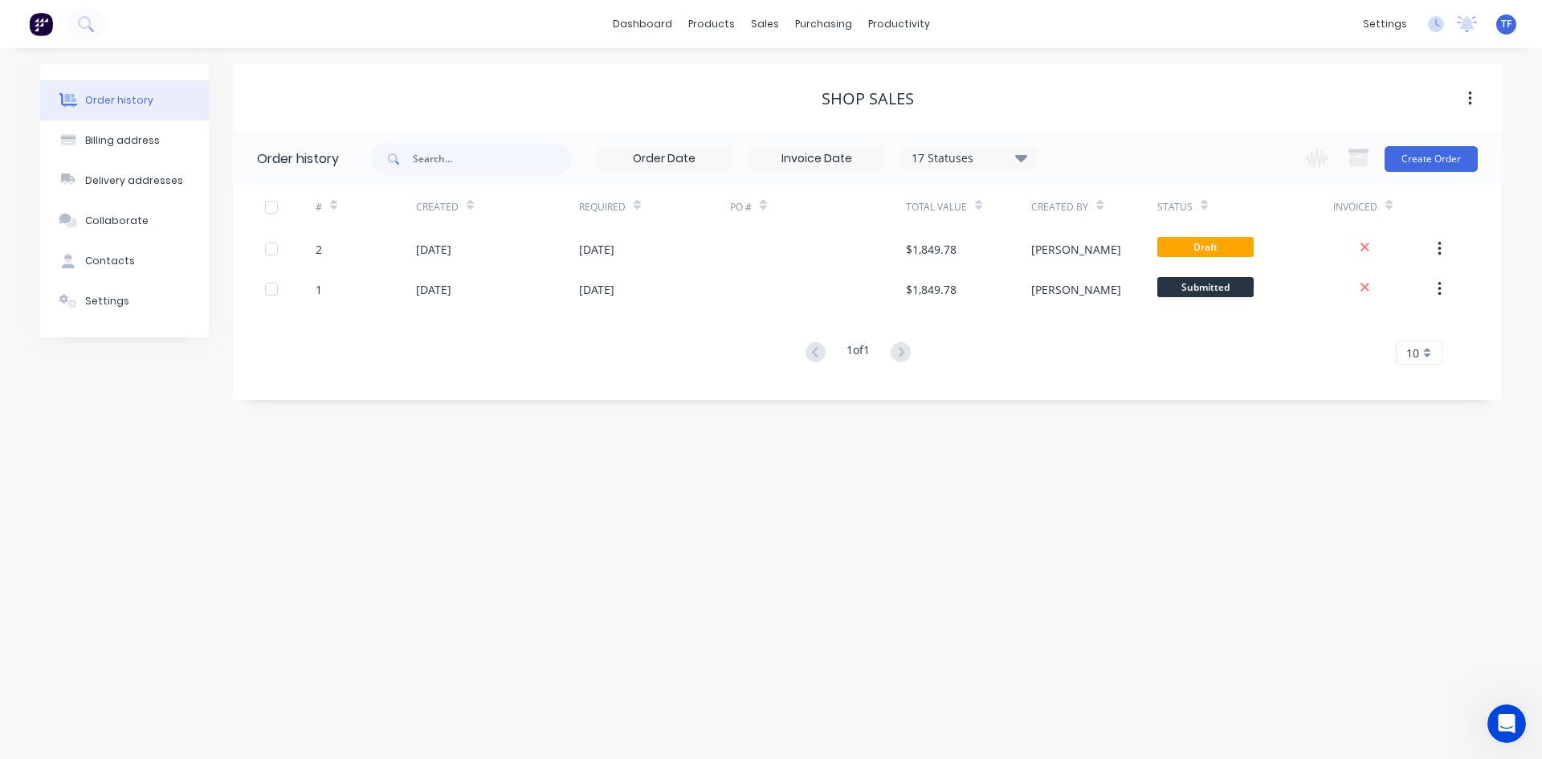
click at [1296, 516] on div "Order history Billing address Delivery addresses Collaborate Contacts Settings …" at bounding box center [771, 403] width 1542 height 711
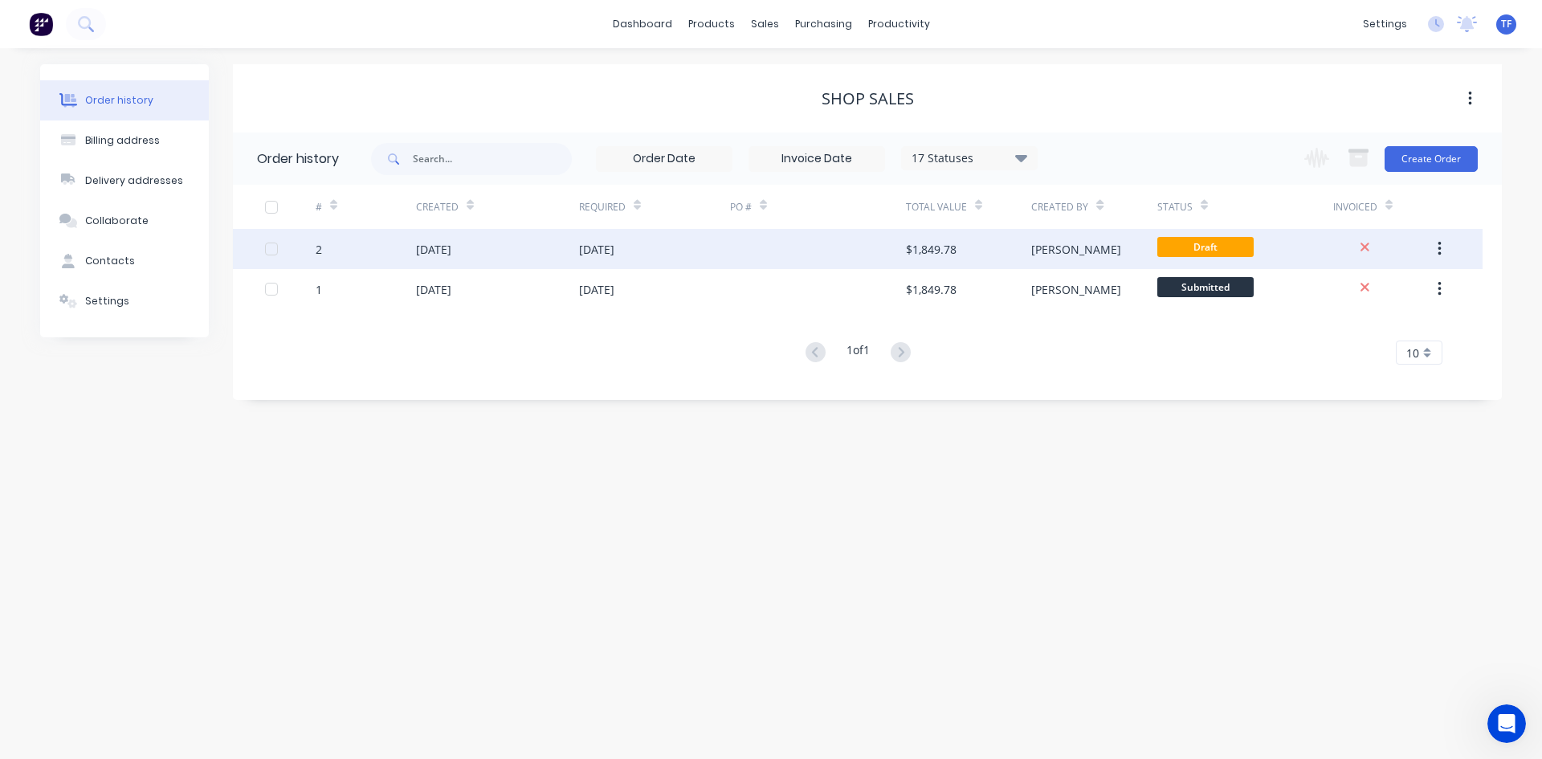
click at [368, 251] on div "2" at bounding box center [366, 249] width 100 height 40
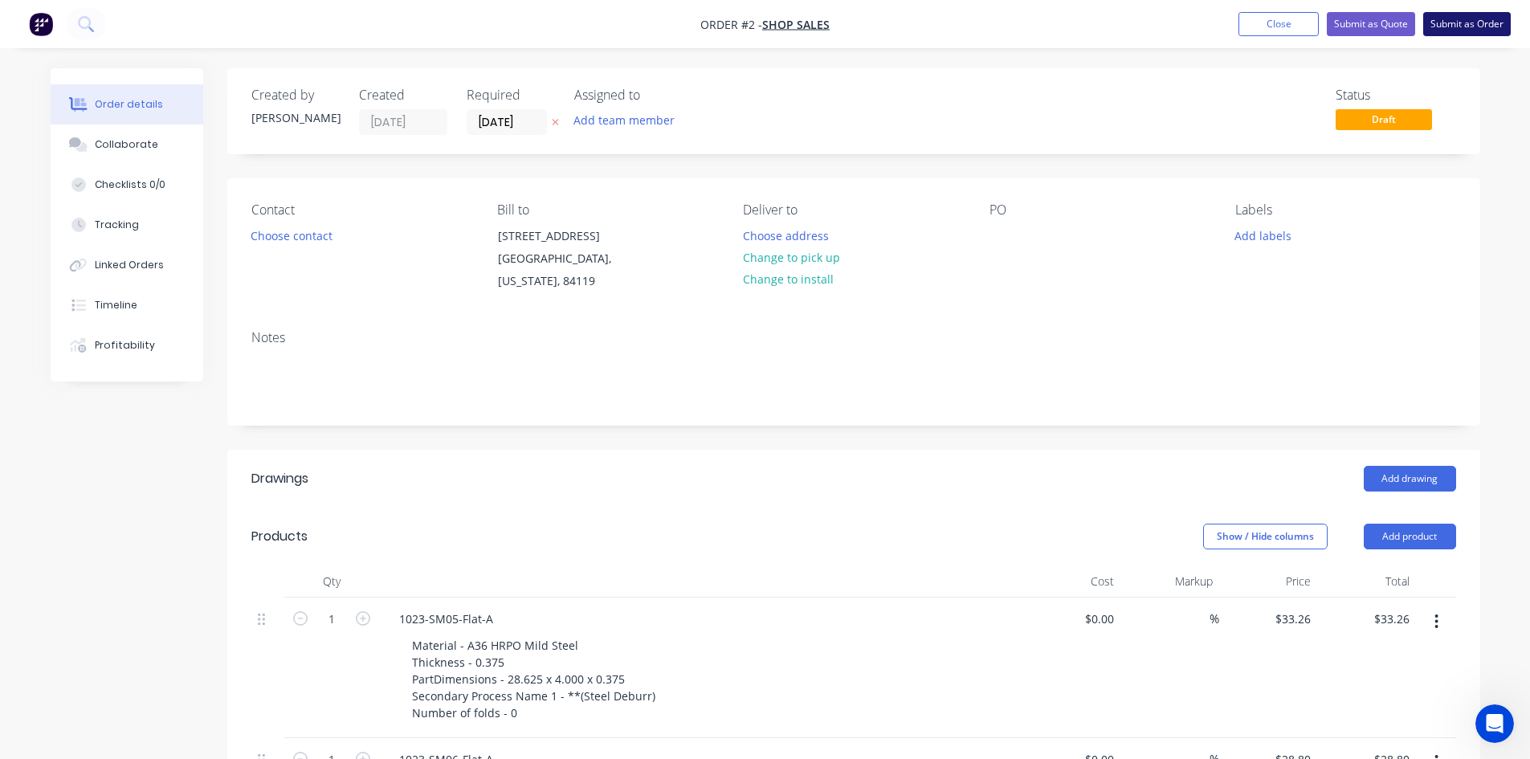
click at [1449, 16] on button "Submit as Order" at bounding box center [1467, 24] width 88 height 24
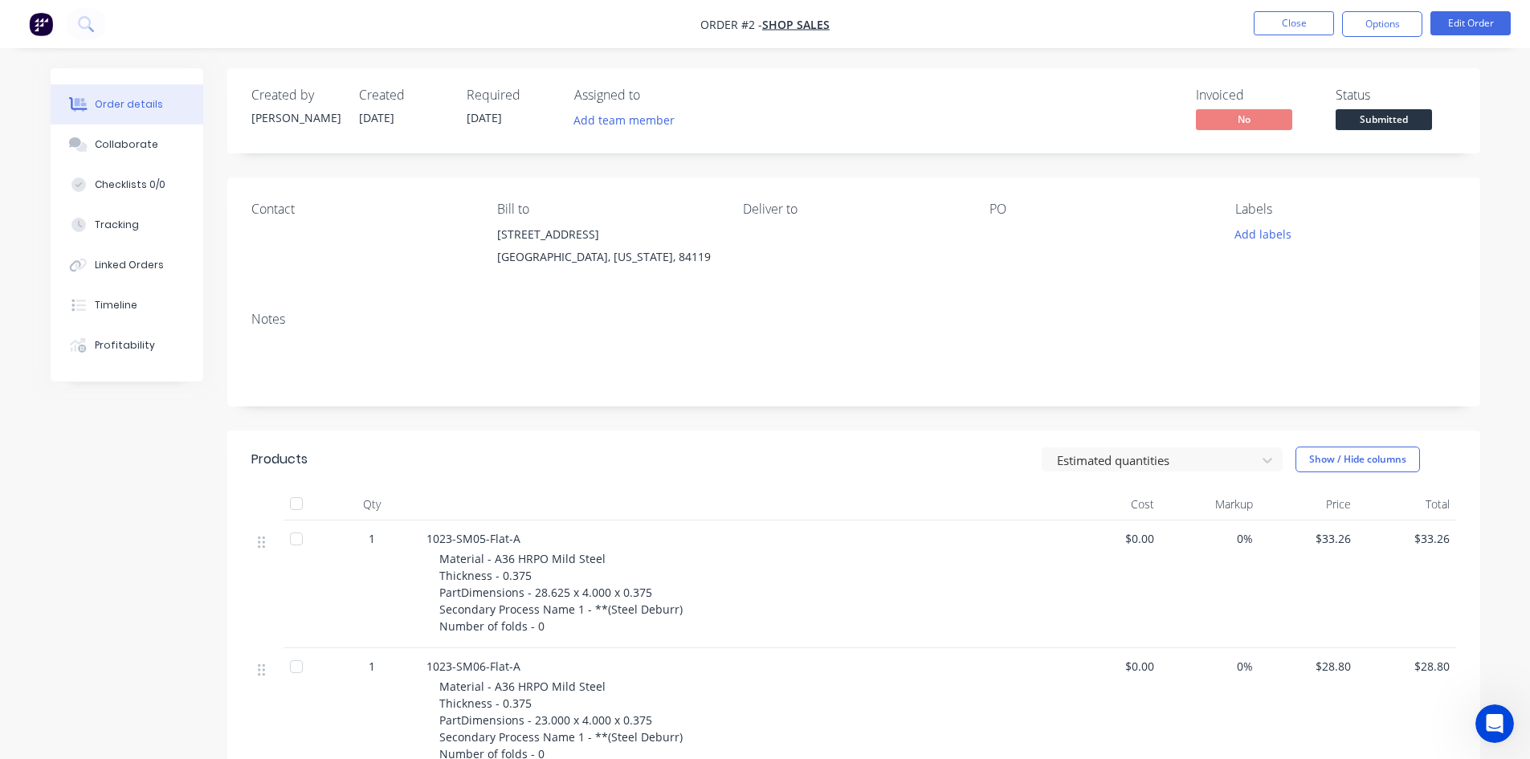
click at [1377, 105] on div "Submitted" at bounding box center [1383, 93] width 59 height 31
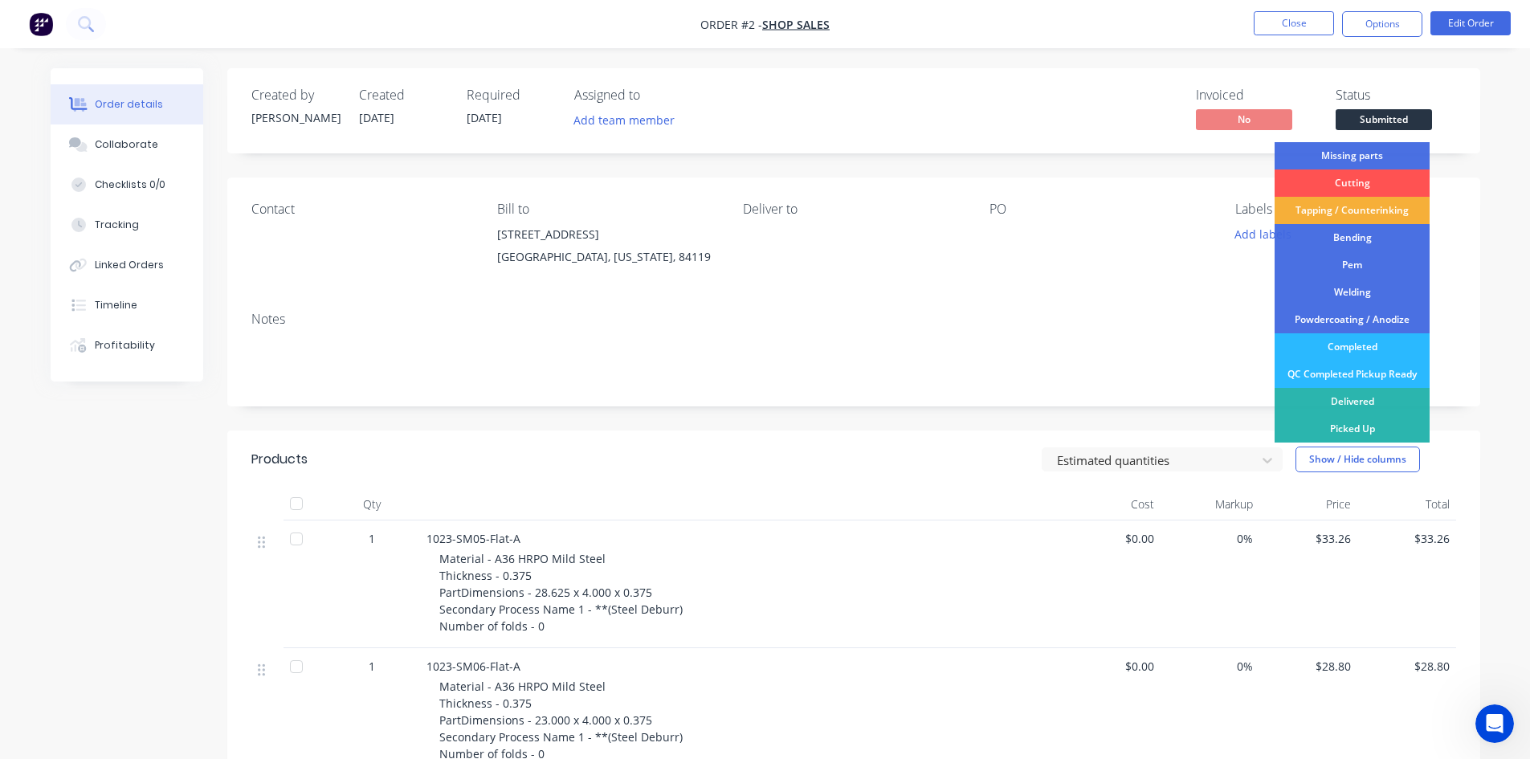
click at [775, 291] on div "Contact Bill to 637 w billinis road south salt lake, Utah, 84119 Deliver to PO …" at bounding box center [853, 237] width 1253 height 121
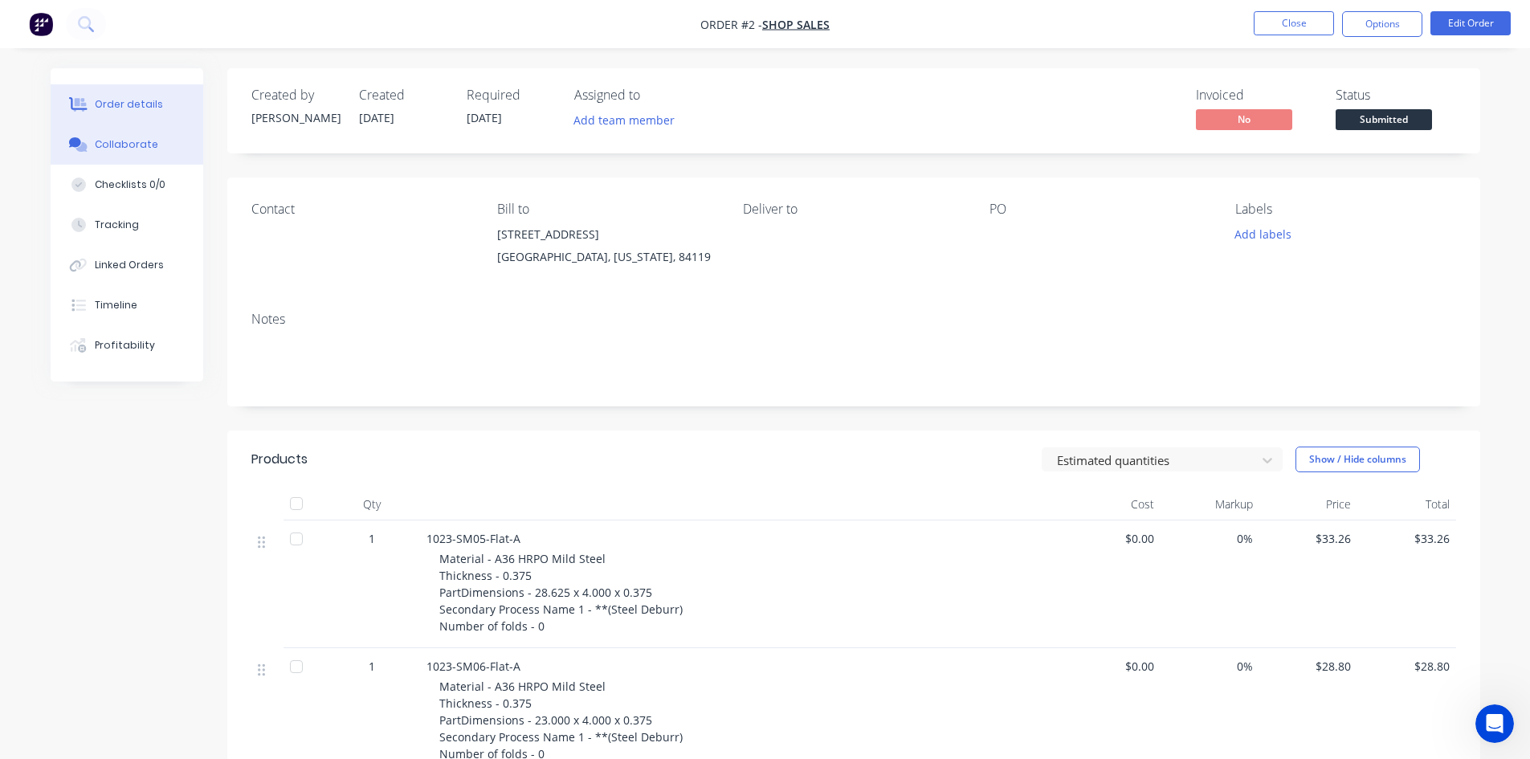
click at [124, 140] on div "Collaborate" at bounding box center [126, 144] width 63 height 14
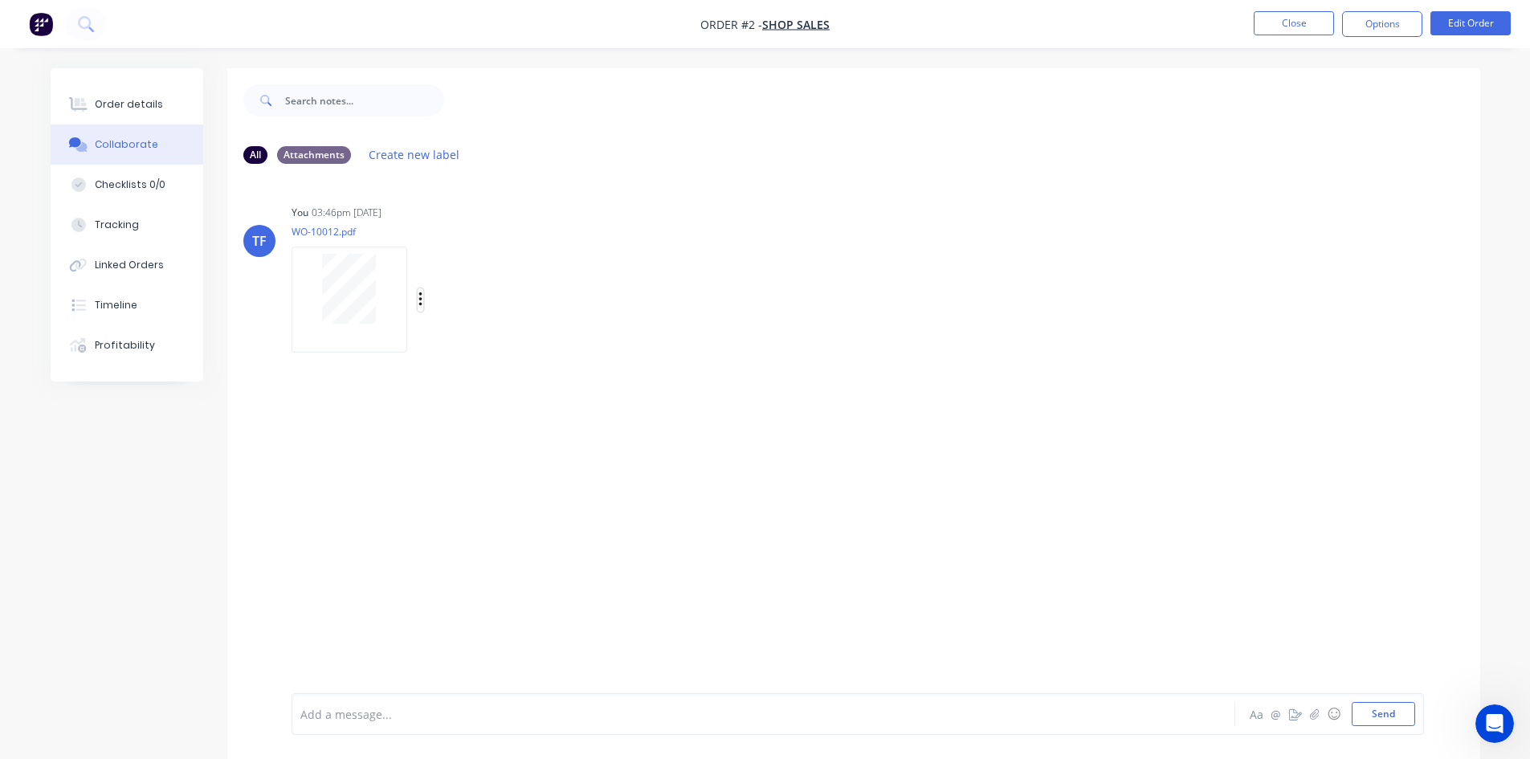
click at [422, 304] on icon "button" at bounding box center [420, 300] width 5 height 18
click at [455, 307] on button "Labels" at bounding box center [525, 306] width 181 height 36
click at [538, 373] on button "Create new label" at bounding box center [576, 378] width 214 height 26
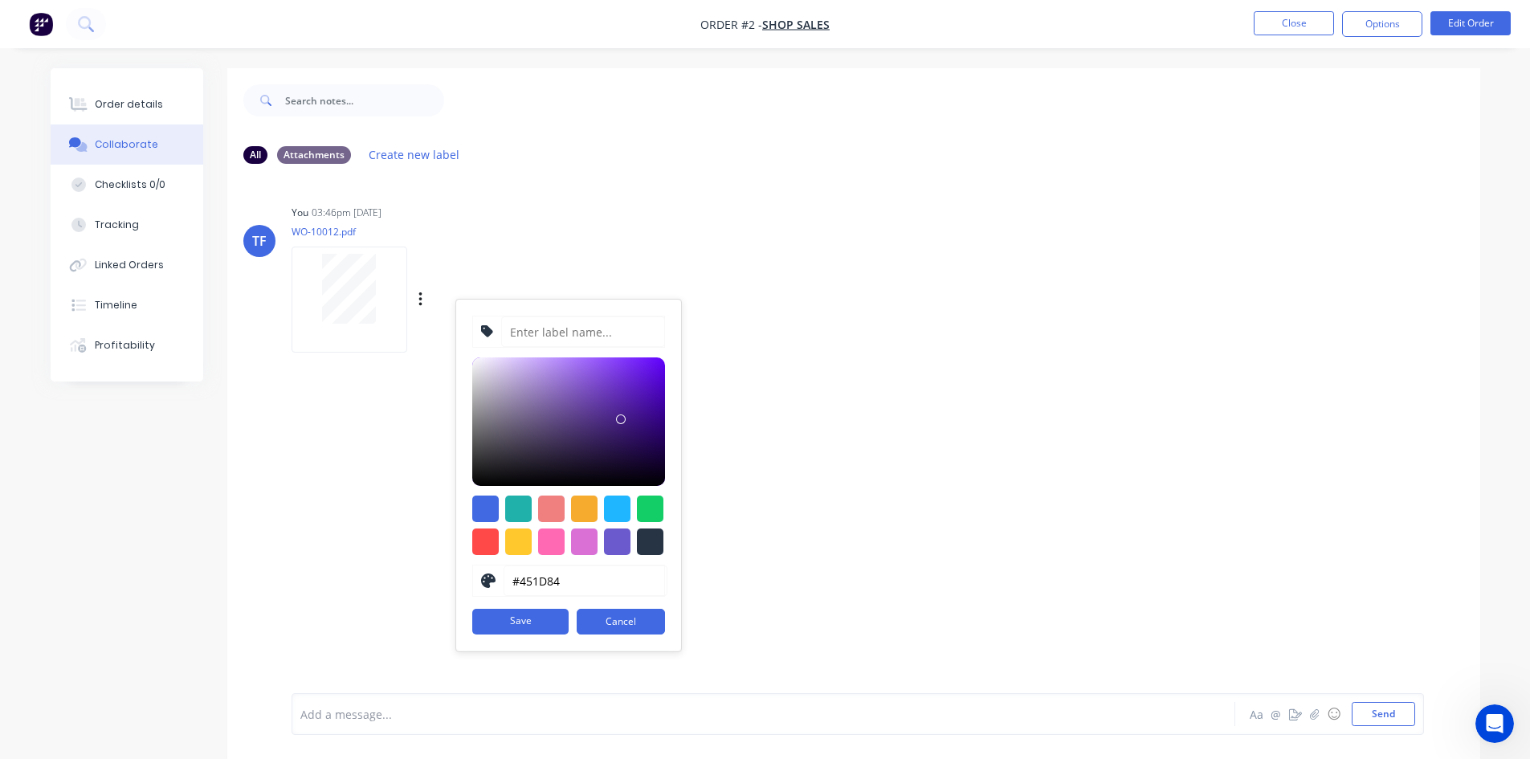
type input "#451A89"
click at [629, 417] on div at bounding box center [568, 421] width 193 height 128
click at [557, 330] on input at bounding box center [583, 331] width 164 height 31
type input "D"
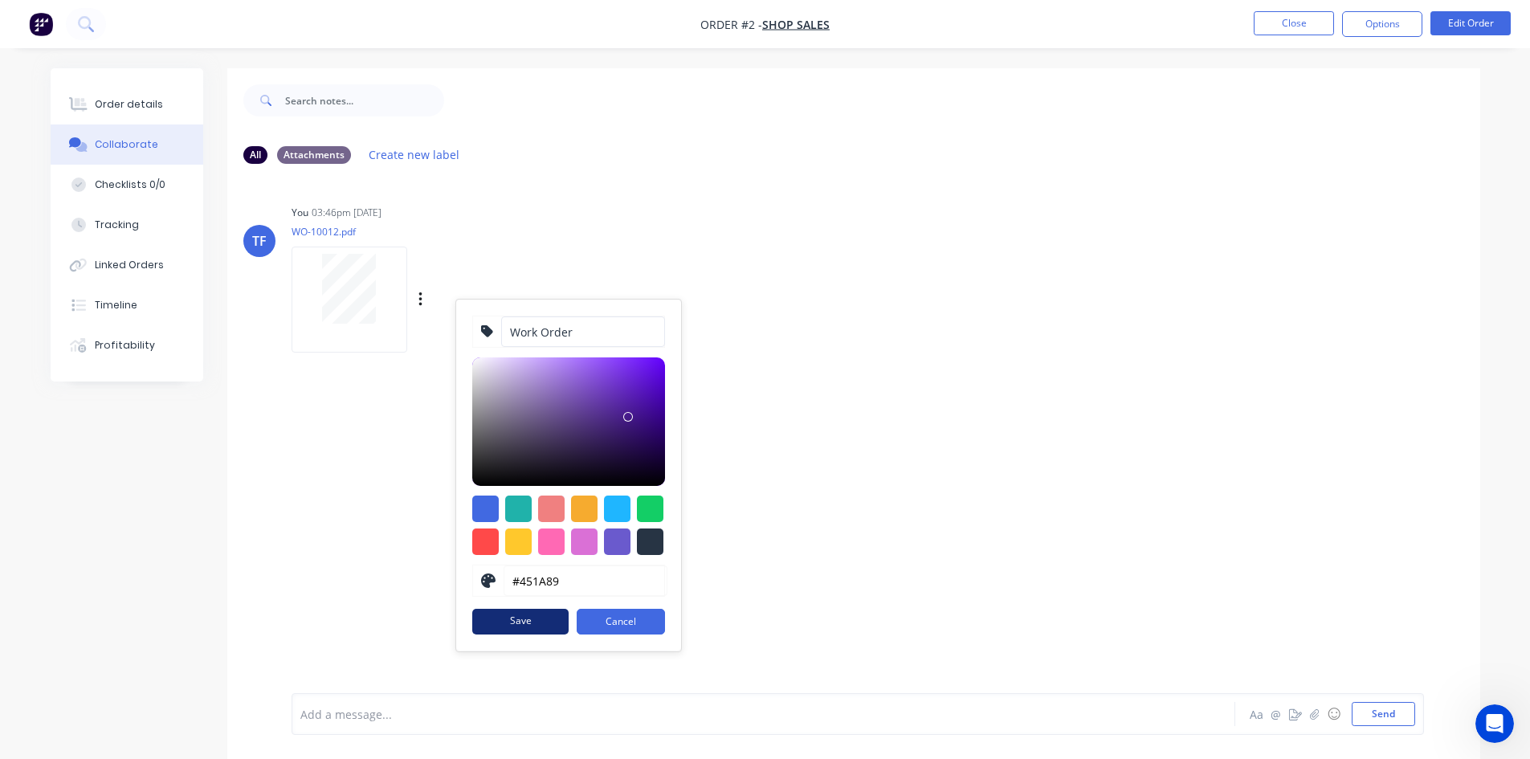
type input "Work Order"
click at [528, 618] on button "Save" at bounding box center [520, 622] width 96 height 26
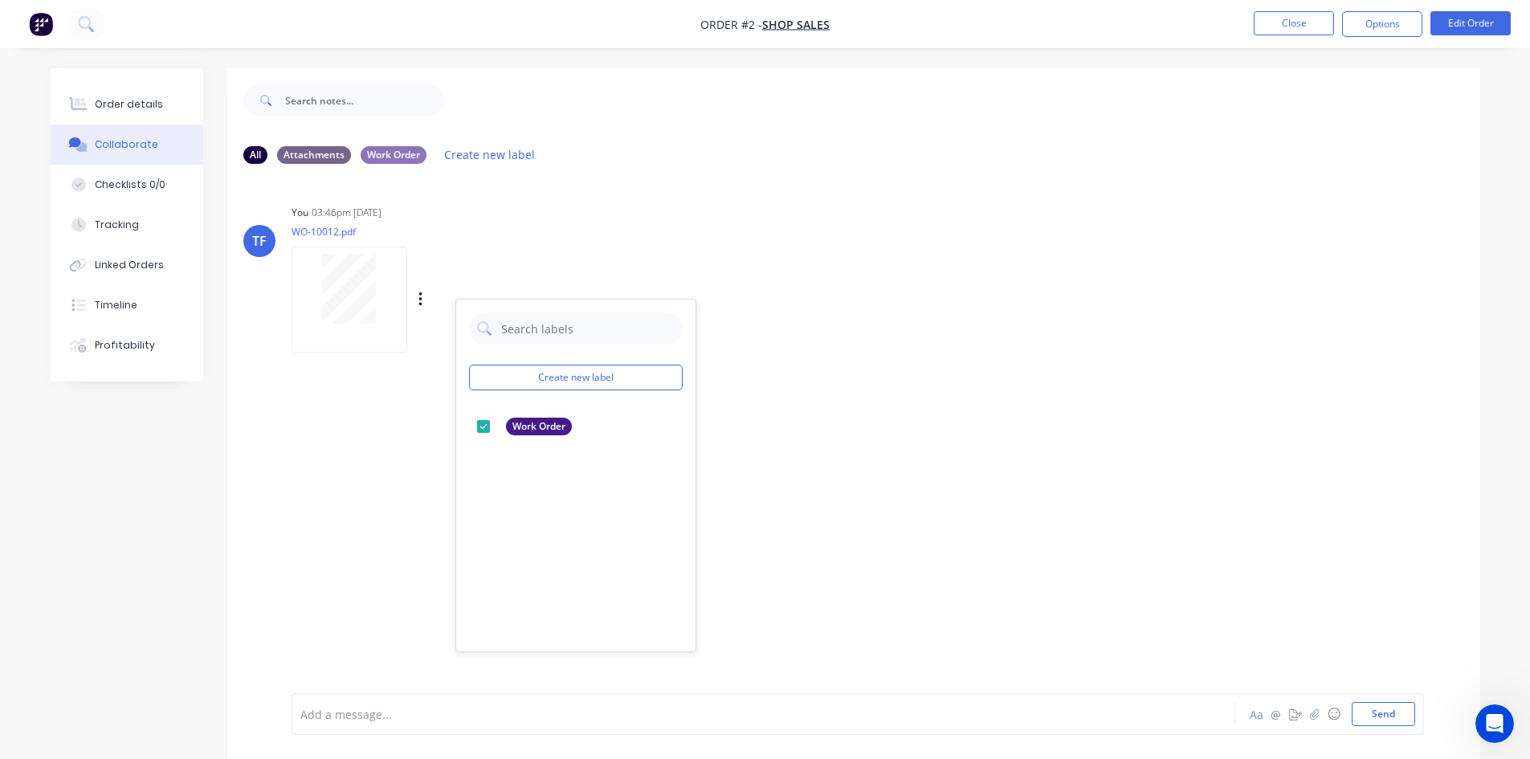
click at [824, 471] on div "TF You 03:46pm 23/09/25 WO-10012.pdf Labels Download Delete Create new label Wo…" at bounding box center [853, 435] width 1253 height 516
click at [406, 145] on div "All Attachments Work Order Create new label" at bounding box center [853, 155] width 1221 height 22
click at [403, 155] on div "Work Order" at bounding box center [394, 154] width 66 height 18
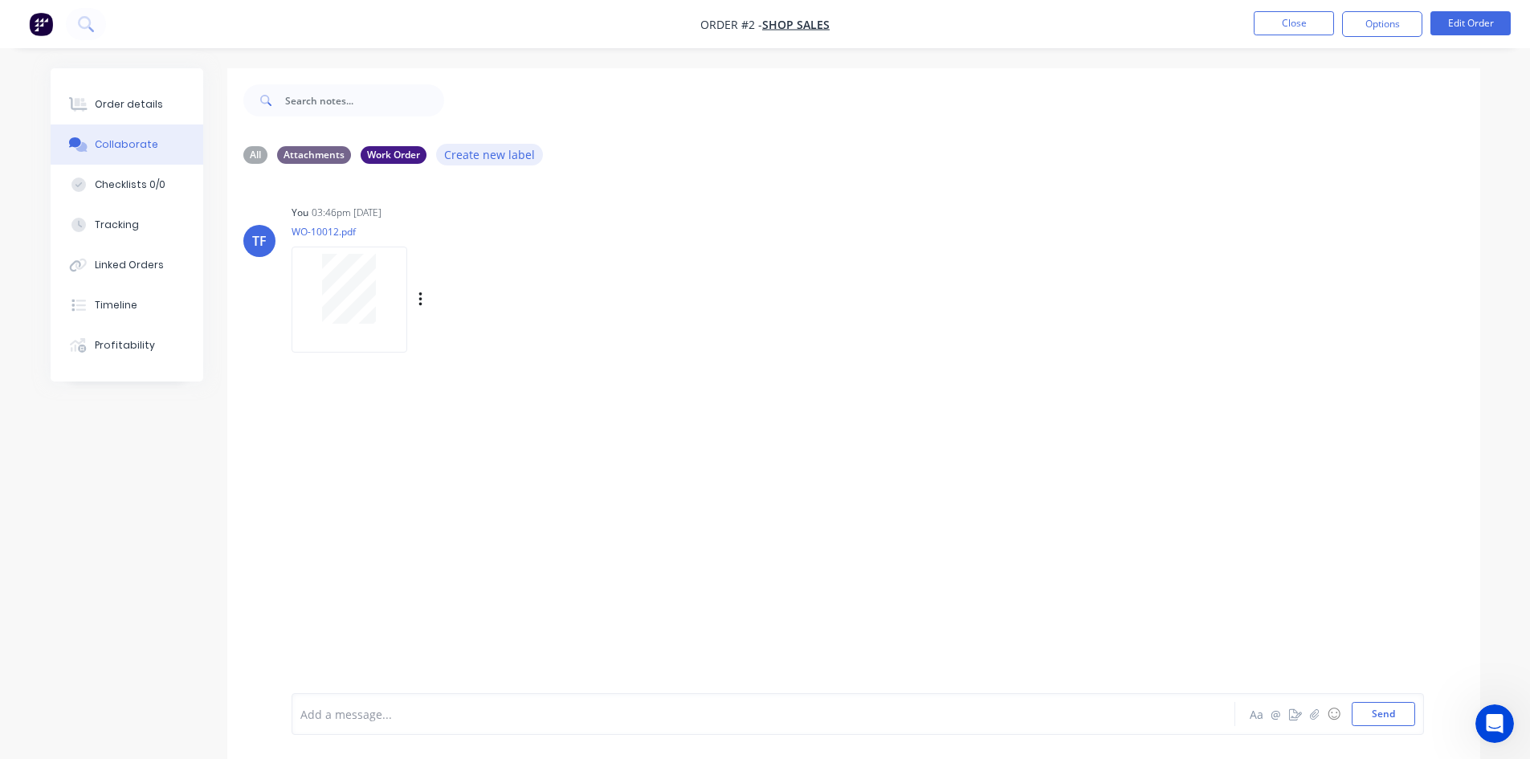
click at [498, 156] on button "Create new label" at bounding box center [490, 155] width 108 height 22
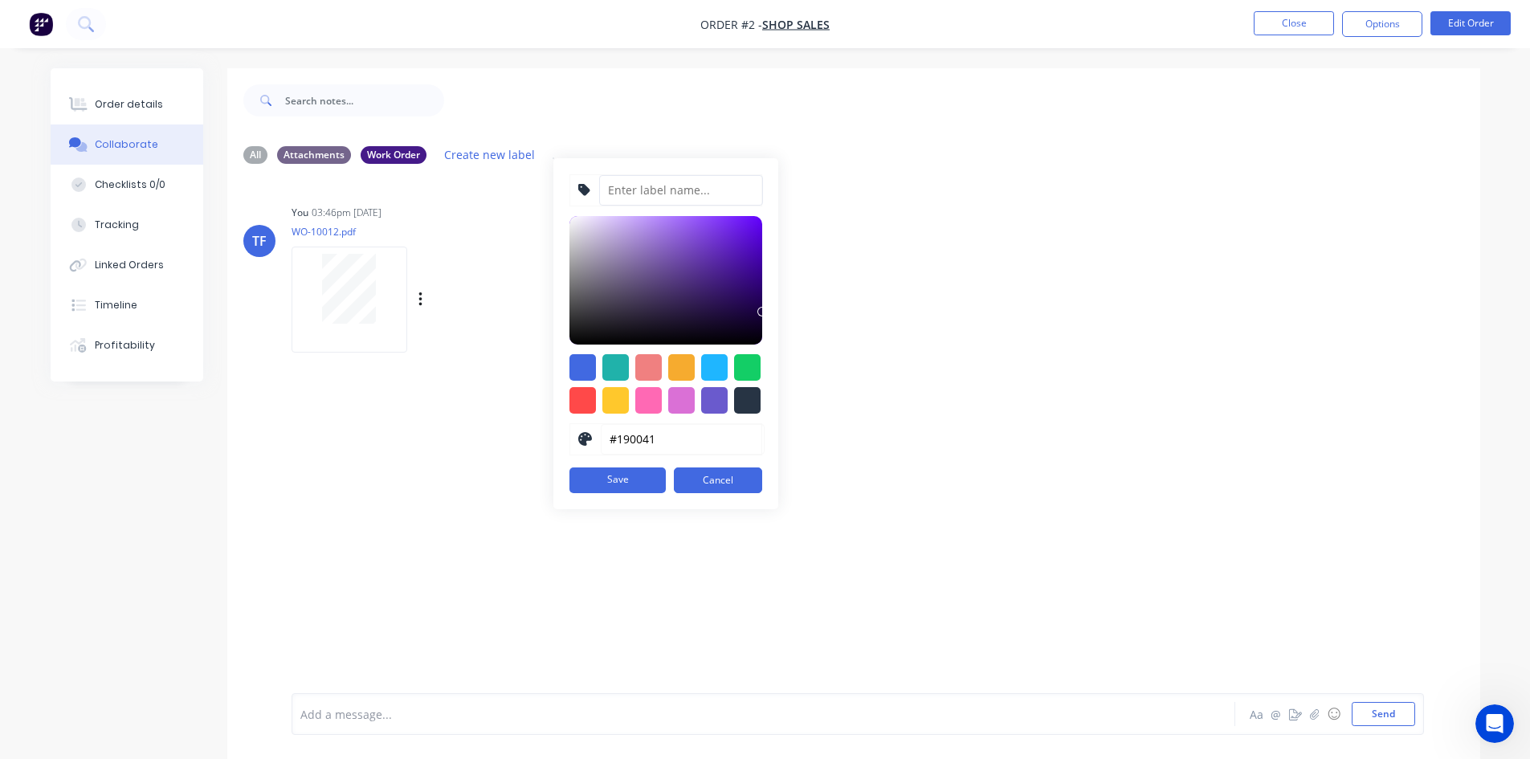
click at [740, 191] on input at bounding box center [681, 190] width 164 height 31
type input "Bending instructions"
click at [648, 364] on div at bounding box center [648, 367] width 27 height 27
type input "#F08080"
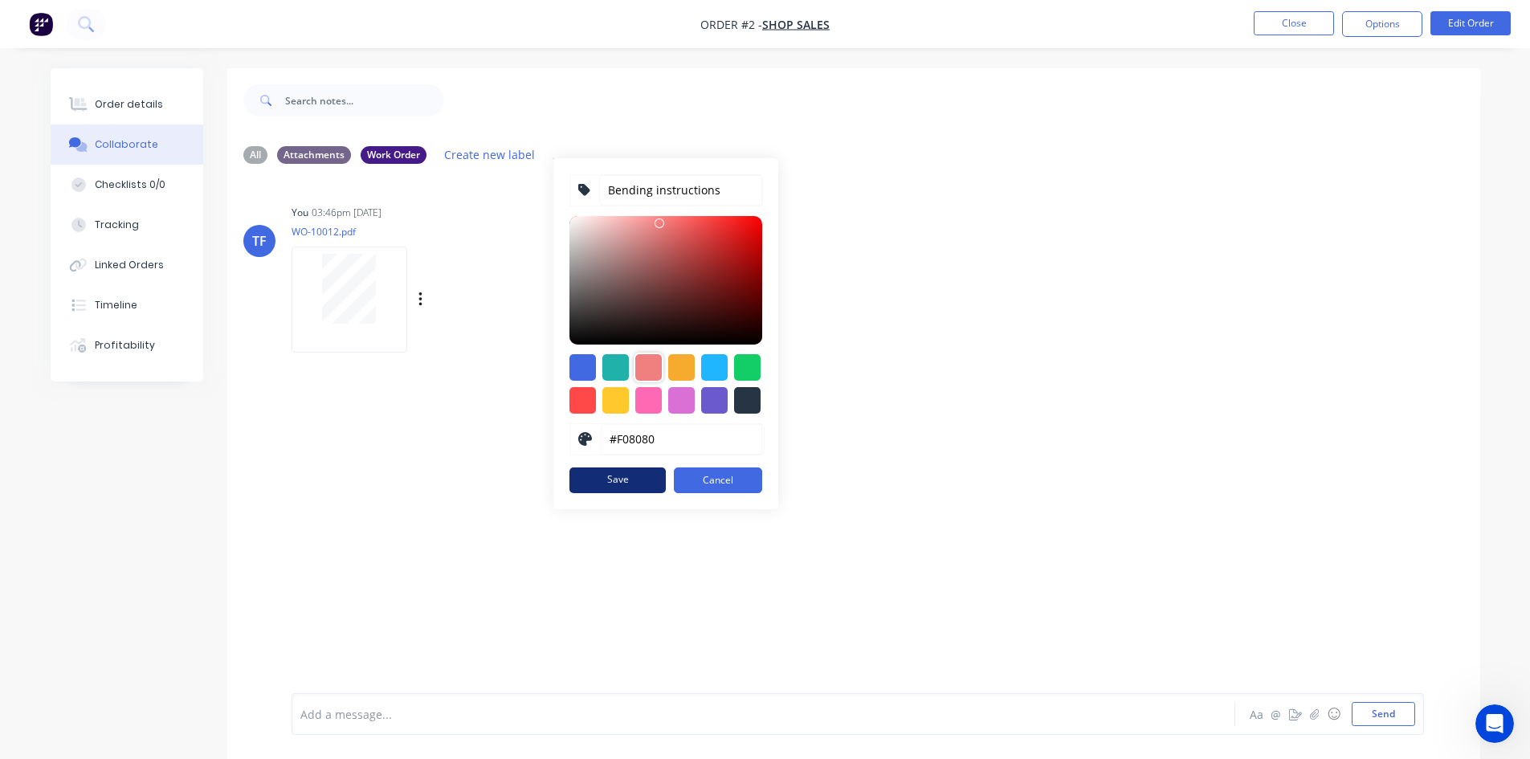
click at [629, 487] on button "Save" at bounding box center [617, 480] width 96 height 26
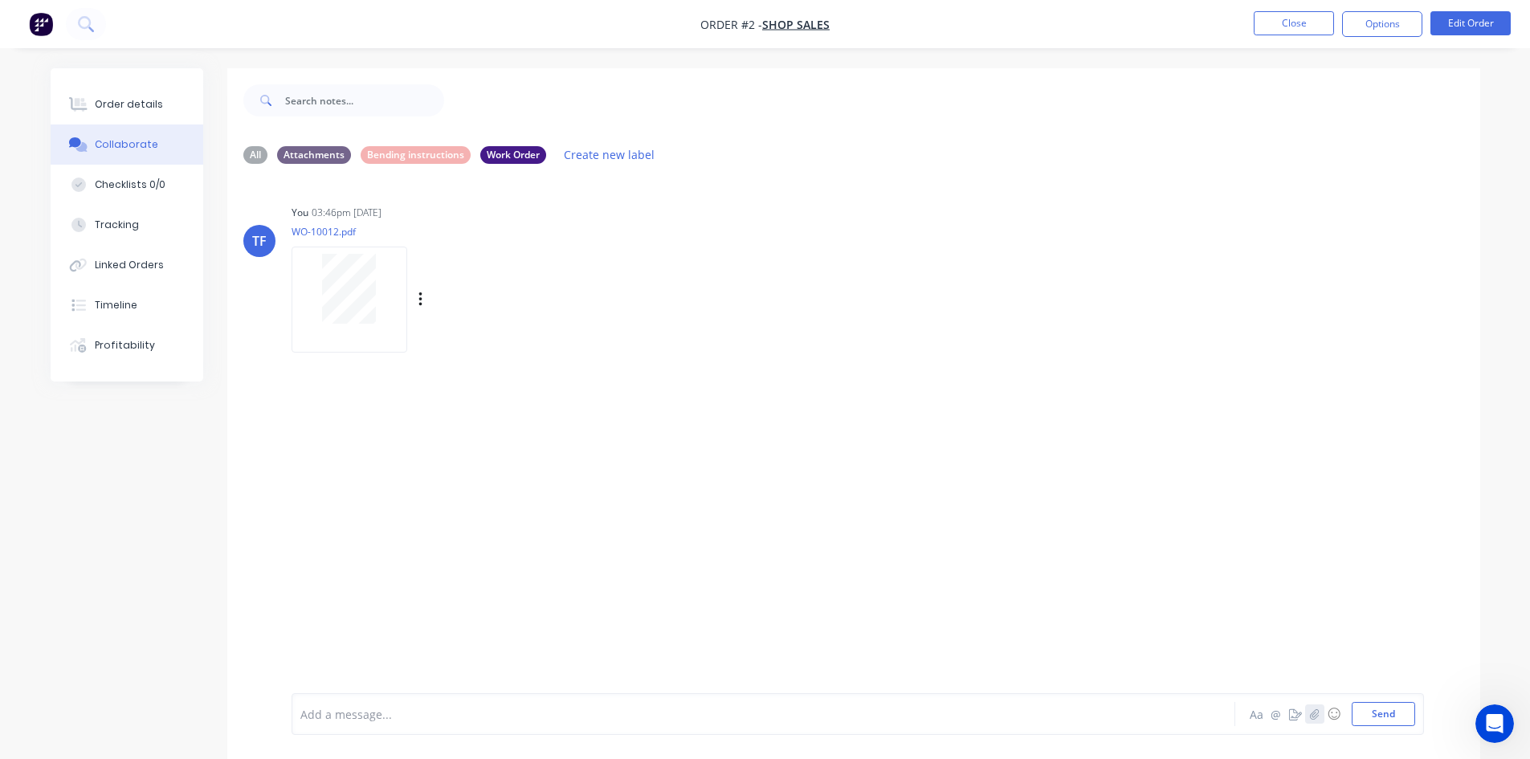
click at [1314, 716] on icon "button" at bounding box center [1314, 713] width 10 height 11
click at [1386, 713] on button "Send" at bounding box center [1383, 714] width 63 height 24
click at [420, 461] on icon "button" at bounding box center [420, 468] width 5 height 18
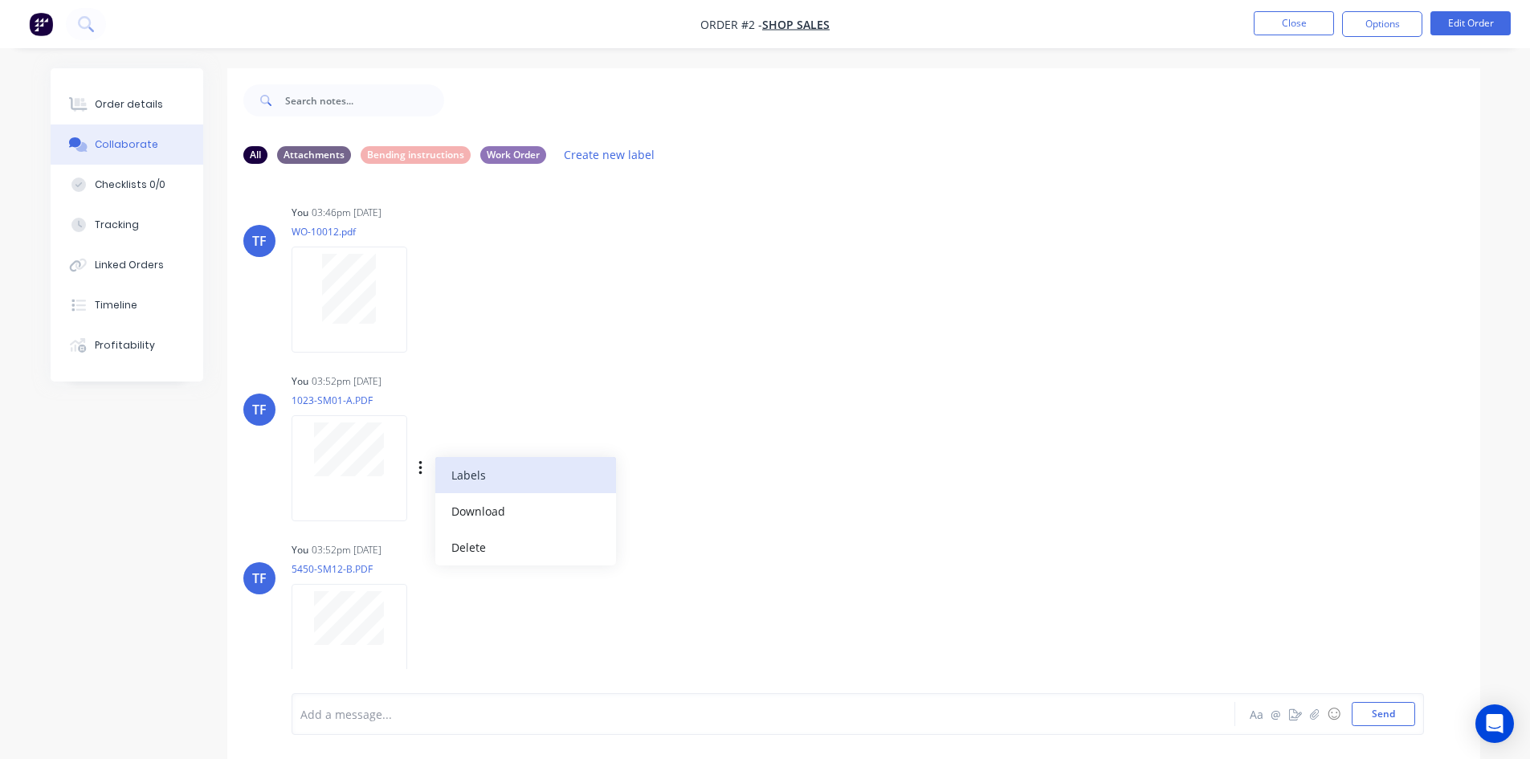
click at [459, 480] on button "Labels" at bounding box center [525, 475] width 181 height 36
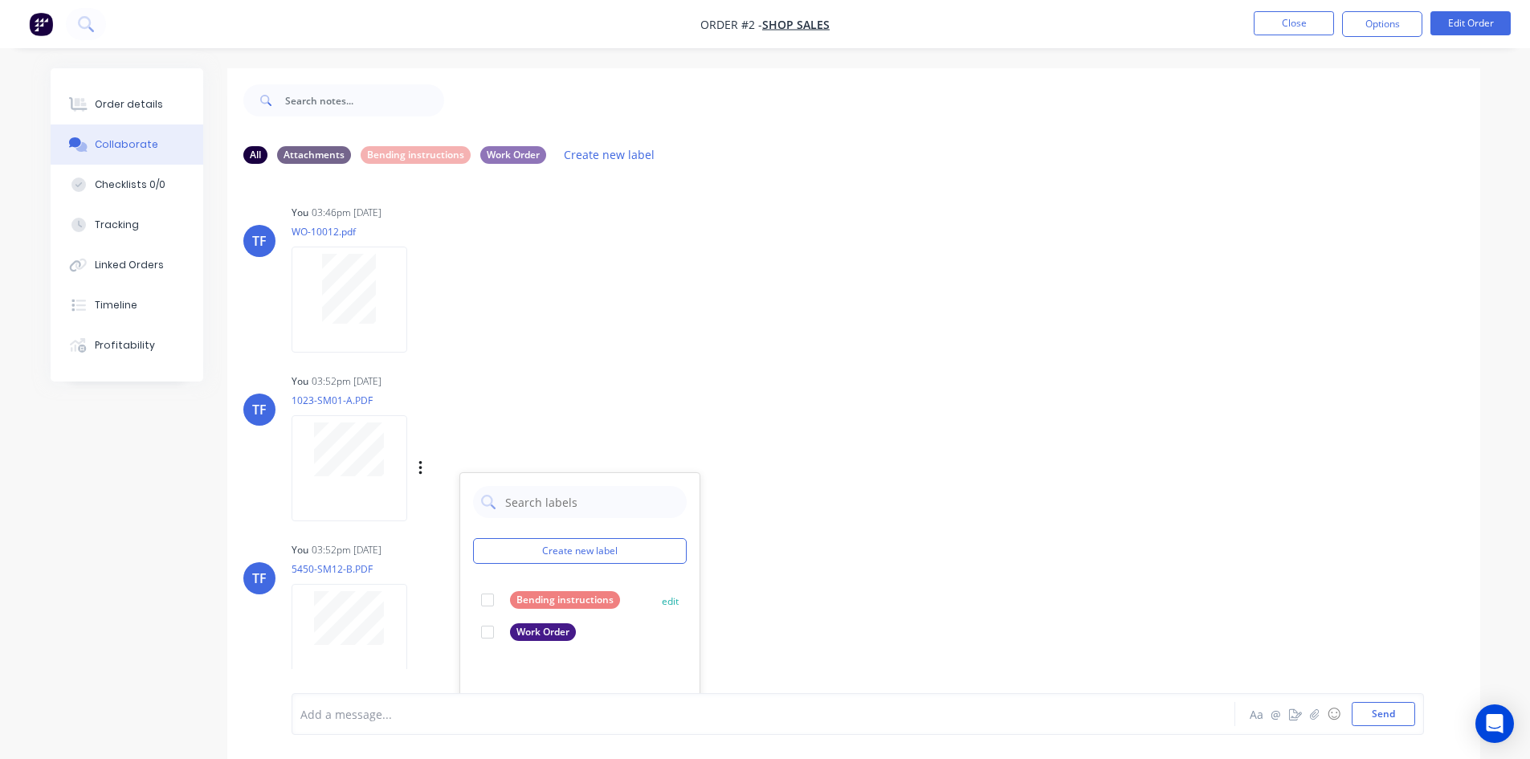
click at [557, 601] on div "Bending instructions" at bounding box center [565, 600] width 110 height 18
click at [530, 408] on div "1023-SM01-A.PDF" at bounding box center [439, 401] width 295 height 14
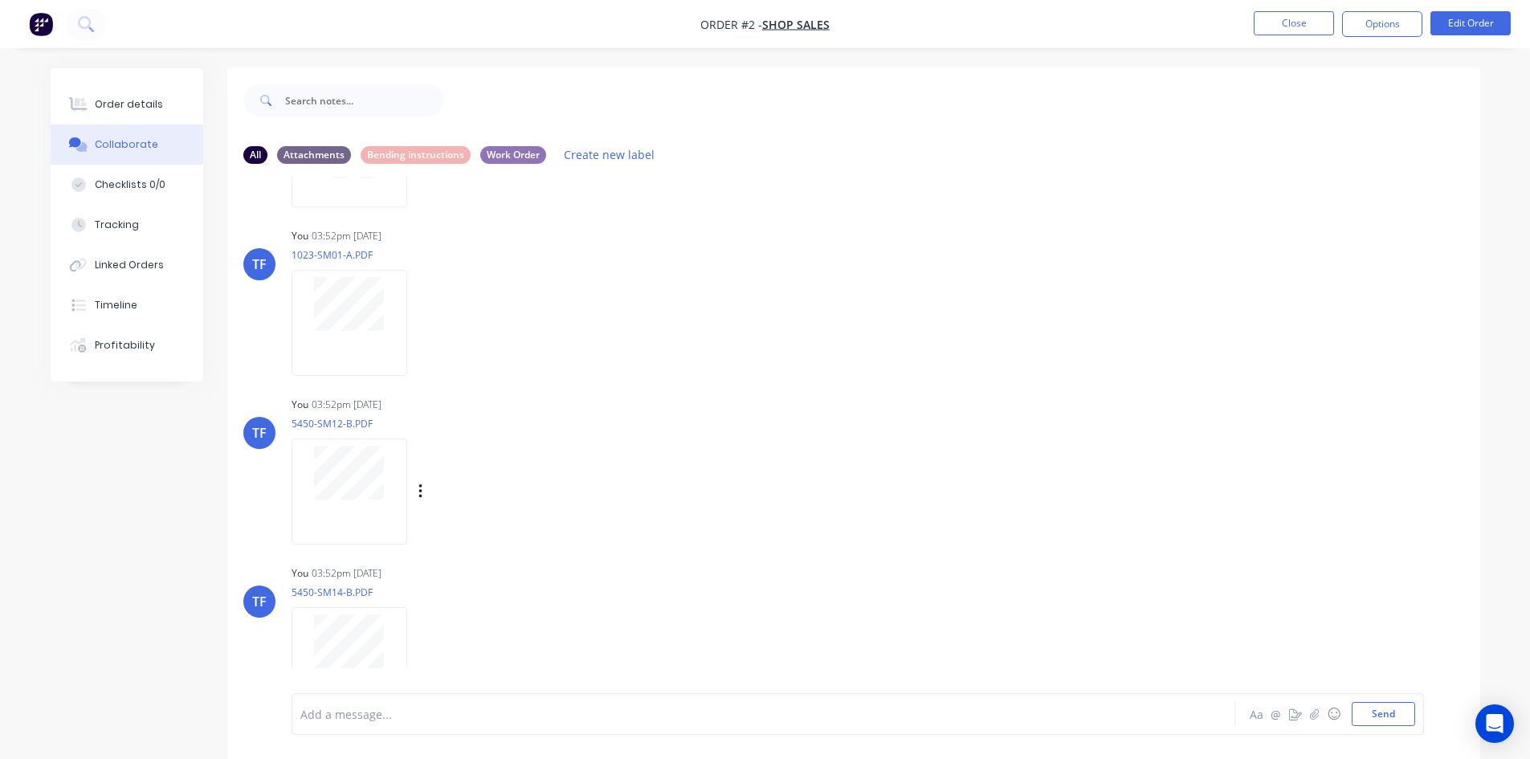
scroll to position [161, 0]
click at [414, 482] on div "Labels Download Delete" at bounding box center [504, 476] width 181 height 23
click at [418, 482] on button "button" at bounding box center [421, 476] width 6 height 23
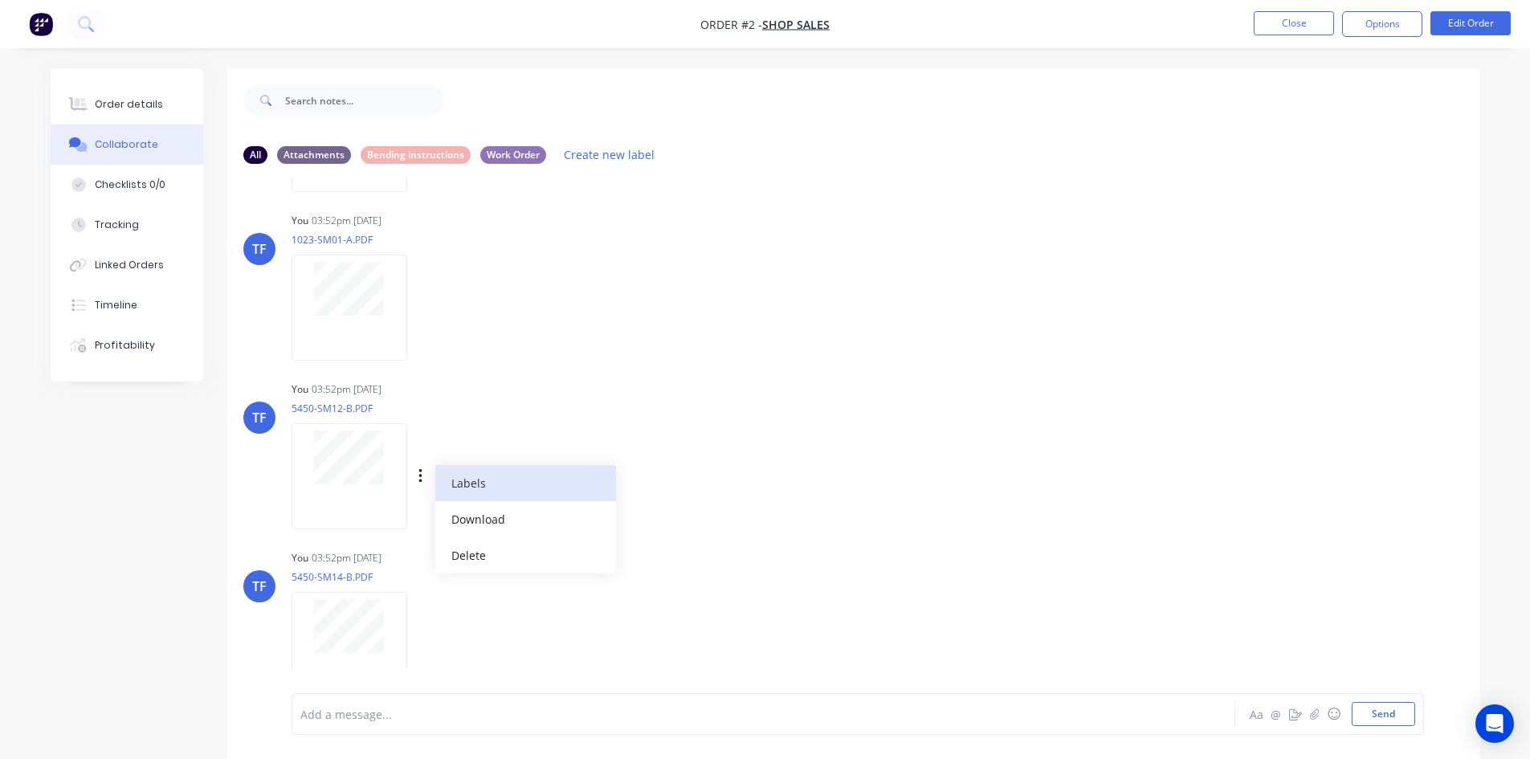
click at [463, 482] on button "Labels" at bounding box center [525, 483] width 181 height 36
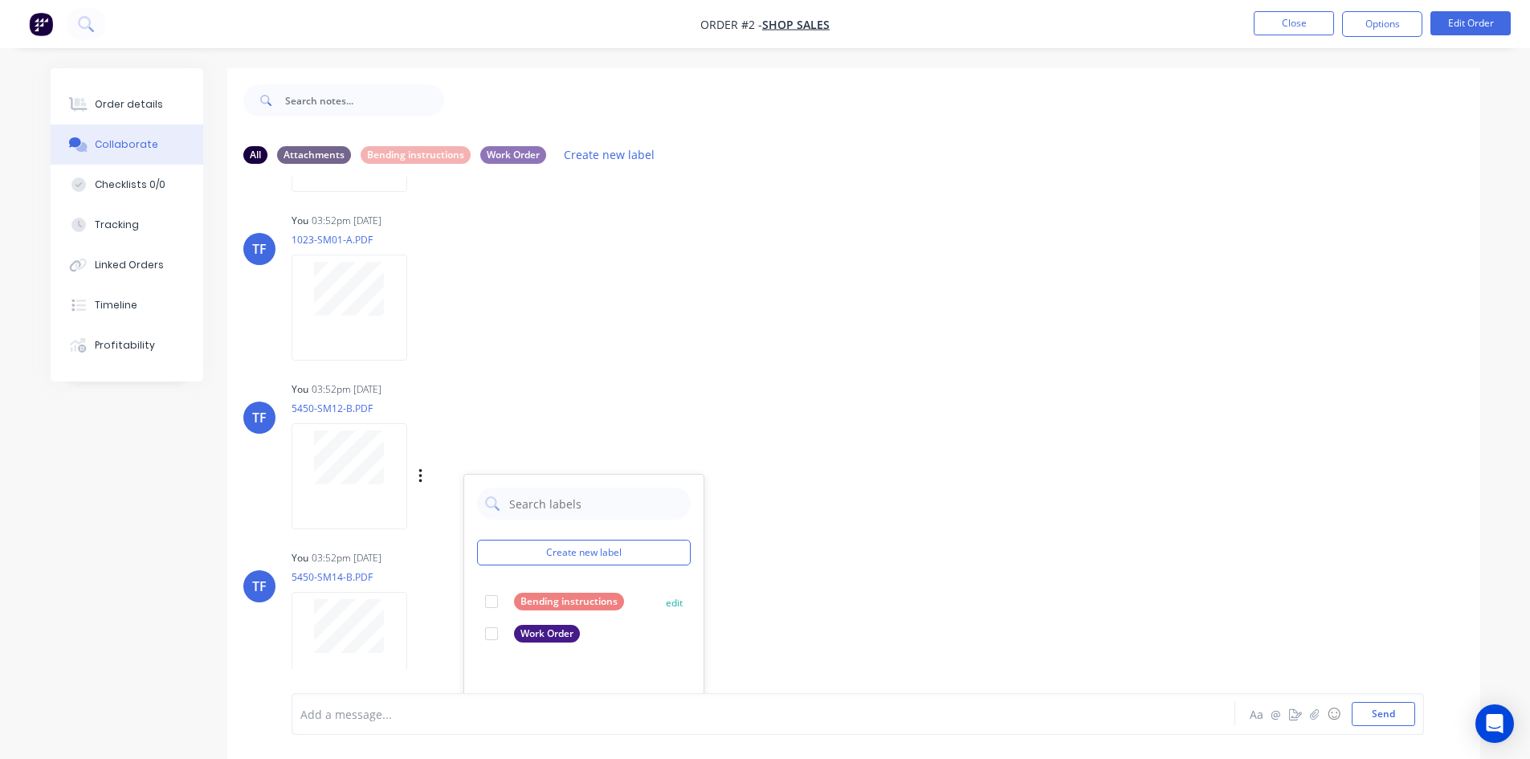
click at [561, 602] on div "Bending instructions" at bounding box center [569, 602] width 110 height 18
click at [423, 446] on div "Labels Download Delete" at bounding box center [358, 476] width 132 height 120
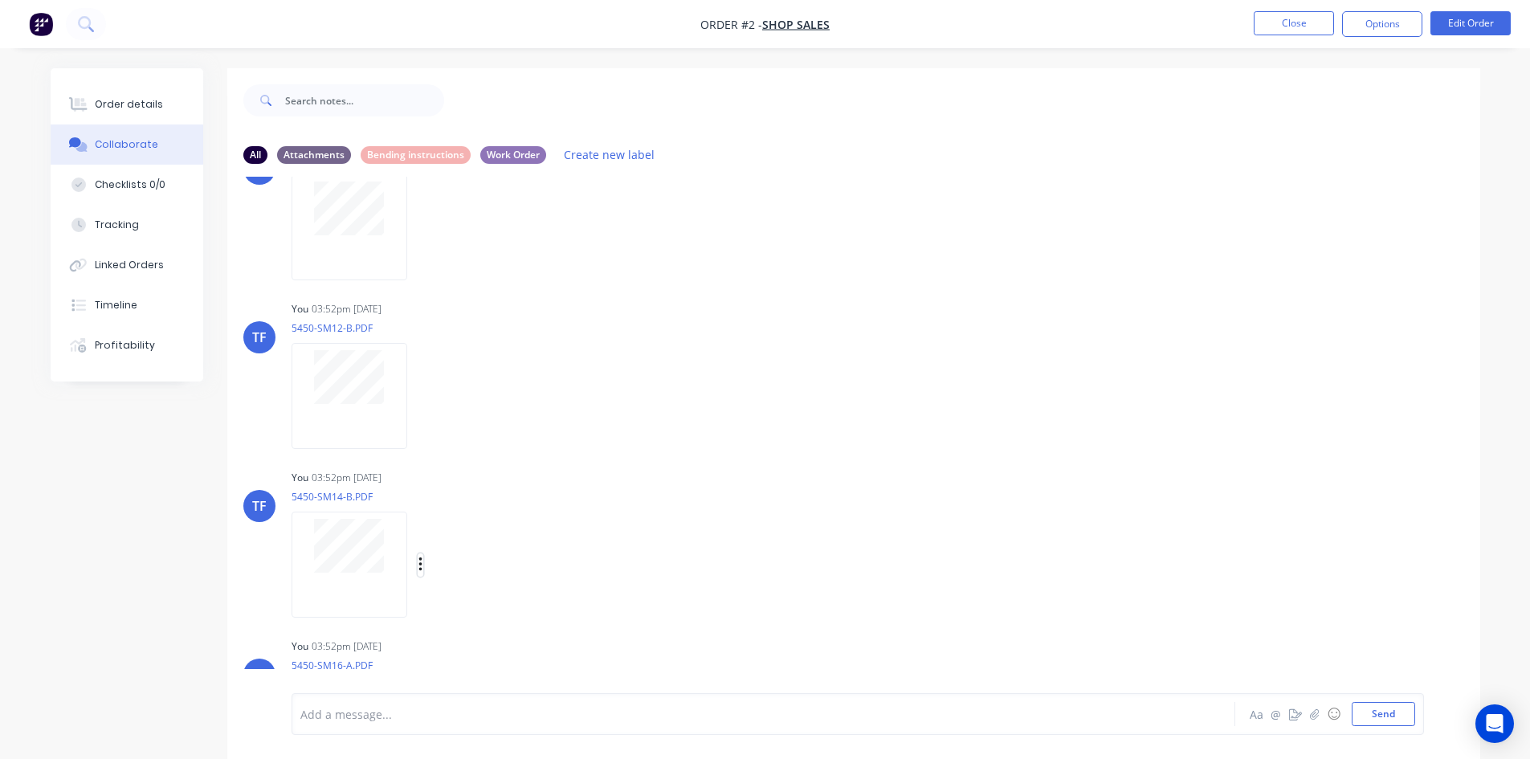
click at [419, 560] on icon "button" at bounding box center [419, 564] width 3 height 14
click at [460, 579] on button "Labels" at bounding box center [525, 571] width 181 height 36
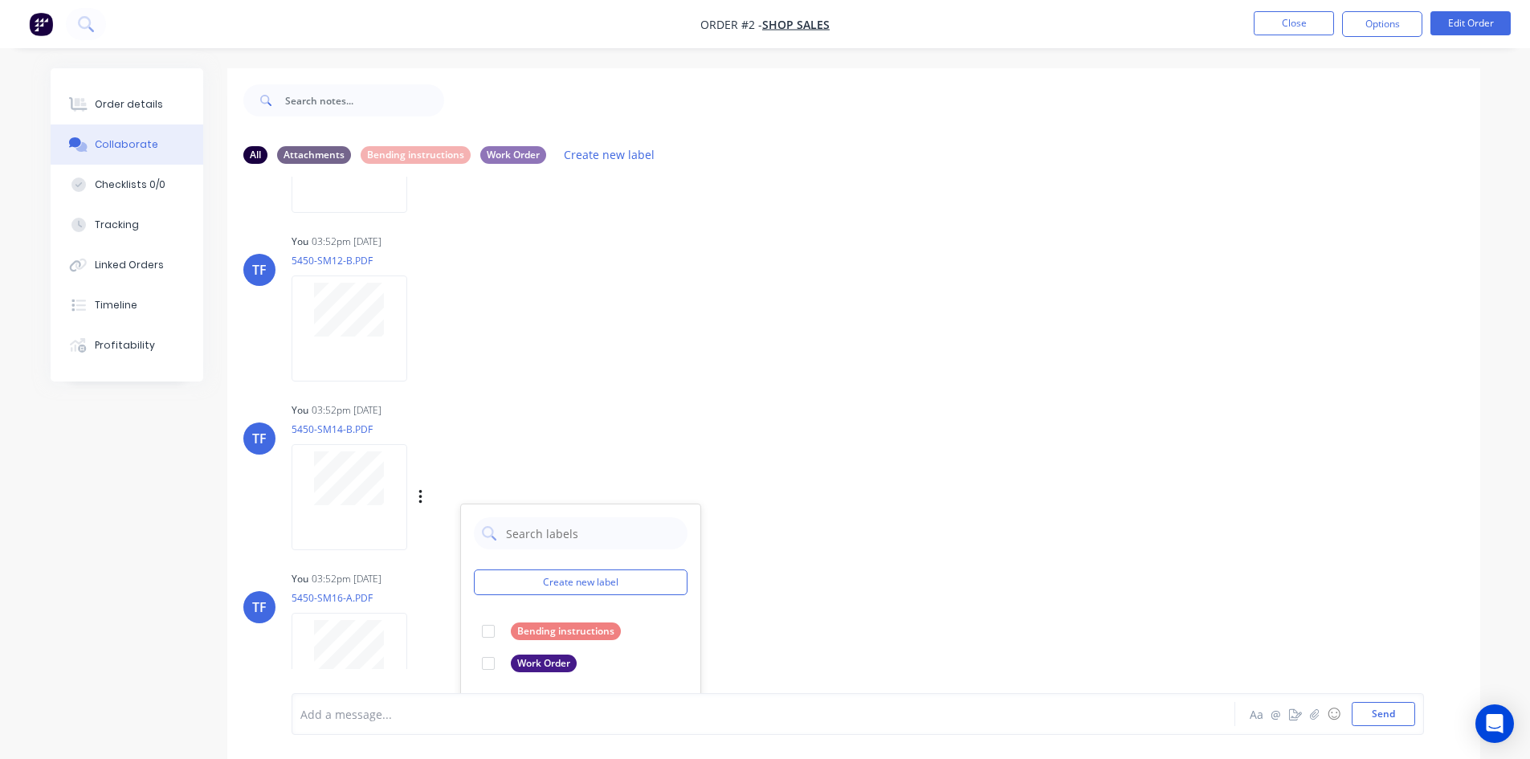
scroll to position [402, 0]
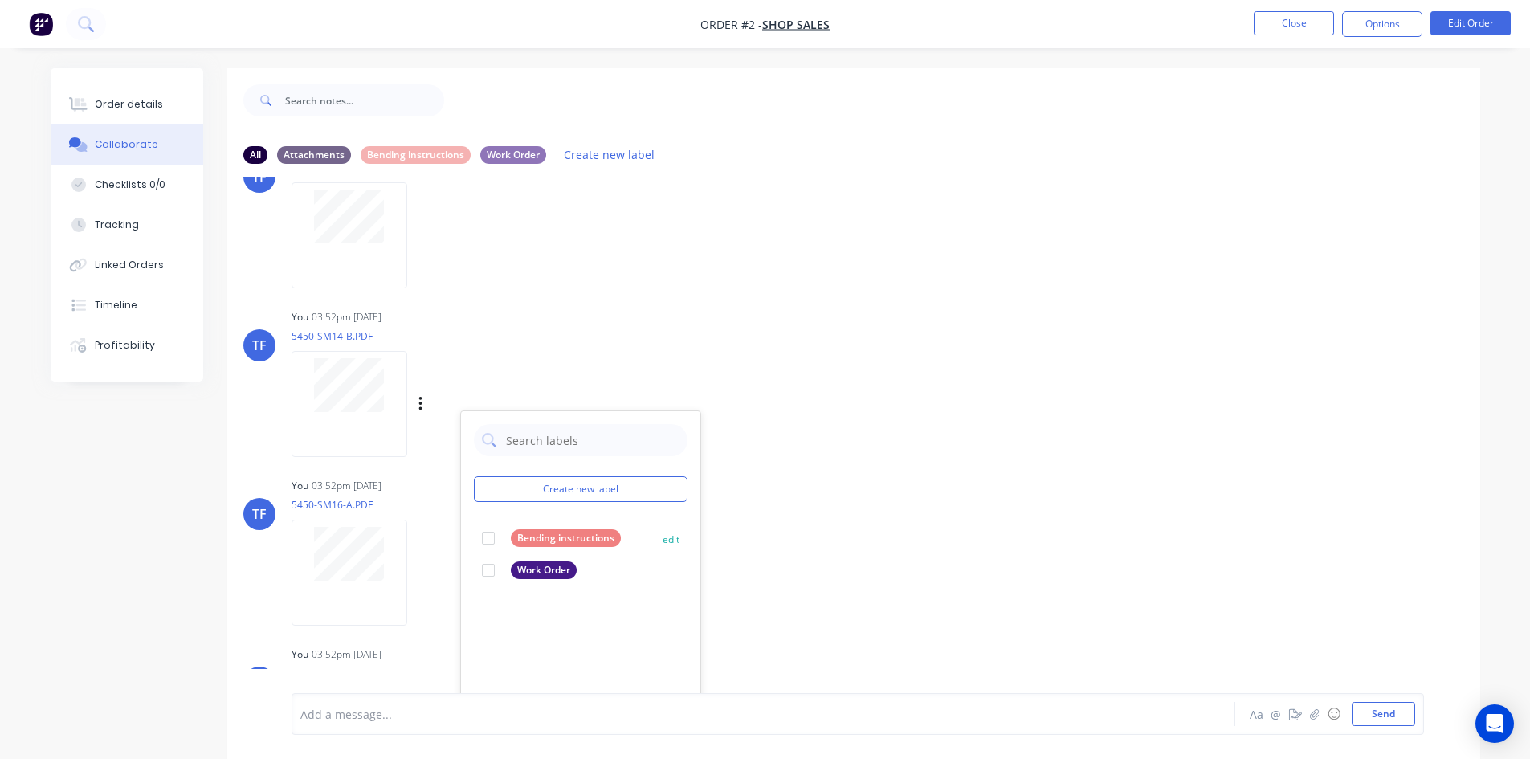
click at [544, 530] on div "Bending instructions" at bounding box center [566, 538] width 110 height 18
click at [598, 340] on div "You 03:52pm 23/09/25 5450-SM14-B.PDF Labels Download Delete Create new label Be…" at bounding box center [543, 377] width 502 height 145
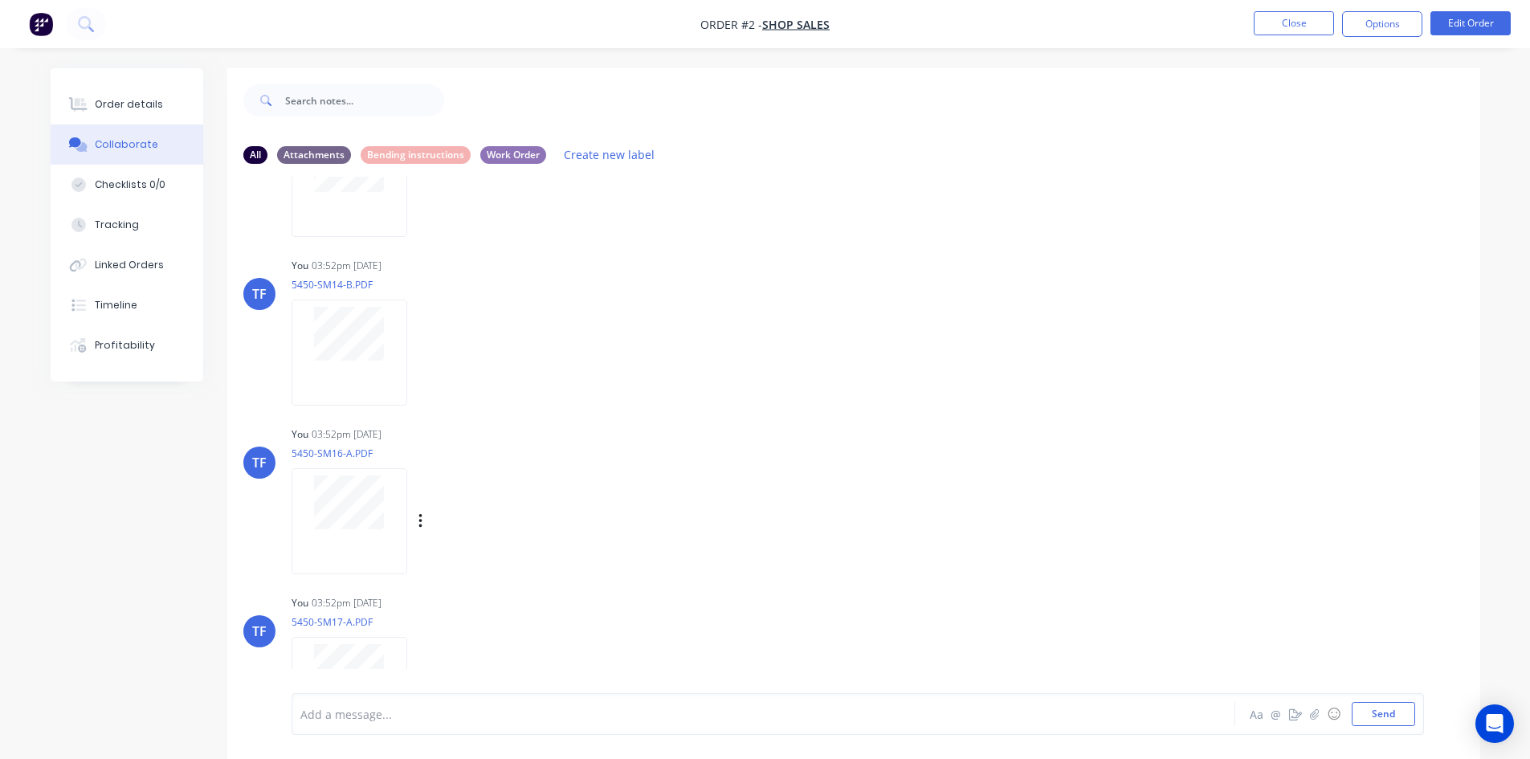
scroll to position [482, 0]
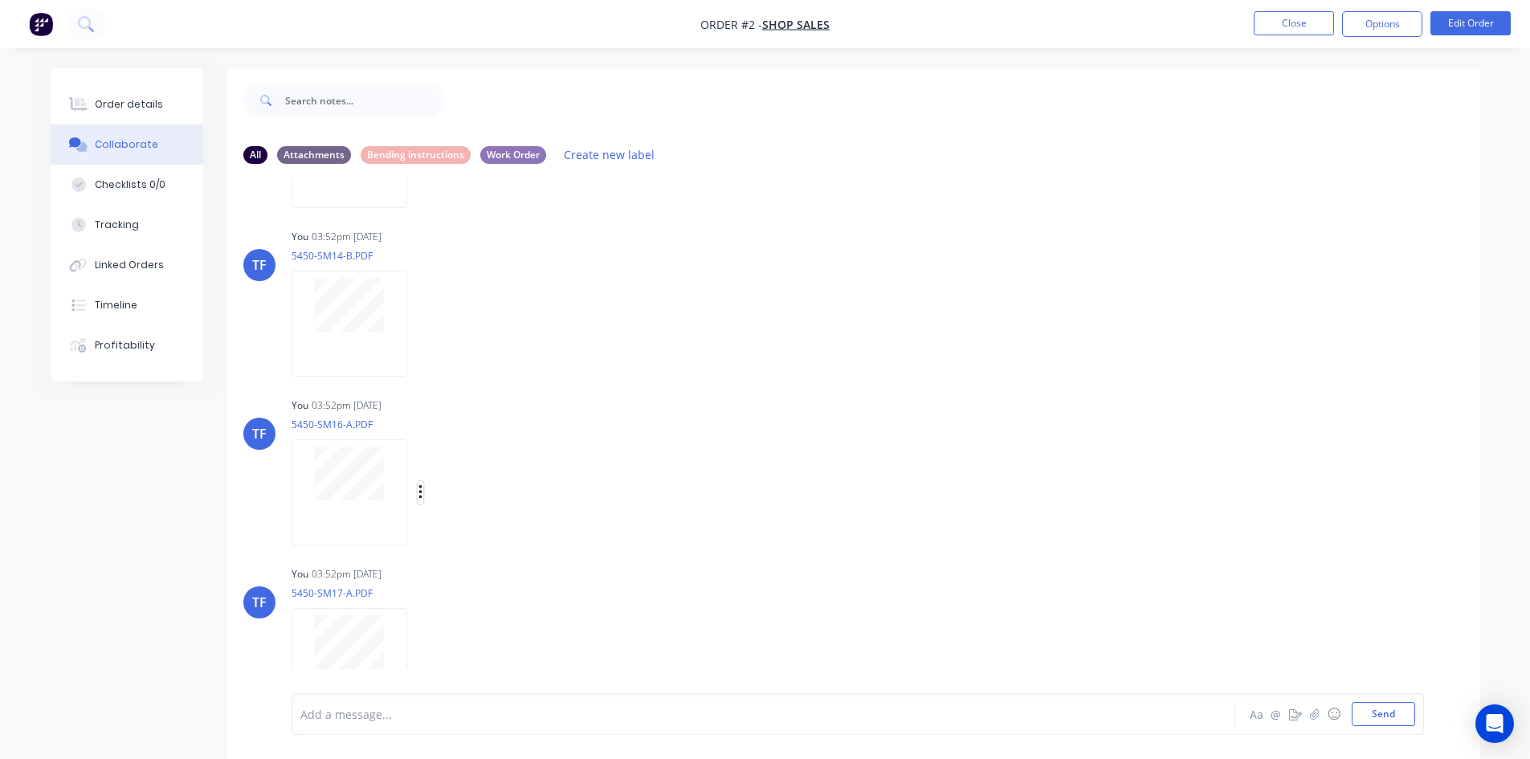
click at [418, 487] on icon "button" at bounding box center [420, 492] width 5 height 18
click at [486, 530] on button "Download" at bounding box center [525, 535] width 181 height 36
click at [418, 489] on button "button" at bounding box center [421, 492] width 6 height 23
click at [502, 502] on button "Labels" at bounding box center [525, 499] width 181 height 36
click at [534, 624] on div at bounding box center [530, 622] width 32 height 32
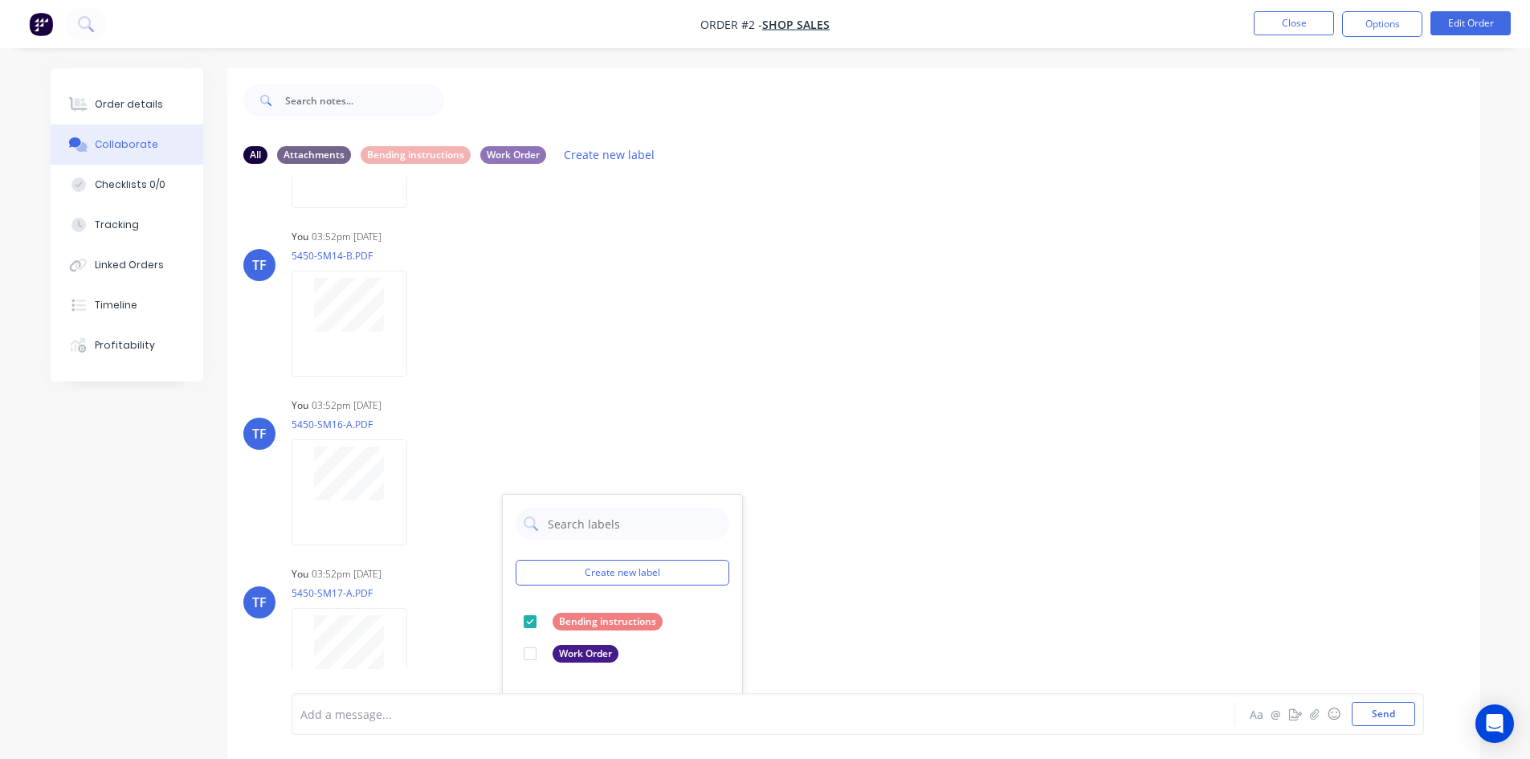
click at [589, 378] on div "TF You 03:52pm 23/09/25 1023-SM01-A.PDF Labels Download Delete TF You 03:52pm 2…" at bounding box center [853, 550] width 1253 height 1325
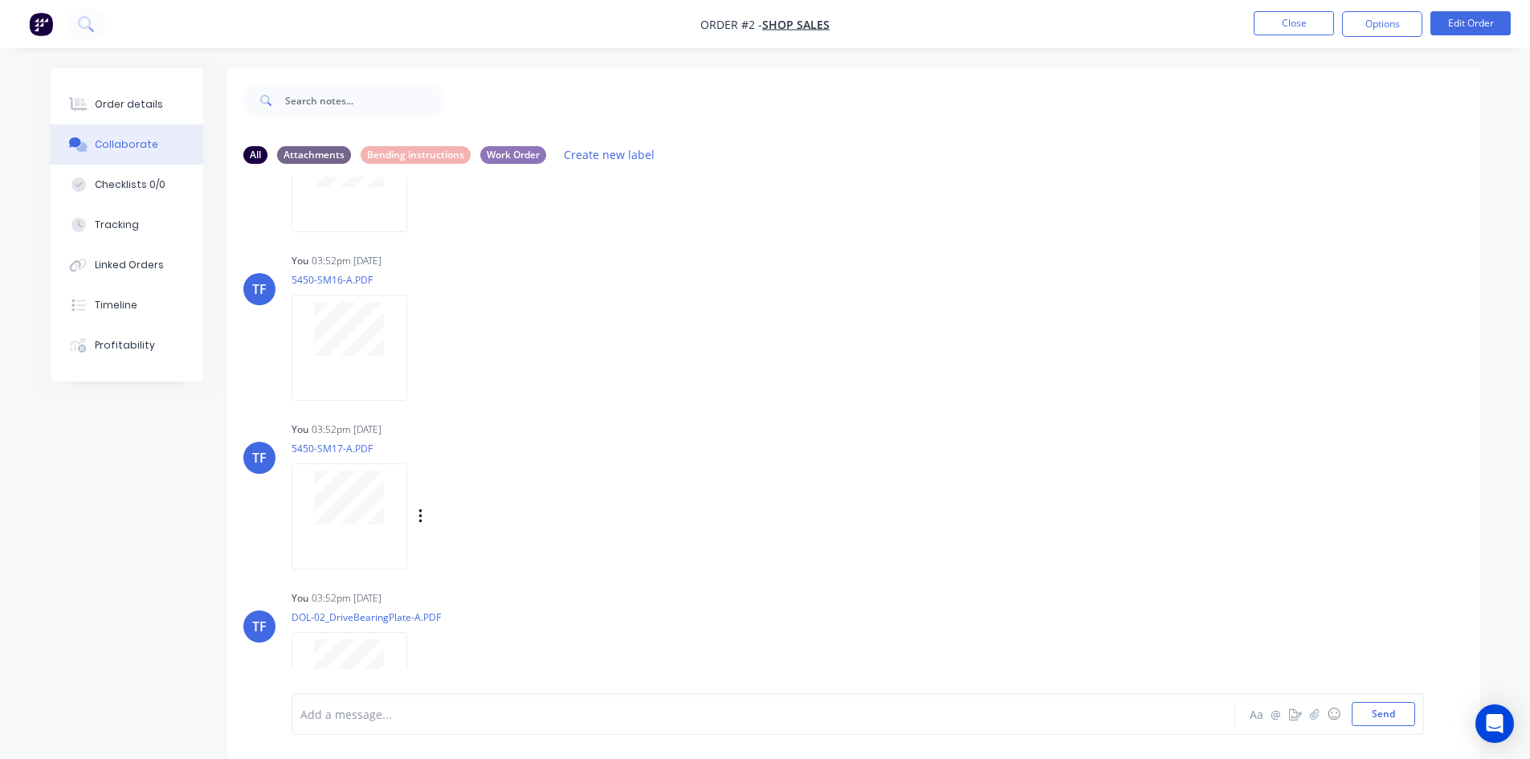
scroll to position [642, 0]
click at [418, 500] on button "button" at bounding box center [421, 500] width 6 height 23
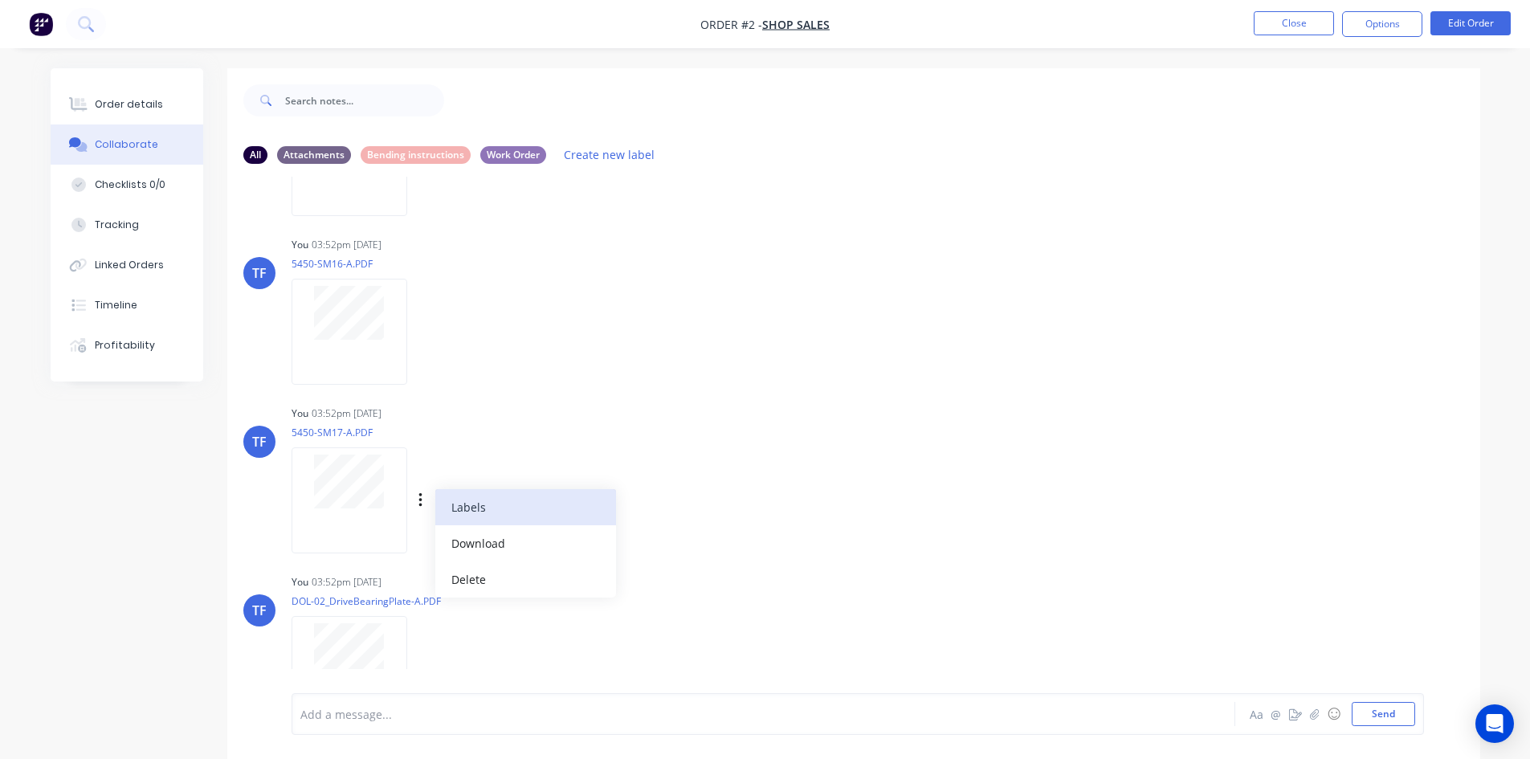
click at [467, 516] on button "Labels" at bounding box center [525, 507] width 181 height 36
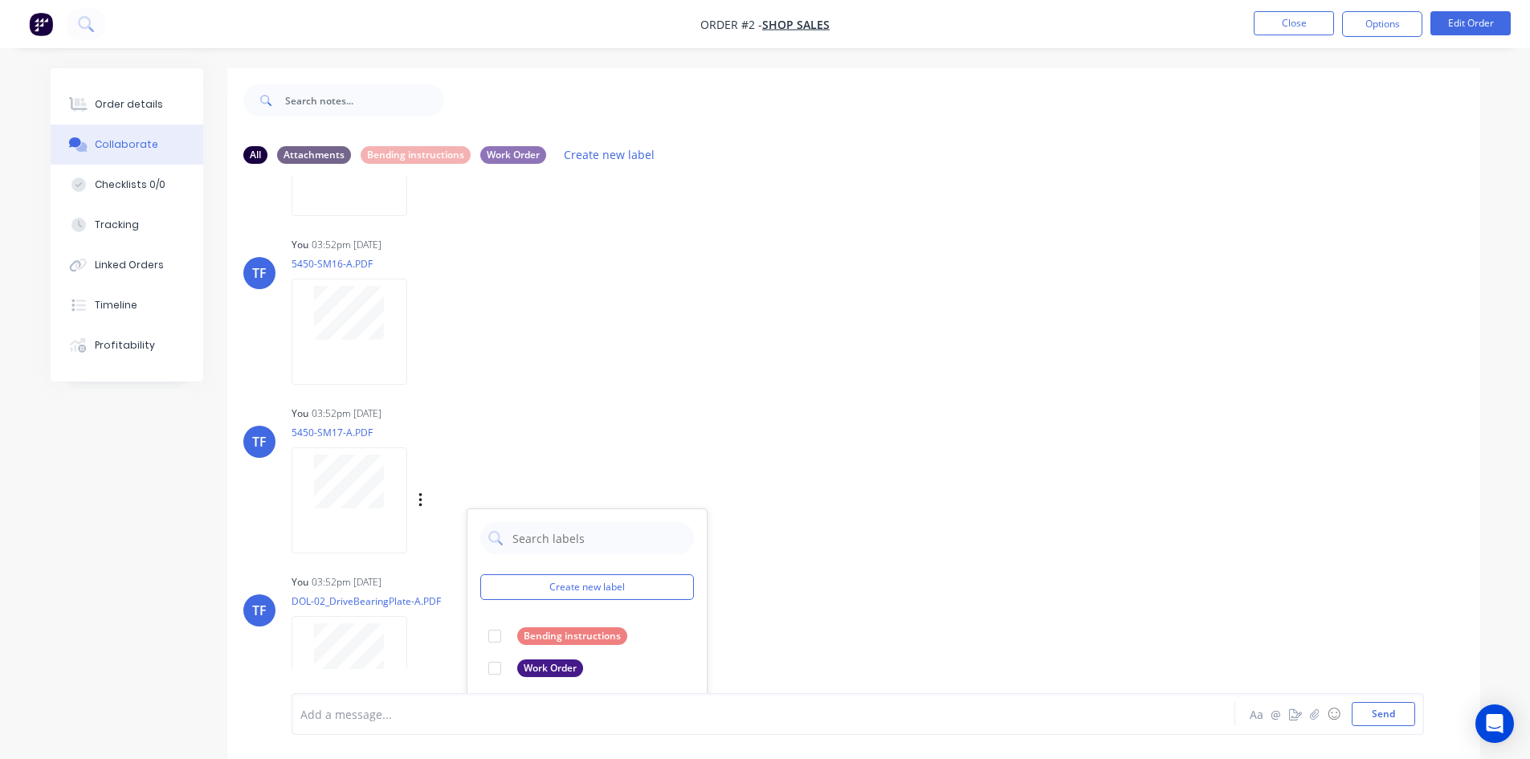
drag, startPoint x: 493, startPoint y: 630, endPoint x: 509, endPoint y: 614, distance: 22.2
click at [493, 630] on div at bounding box center [495, 636] width 32 height 32
click at [518, 433] on p "5450-SM17-A.PDF" at bounding box center [439, 433] width 295 height 14
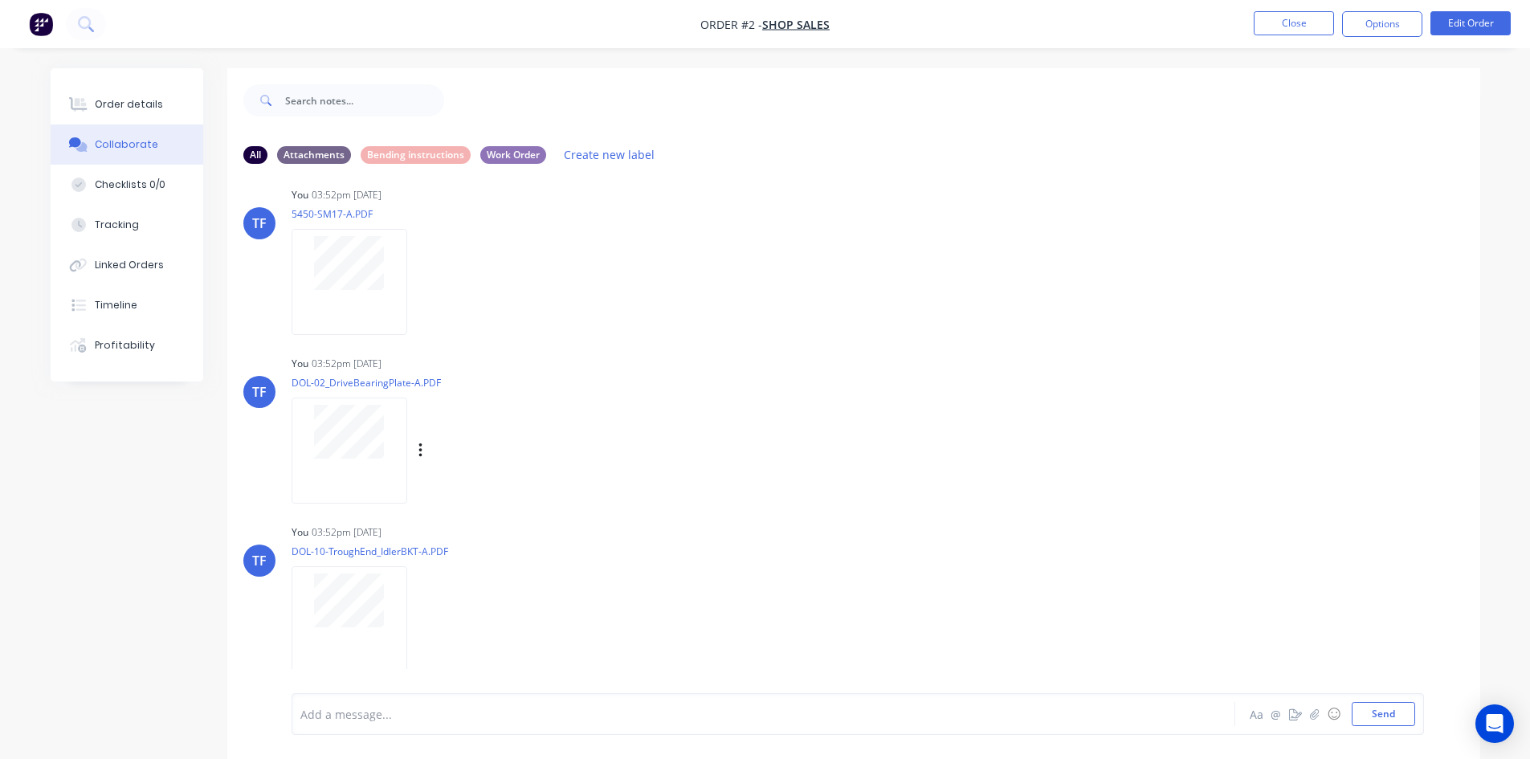
scroll to position [883, 0]
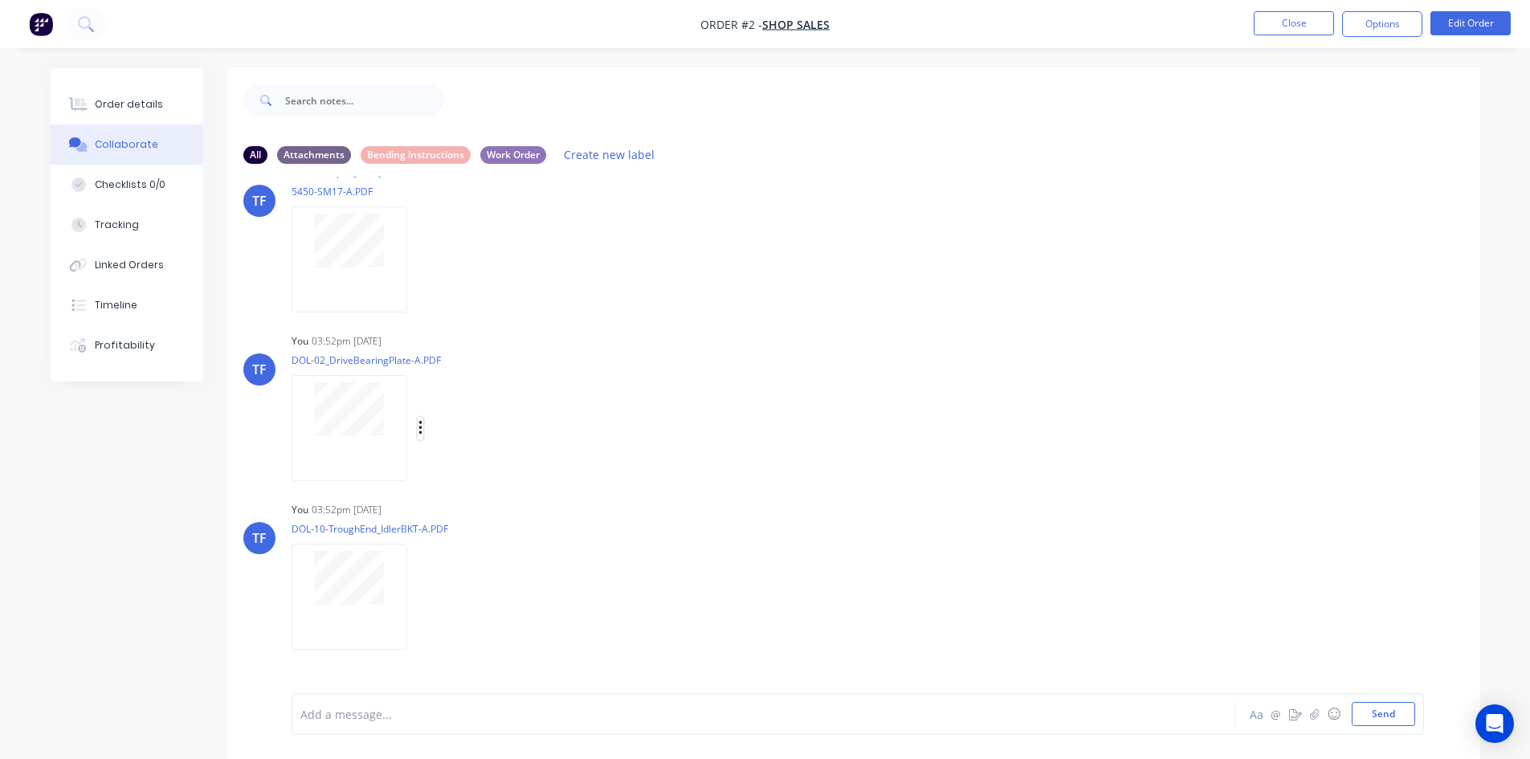
click at [423, 430] on button "button" at bounding box center [421, 428] width 6 height 23
click at [472, 440] on button "Labels" at bounding box center [525, 435] width 181 height 36
click at [513, 555] on div at bounding box center [500, 560] width 32 height 32
click at [441, 394] on div "Labels Download Delete" at bounding box center [366, 428] width 149 height 120
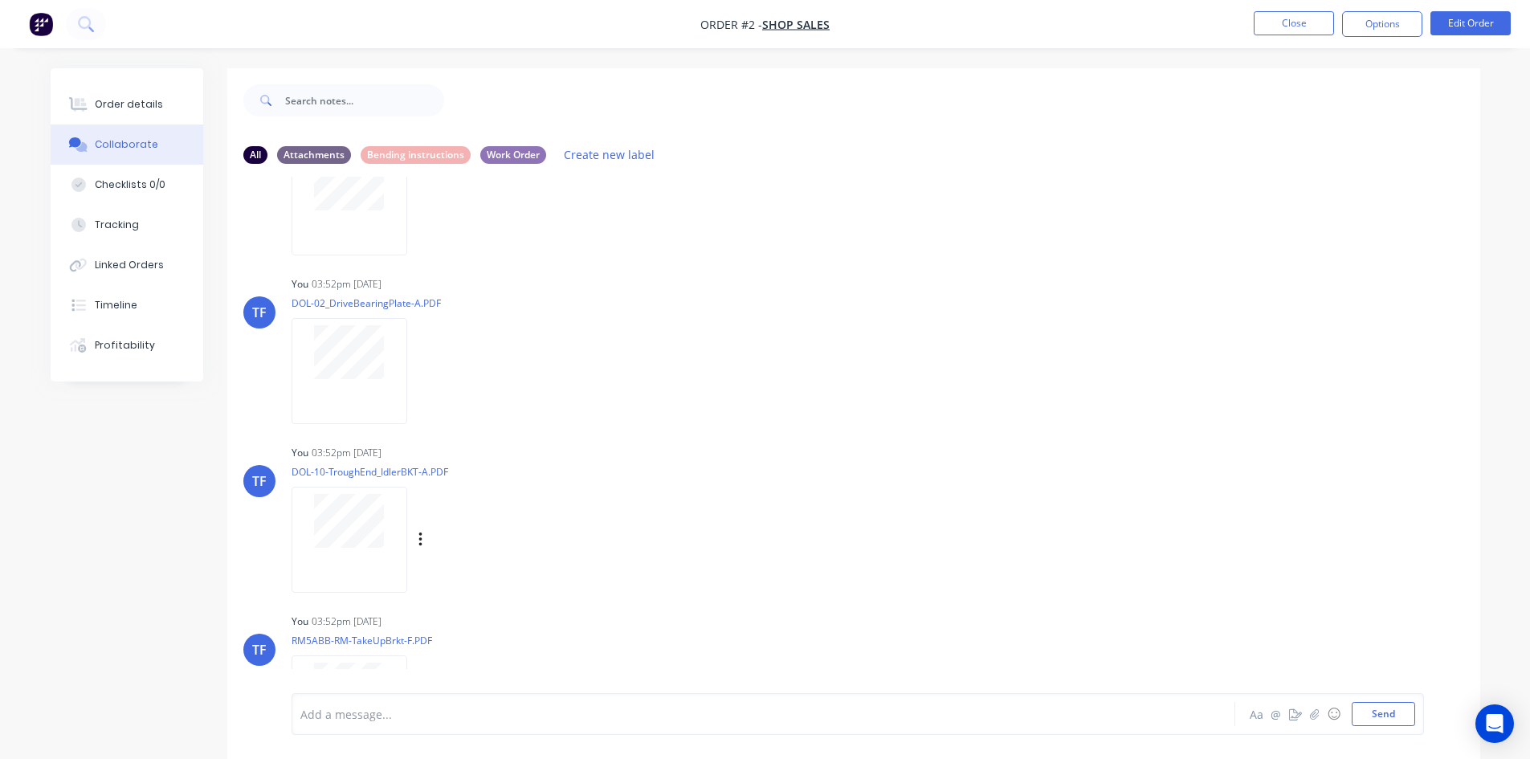
scroll to position [1016, 0]
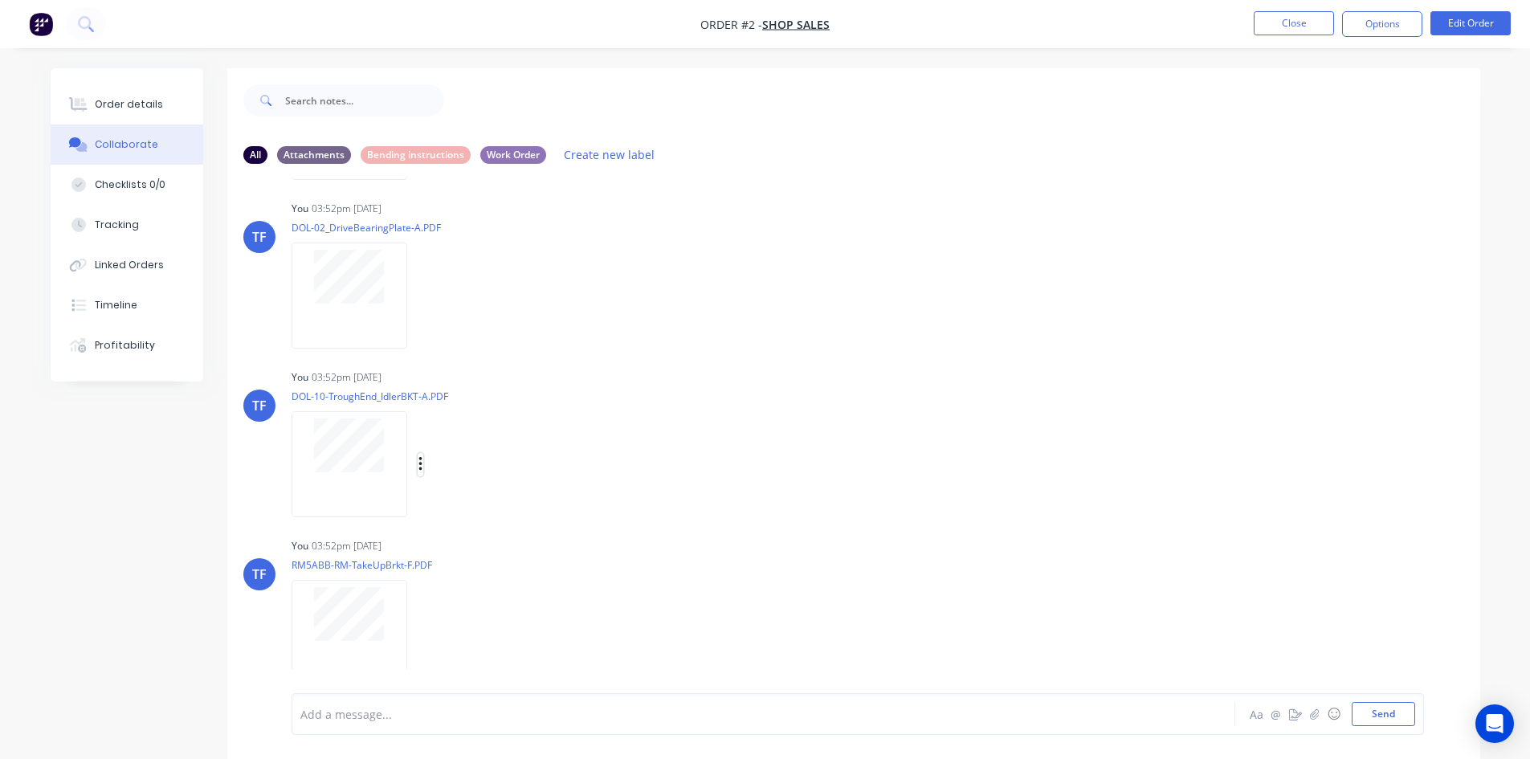
click at [418, 461] on icon "button" at bounding box center [420, 464] width 5 height 18
click at [472, 488] on button "Labels" at bounding box center [525, 471] width 181 height 36
click at [504, 606] on div at bounding box center [500, 608] width 32 height 32
click at [448, 406] on div "Labels Download Delete" at bounding box center [370, 464] width 157 height 120
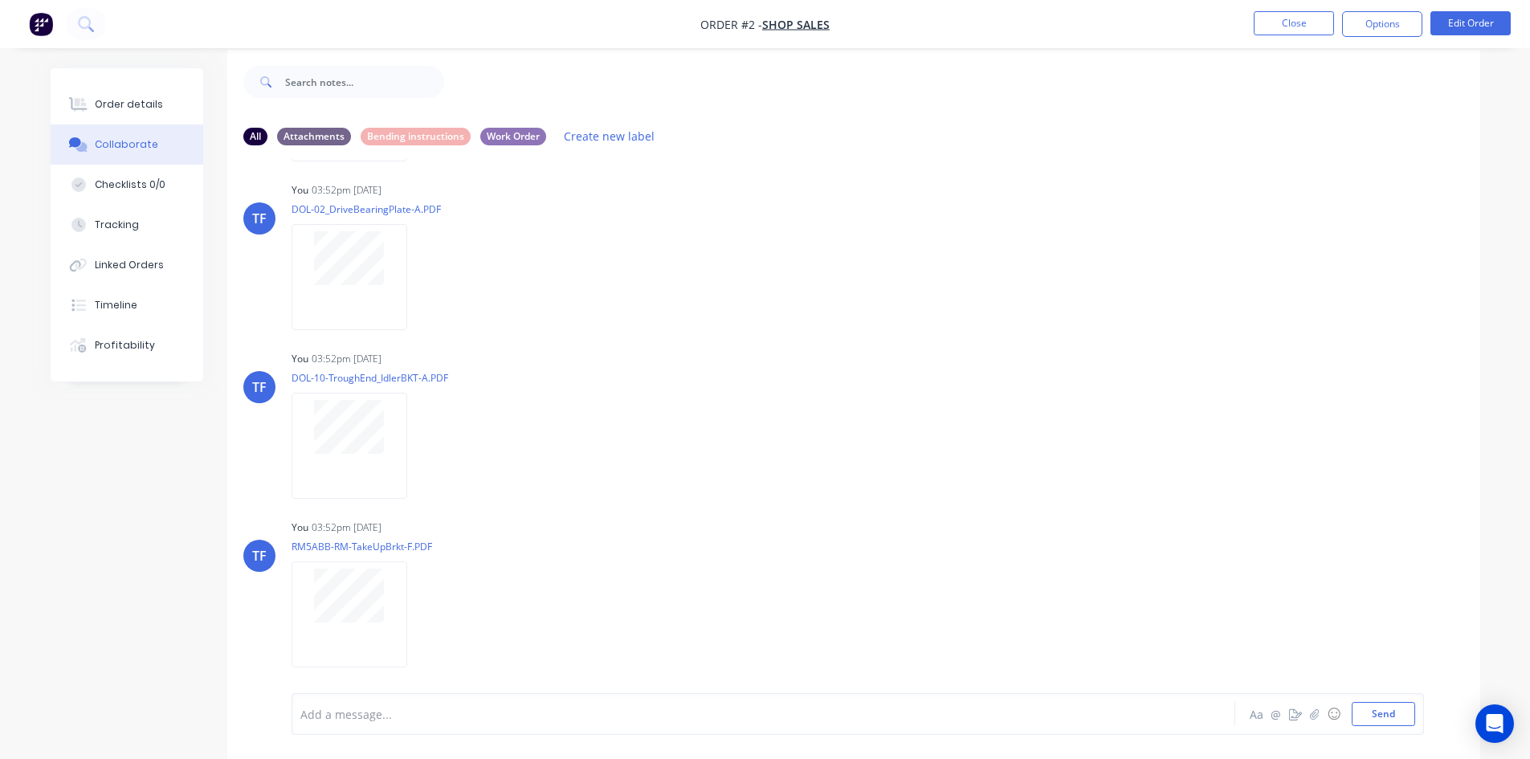
scroll to position [24, 0]
click at [421, 615] on icon "button" at bounding box center [419, 609] width 3 height 14
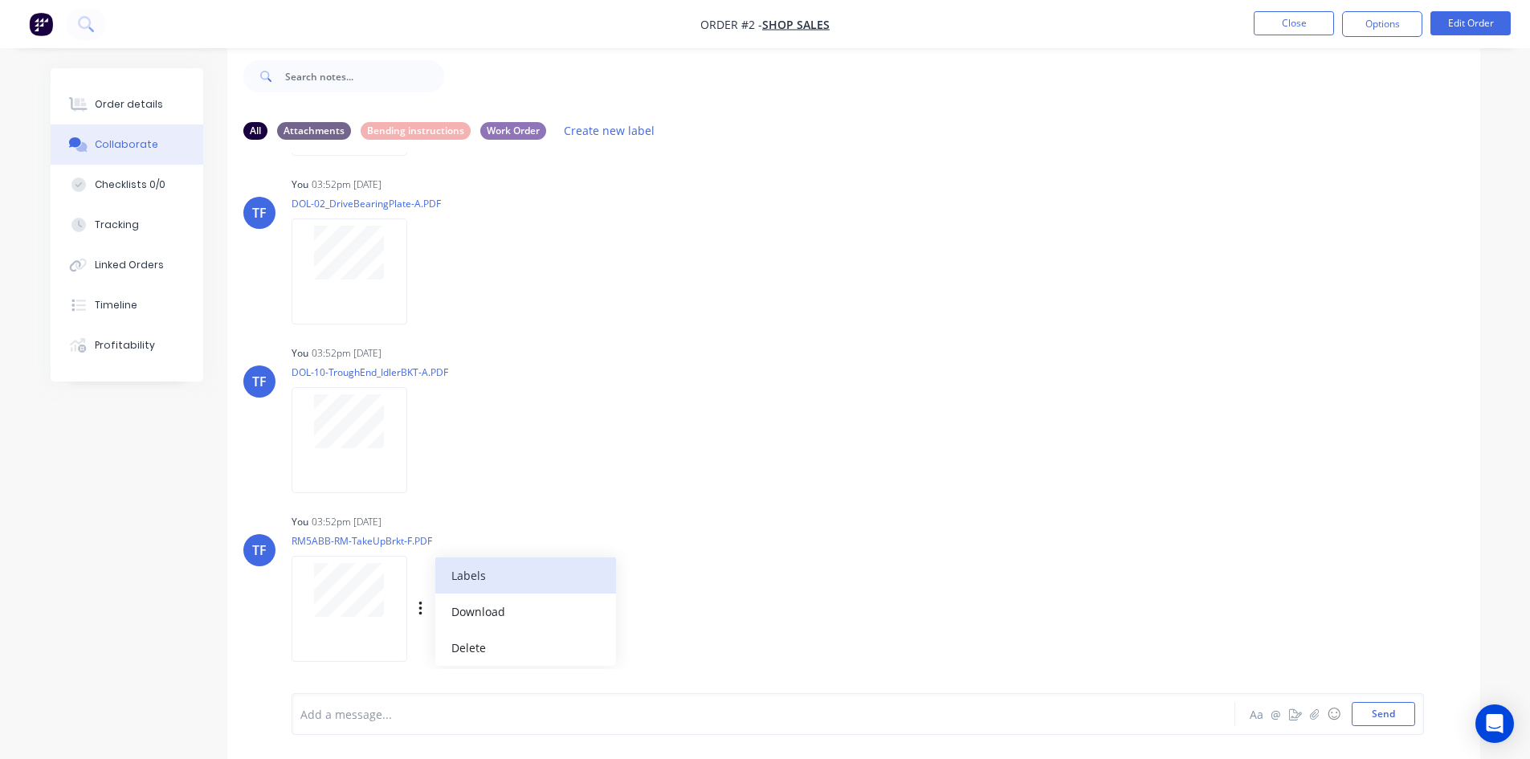
click at [455, 579] on button "Labels" at bounding box center [525, 575] width 181 height 36
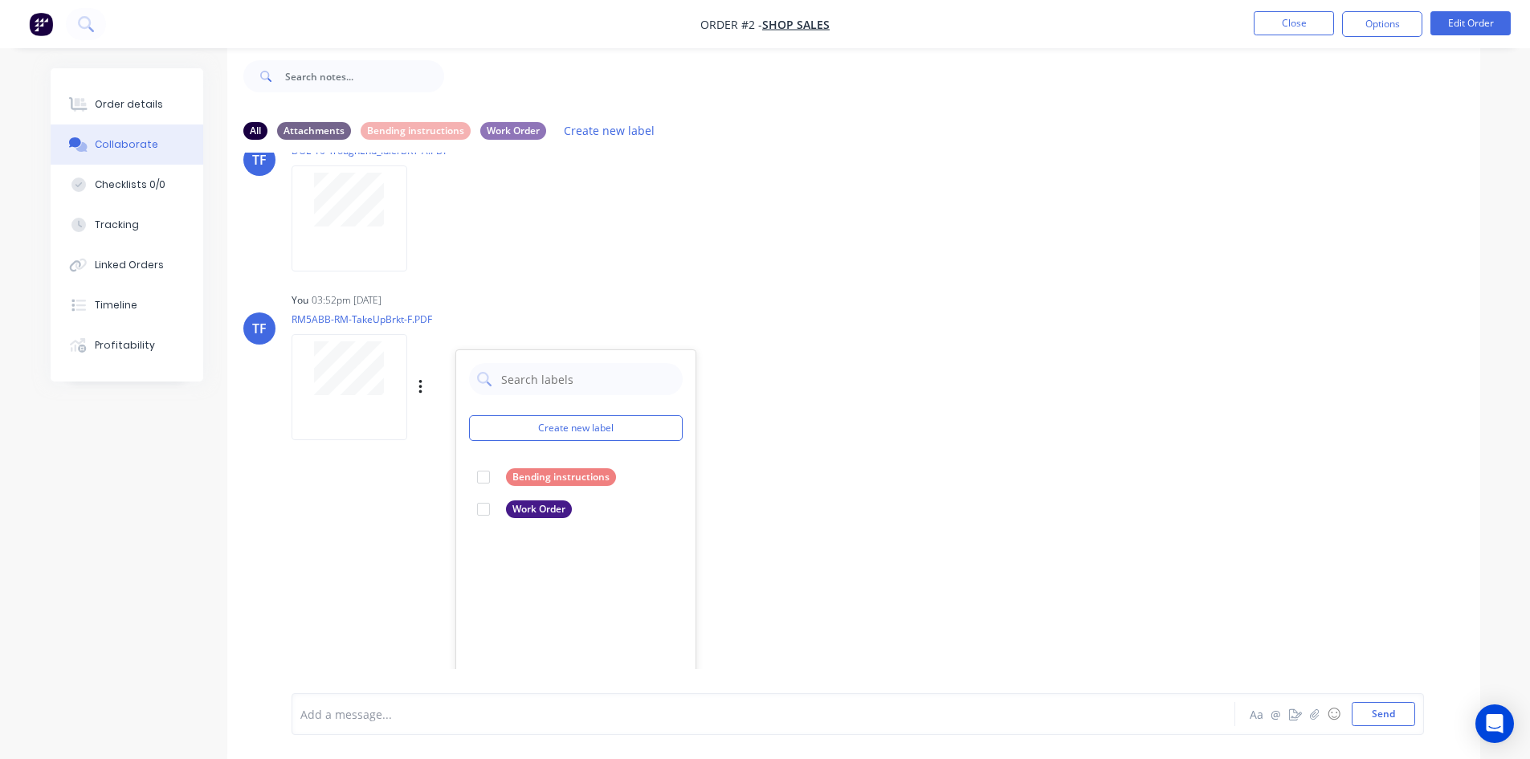
scroll to position [1271, 0]
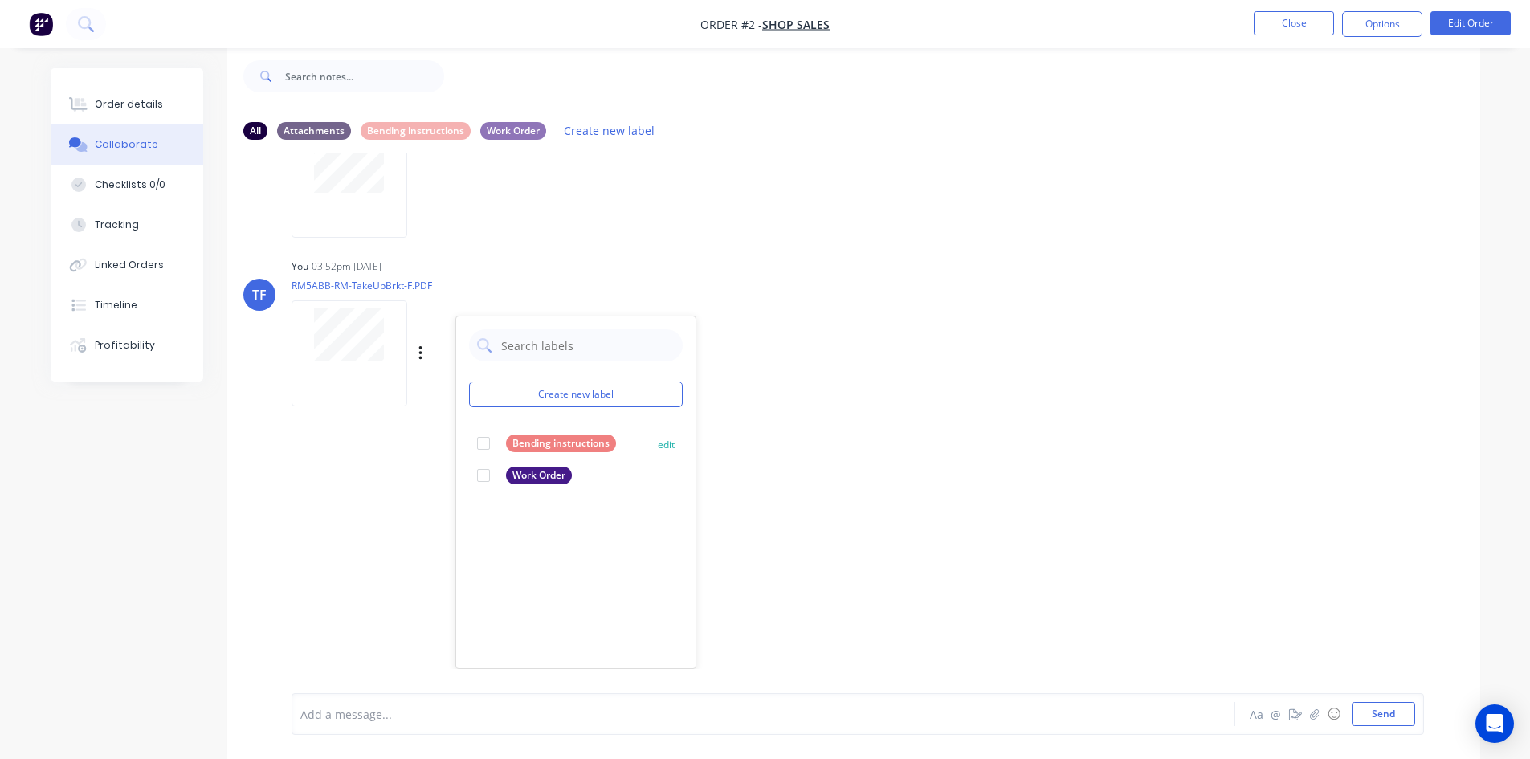
click at [504, 438] on div "Bending instructions" at bounding box center [546, 443] width 139 height 18
click at [626, 278] on div "You 03:52pm 23/09/25 RM5ABB-RM-TakeUpBrkt-F.PDF Labels Download Delete Create n…" at bounding box center [543, 327] width 502 height 145
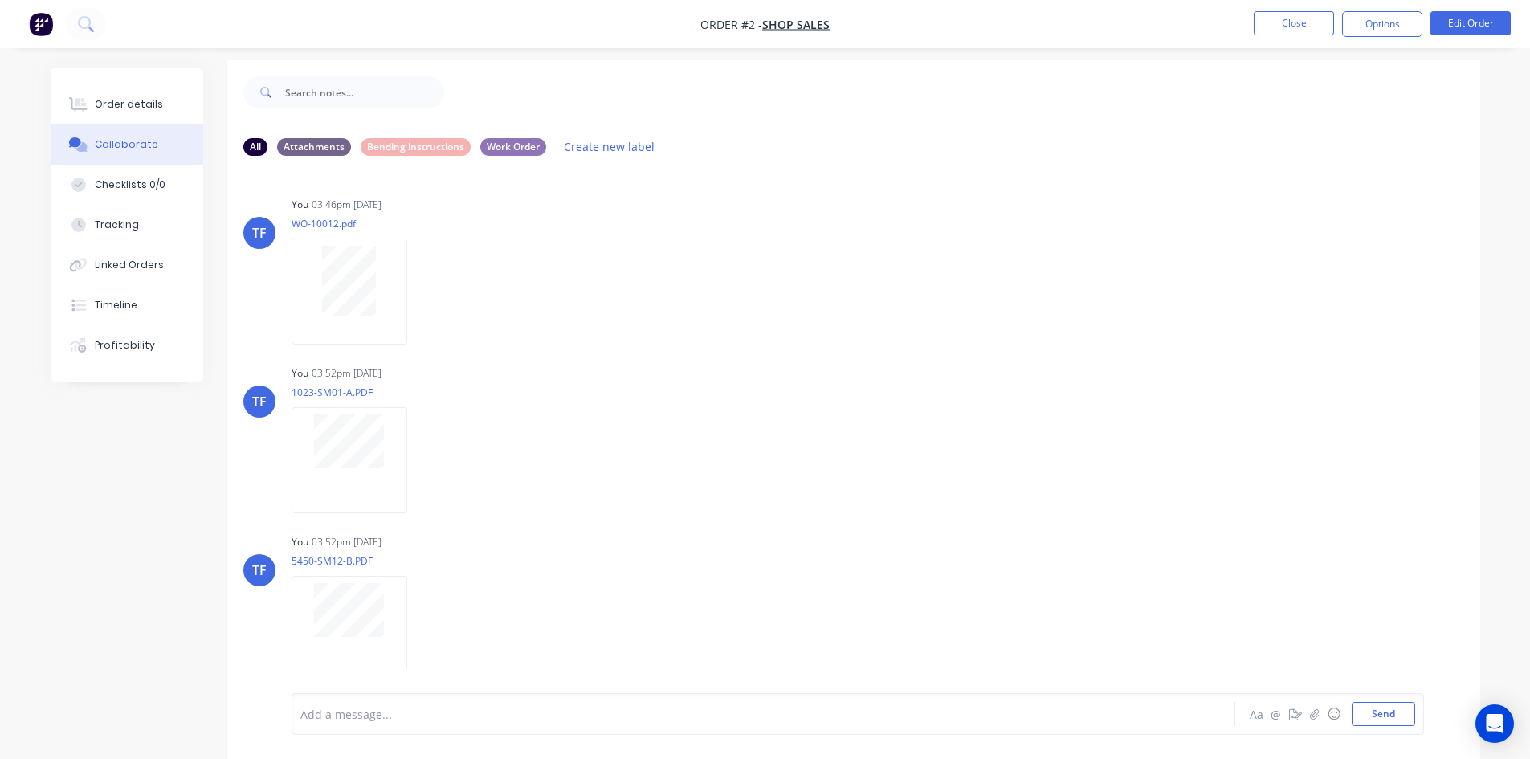
scroll to position [0, 0]
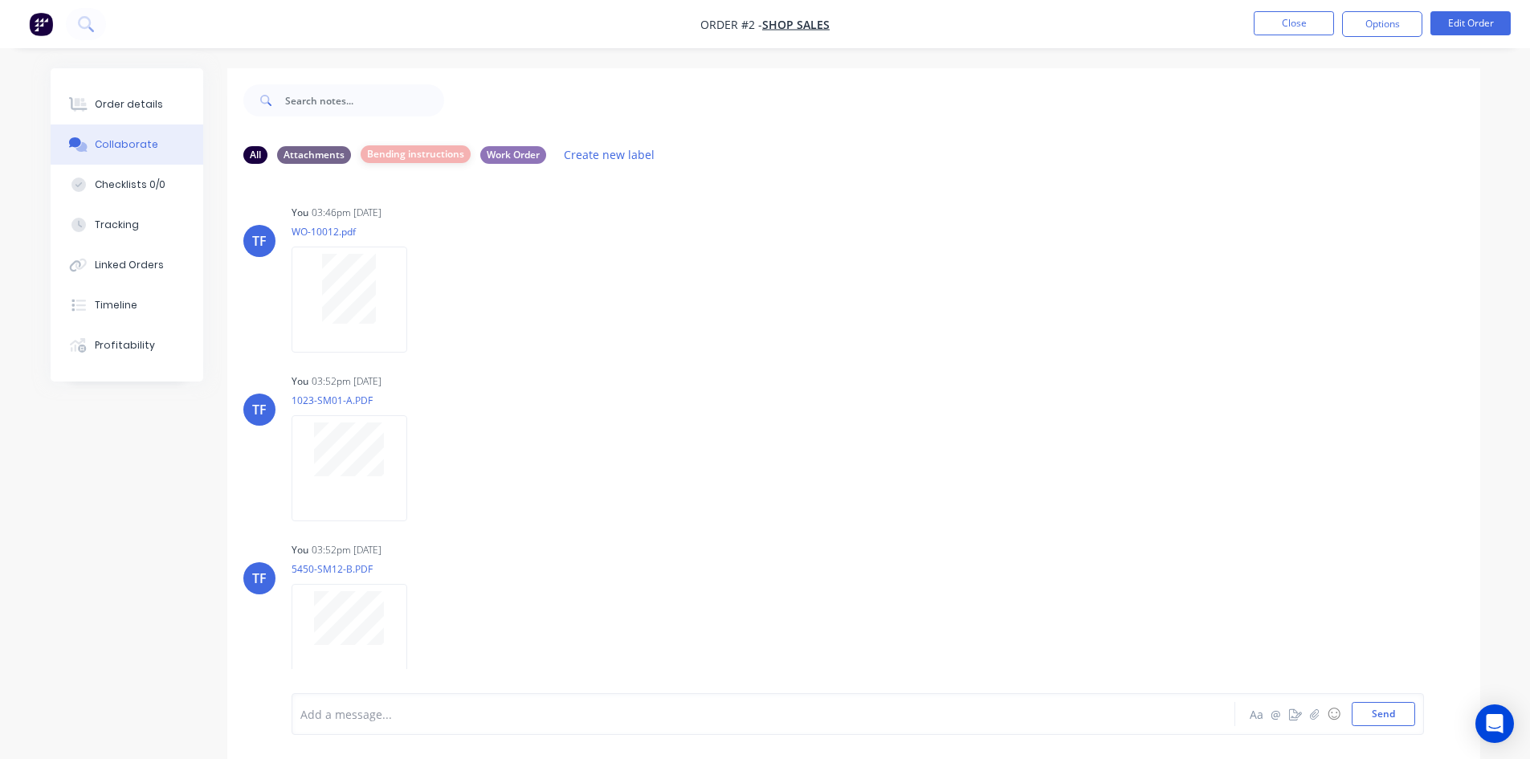
click at [430, 148] on div "Bending instructions" at bounding box center [416, 154] width 110 height 18
click at [255, 156] on div "All" at bounding box center [255, 154] width 24 height 18
click at [1508, 734] on div "Open Intercom Messenger" at bounding box center [1495, 724] width 43 height 43
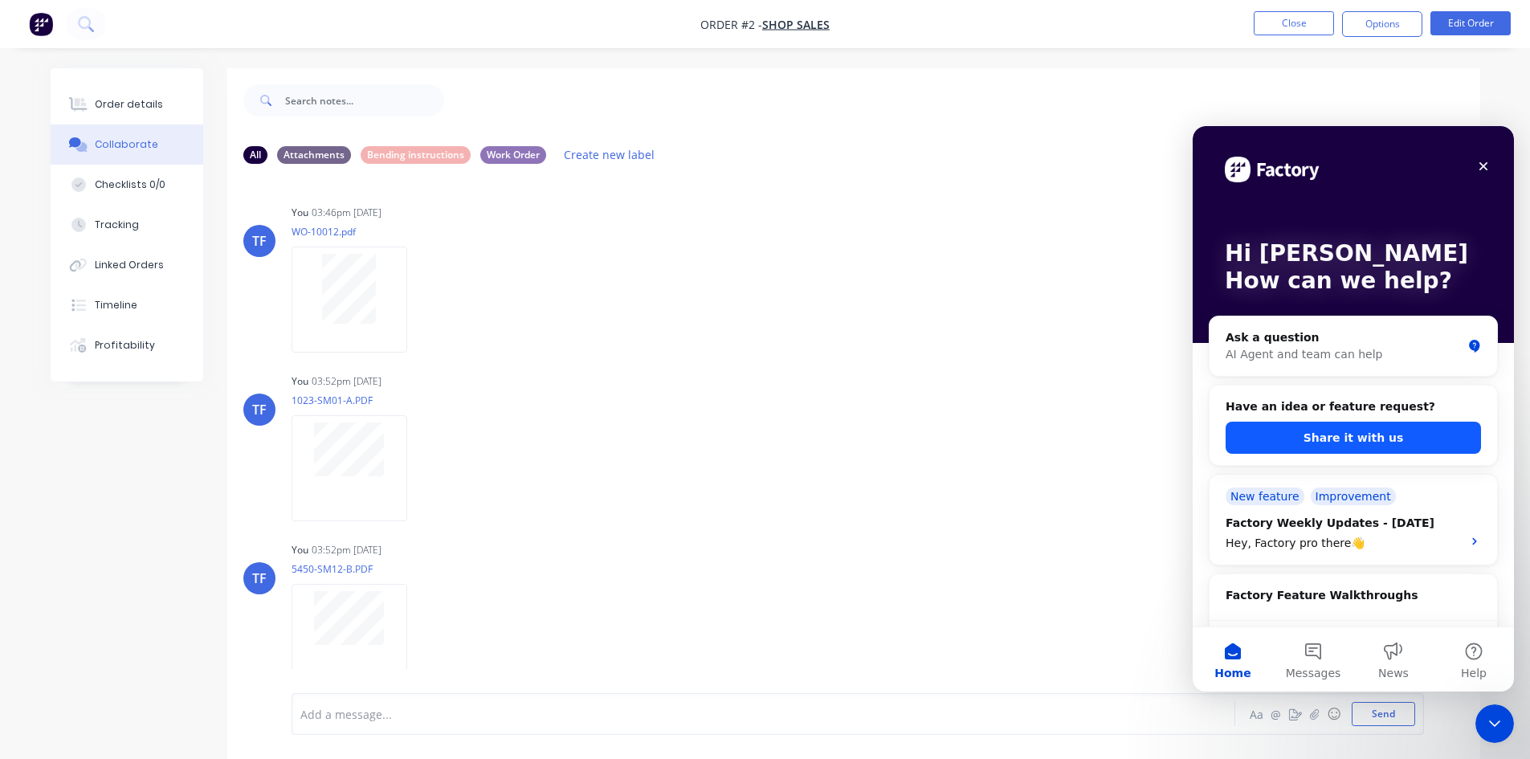
click at [1314, 438] on button "Share it with us" at bounding box center [1353, 438] width 255 height 32
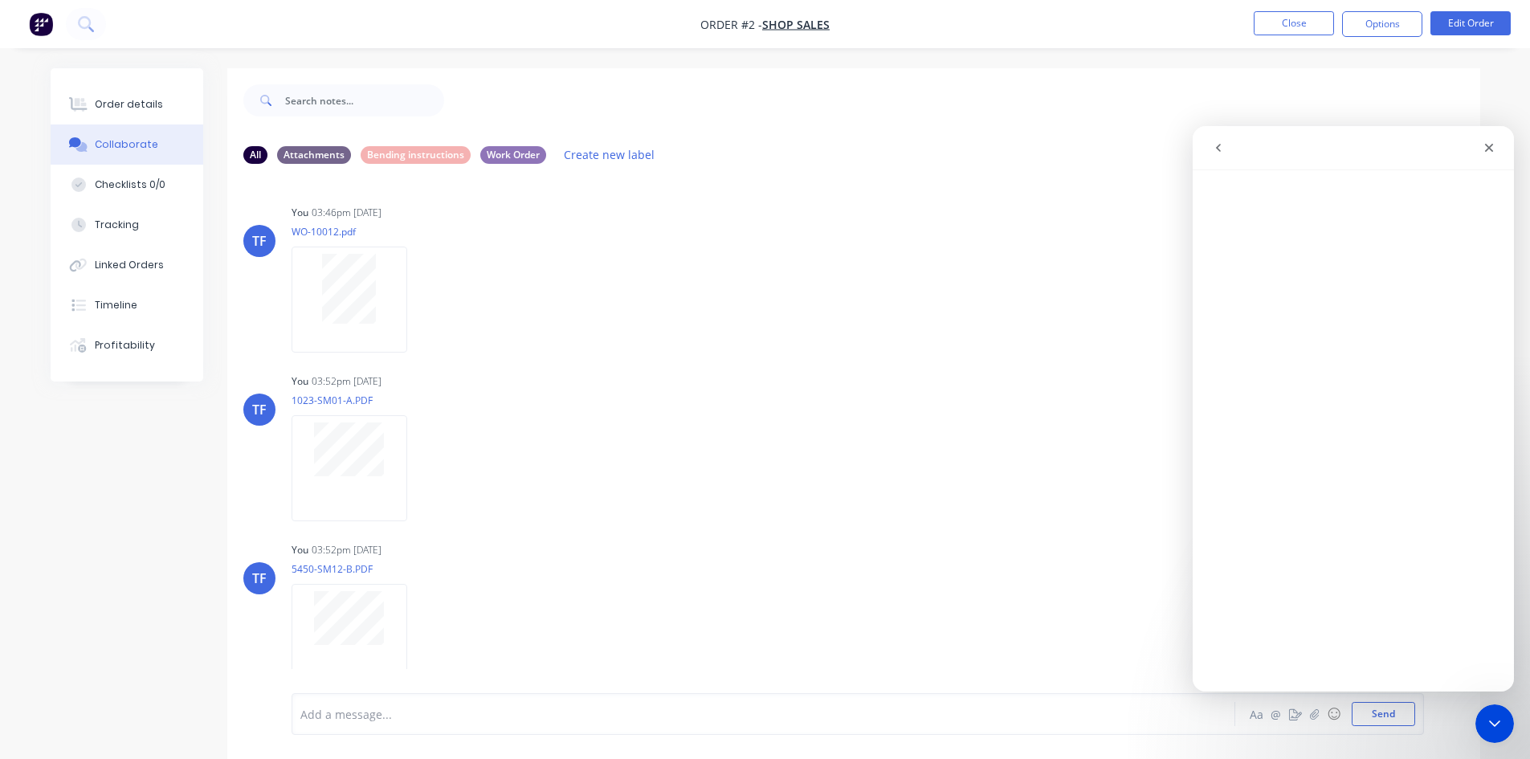
click at [1228, 144] on button "go back" at bounding box center [1218, 148] width 31 height 31
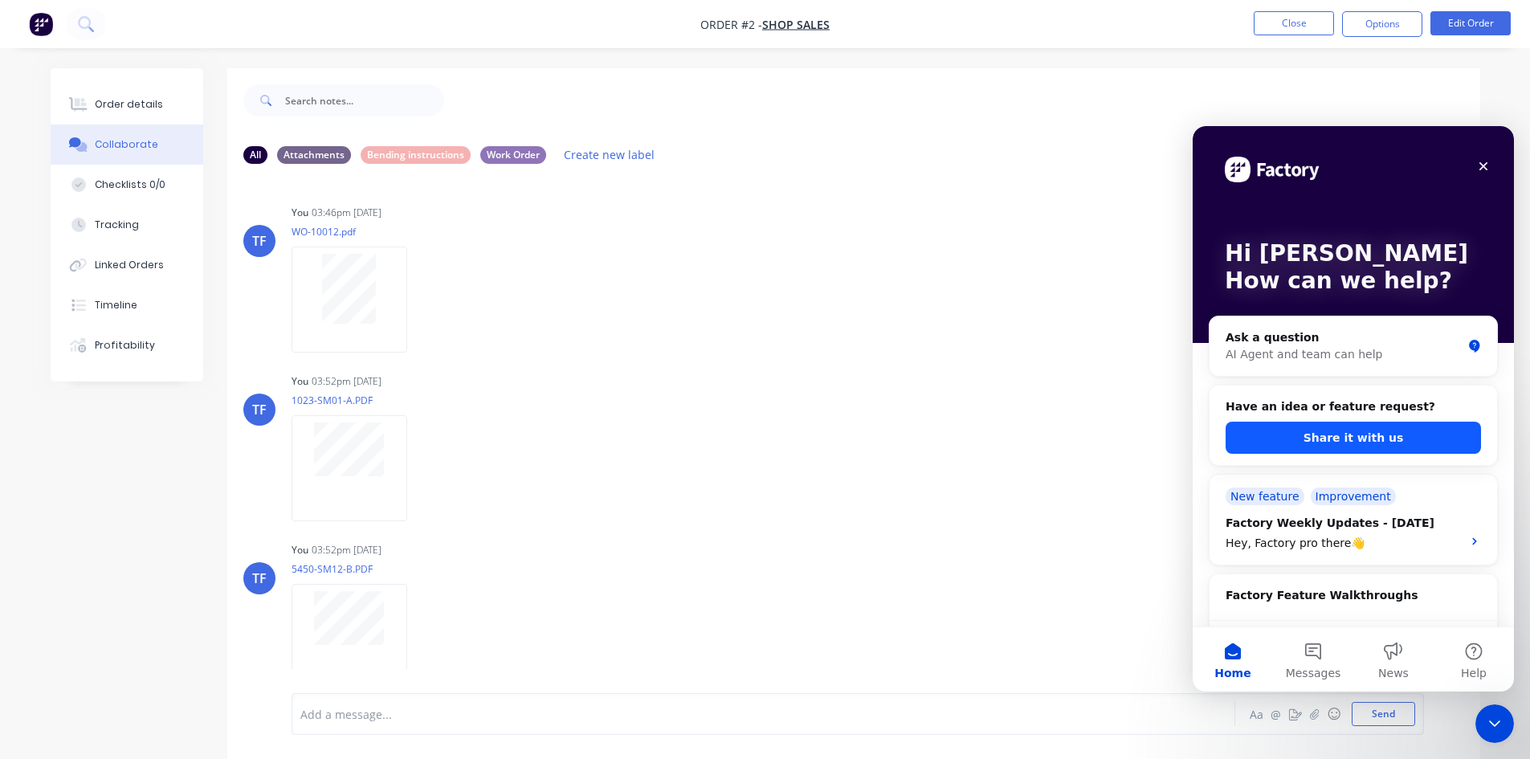
click at [1340, 455] on div "Have an idea or feature request? Share it with us" at bounding box center [1353, 425] width 288 height 81
click at [1336, 442] on button "Share it with us" at bounding box center [1353, 438] width 255 height 32
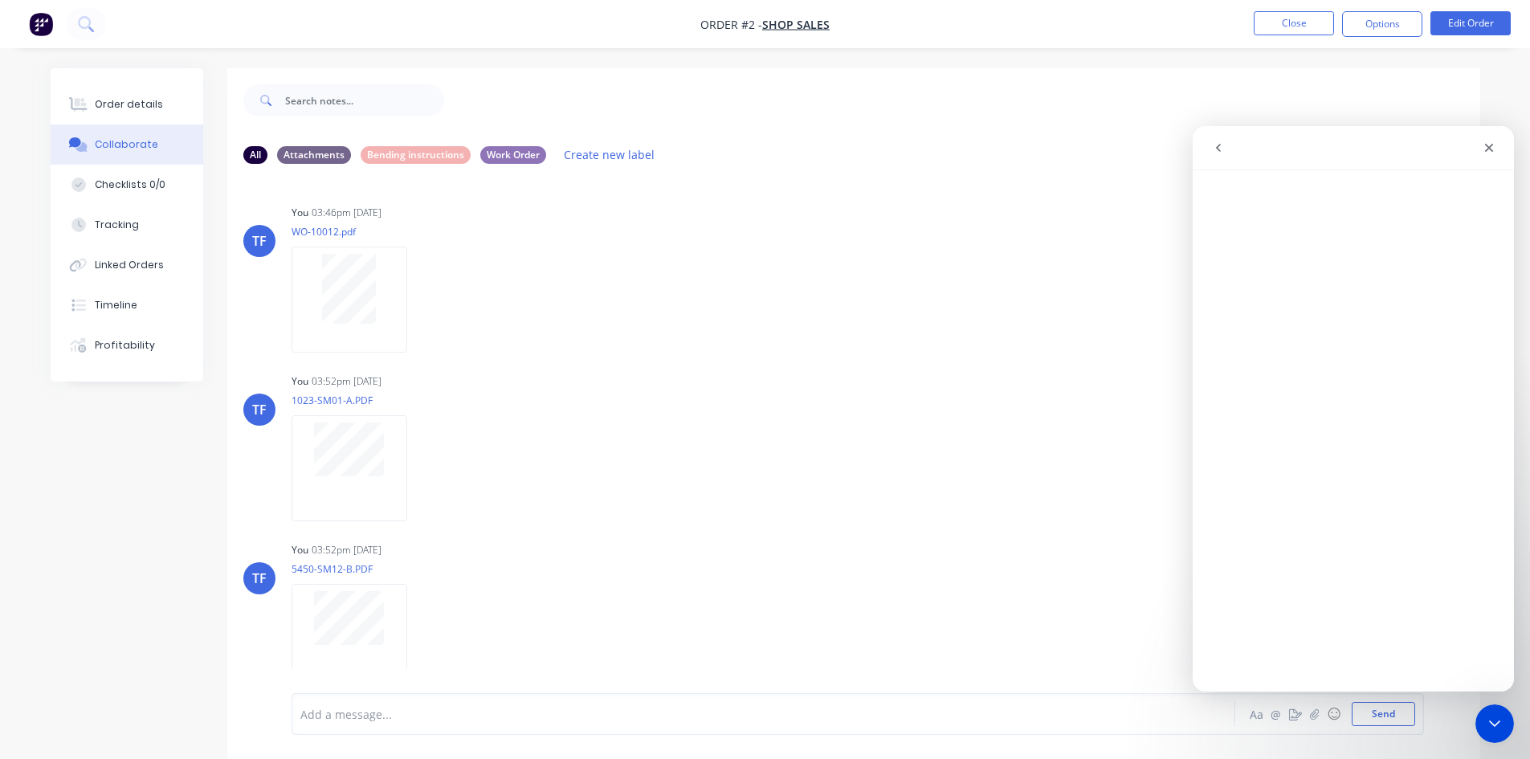
click at [1222, 147] on icon "go back" at bounding box center [1218, 147] width 13 height 13
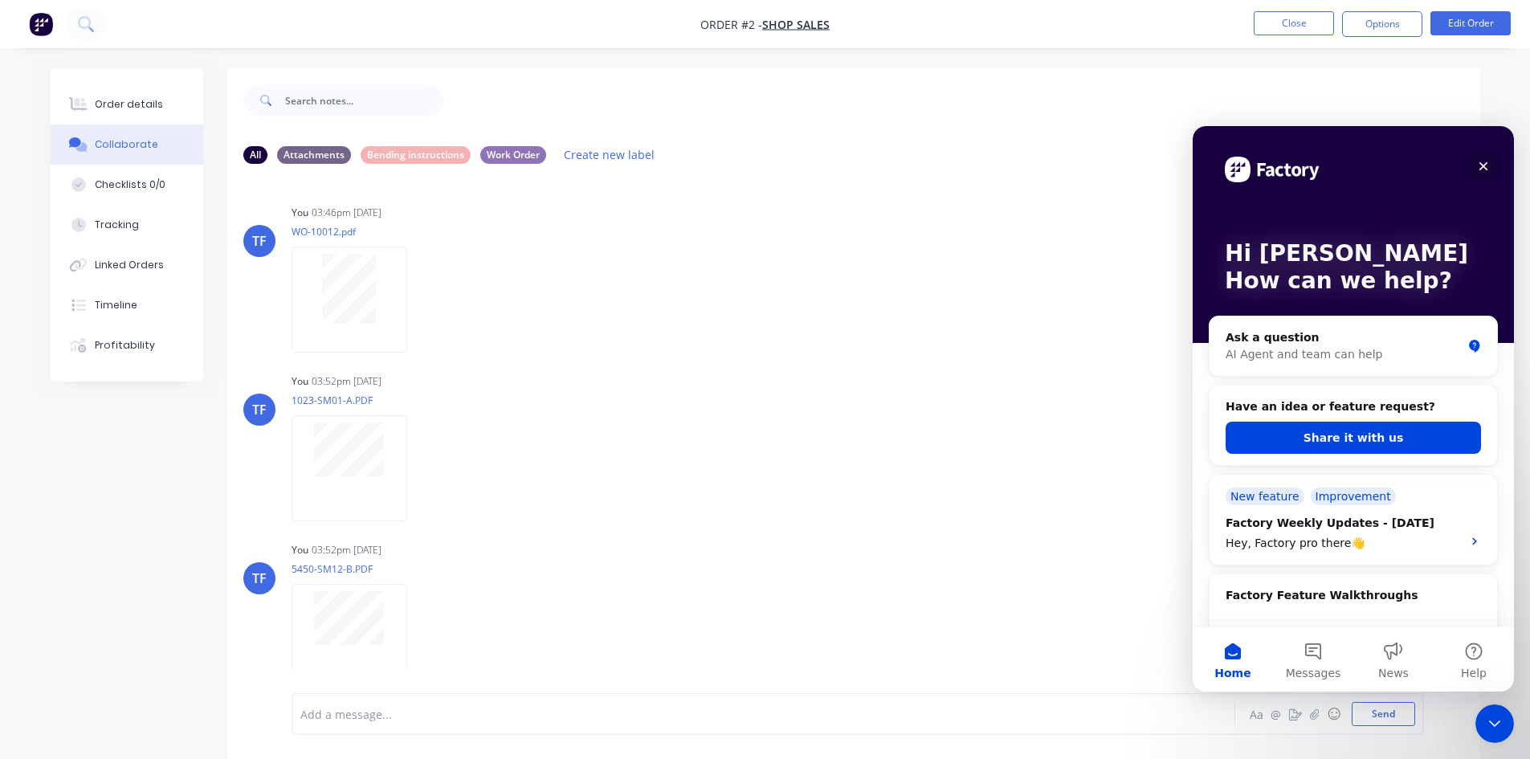
click at [1477, 167] on icon "Close" at bounding box center [1483, 166] width 13 height 13
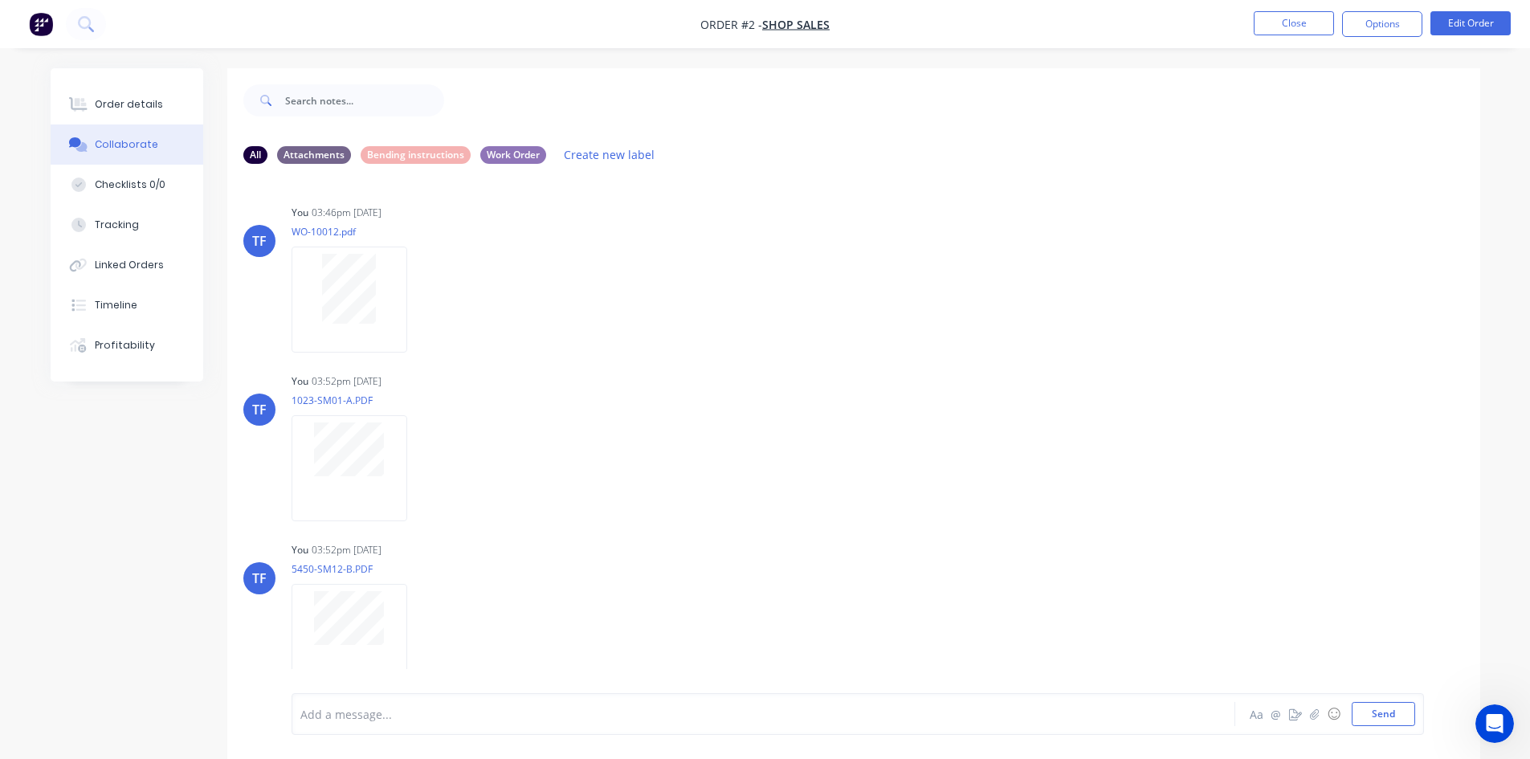
click at [1312, 724] on div "Aa @ ☺ Send" at bounding box center [1331, 714] width 168 height 24
click at [1322, 706] on button "button" at bounding box center [1314, 713] width 19 height 19
click at [1302, 16] on button "Close" at bounding box center [1294, 23] width 80 height 24
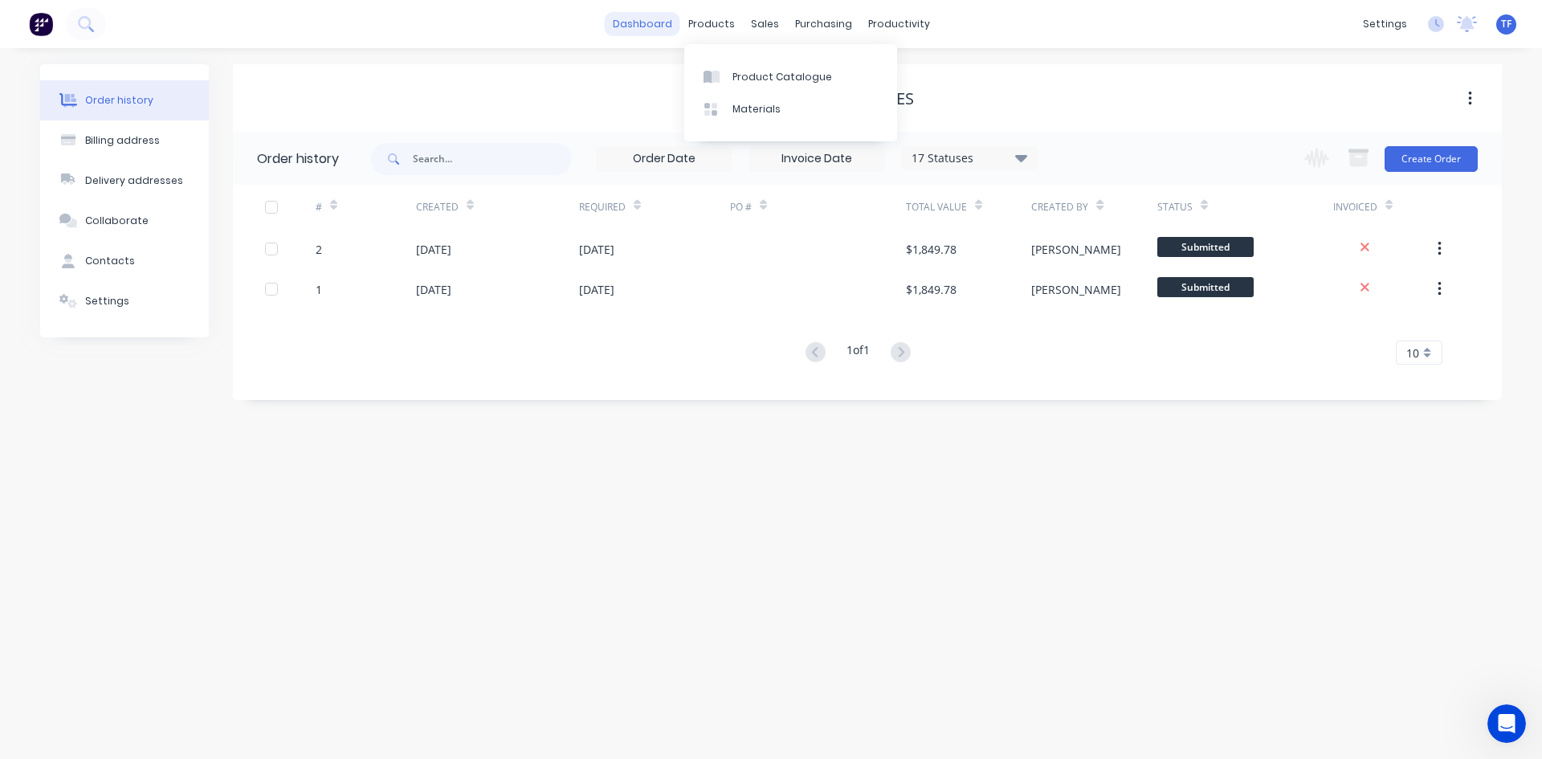
click at [660, 29] on link "dashboard" at bounding box center [642, 24] width 75 height 24
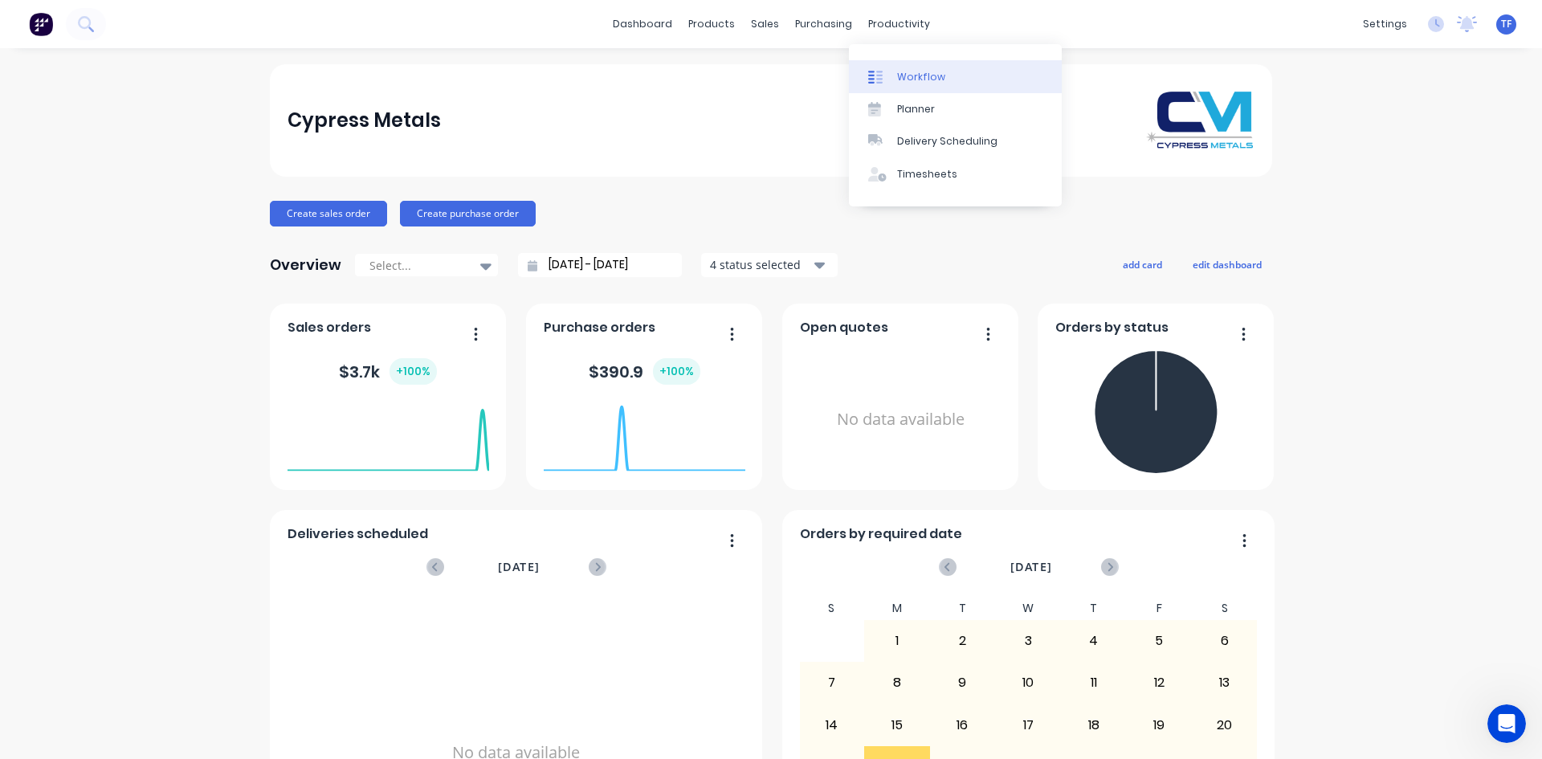
click at [903, 65] on link "Workflow" at bounding box center [955, 76] width 213 height 32
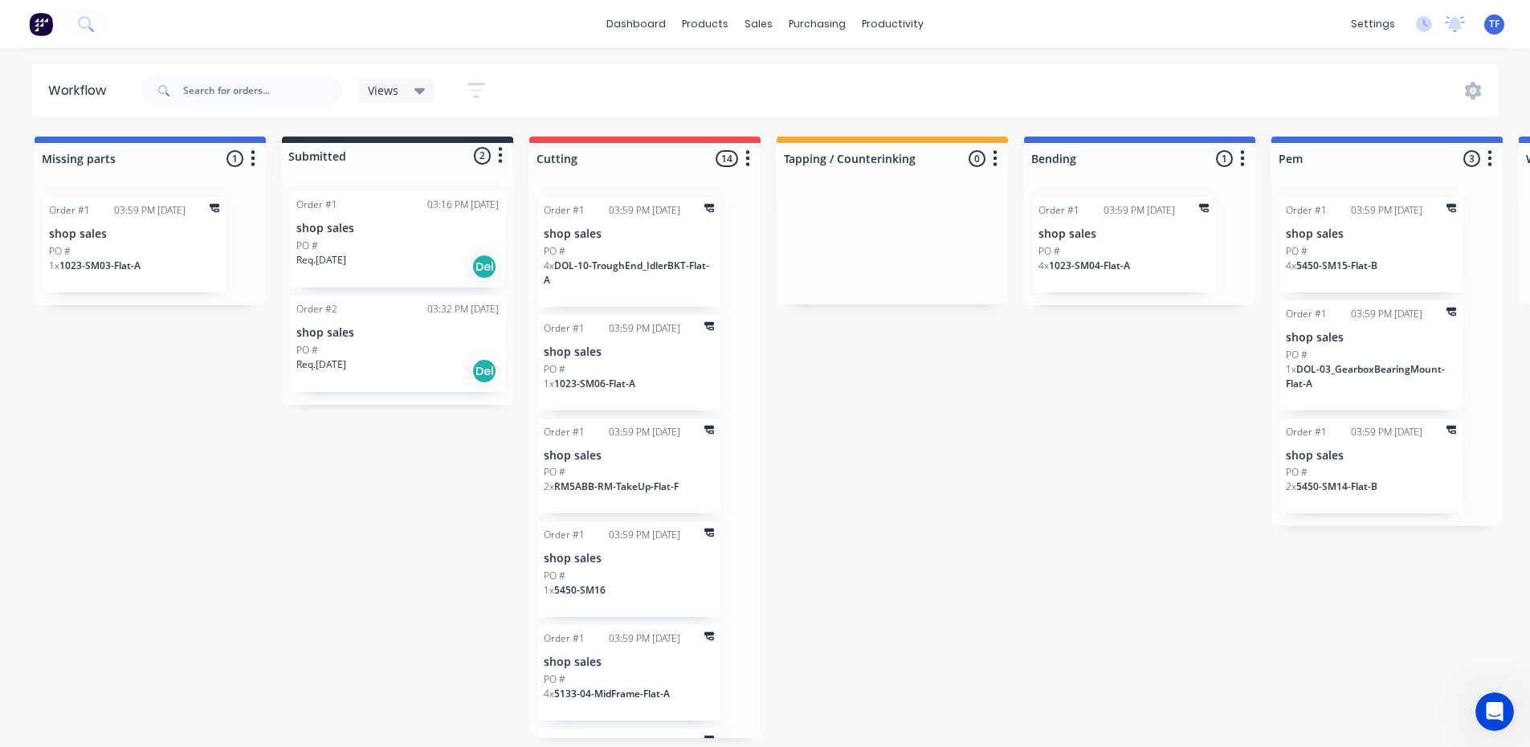
click at [885, 484] on div "Missing parts 1 Status colour #4169E1 hex #4169E1 Save Cancel Notifications Ema…" at bounding box center [1443, 438] width 2911 height 602
click at [641, 395] on div "1 x 1023-SM06-Flat-A" at bounding box center [629, 390] width 170 height 27
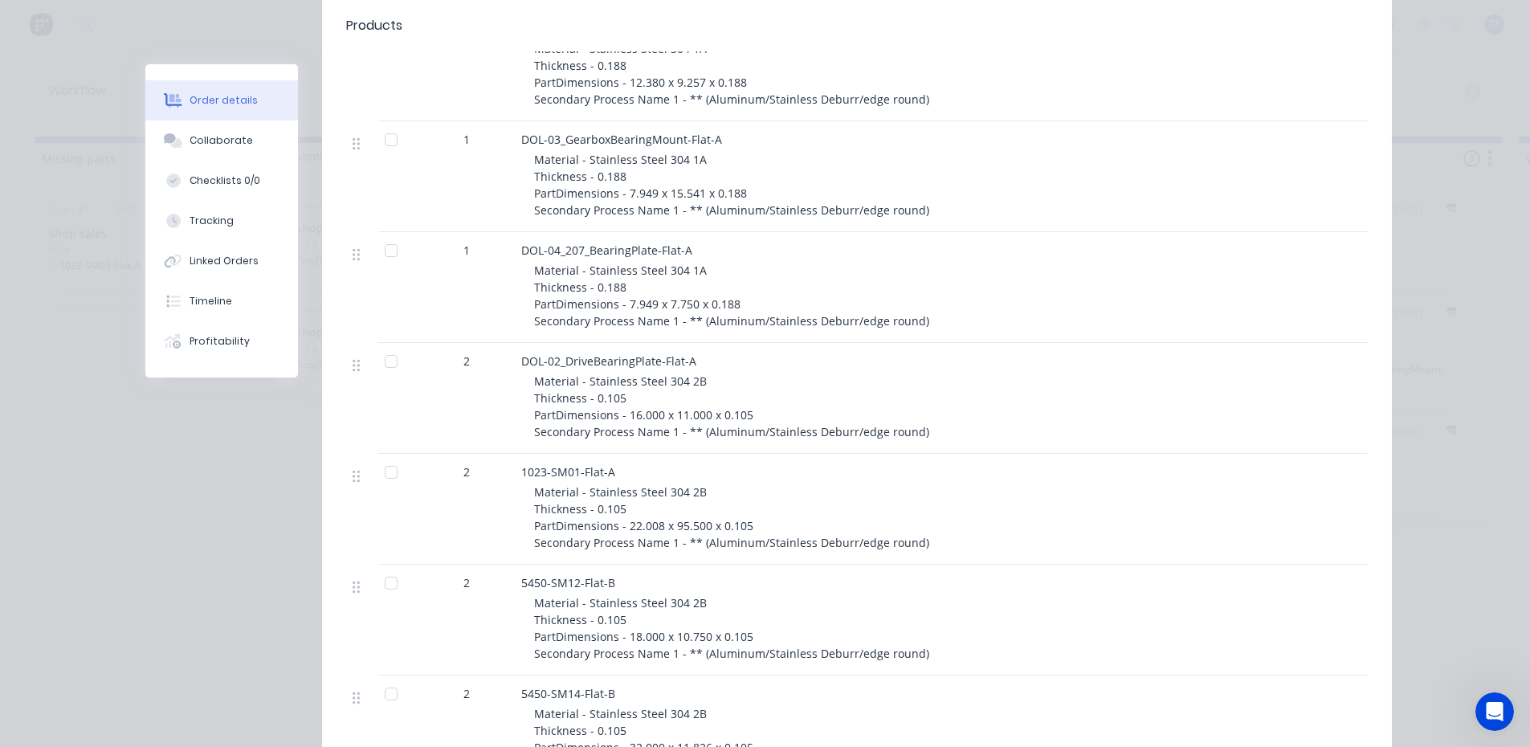
scroll to position [1124, 0]
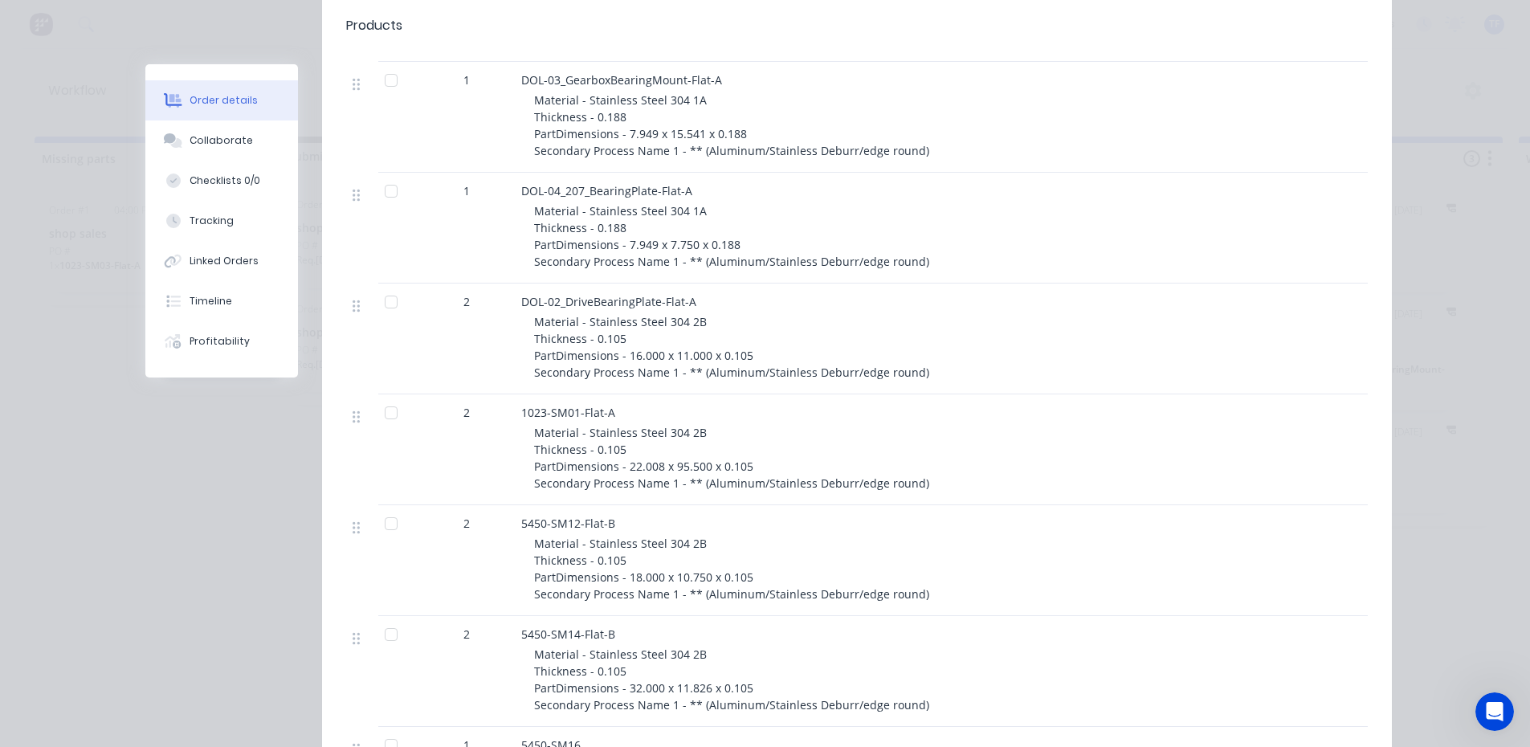
click at [1499, 498] on div "Order details Collaborate Checklists 0/0 Tracking Linked Orders Timeline Profit…" at bounding box center [765, 373] width 1530 height 747
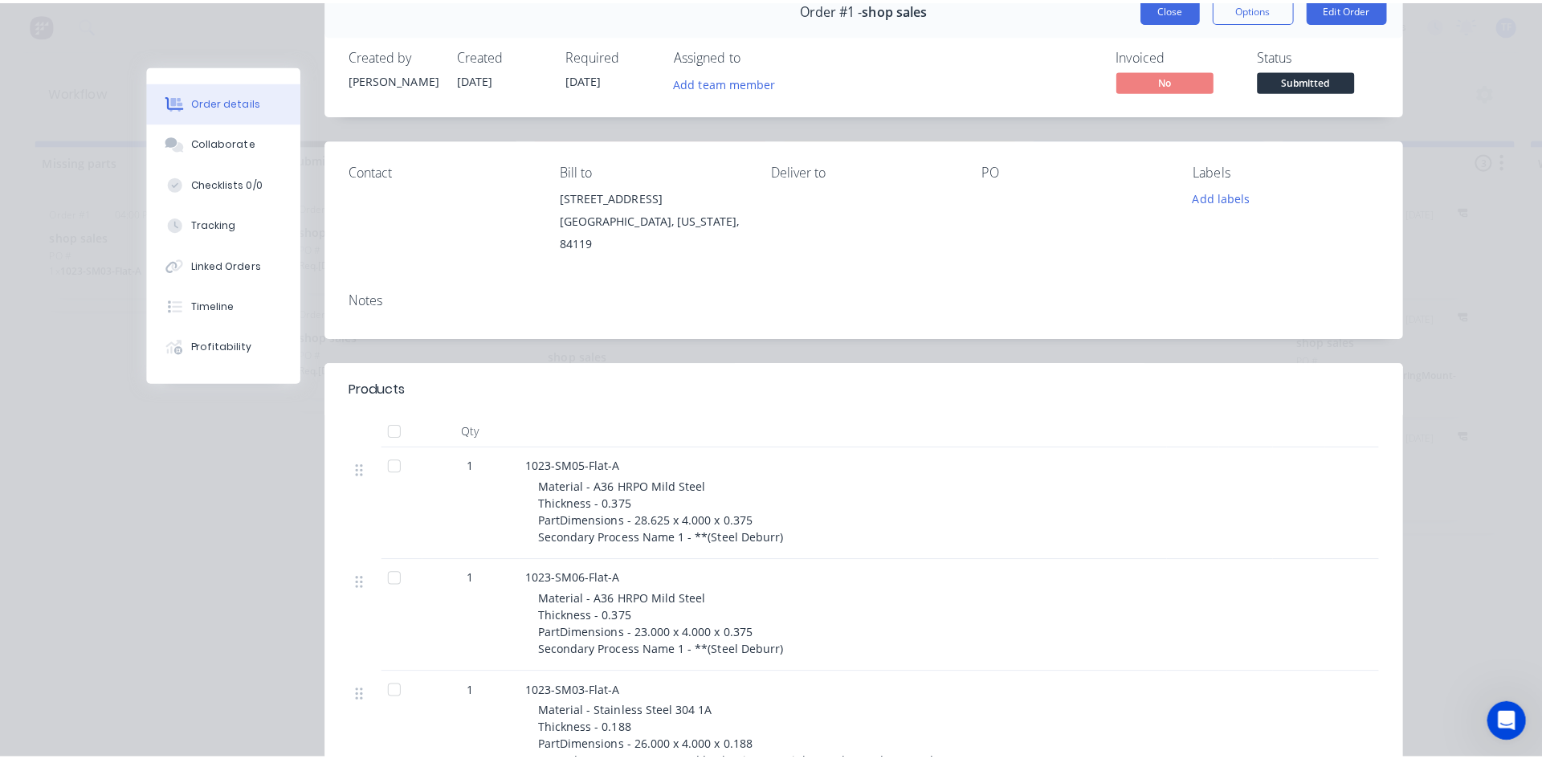
scroll to position [0, 0]
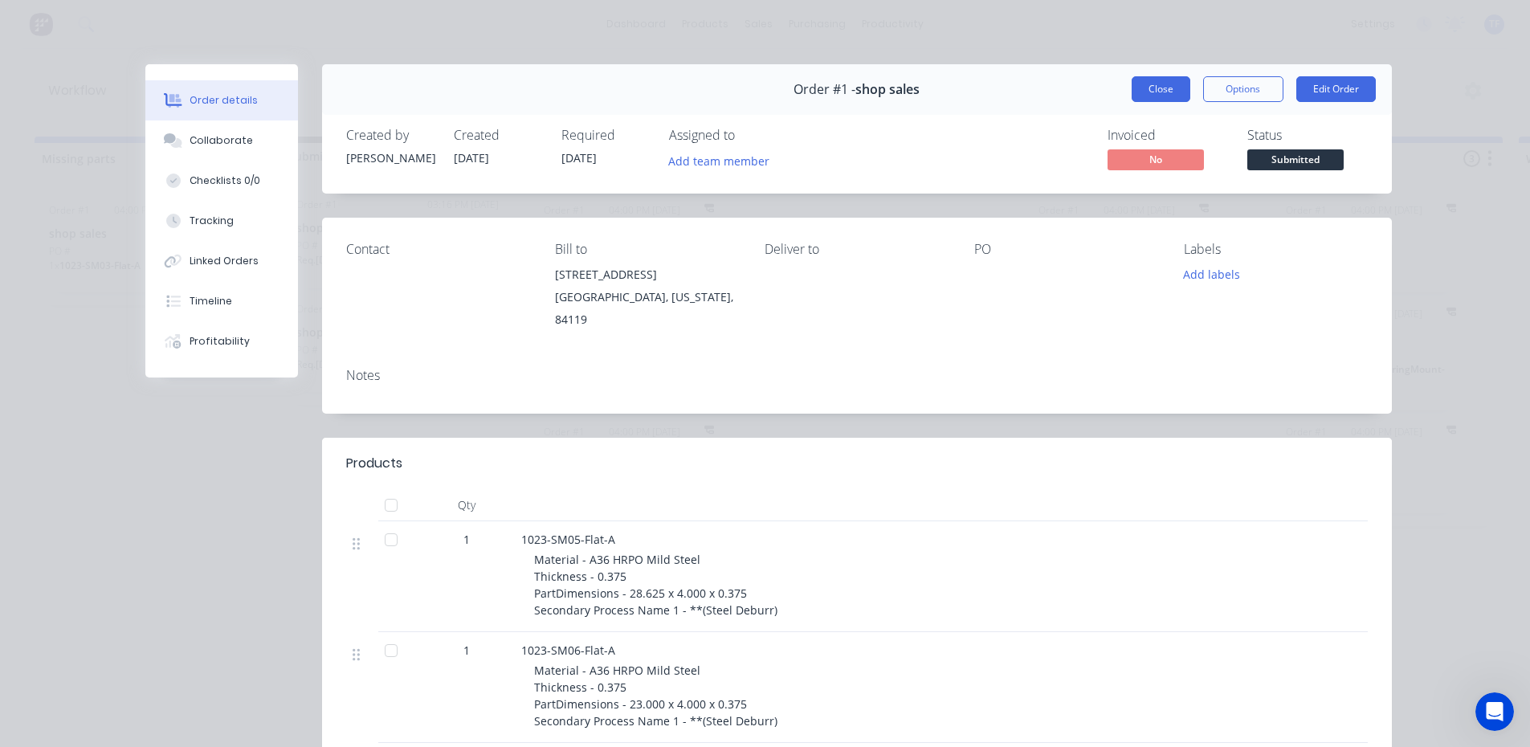
click at [1150, 98] on button "Close" at bounding box center [1161, 89] width 59 height 26
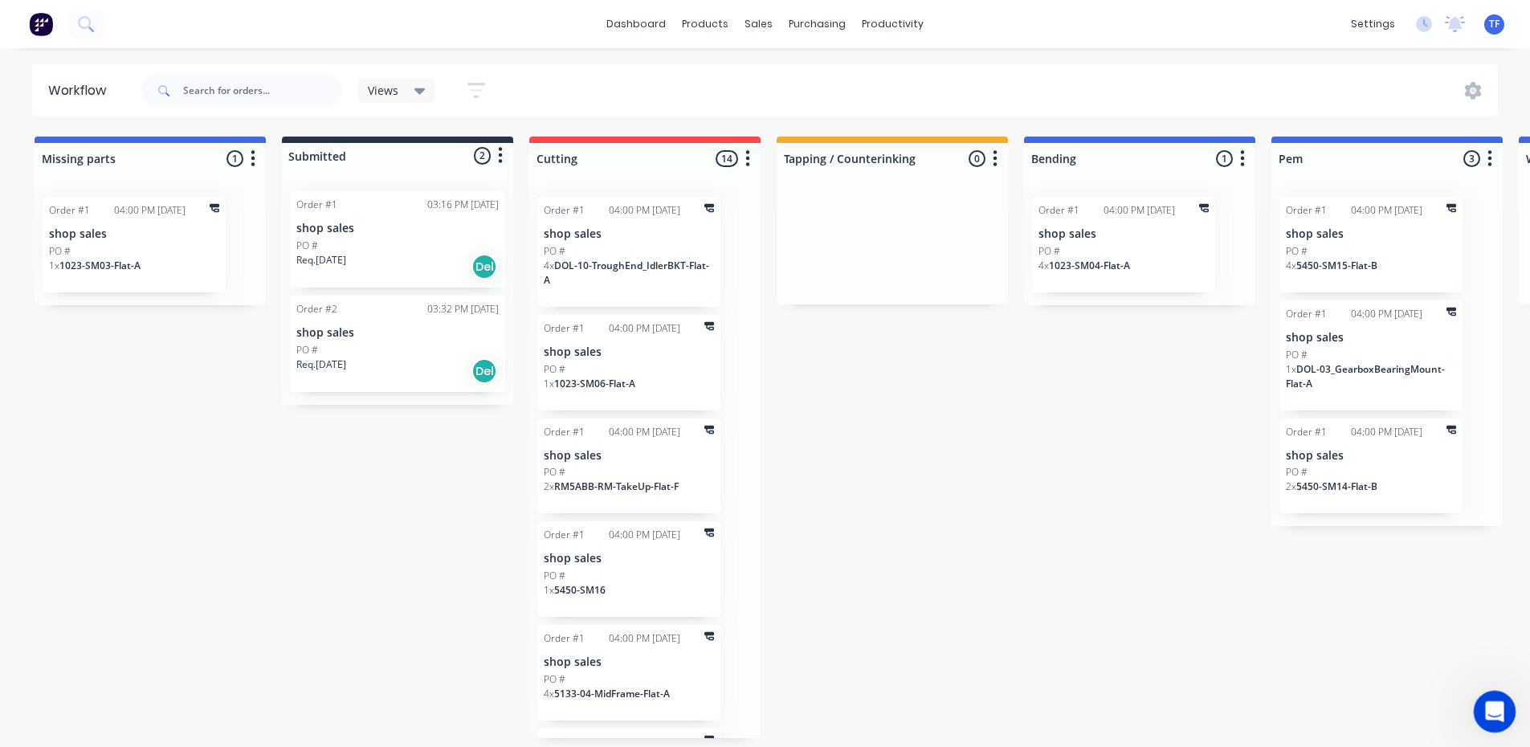
click at [1496, 700] on icon "Open Intercom Messenger" at bounding box center [1492, 709] width 27 height 27
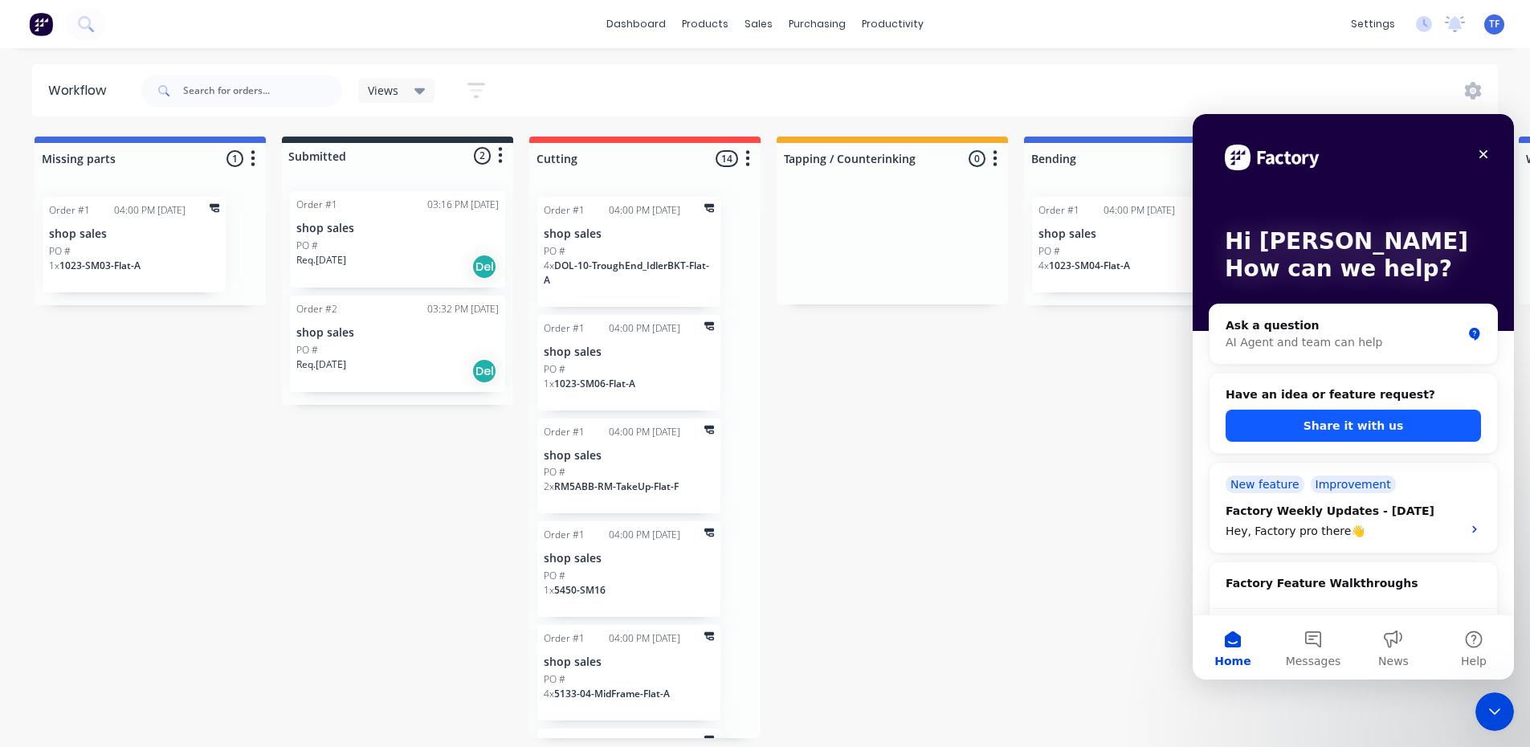
click at [1413, 430] on button "Share it with us" at bounding box center [1353, 426] width 255 height 32
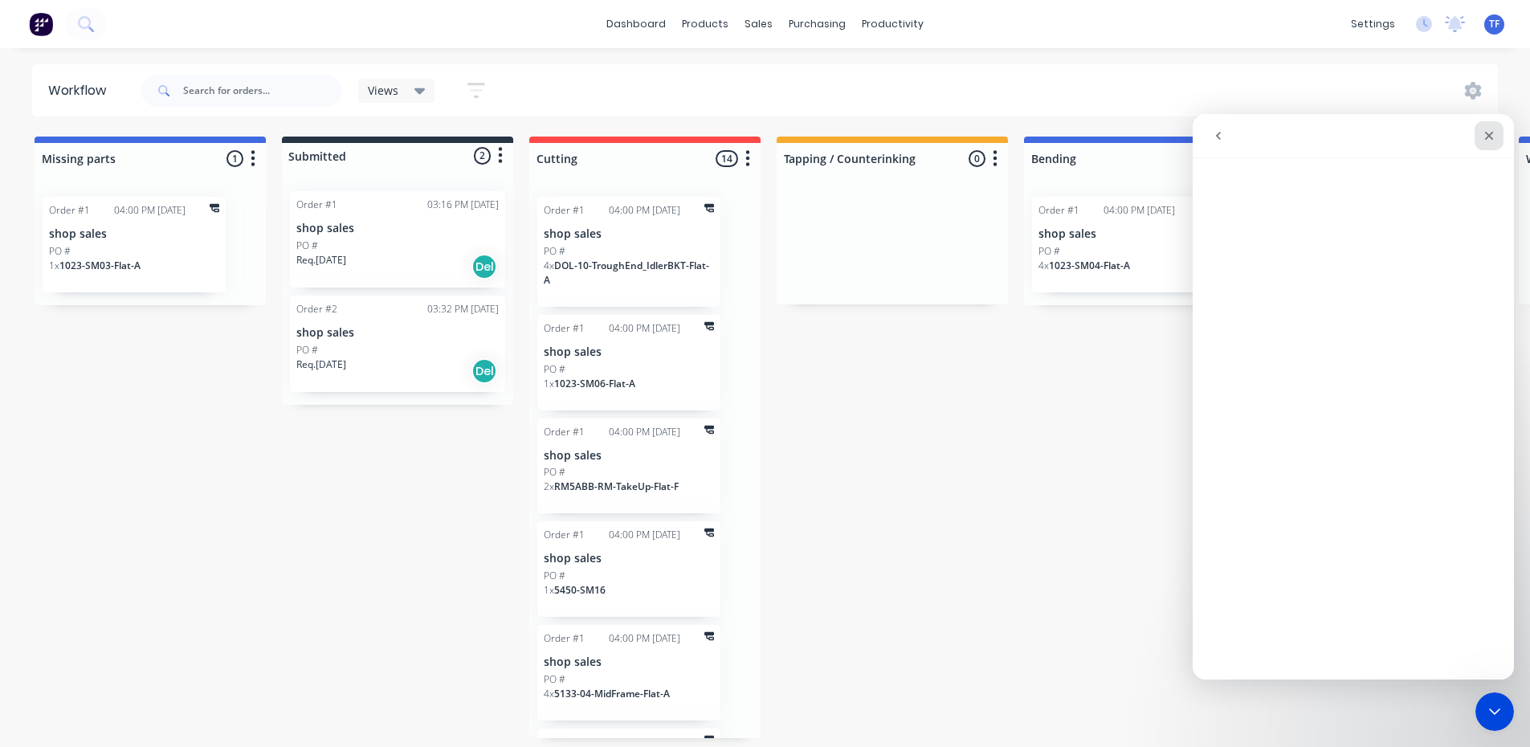
click at [1487, 132] on icon "Close" at bounding box center [1489, 135] width 13 height 13
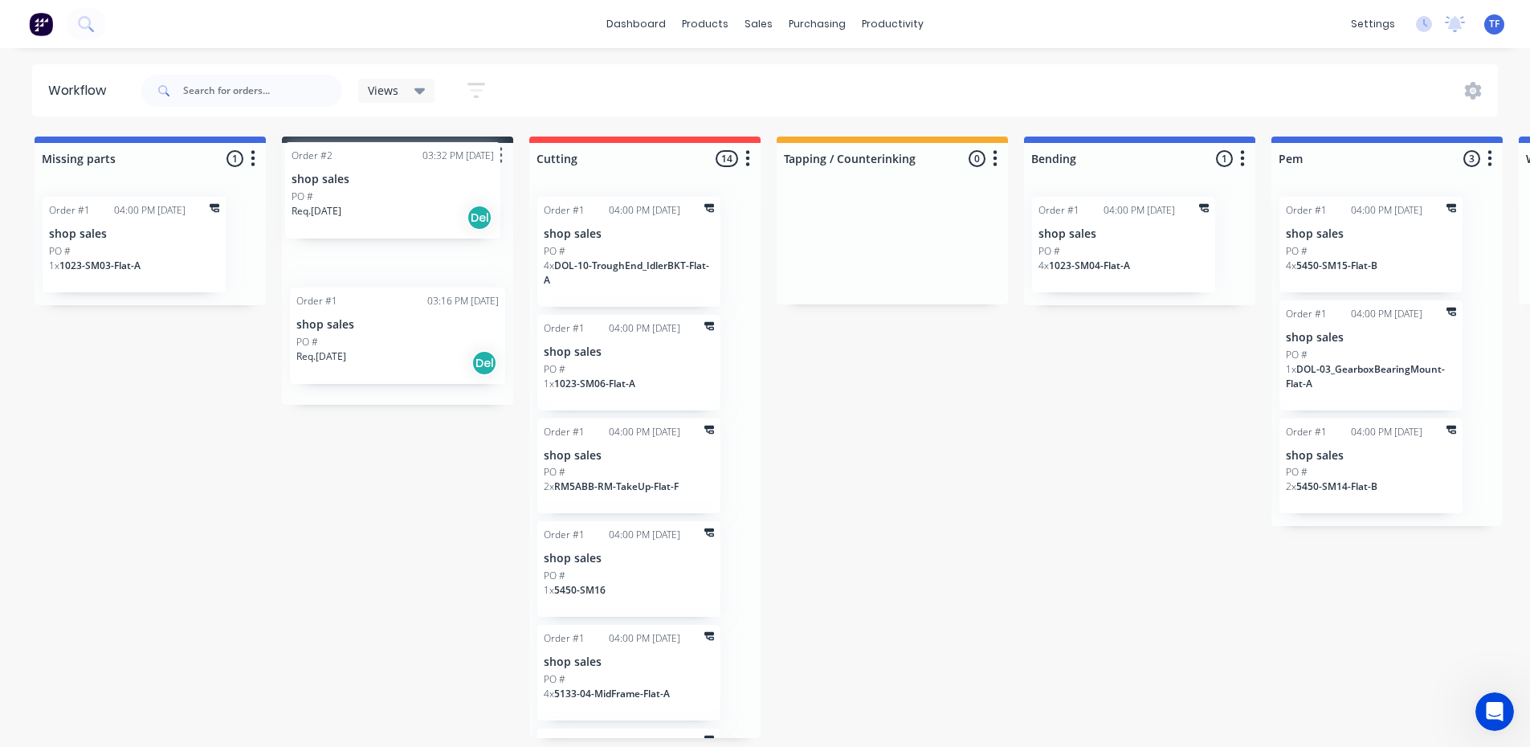
drag, startPoint x: 377, startPoint y: 353, endPoint x: 369, endPoint y: 174, distance: 179.3
click at [369, 171] on div "Submitted 2 Status colour #273444 hex #273444 Save Cancel Summaries Total order…" at bounding box center [397, 271] width 231 height 268
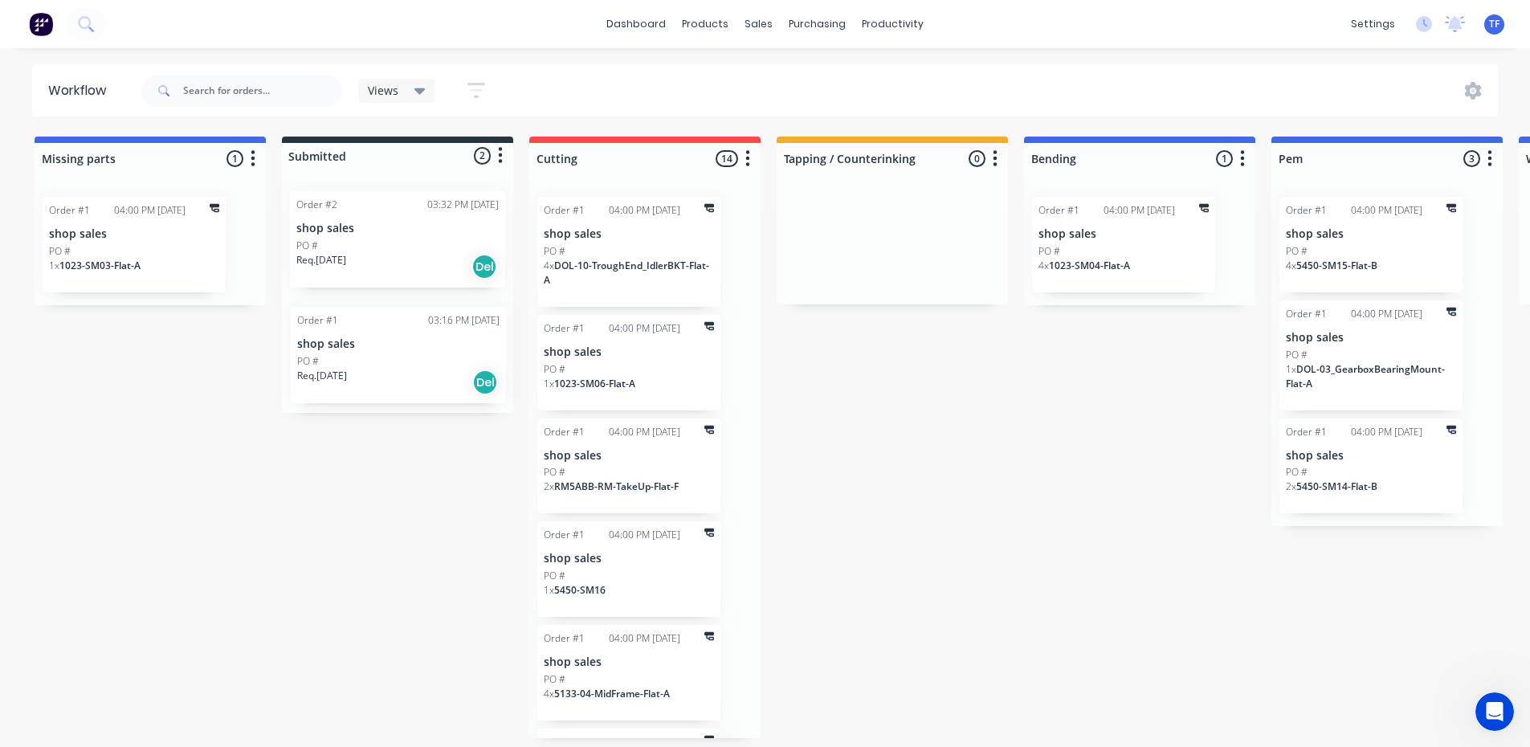
drag, startPoint x: 383, startPoint y: 222, endPoint x: 383, endPoint y: 355, distance: 132.5
click at [383, 355] on div "Order #1 03:16 PM 23/09/25 shop sales PO # Req. 21/09/25 Del Order #2 03:32 PM …" at bounding box center [397, 295] width 231 height 235
drag, startPoint x: 402, startPoint y: 279, endPoint x: 398, endPoint y: 370, distance: 91.6
click at [398, 370] on div "Order #1 03:16 PM 23/09/25 shop sales PO # Req. 21/09/25 Del Order #2 03:32 PM …" at bounding box center [397, 295] width 231 height 235
click at [1429, 24] on icon at bounding box center [1424, 24] width 16 height 16
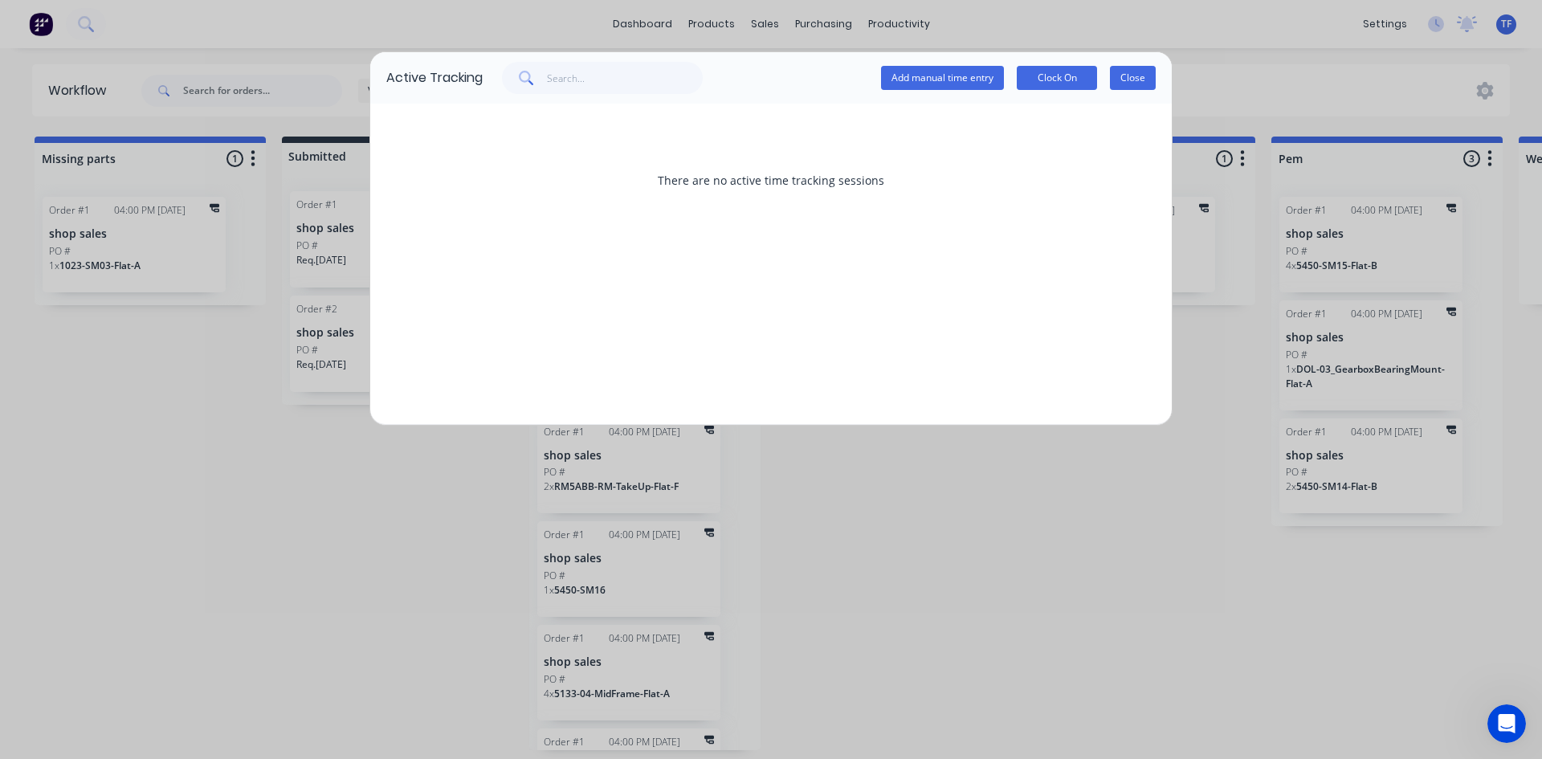
click at [1132, 75] on button "Close" at bounding box center [1133, 78] width 46 height 24
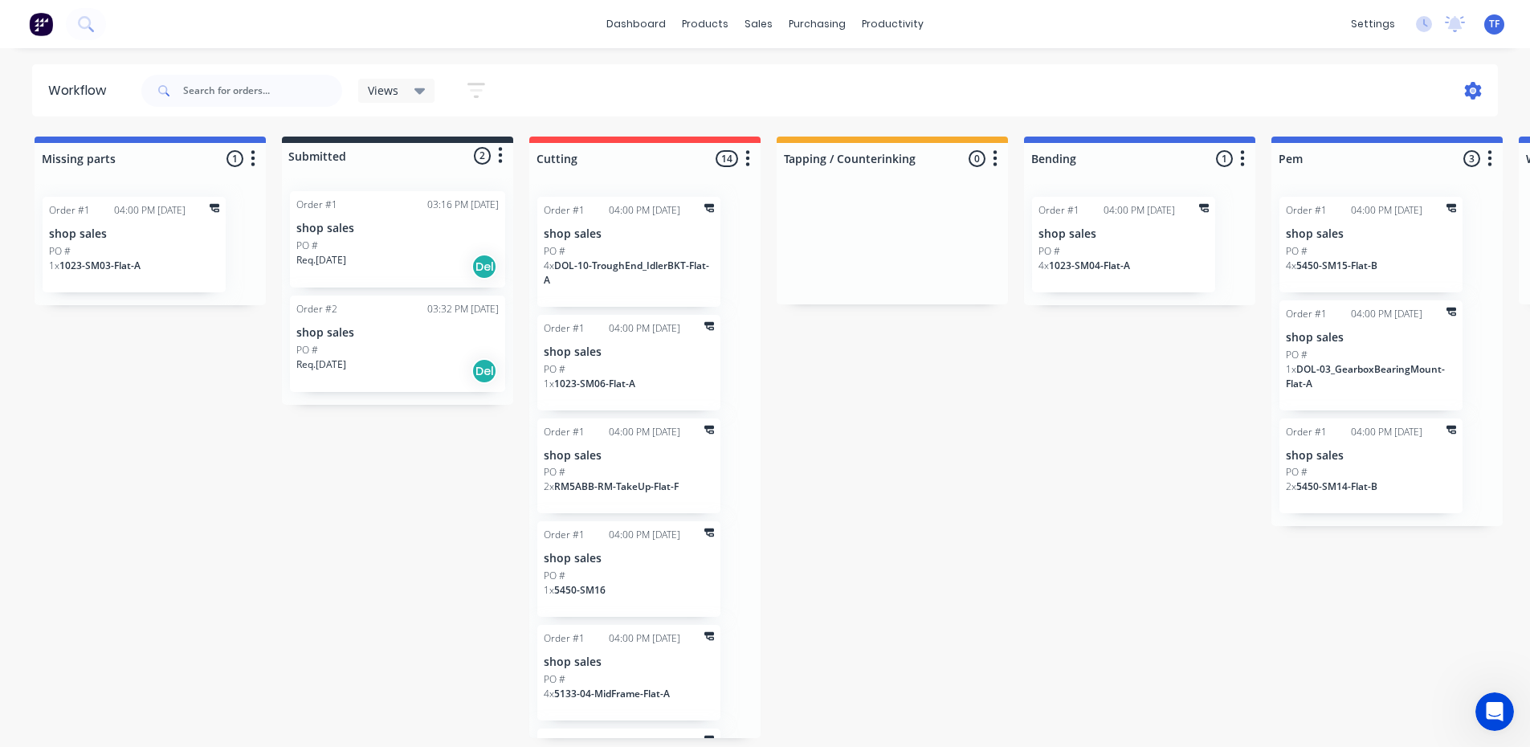
click at [1476, 92] on icon at bounding box center [1473, 91] width 17 height 18
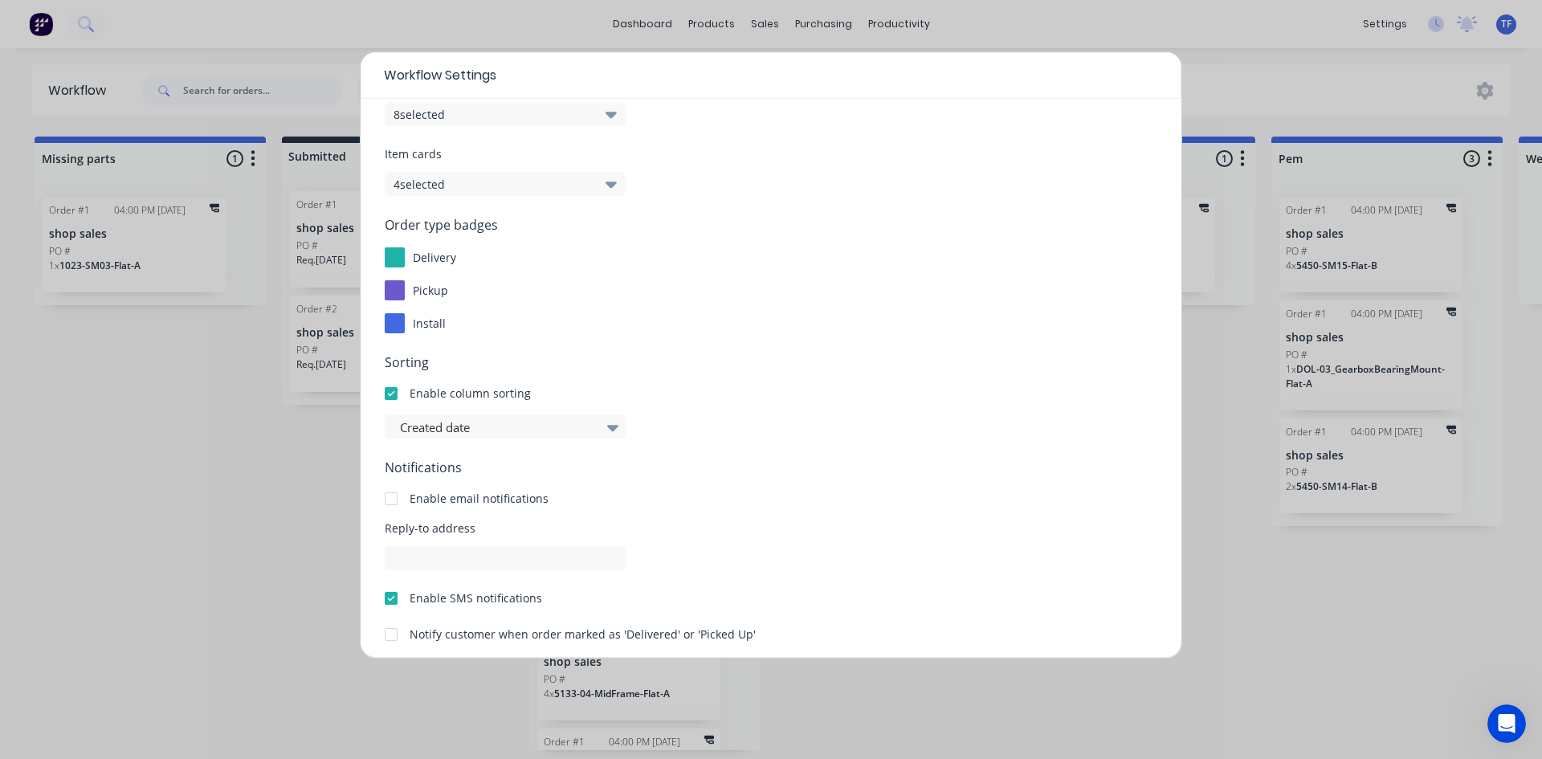
scroll to position [80, 0]
click at [590, 429] on div at bounding box center [497, 427] width 198 height 20
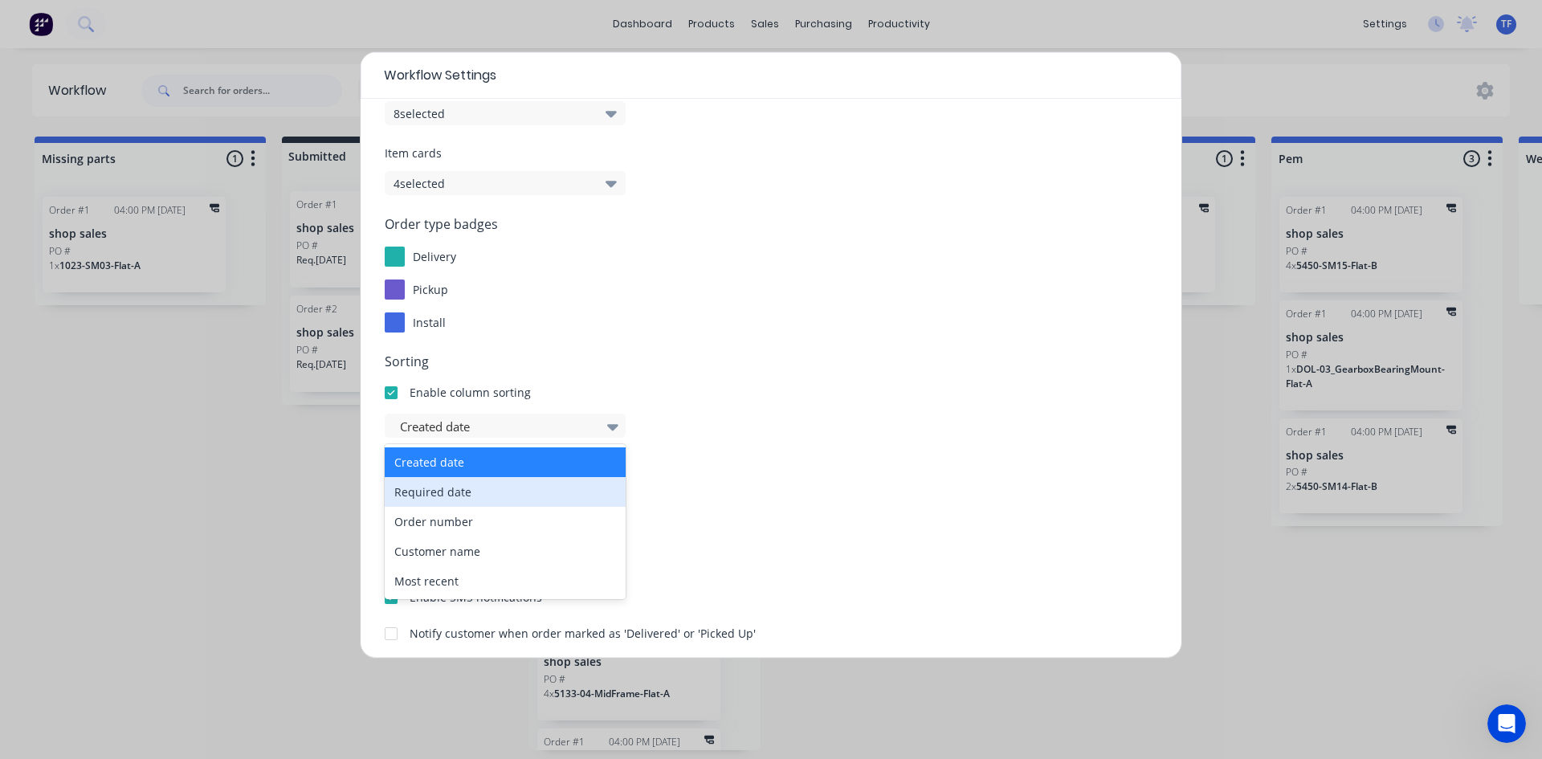
click at [555, 483] on div "Required date" at bounding box center [505, 492] width 241 height 30
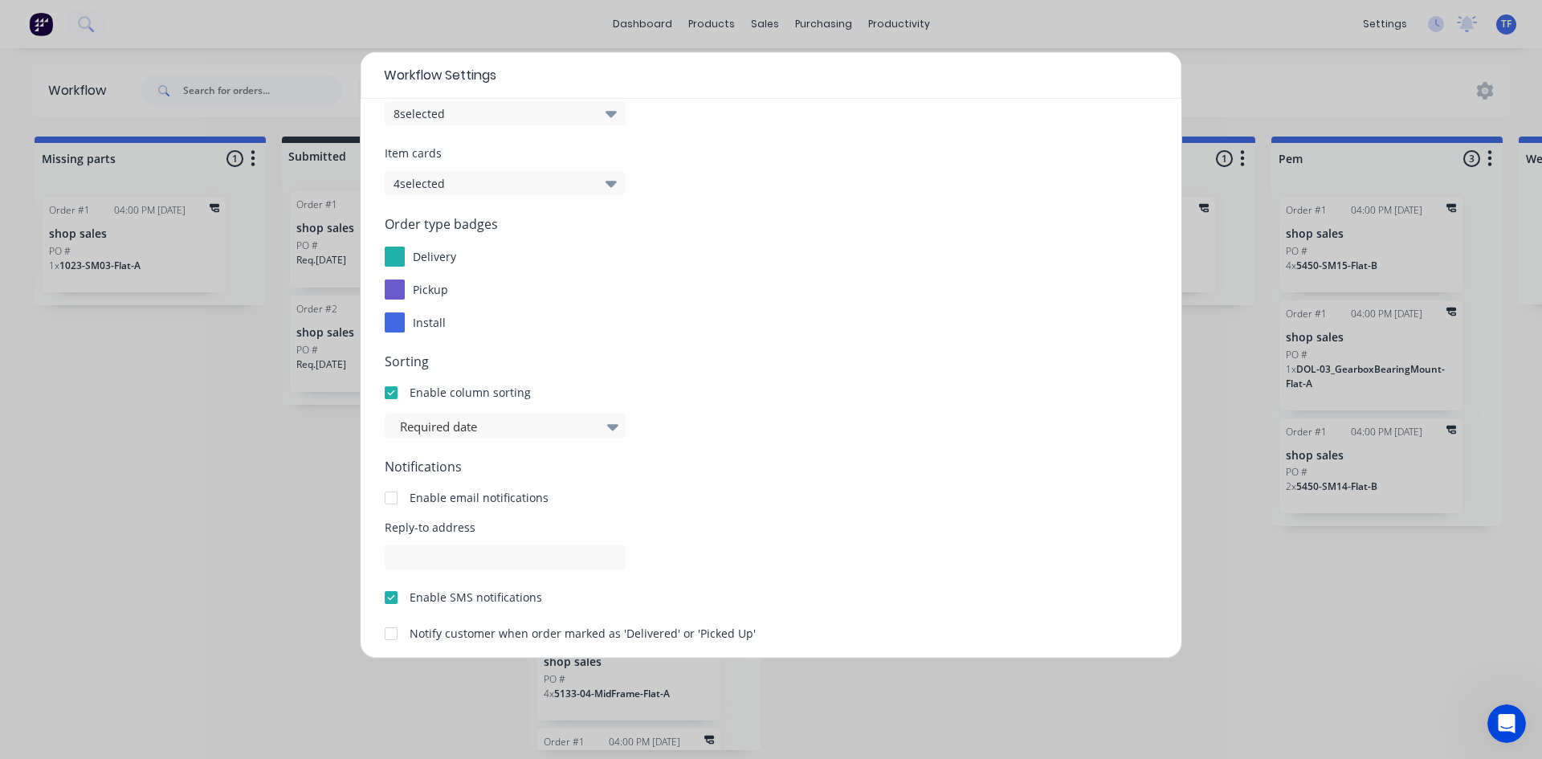
click at [462, 396] on div "Enable column sorting" at bounding box center [470, 392] width 121 height 17
click at [394, 389] on div at bounding box center [391, 393] width 32 height 32
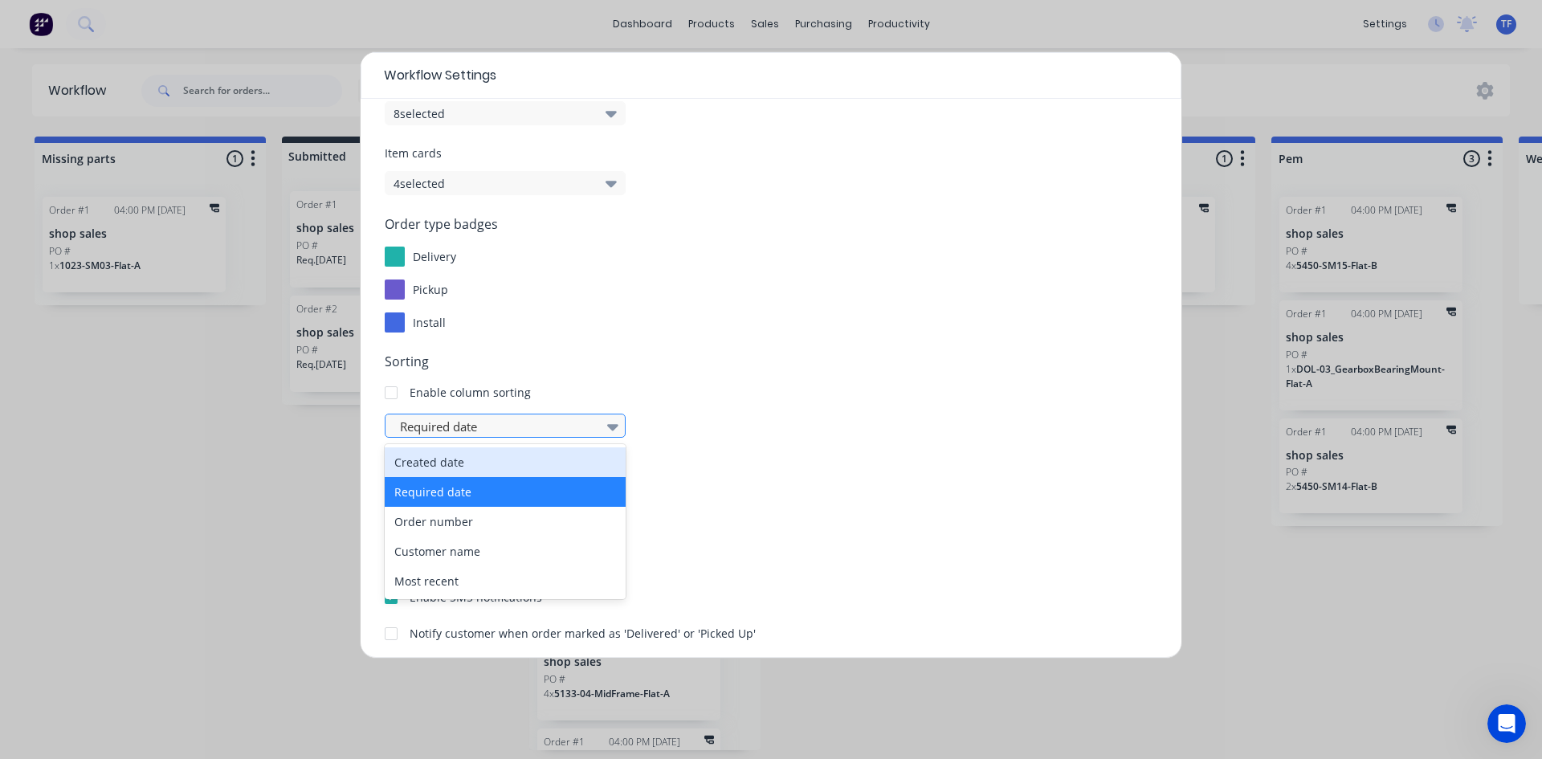
click at [606, 430] on div at bounding box center [613, 426] width 24 height 27
click at [583, 490] on div "Required date" at bounding box center [505, 492] width 241 height 30
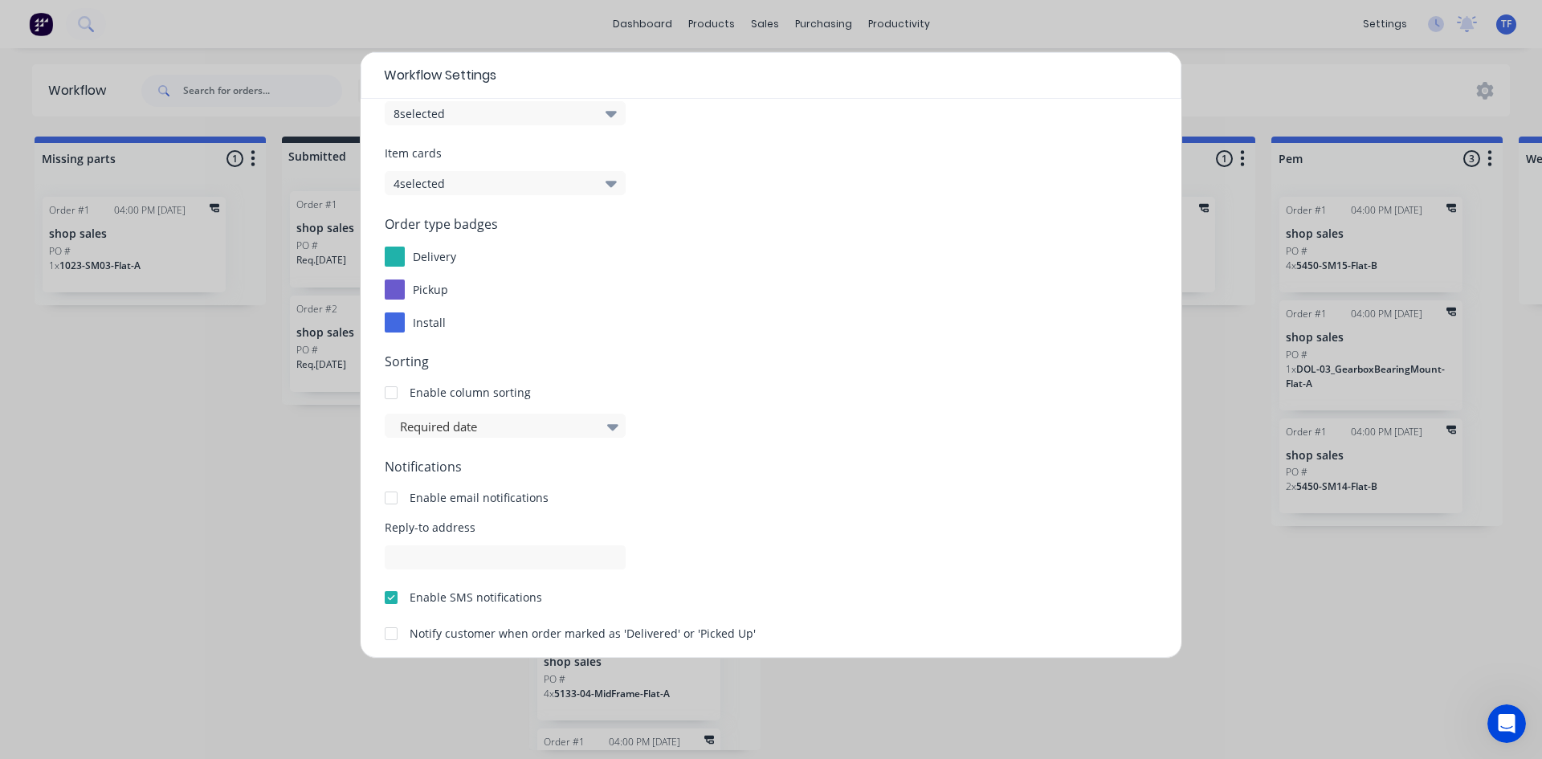
click at [384, 389] on div at bounding box center [391, 393] width 32 height 32
click at [267, 385] on div "Workflow Settings Display options Order Cards 8 selected Item cards 4 selected …" at bounding box center [771, 379] width 1542 height 759
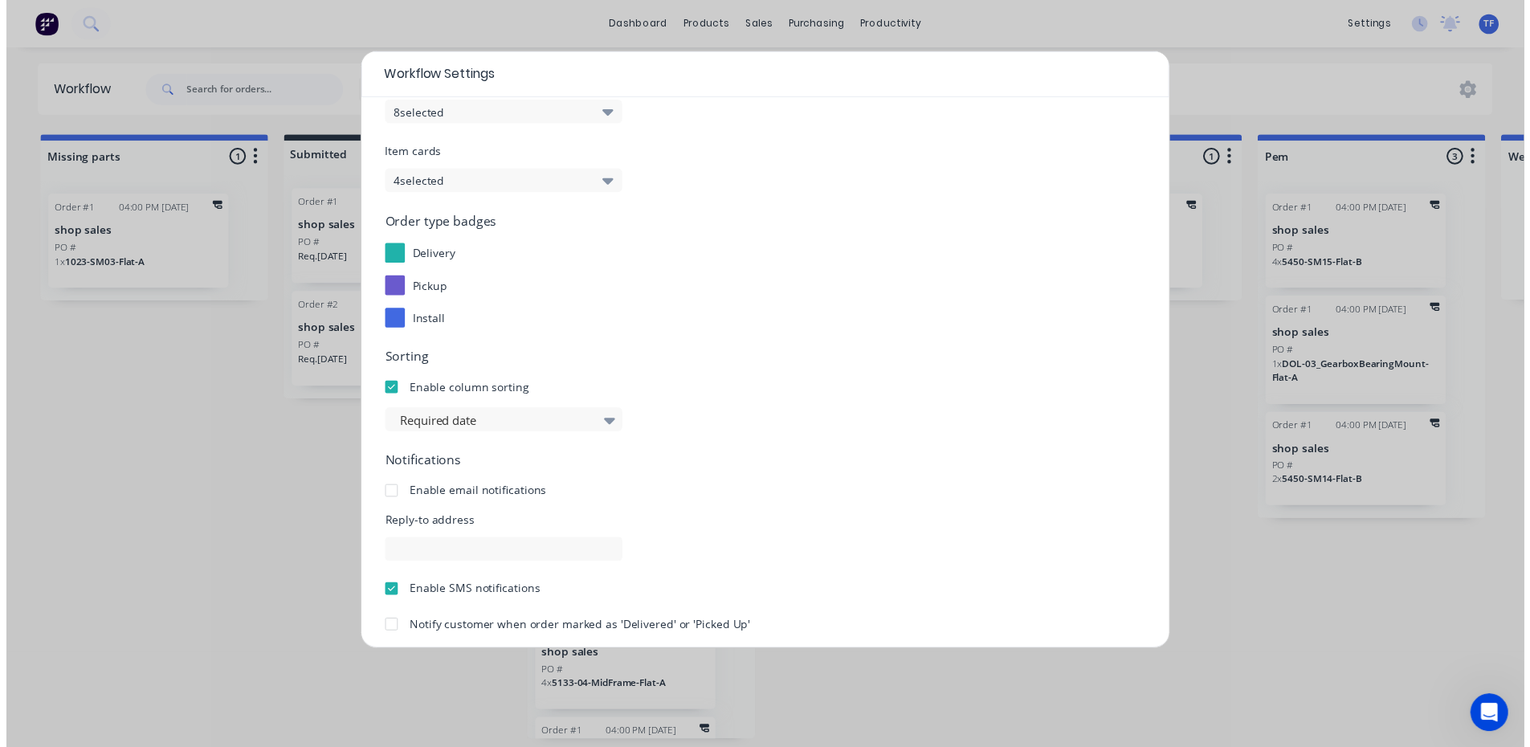
scroll to position [151, 0]
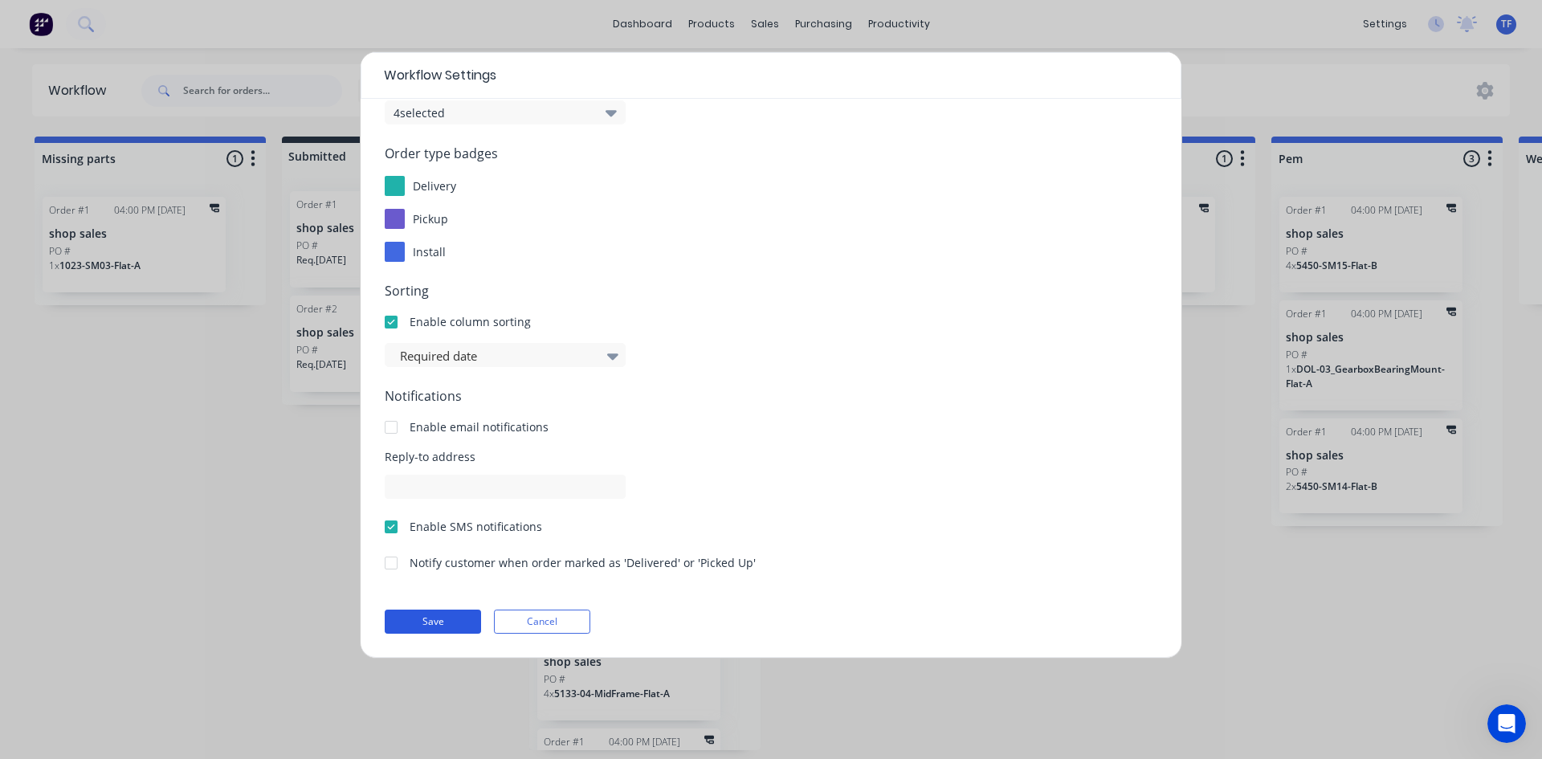
click at [441, 622] on button "Save" at bounding box center [433, 622] width 96 height 24
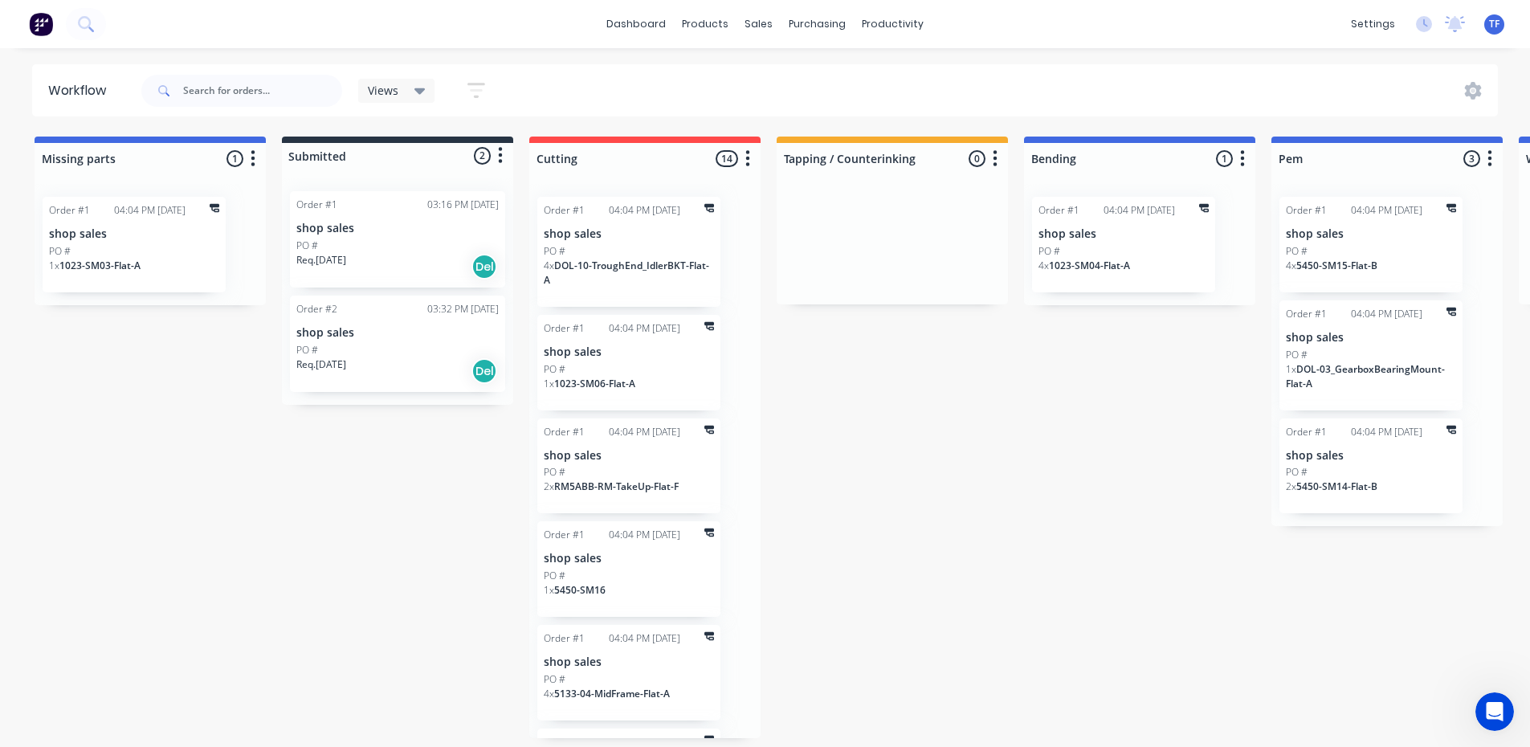
scroll to position [3, 0]
click at [363, 253] on div "Req. 21/09/25 Del" at bounding box center [397, 266] width 202 height 27
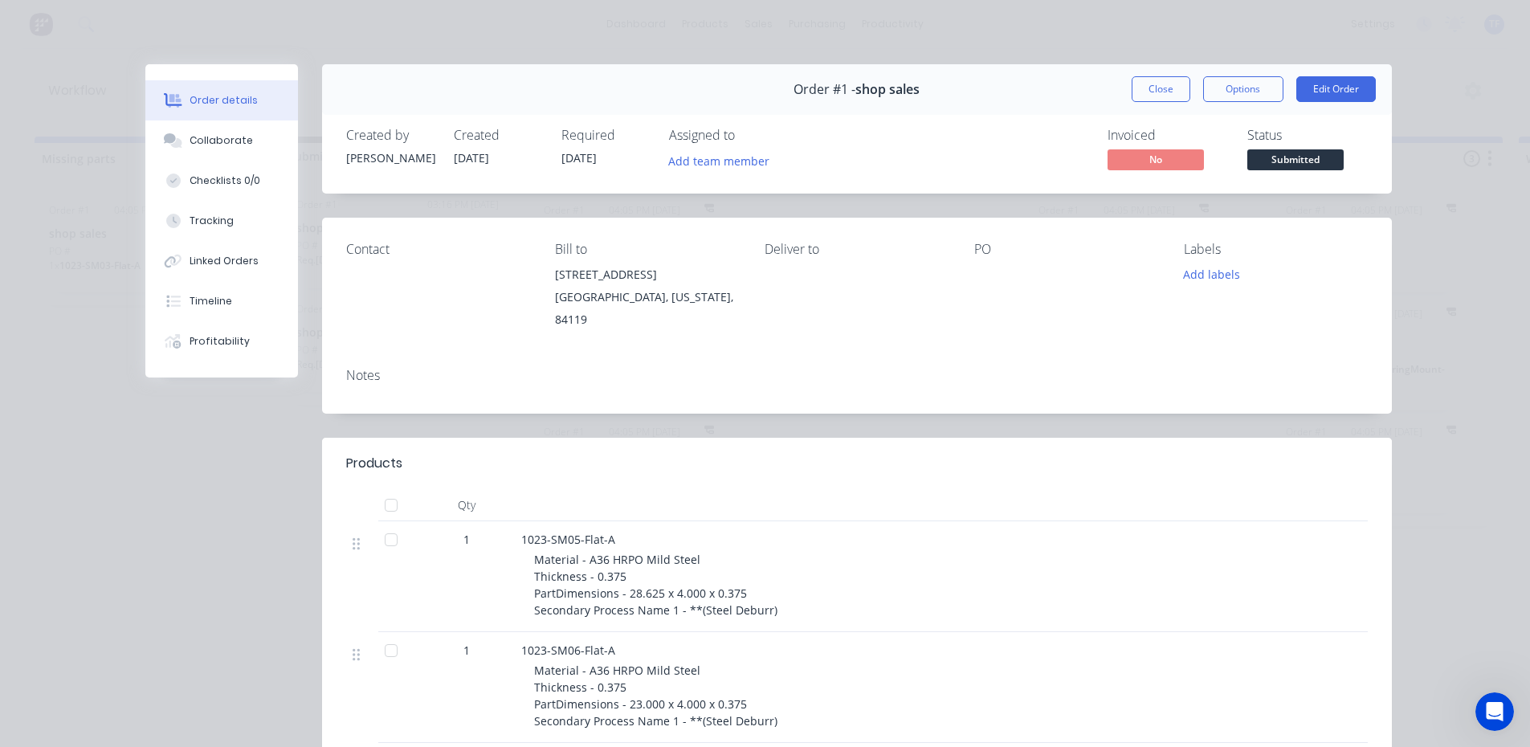
click at [1134, 93] on button "Close" at bounding box center [1161, 89] width 59 height 26
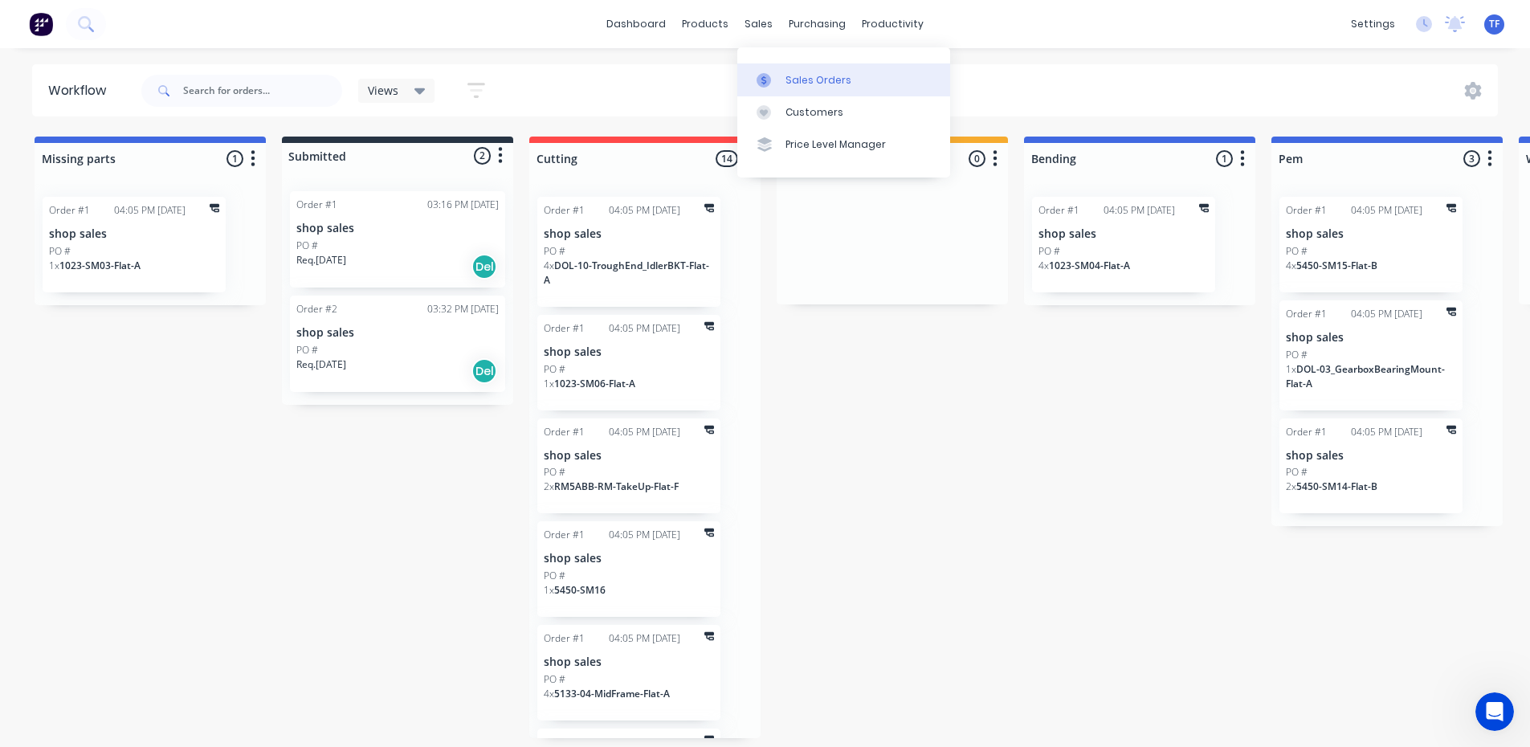
click at [775, 73] on div at bounding box center [769, 80] width 24 height 14
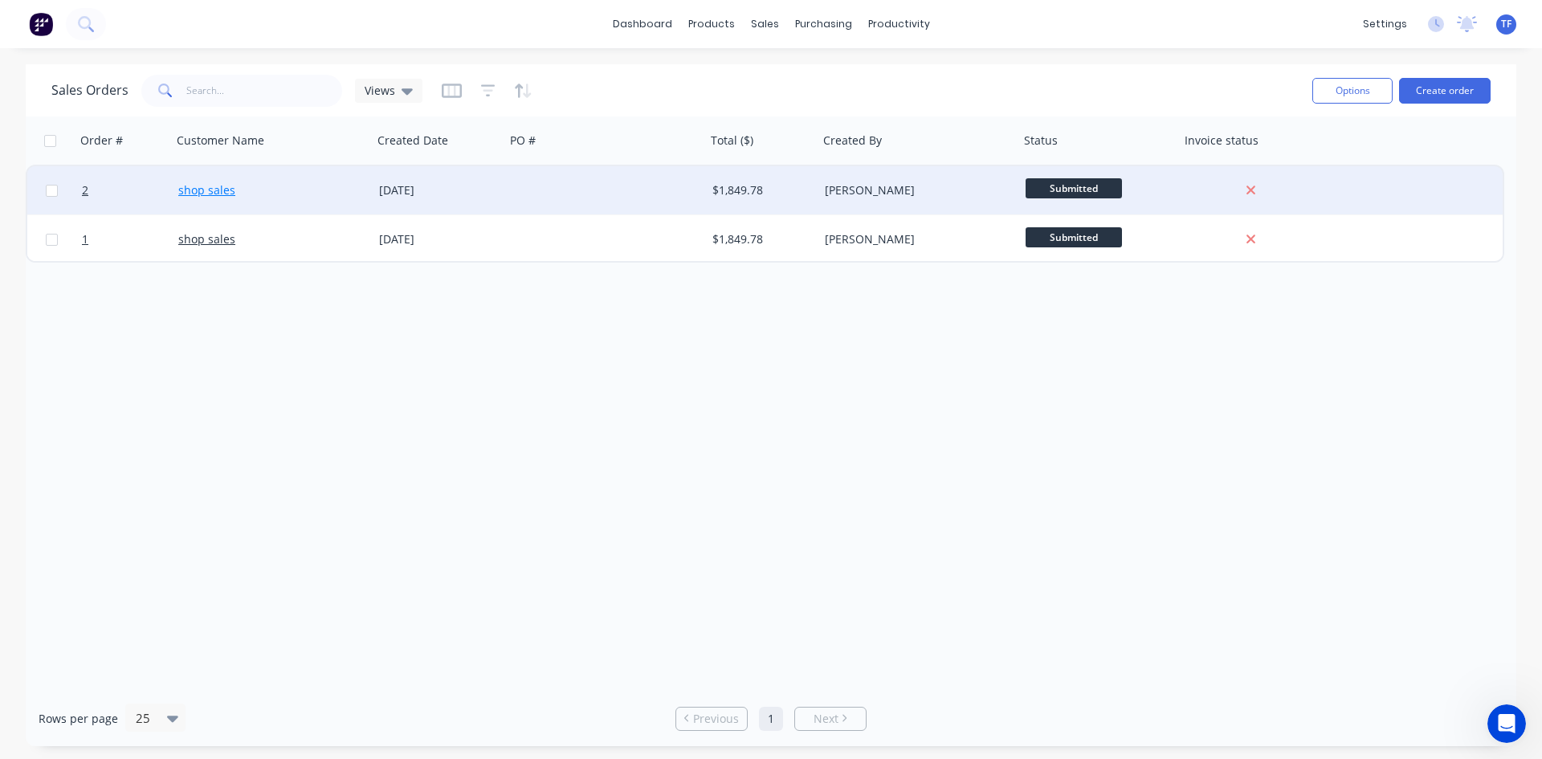
click at [189, 197] on link "shop sales" at bounding box center [206, 189] width 57 height 15
click at [397, 195] on div "23 Sep 2025" at bounding box center [439, 190] width 120 height 16
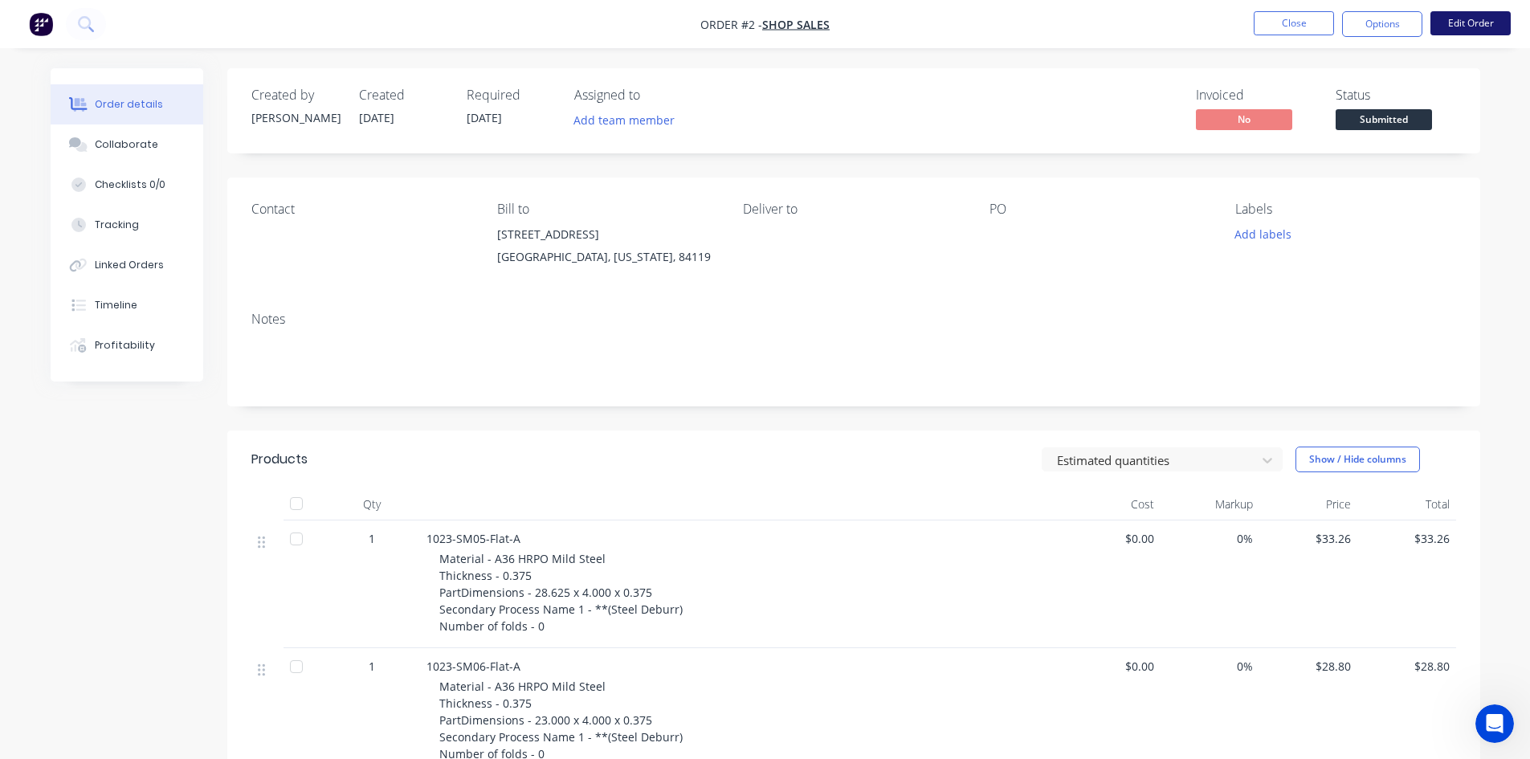
click at [1463, 18] on button "Edit Order" at bounding box center [1470, 23] width 80 height 24
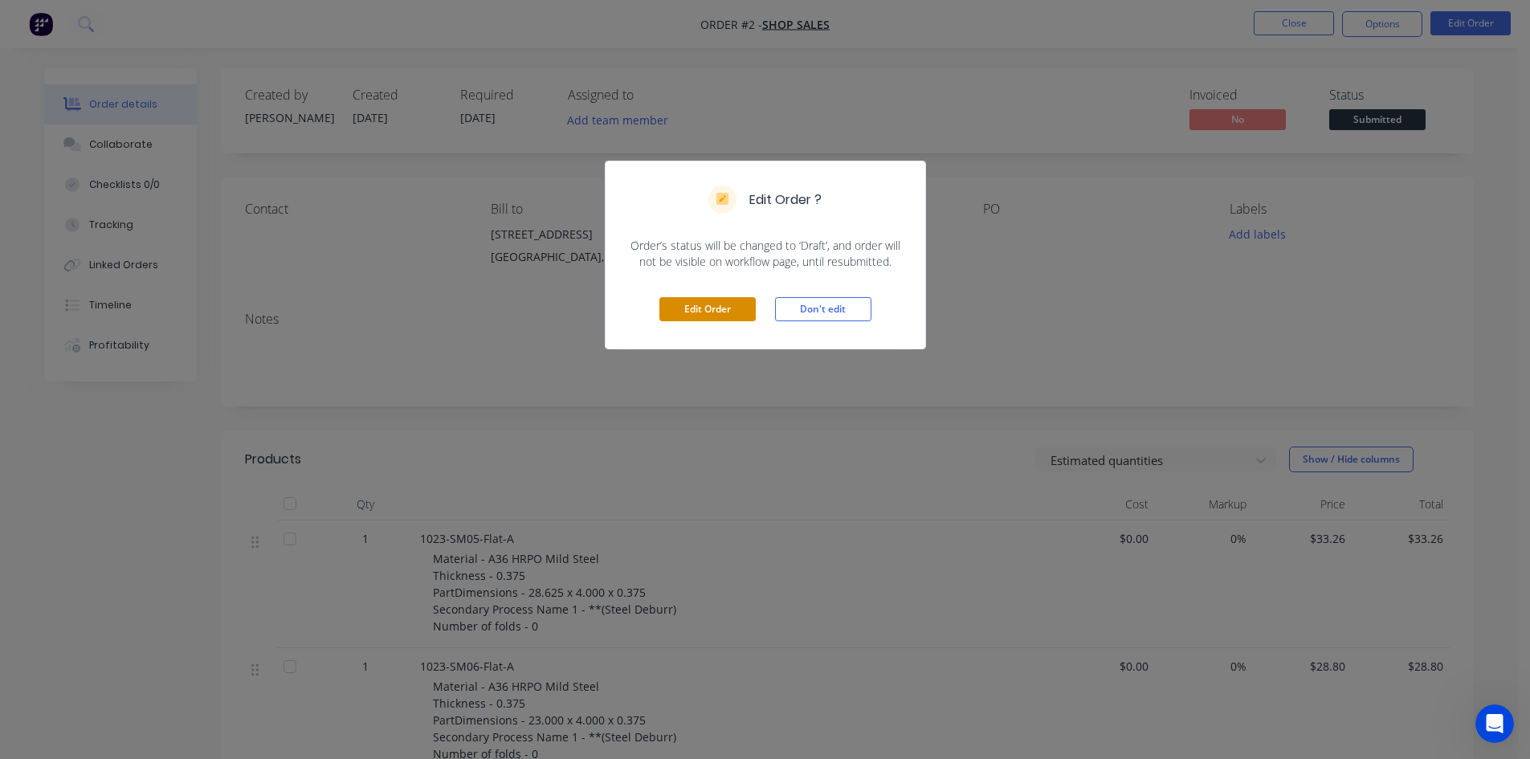
click at [720, 313] on button "Edit Order" at bounding box center [707, 309] width 96 height 24
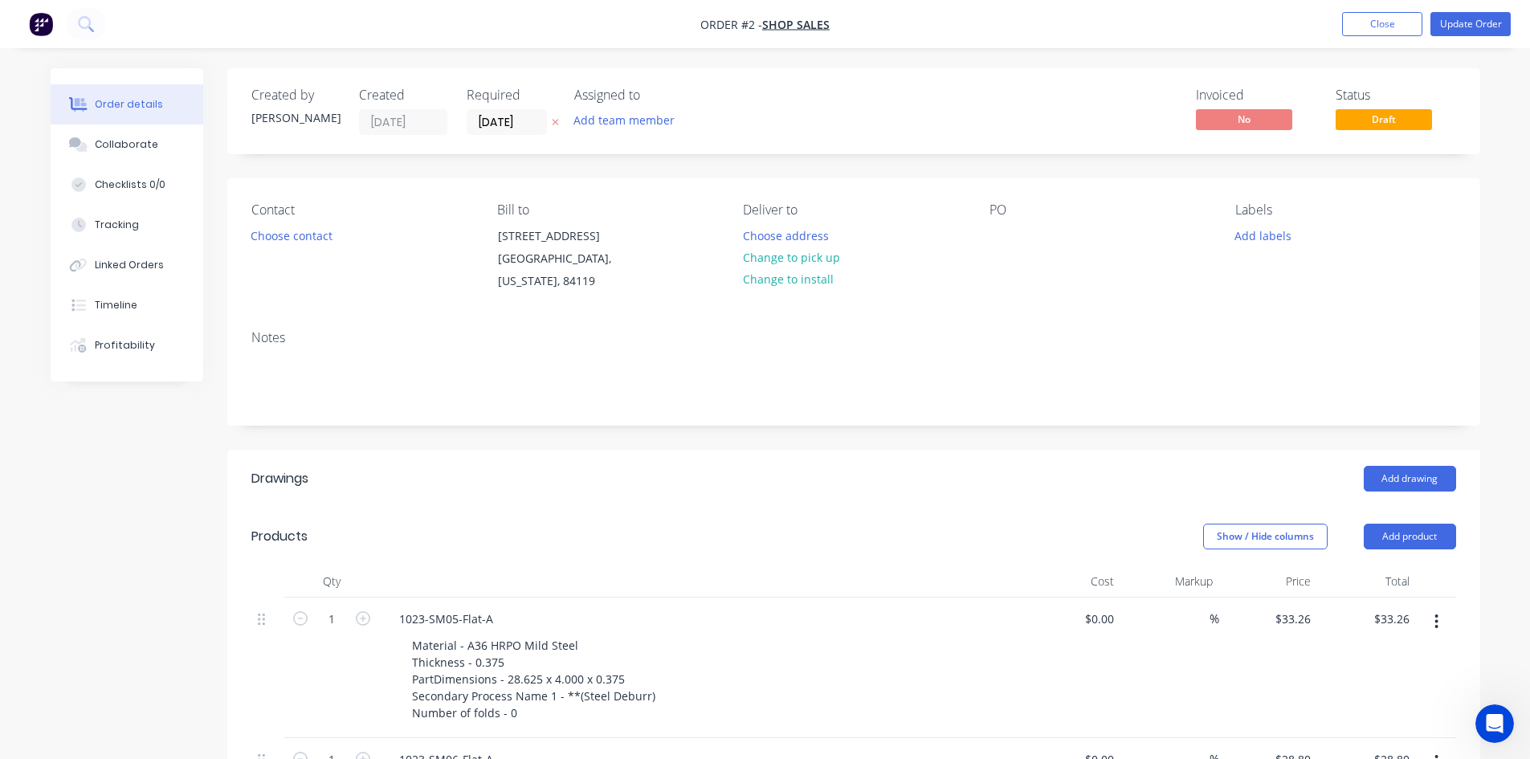
type input "20/09/25"
click at [789, 284] on button "Change to install" at bounding box center [788, 279] width 108 height 22
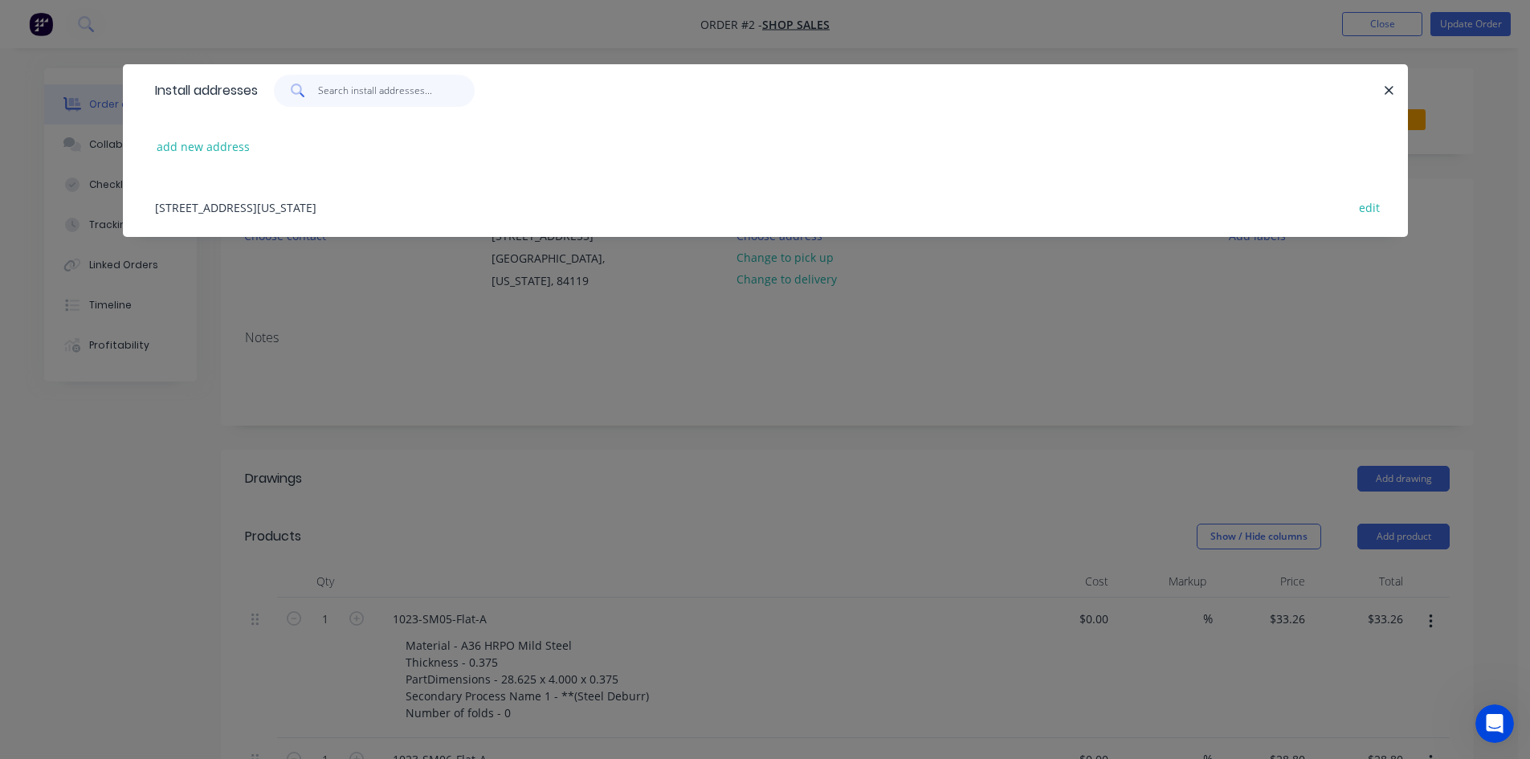
click at [336, 96] on input "text" at bounding box center [396, 91] width 157 height 32
click at [230, 144] on button "add new address" at bounding box center [204, 147] width 110 height 22
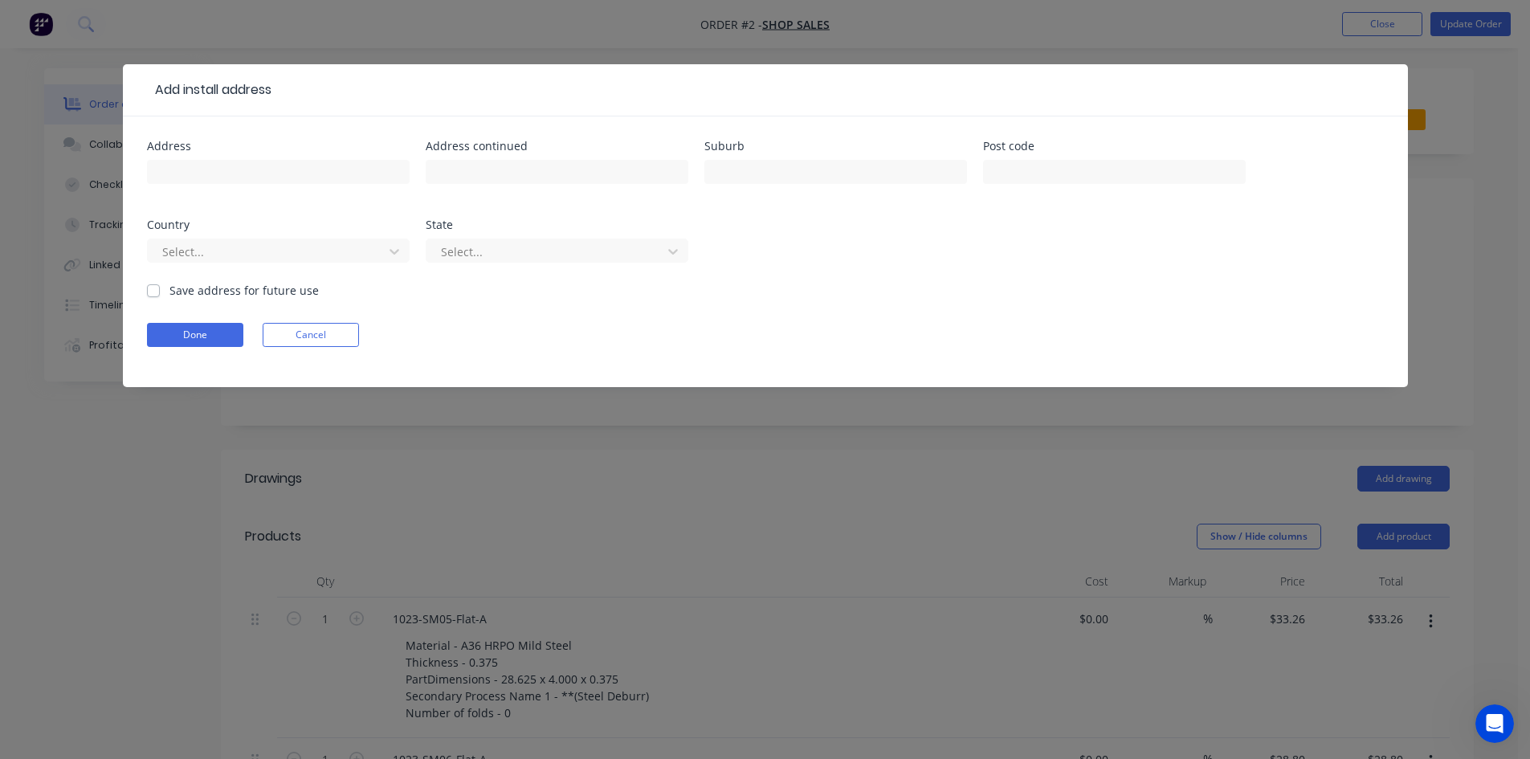
click at [308, 340] on button "Cancel" at bounding box center [311, 335] width 96 height 24
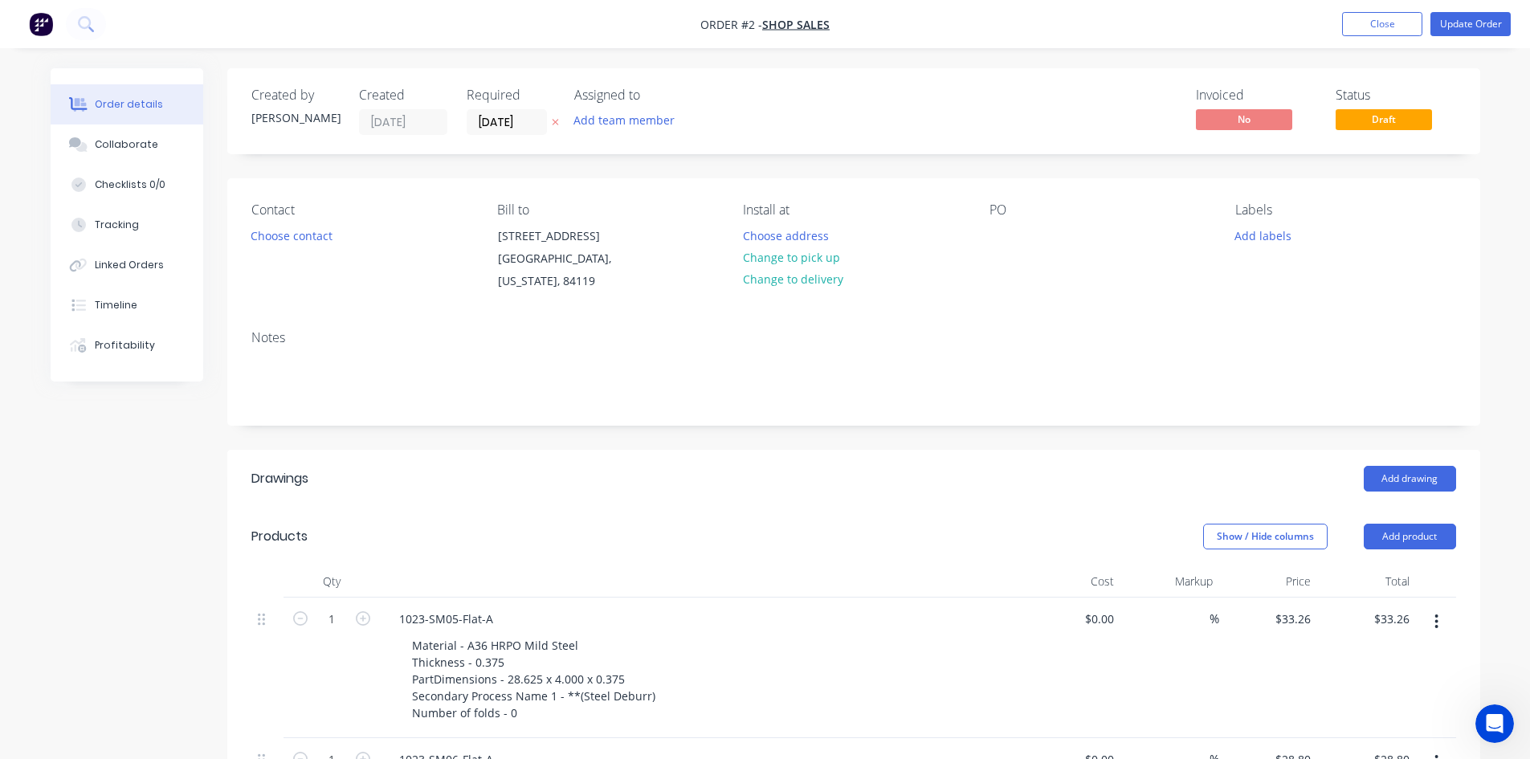
click at [781, 210] on div "Install at" at bounding box center [853, 209] width 220 height 15
click at [784, 231] on button "Choose address" at bounding box center [785, 235] width 103 height 22
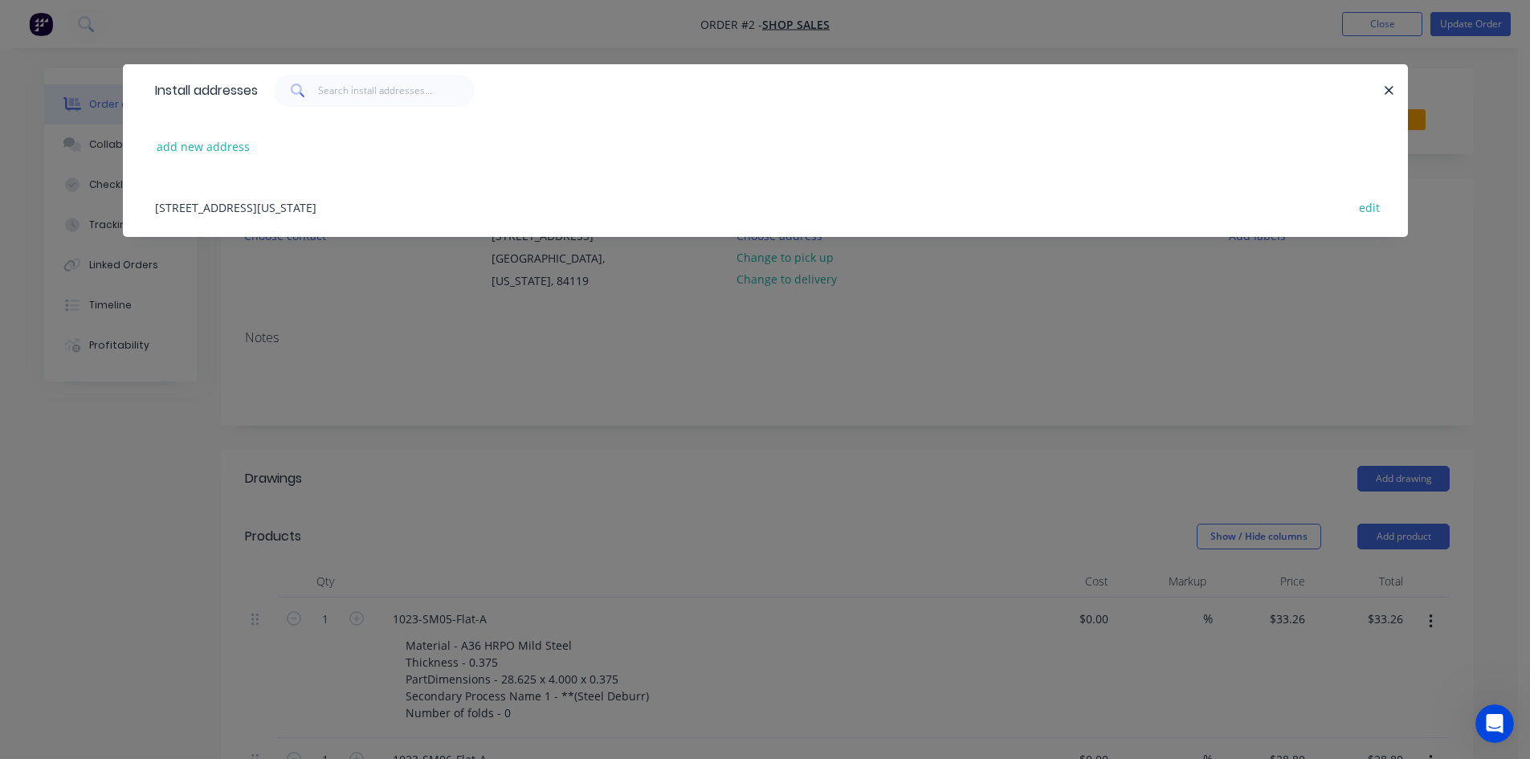
click at [270, 212] on div "637 w billinis road, south salt lake, Utah, United States, 84119 edit" at bounding box center [765, 207] width 1237 height 60
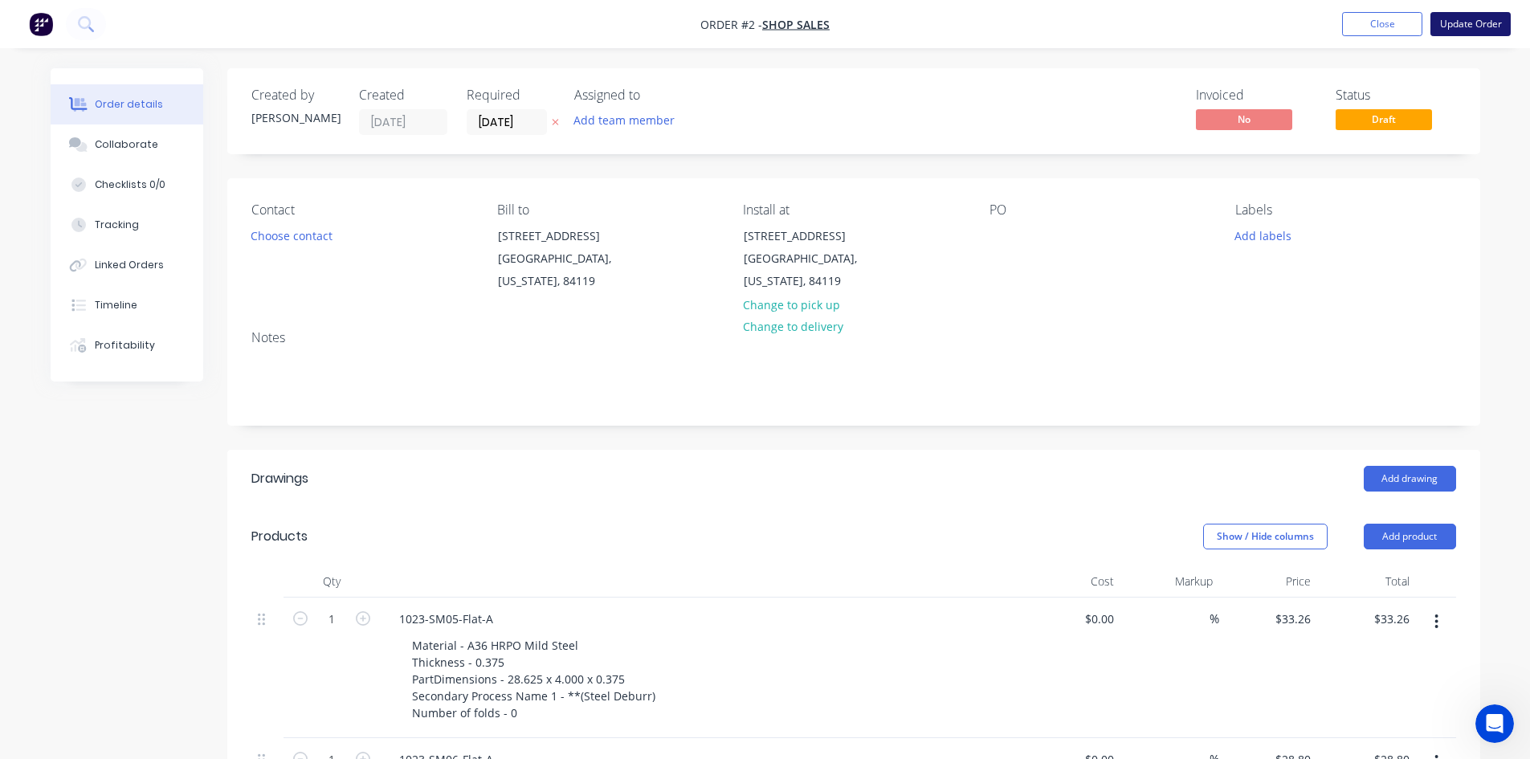
click at [1457, 32] on button "Update Order" at bounding box center [1470, 24] width 80 height 24
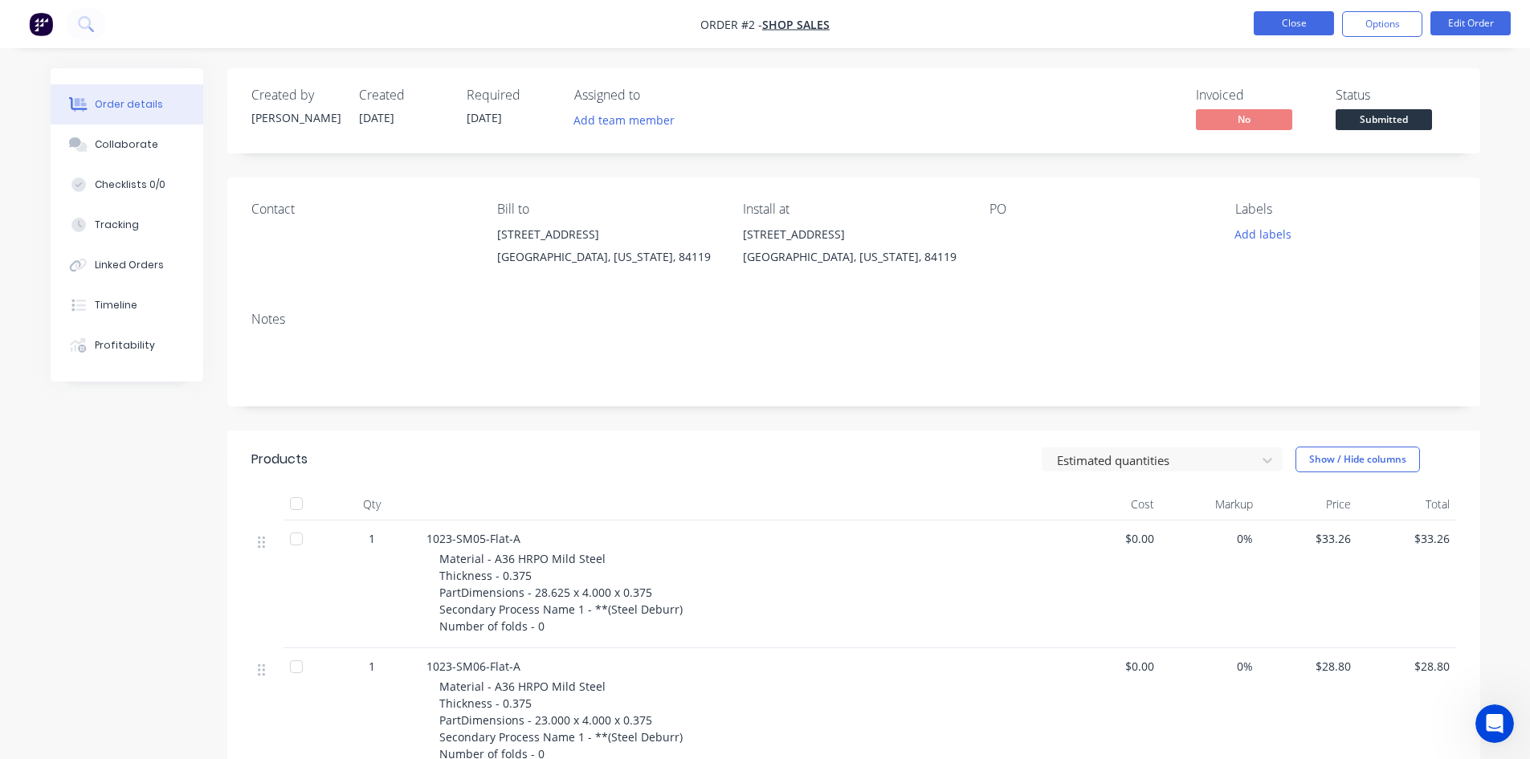
click at [1310, 31] on button "Close" at bounding box center [1294, 23] width 80 height 24
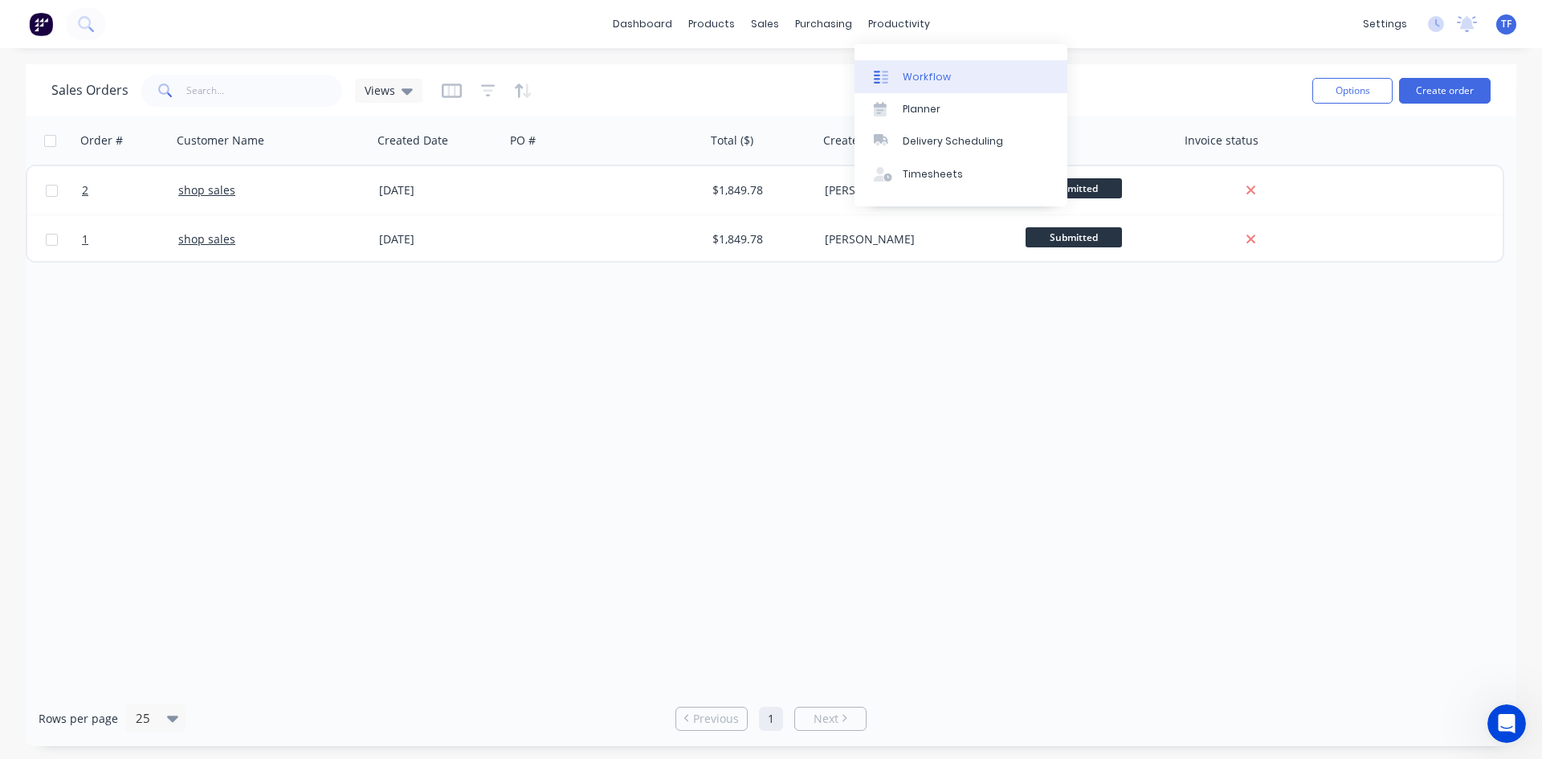
click at [888, 72] on div at bounding box center [886, 77] width 24 height 14
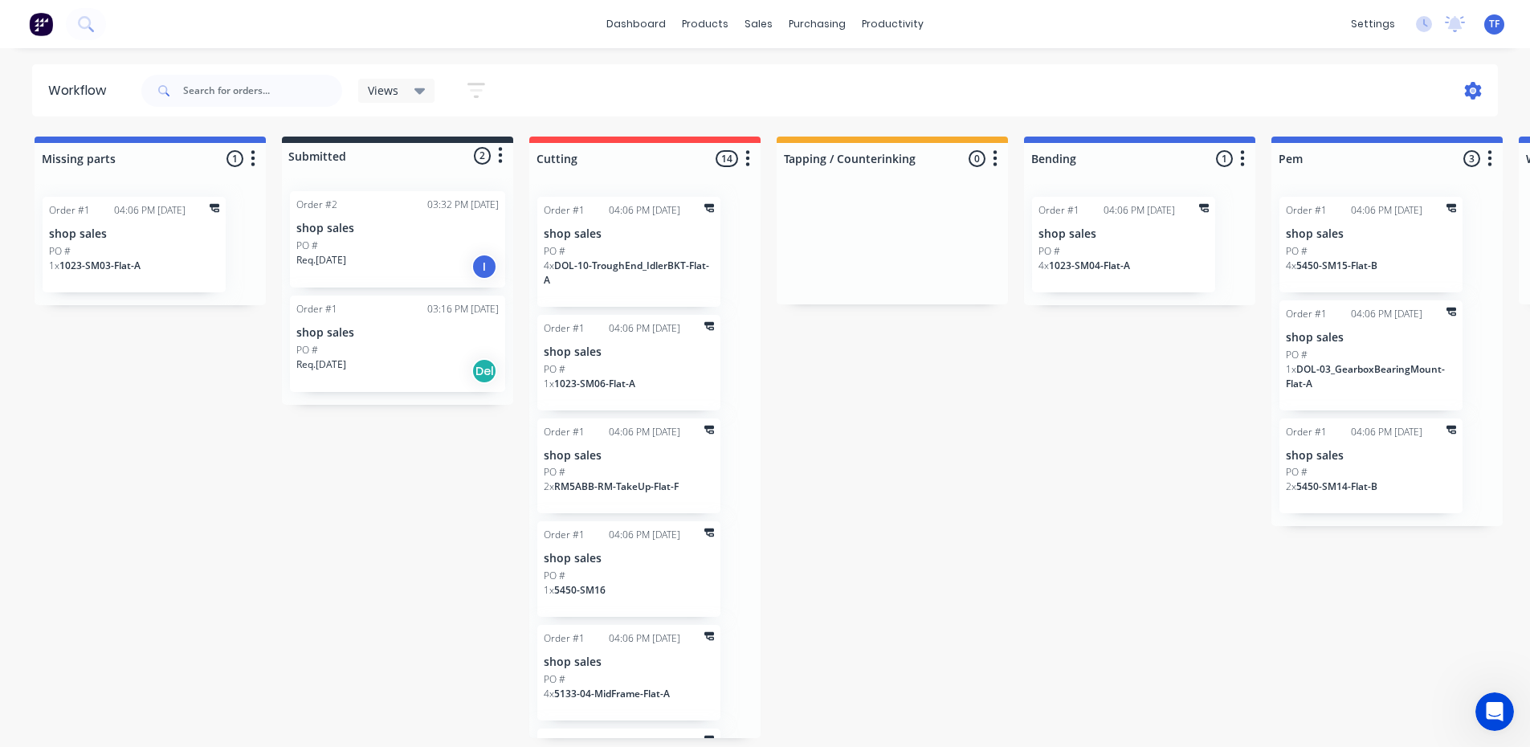
click at [1467, 88] on icon at bounding box center [1473, 91] width 17 height 18
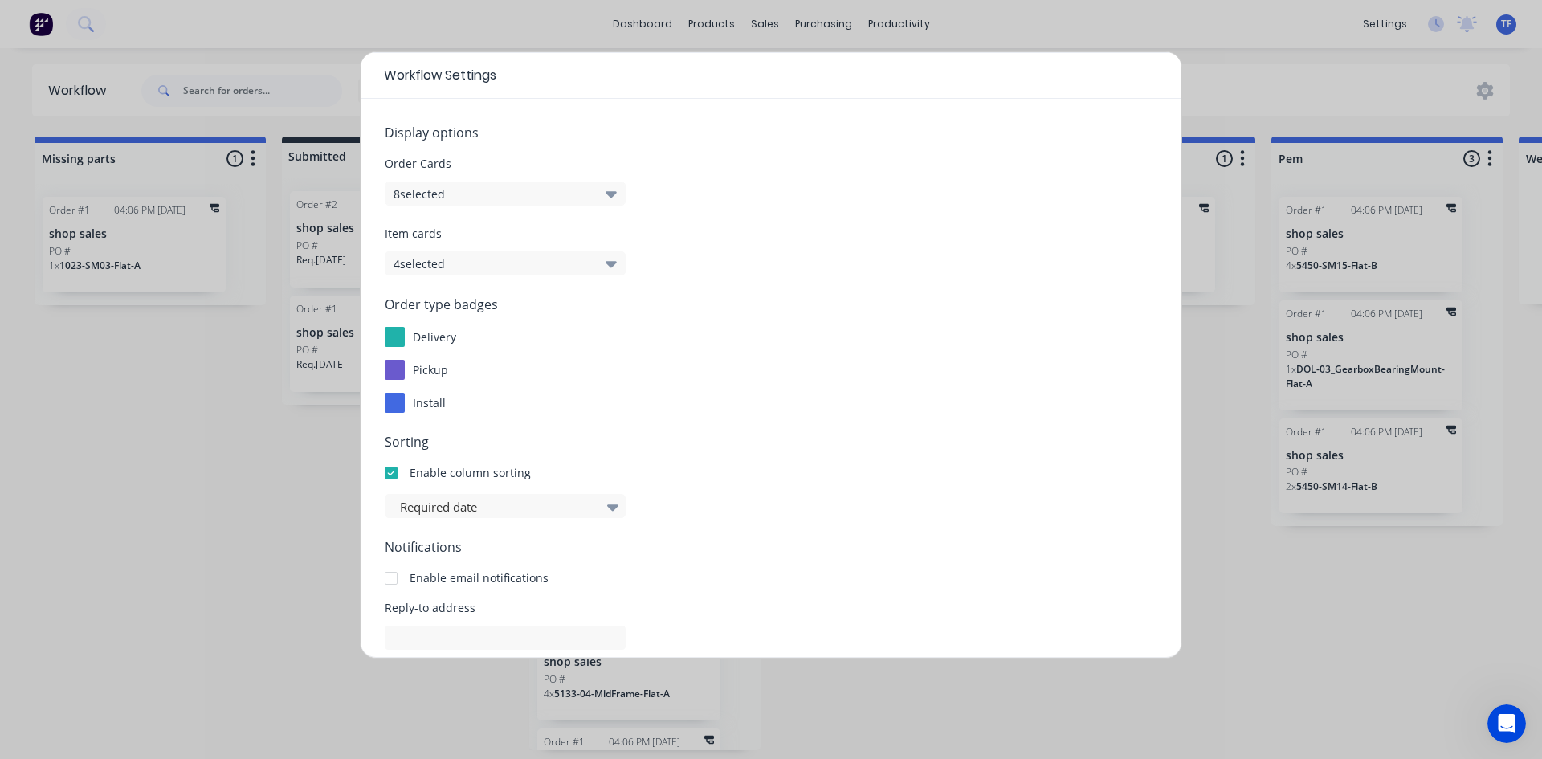
click at [403, 402] on div at bounding box center [395, 403] width 20 height 20
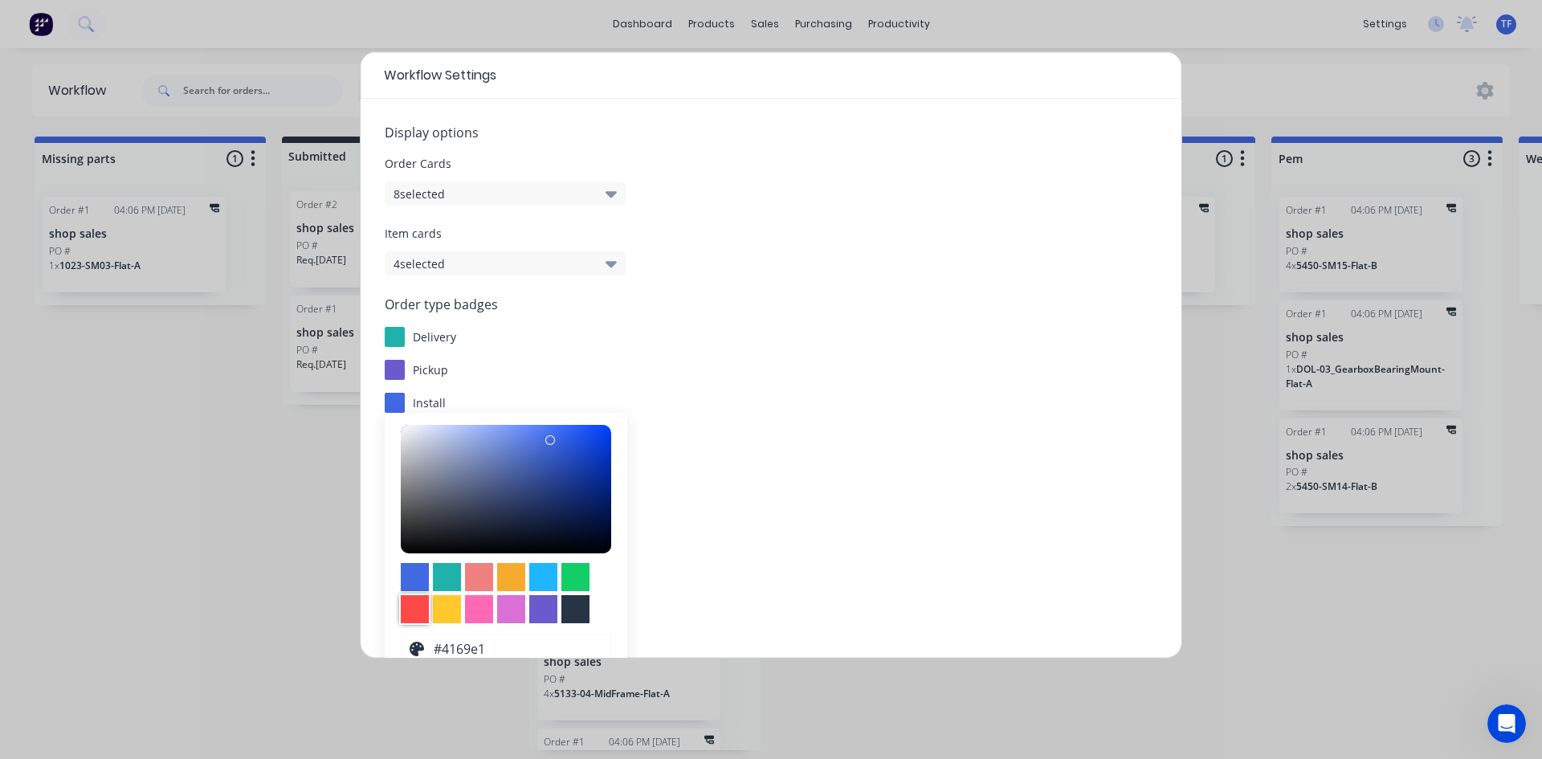
click at [423, 610] on div at bounding box center [415, 609] width 28 height 28
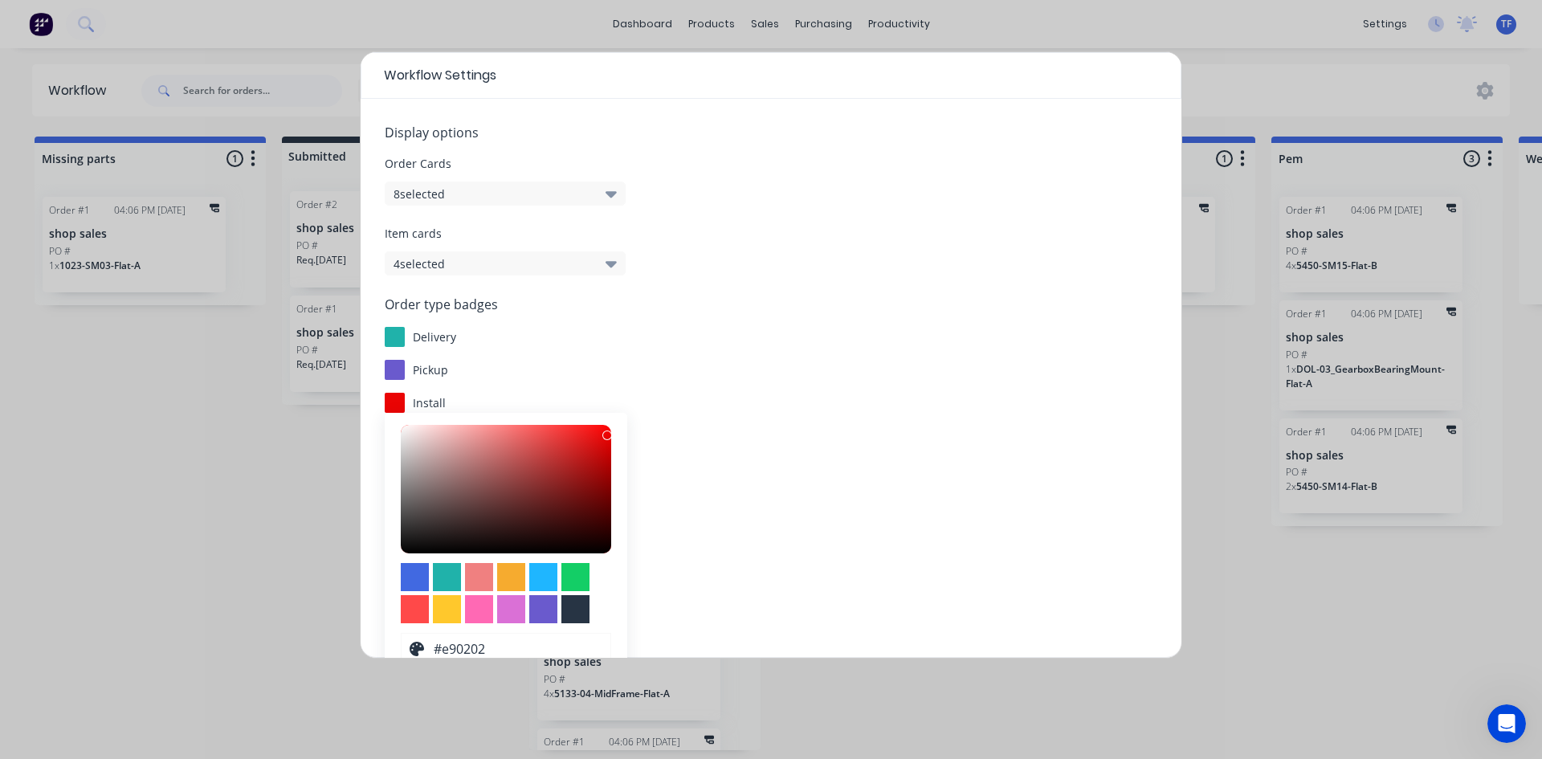
drag, startPoint x: 581, startPoint y: 435, endPoint x: 593, endPoint y: 436, distance: 11.3
click at [593, 436] on div at bounding box center [506, 489] width 210 height 128
type input "#ef0909"
click at [598, 433] on div at bounding box center [603, 433] width 10 height 10
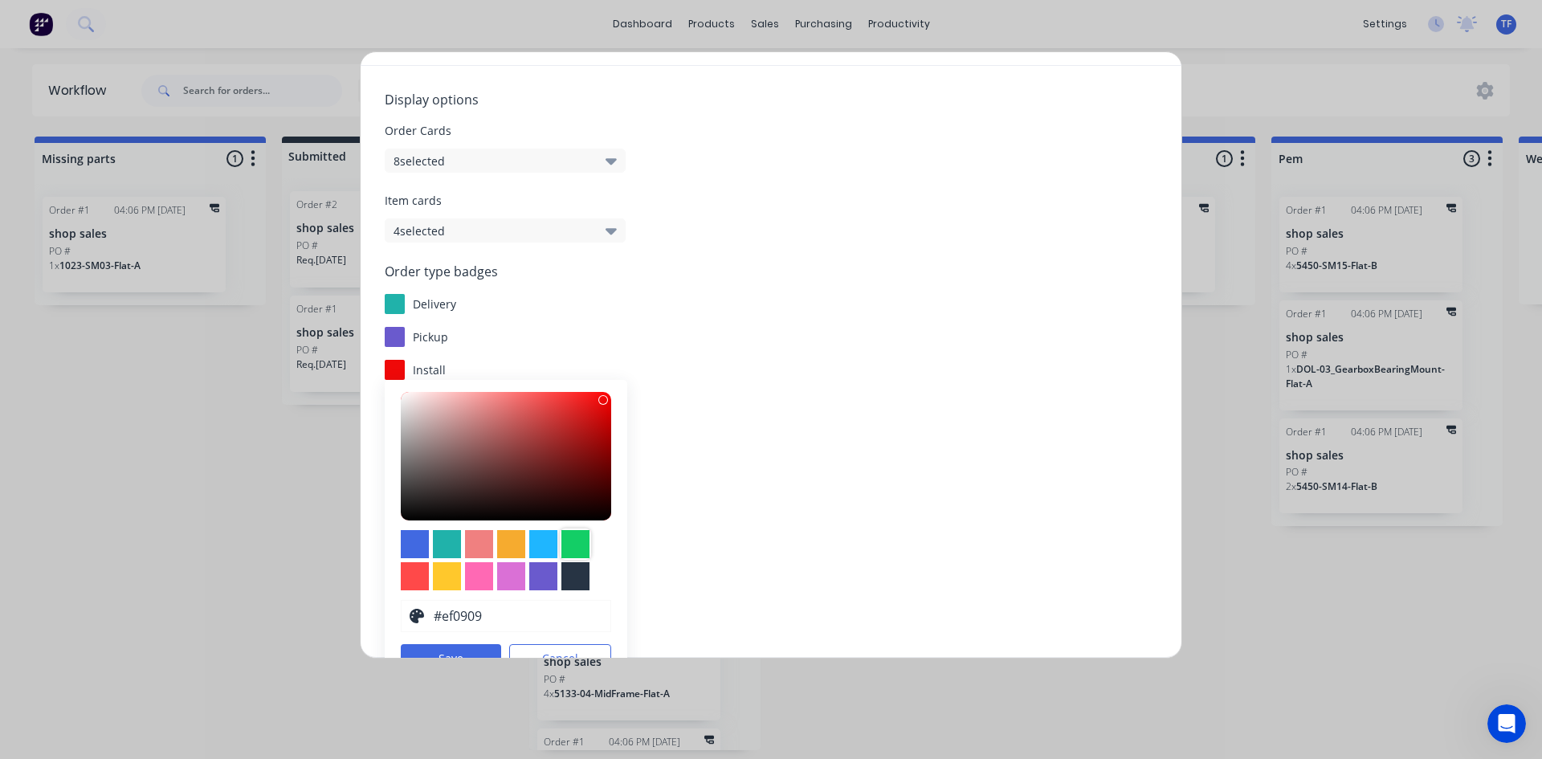
scroll to position [59, 0]
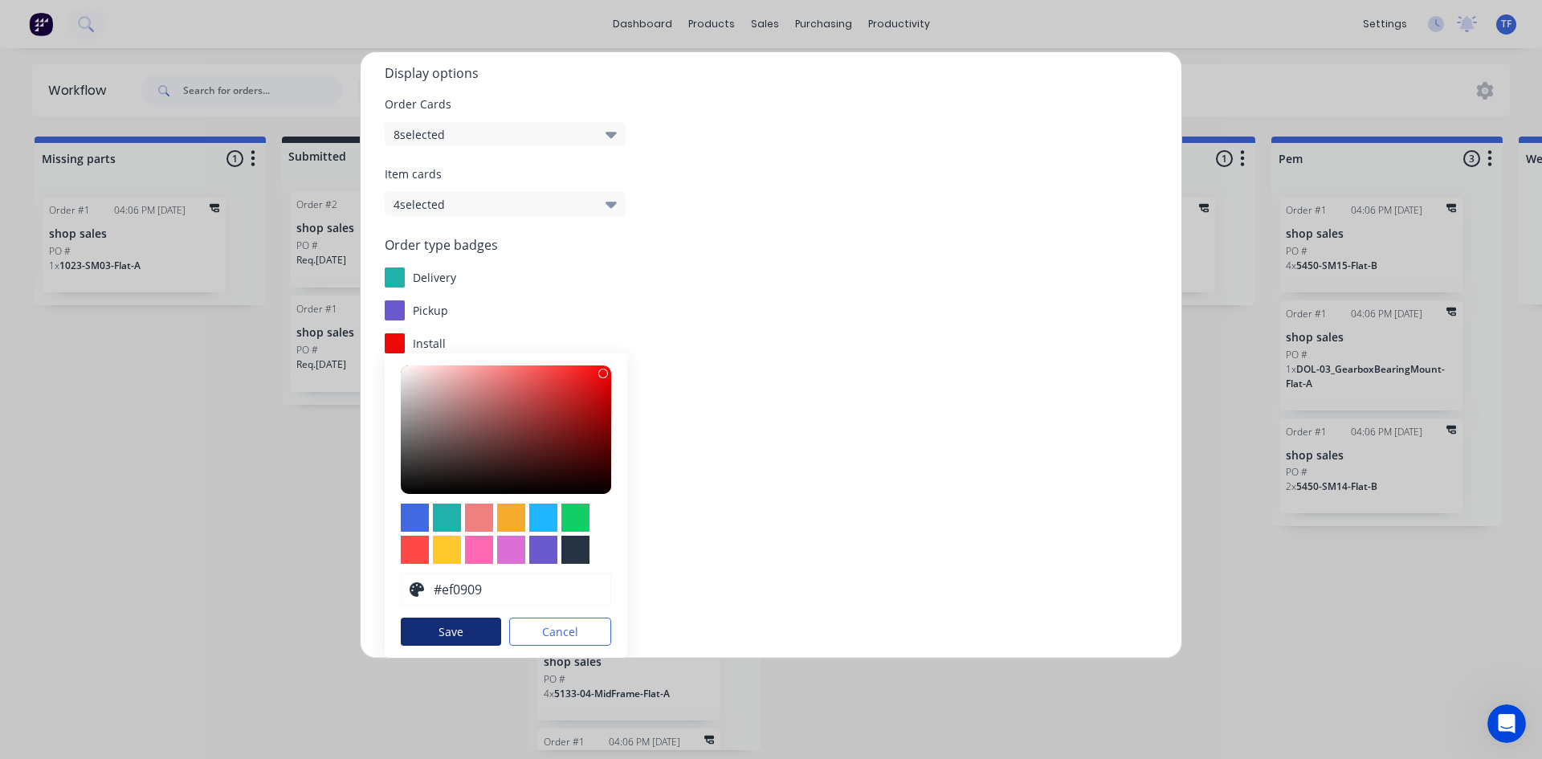
click at [430, 628] on button "Save" at bounding box center [451, 632] width 100 height 28
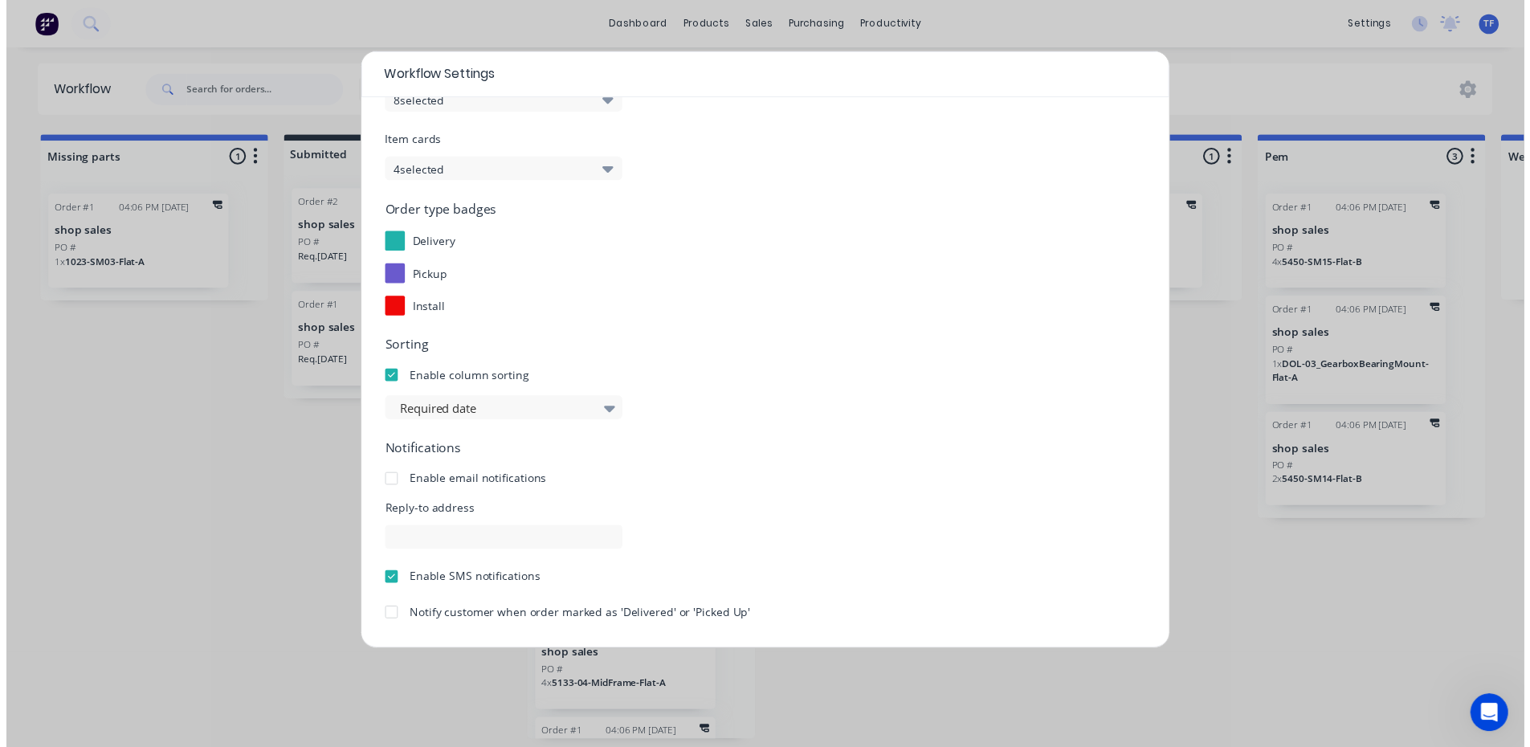
scroll to position [151, 0]
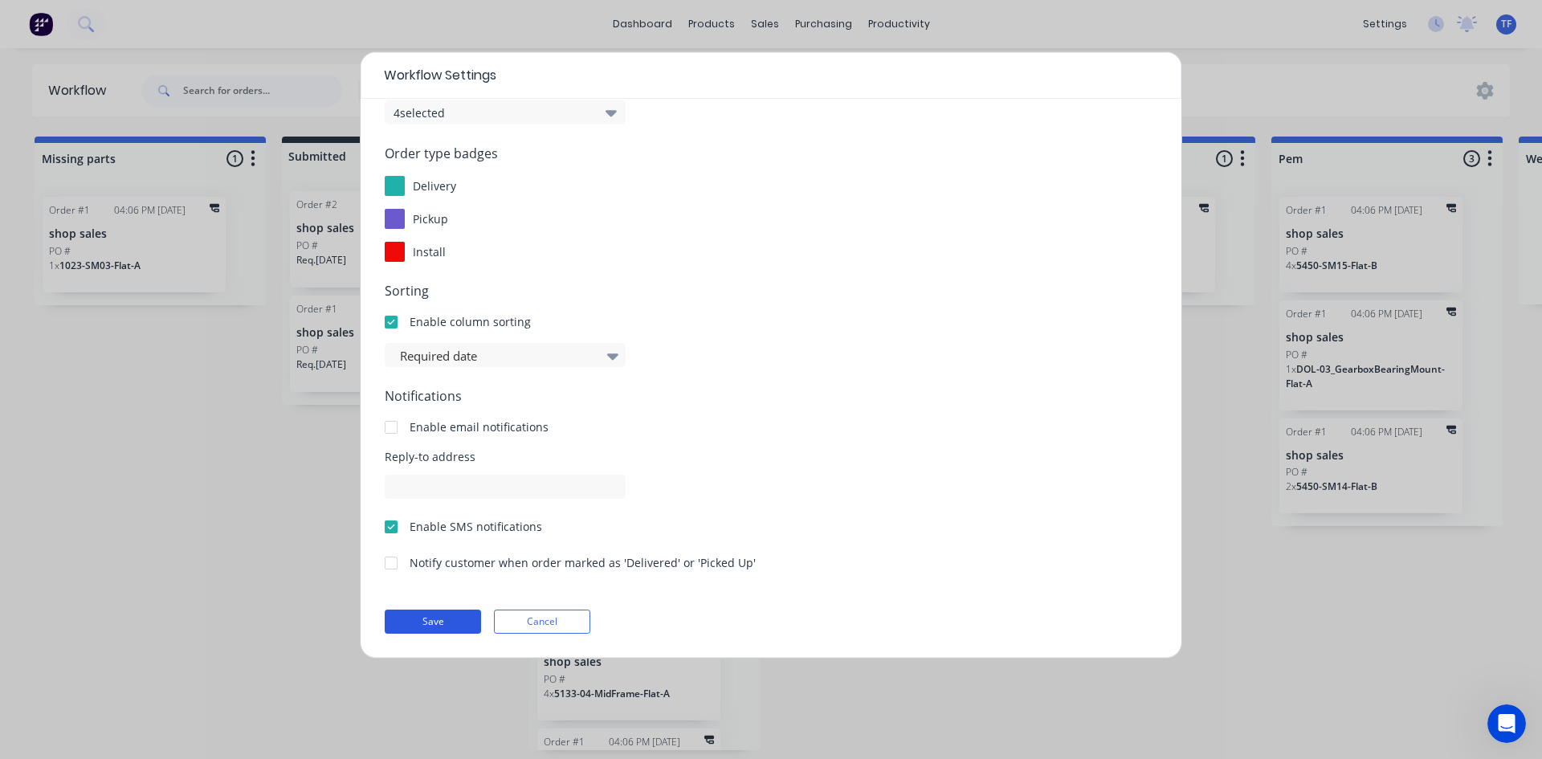
click at [435, 615] on button "Save" at bounding box center [433, 622] width 96 height 24
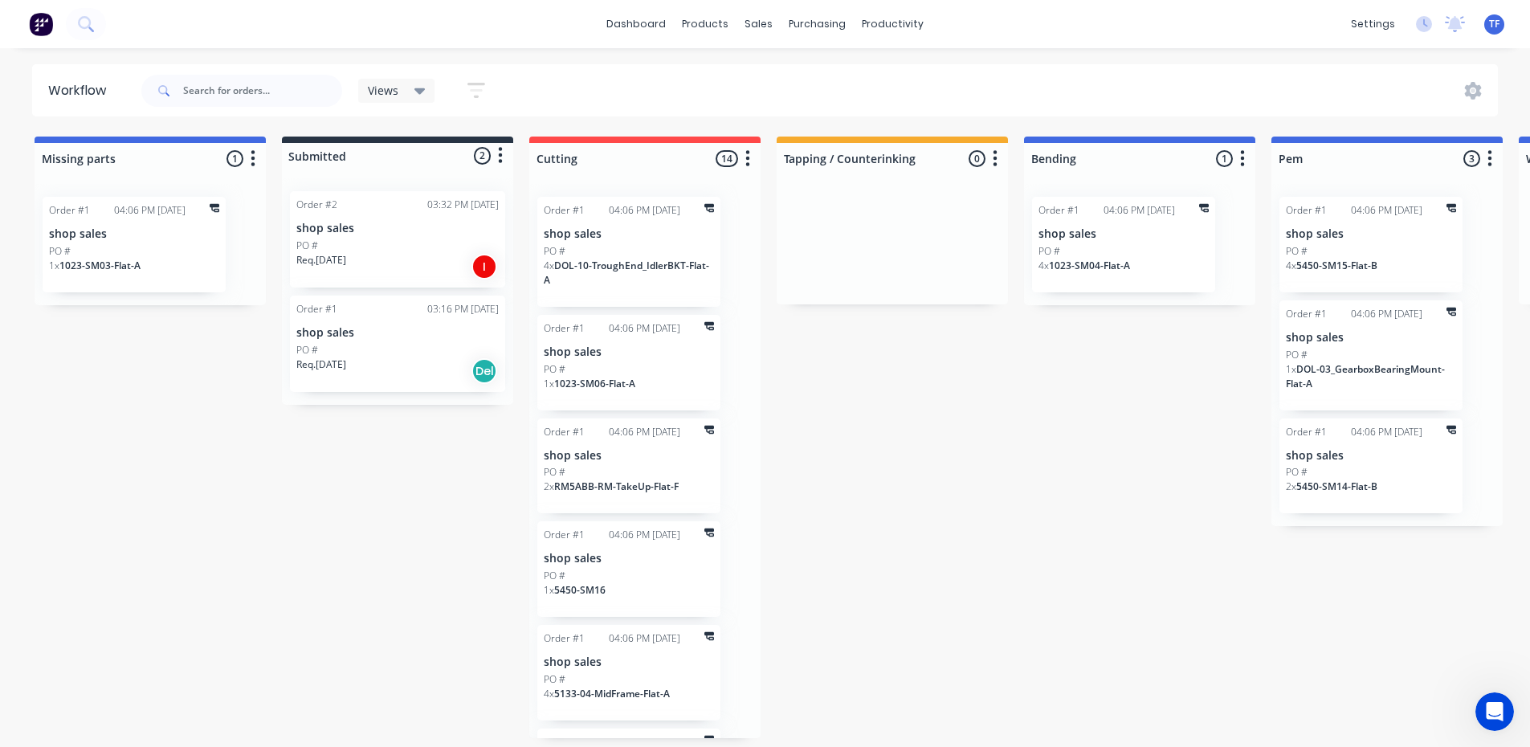
click at [473, 95] on icon "button" at bounding box center [476, 90] width 18 height 20
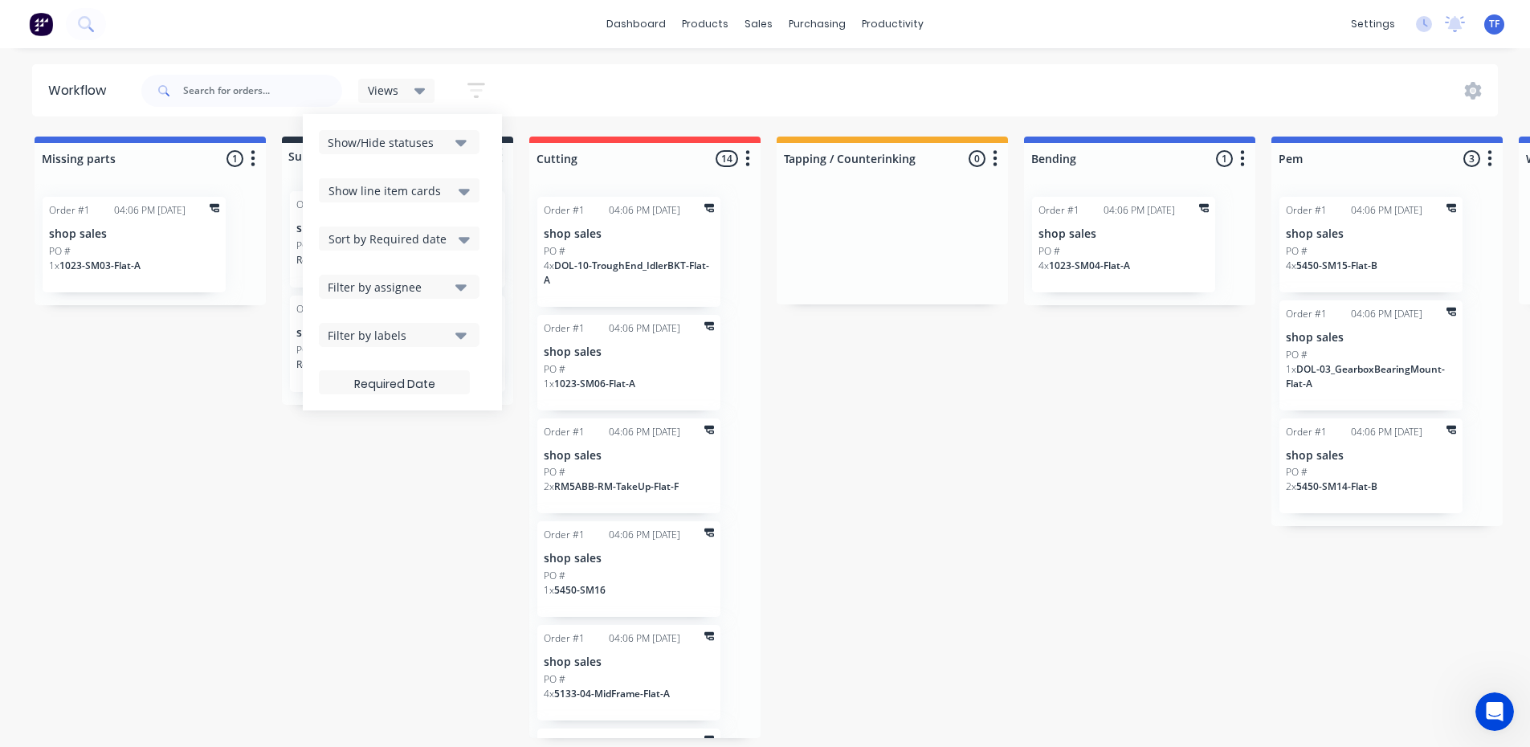
click at [435, 338] on div "Filter by labels" at bounding box center [388, 335] width 121 height 17
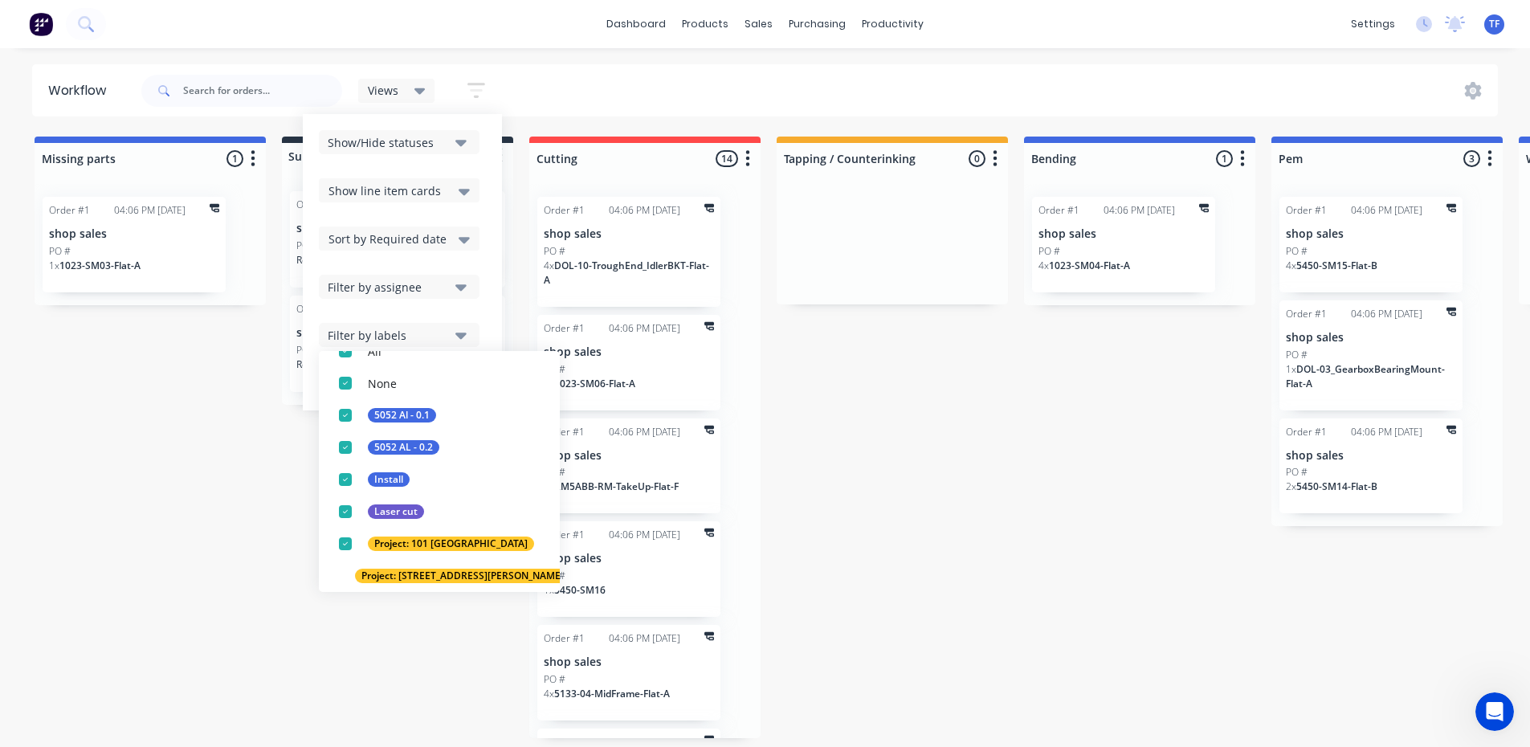
scroll to position [0, 0]
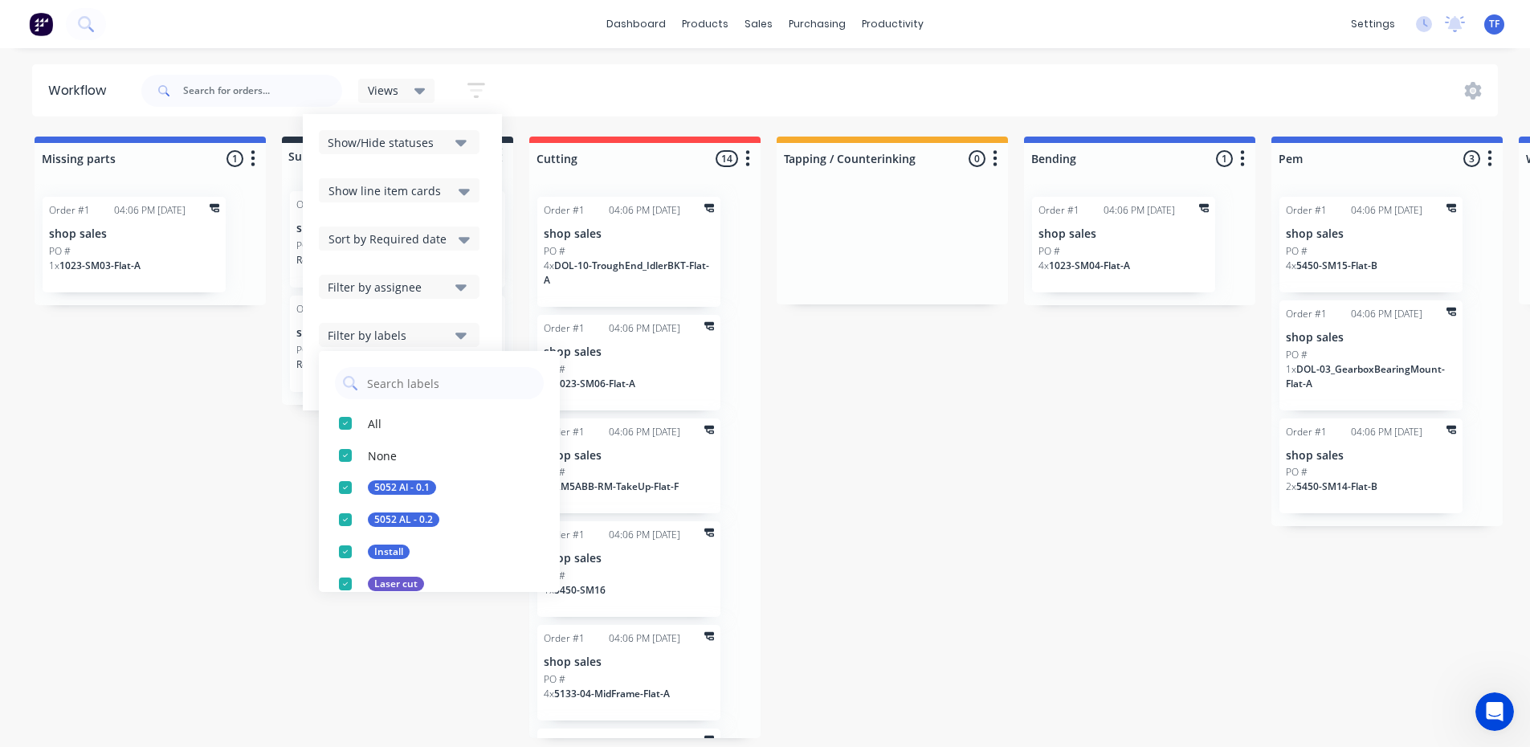
click at [455, 283] on icon "button" at bounding box center [460, 287] width 11 height 18
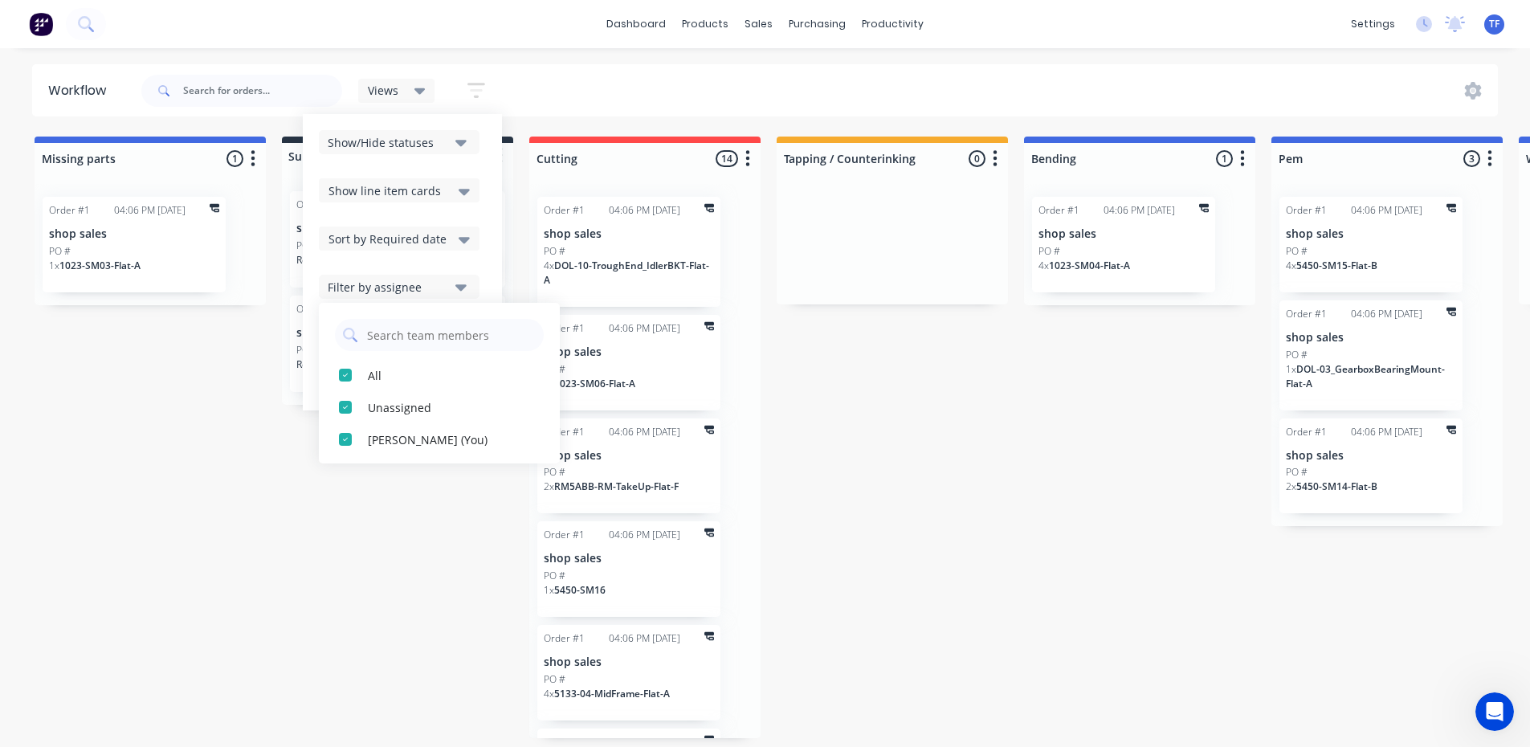
click at [454, 271] on div "Show/Hide statuses Show line item cards Show line item cards Hide line item car…" at bounding box center [402, 262] width 167 height 264
click at [444, 198] on div "Show line item cards" at bounding box center [398, 190] width 141 height 19
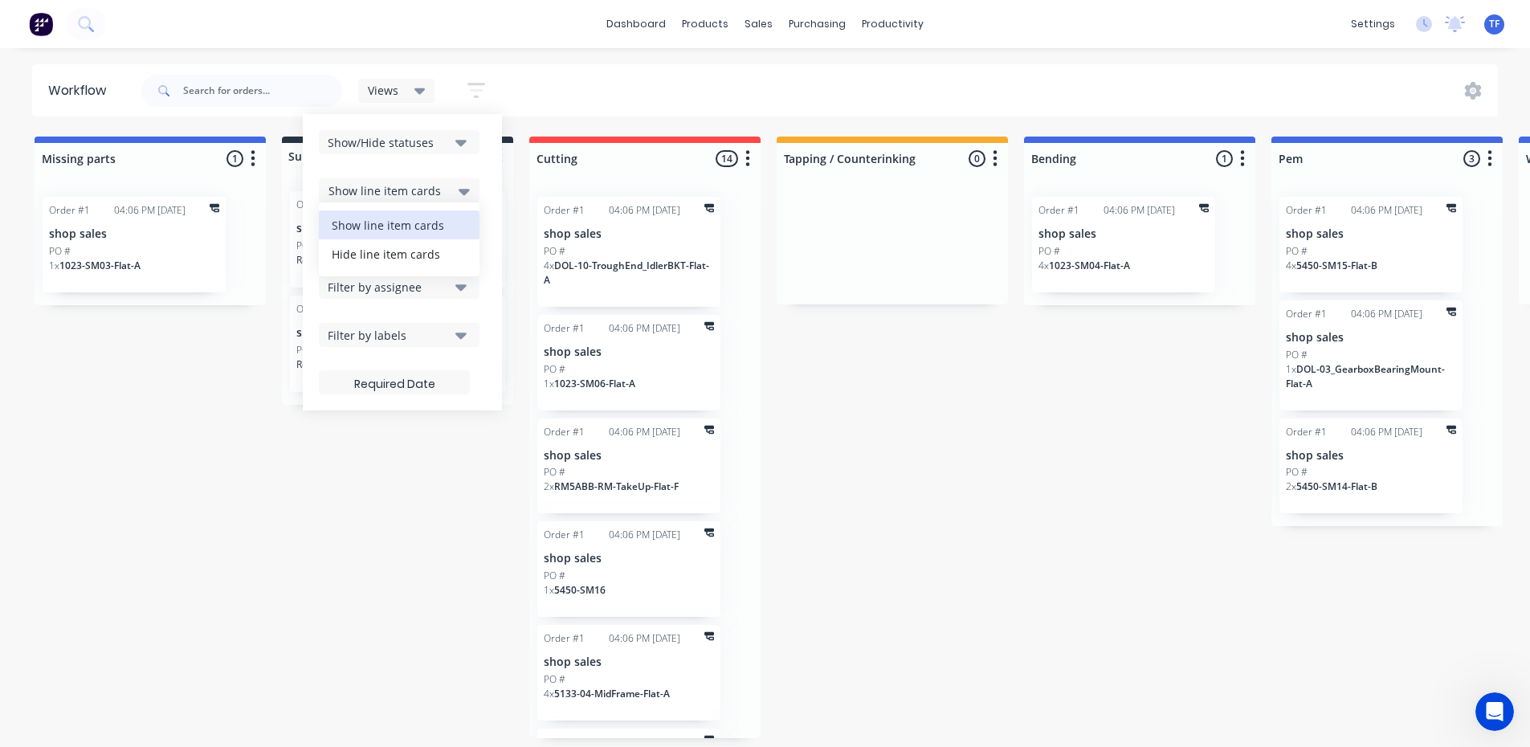
click at [444, 198] on div "Show line item cards" at bounding box center [398, 190] width 141 height 19
click at [451, 190] on div "Show line item cards" at bounding box center [398, 190] width 141 height 19
click at [438, 202] on div "Show line item cards Show line item cards Hide line item cards" at bounding box center [399, 190] width 161 height 24
click at [438, 198] on div "Show line item cards" at bounding box center [398, 190] width 141 height 19
click at [435, 148] on div "Show/Hide statuses" at bounding box center [388, 142] width 121 height 17
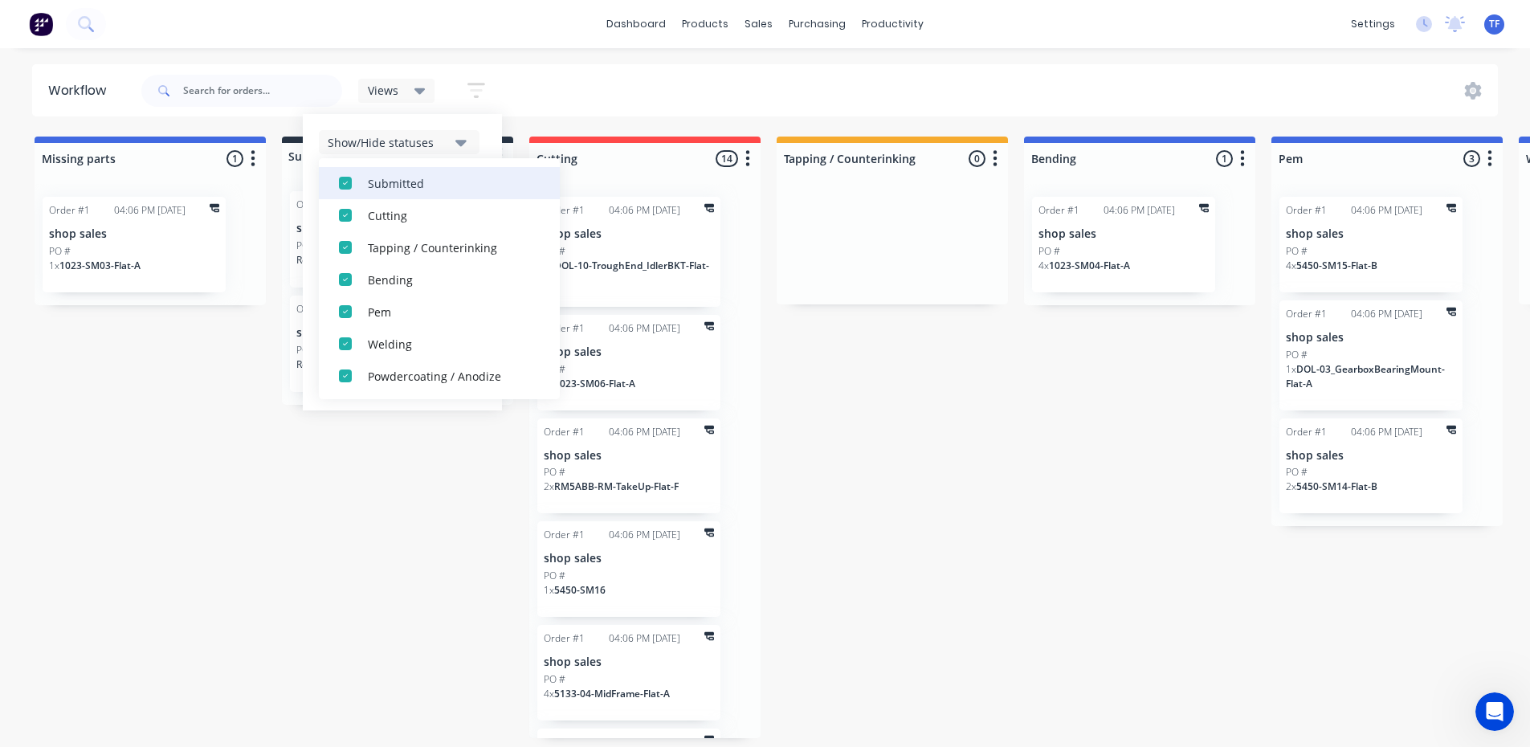
scroll to position [177, 0]
click at [446, 450] on div "Missing parts 1 Status colour #4169E1 hex #4169E1 Save Cancel Notifications Ema…" at bounding box center [1443, 438] width 2911 height 602
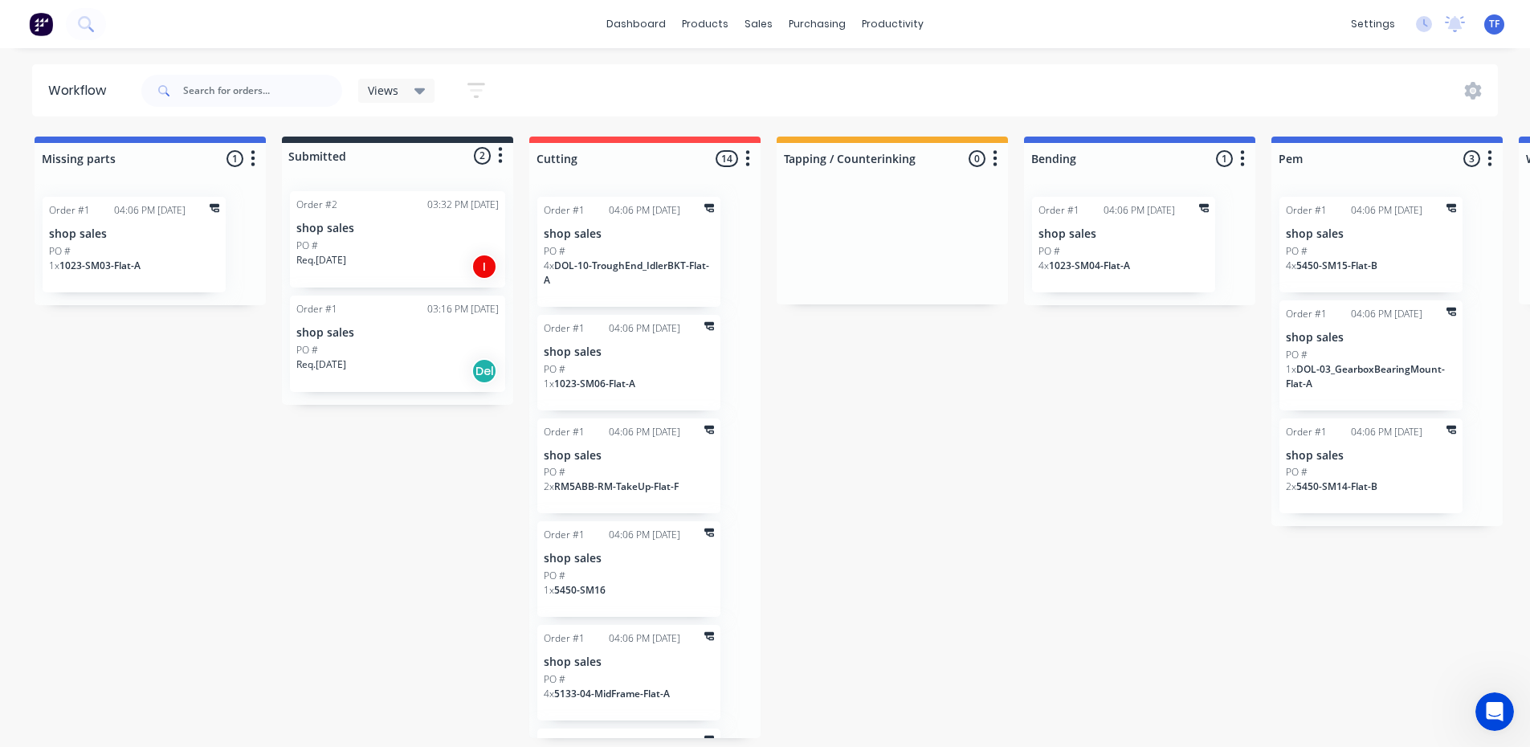
click at [389, 232] on div "Order #2 03:32 PM 23/09/25 shop sales PO # Req. 19/09/25 I" at bounding box center [397, 239] width 215 height 96
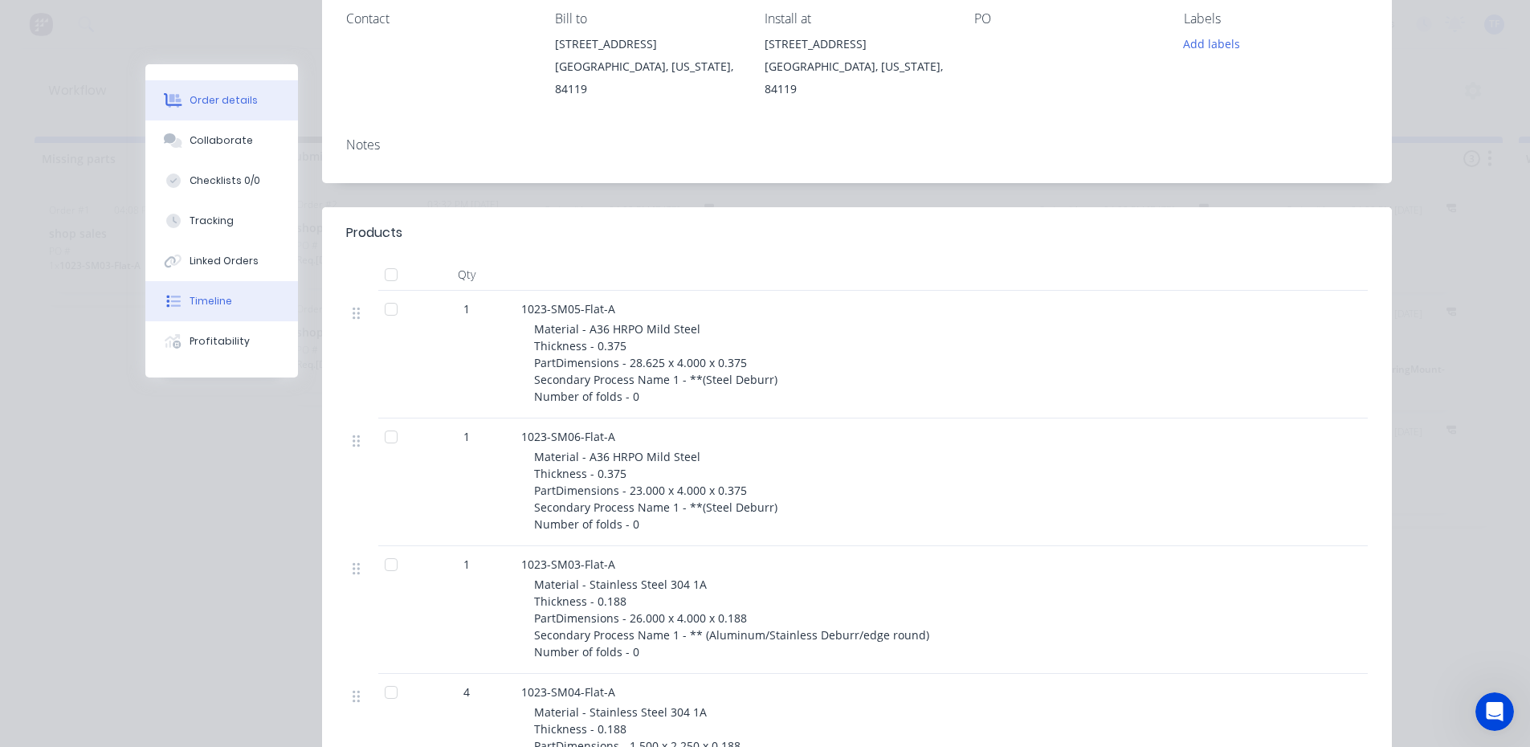
scroll to position [241, 0]
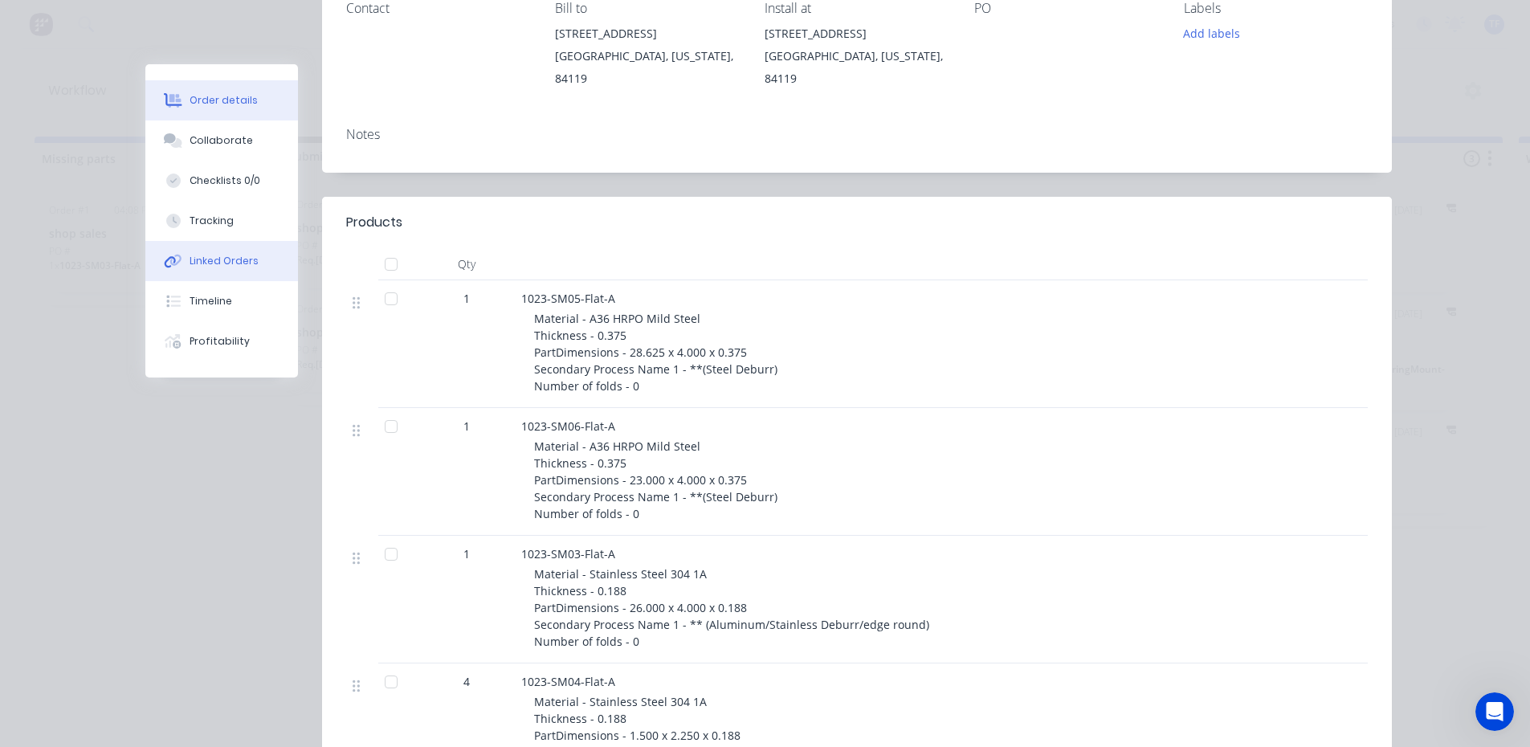
drag, startPoint x: 208, startPoint y: 222, endPoint x: 225, endPoint y: 245, distance: 28.8
click at [208, 222] on div "Tracking" at bounding box center [212, 221] width 44 height 14
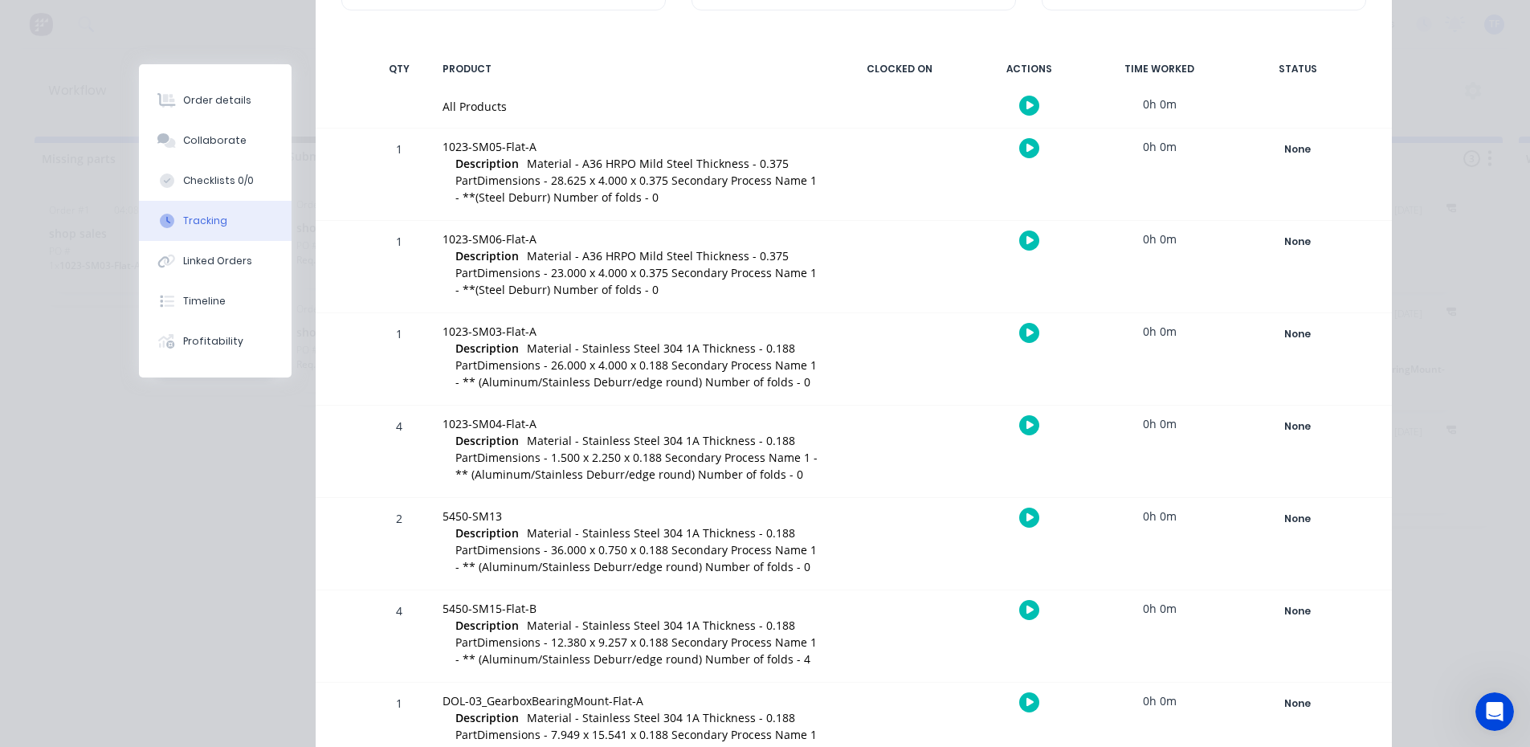
scroll to position [402, 0]
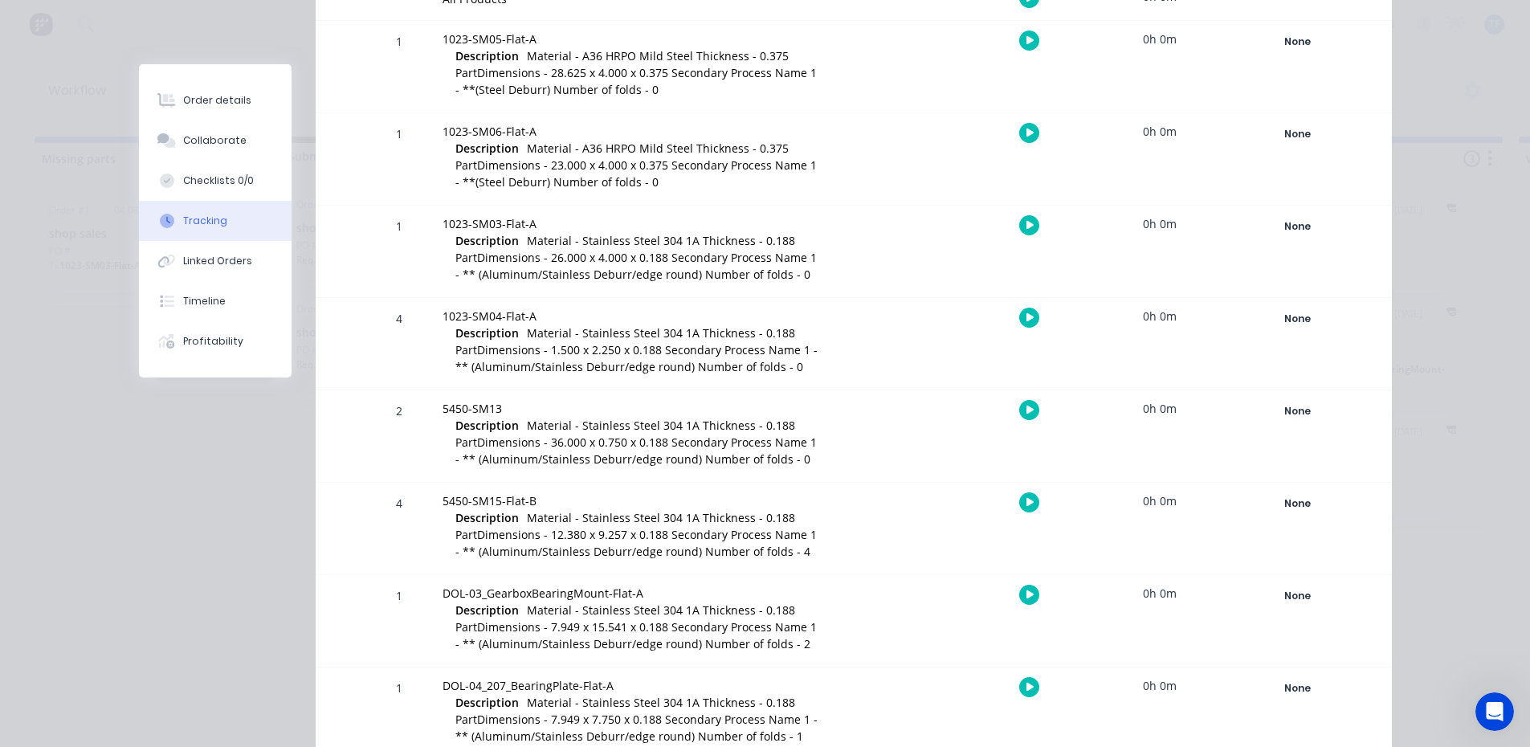
click at [1460, 536] on div "Order details Collaborate Checklists 0/0 Tracking Linked Orders Timeline Profit…" at bounding box center [765, 373] width 1530 height 747
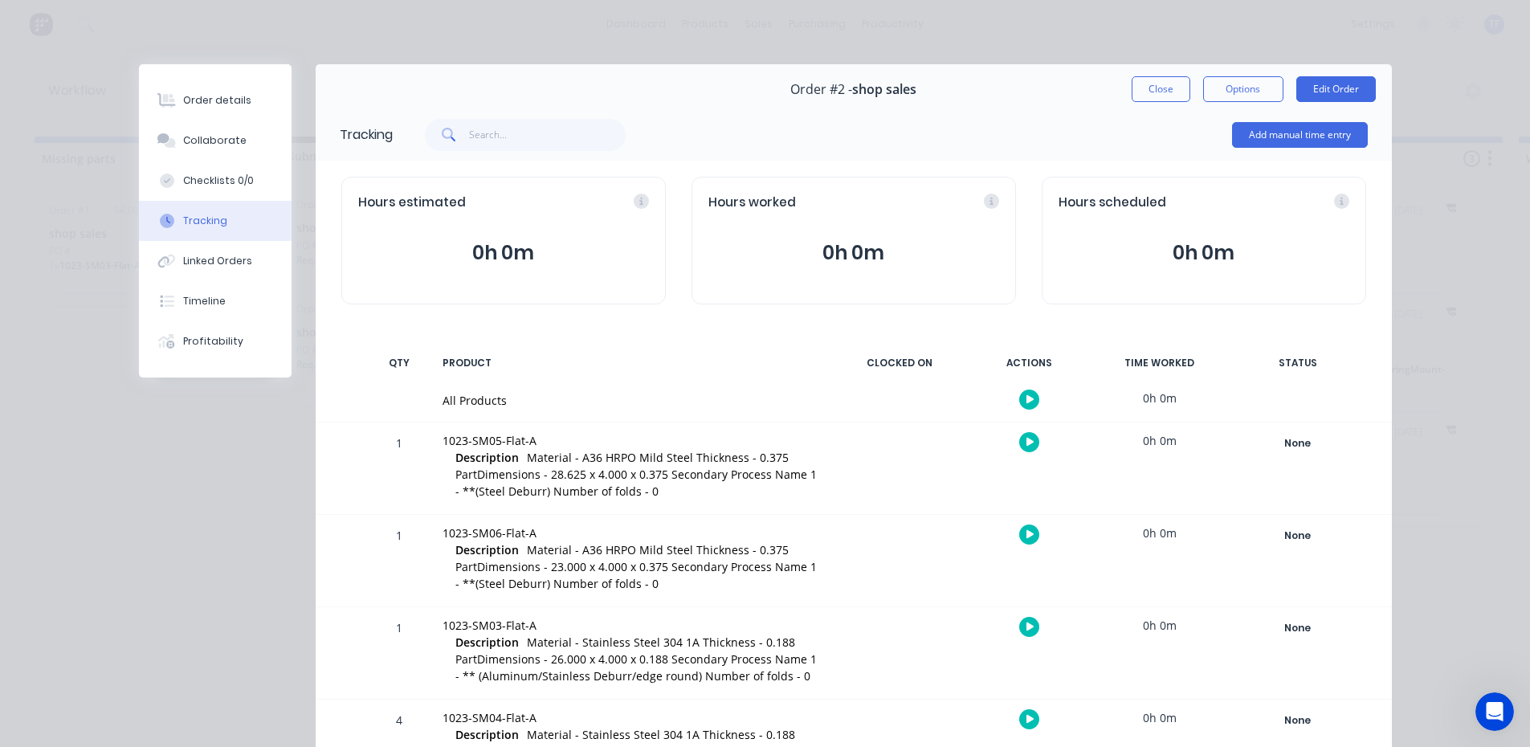
scroll to position [0, 0]
click at [1156, 92] on button "Close" at bounding box center [1161, 89] width 59 height 26
